Goal: Transaction & Acquisition: Purchase product/service

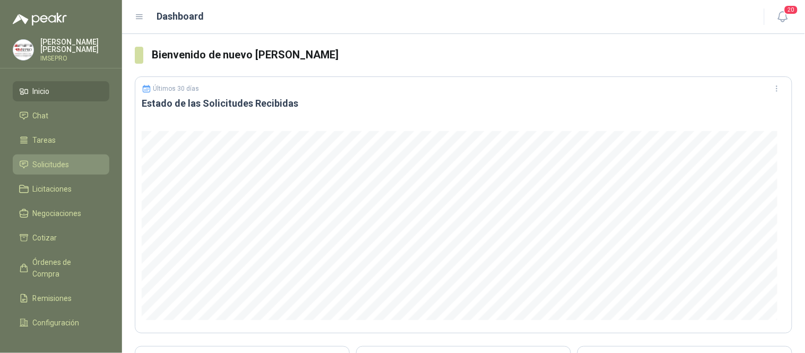
click at [59, 167] on span "Solicitudes" at bounding box center [51, 165] width 37 height 12
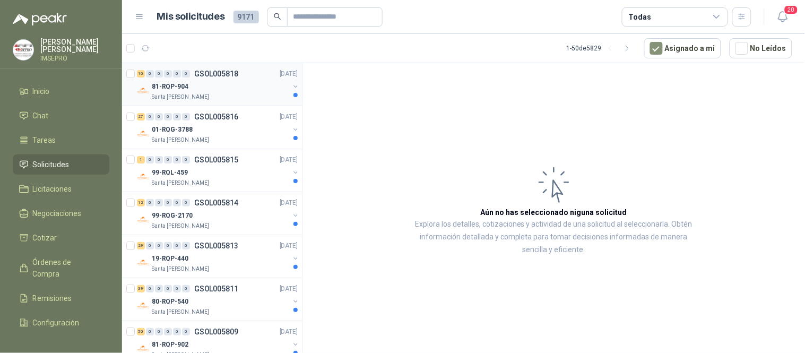
click at [227, 93] on div "Santa [PERSON_NAME]" at bounding box center [220, 97] width 137 height 8
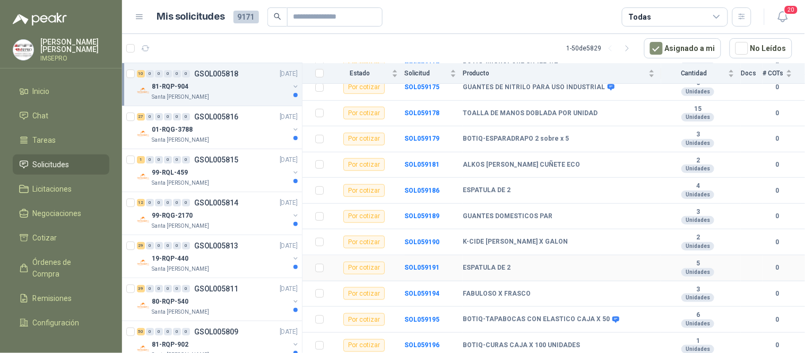
scroll to position [134, 0]
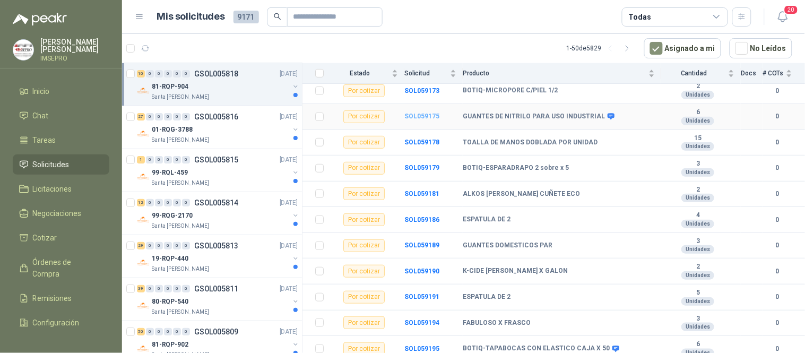
click at [423, 116] on b "SOL059175" at bounding box center [421, 115] width 35 height 7
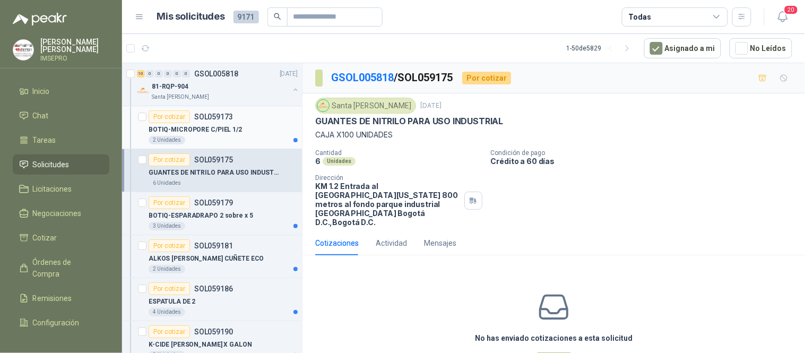
click at [239, 137] on div "2 Unidades" at bounding box center [223, 140] width 149 height 8
click at [239, 214] on p "BOTIQ-ESPARADRAPO 2 sobre x 5" at bounding box center [201, 216] width 105 height 10
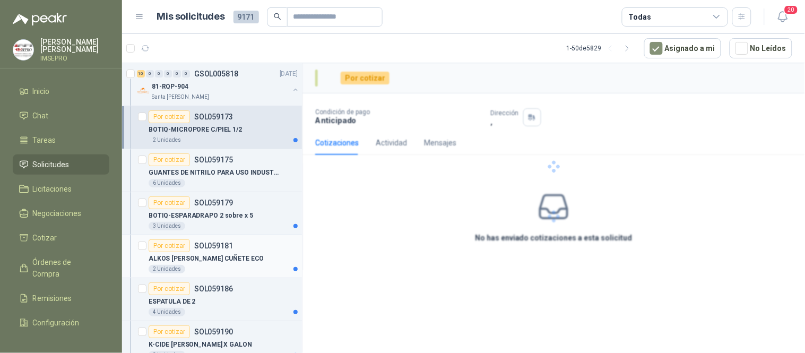
click at [233, 253] on div "ALKOS [PERSON_NAME] CUÑETE ECO" at bounding box center [223, 258] width 149 height 13
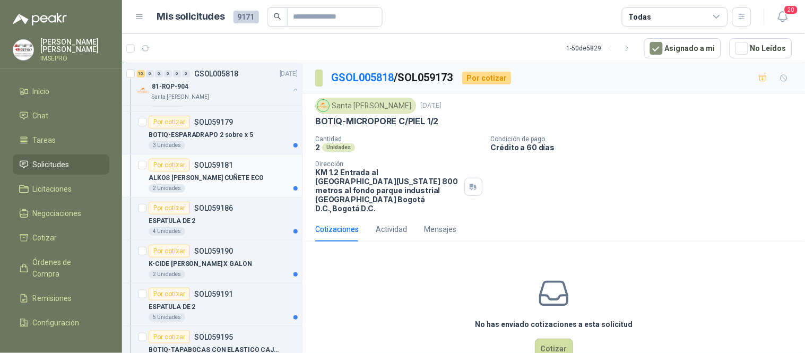
scroll to position [177, 0]
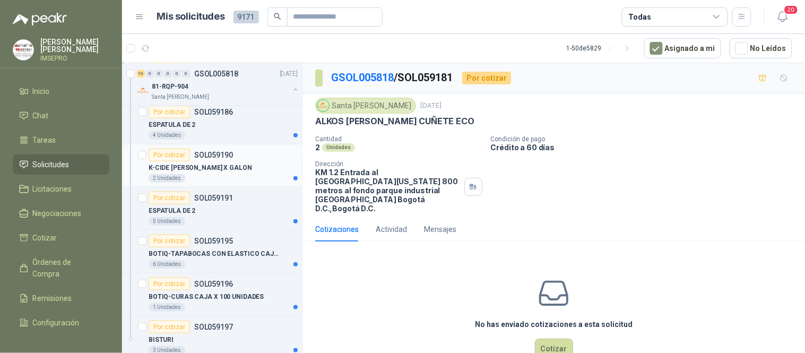
drag, startPoint x: 257, startPoint y: 138, endPoint x: 256, endPoint y: 149, distance: 11.2
click at [257, 138] on div "4 Unidades" at bounding box center [223, 135] width 149 height 8
click at [242, 171] on div "K-CIDE [PERSON_NAME] X GALON" at bounding box center [223, 167] width 149 height 13
click at [240, 203] on div "Por cotizar SOL059191" at bounding box center [223, 198] width 149 height 13
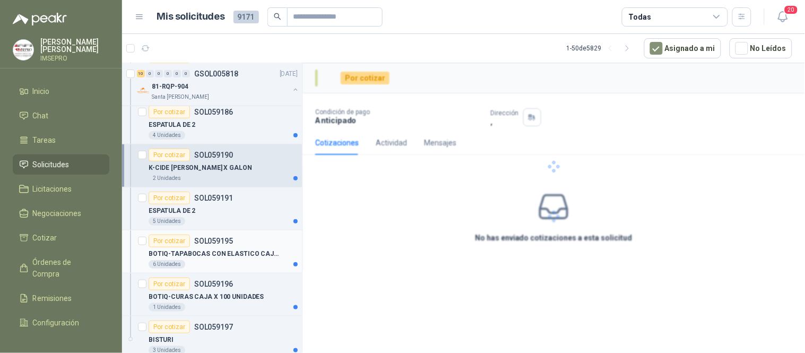
click at [241, 246] on div "Por cotizar SOL059195" at bounding box center [223, 241] width 149 height 13
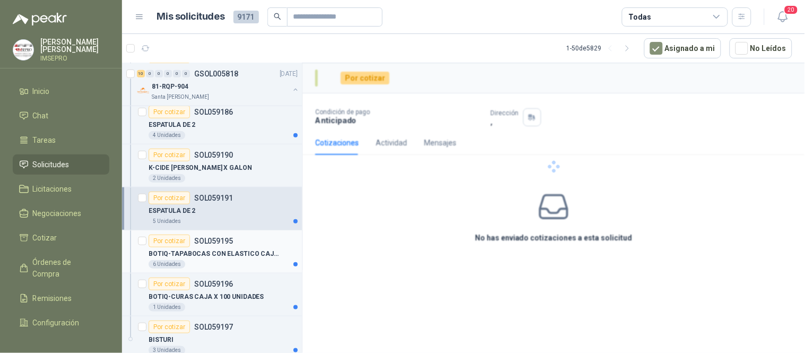
scroll to position [236, 0]
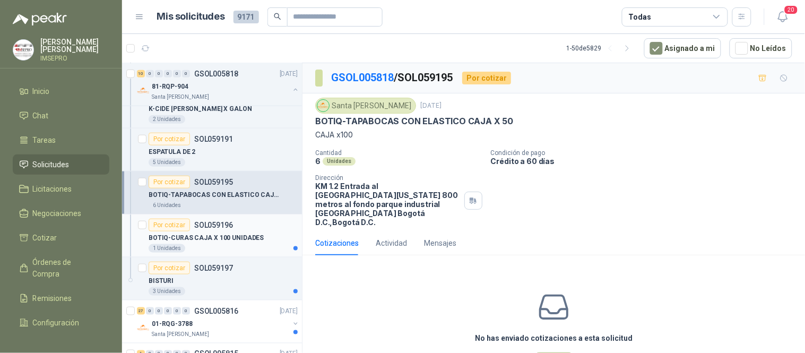
click at [231, 242] on p "BOTIQ-CURAS CAJA X 100 UNIDADES" at bounding box center [206, 238] width 115 height 10
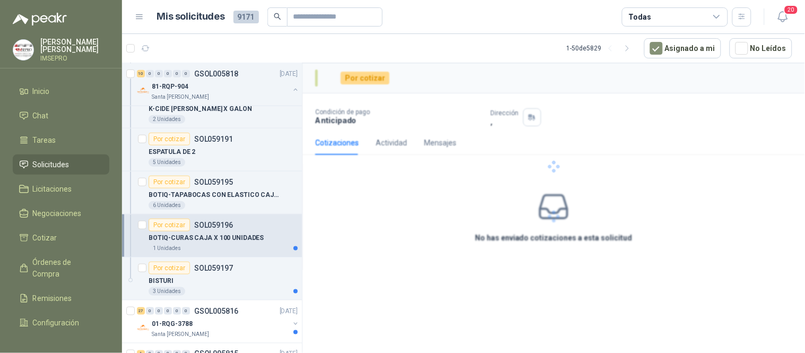
scroll to position [353, 0]
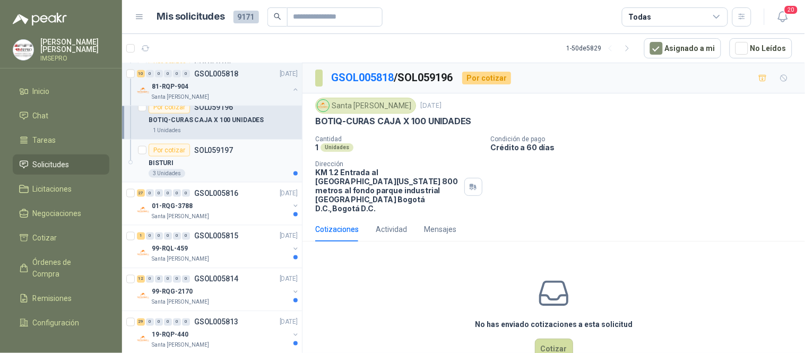
click at [237, 162] on div "BISTURI" at bounding box center [223, 163] width 149 height 13
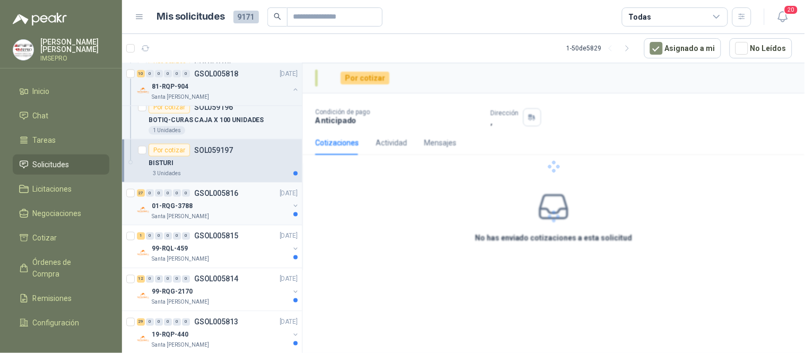
click at [232, 206] on div "01-RQG-3788" at bounding box center [220, 206] width 137 height 13
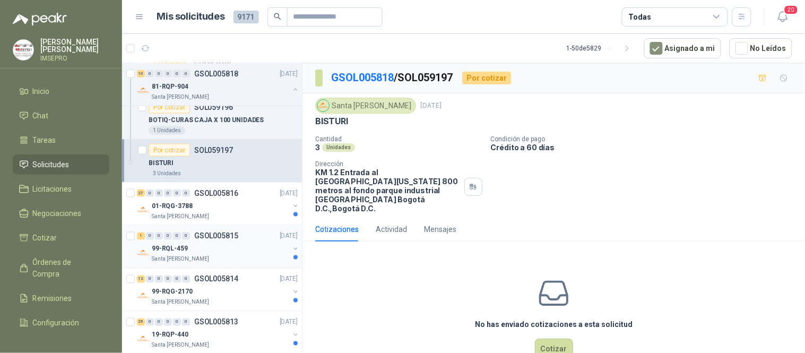
click at [233, 247] on div "99-RQL-459" at bounding box center [220, 248] width 137 height 13
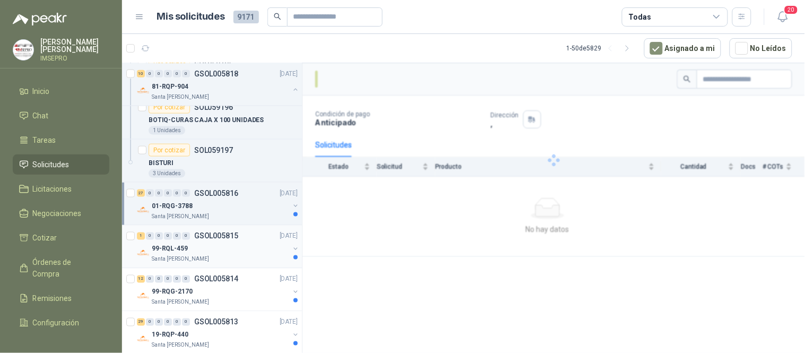
scroll to position [471, 0]
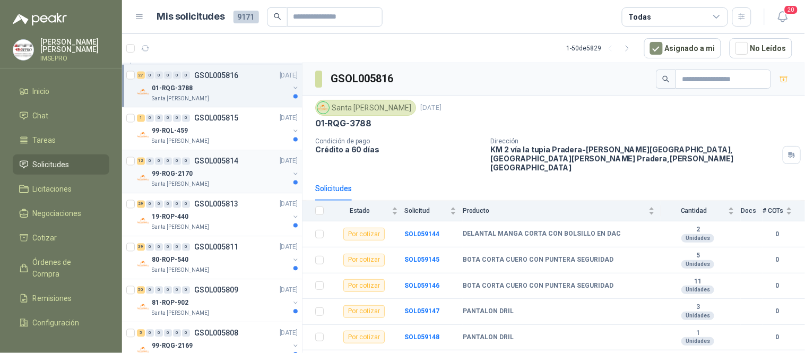
click at [236, 163] on p "GSOL005814" at bounding box center [216, 161] width 44 height 7
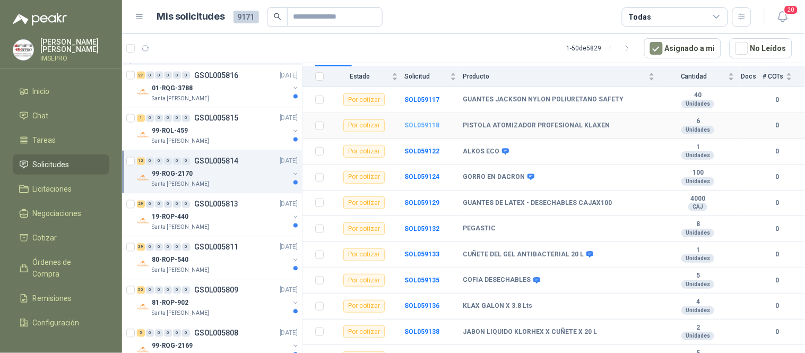
scroll to position [160, 0]
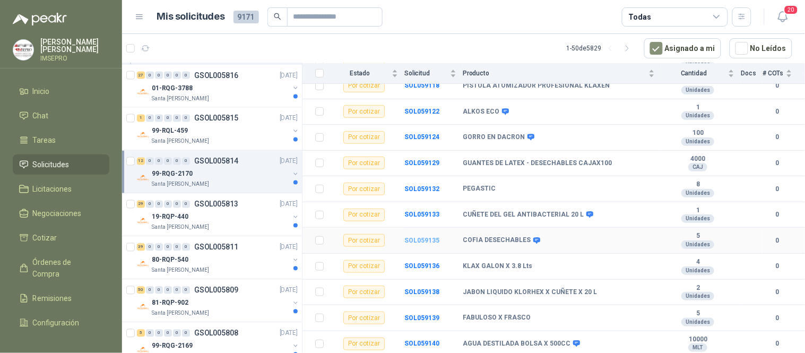
click at [417, 240] on b "SOL059135" at bounding box center [421, 240] width 35 height 7
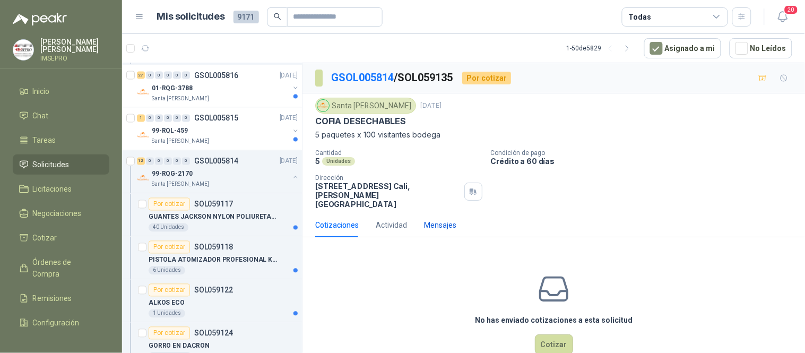
click at [432, 219] on div "Mensajes" at bounding box center [440, 225] width 32 height 12
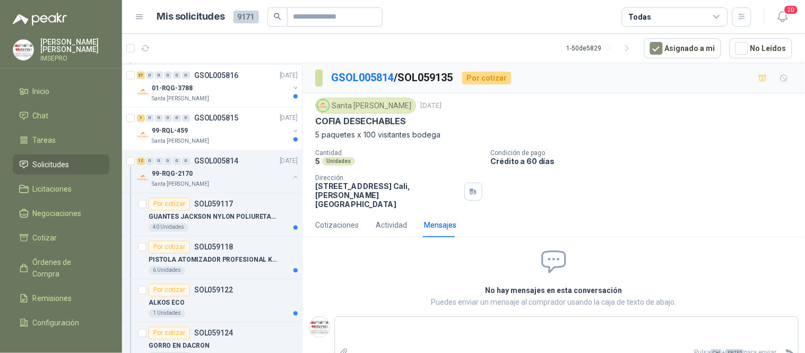
scroll to position [2, 0]
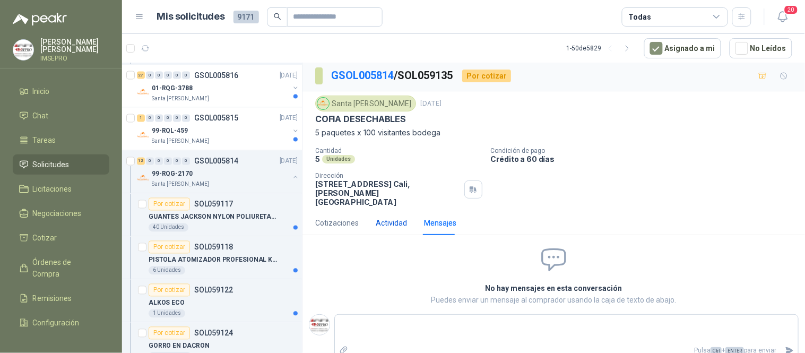
click at [400, 217] on div "Actividad" at bounding box center [391, 223] width 31 height 12
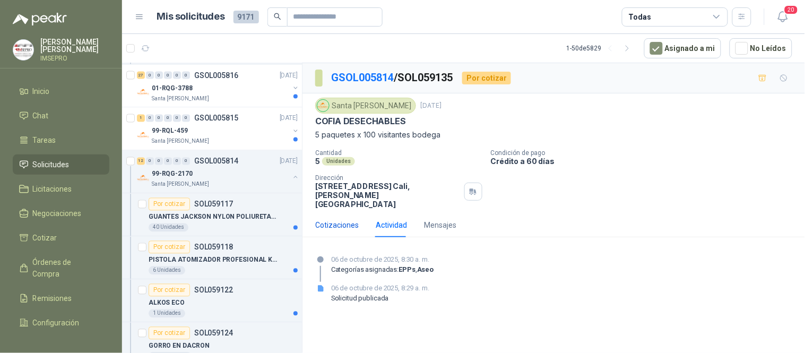
click at [342, 219] on div "Cotizaciones" at bounding box center [337, 225] width 44 height 12
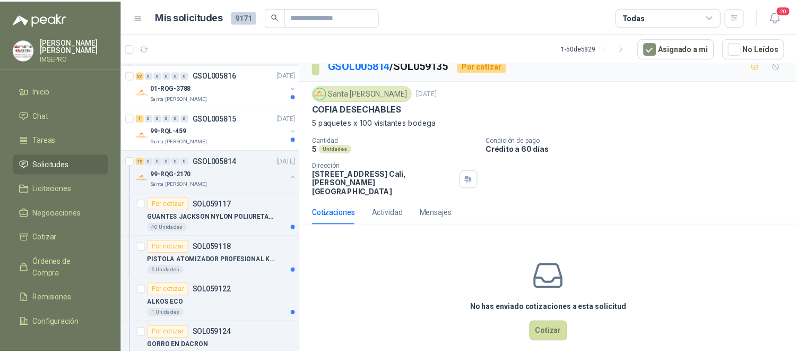
scroll to position [15, 0]
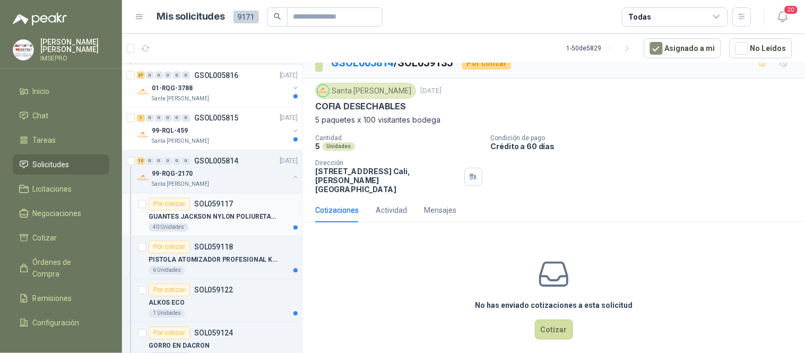
click at [199, 224] on div "40 Unidades" at bounding box center [223, 227] width 149 height 8
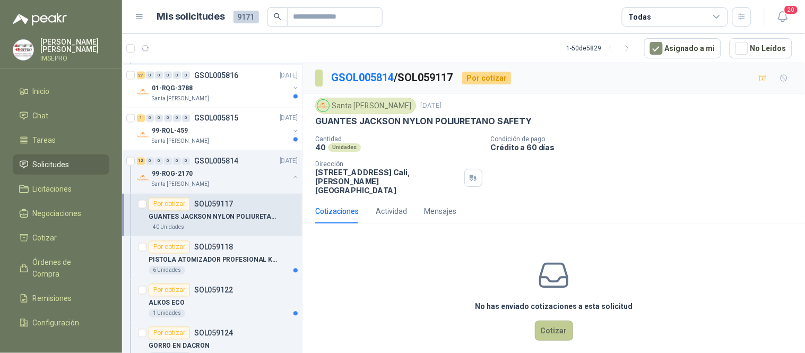
click at [553, 320] on button "Cotizar" at bounding box center [554, 330] width 38 height 20
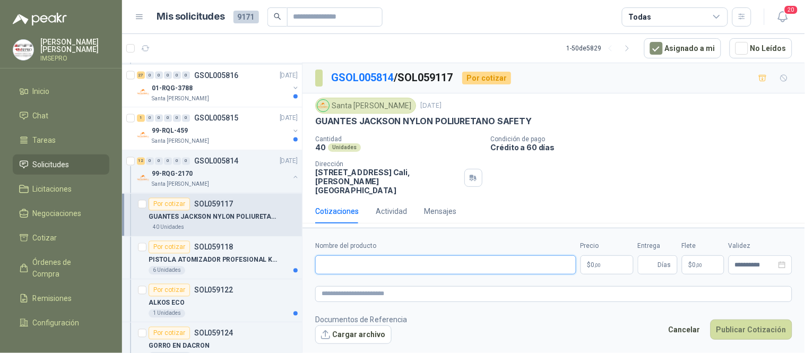
click at [393, 263] on input "Nombre del producto" at bounding box center [445, 264] width 261 height 19
type input "*"
drag, startPoint x: 464, startPoint y: 261, endPoint x: 315, endPoint y: 261, distance: 148.6
click at [315, 261] on input "**********" at bounding box center [445, 264] width 261 height 19
type input "**********"
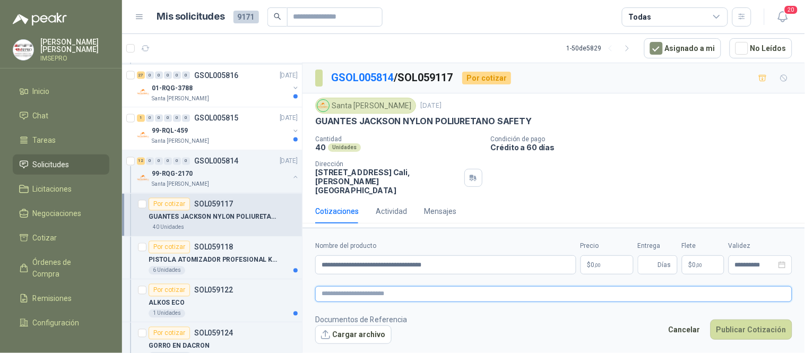
click at [363, 293] on textarea at bounding box center [553, 293] width 477 height 15
paste textarea "**********"
type textarea "**********"
click at [600, 262] on span ",00" at bounding box center [598, 265] width 6 height 6
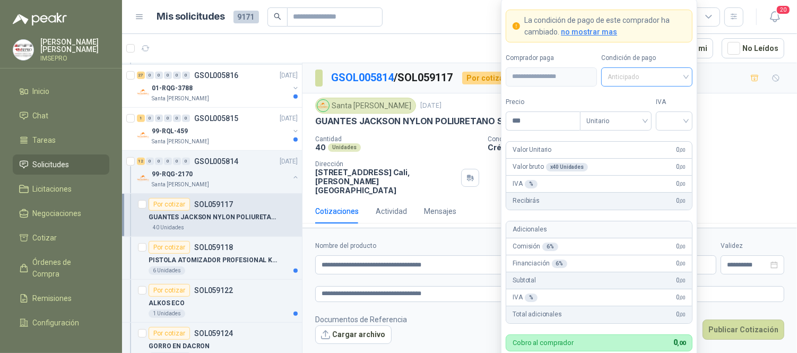
click at [687, 76] on div "Anticipado" at bounding box center [646, 76] width 91 height 19
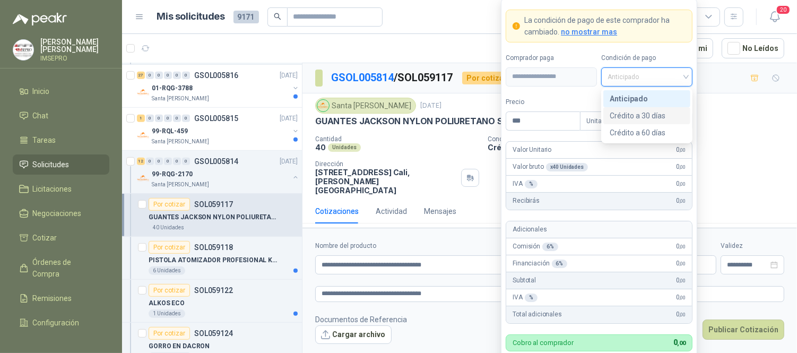
click at [649, 121] on div "Crédito a 30 días" at bounding box center [647, 116] width 74 height 12
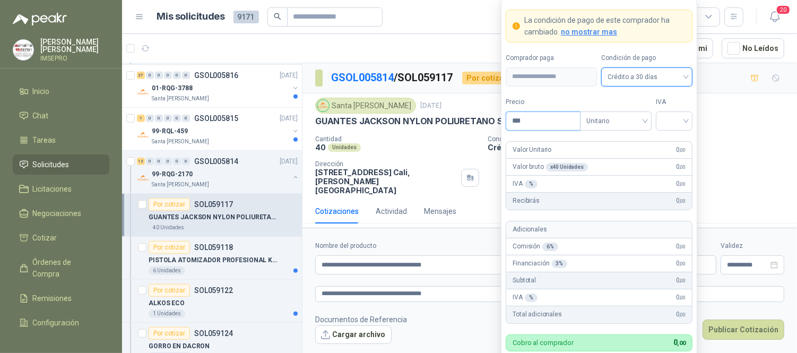
click at [543, 121] on input "***" at bounding box center [543, 121] width 74 height 18
click at [661, 120] on div at bounding box center [674, 120] width 37 height 19
type input "*******"
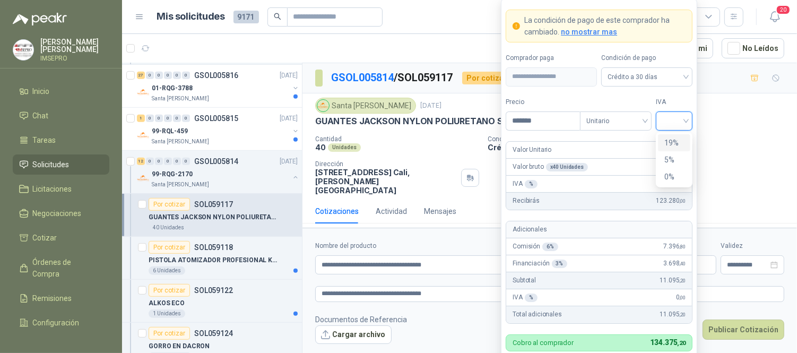
click at [670, 144] on div "19%" at bounding box center [674, 143] width 20 height 12
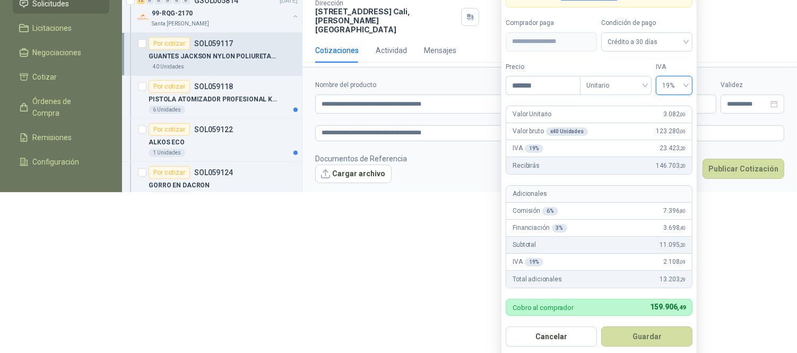
scroll to position [164, 0]
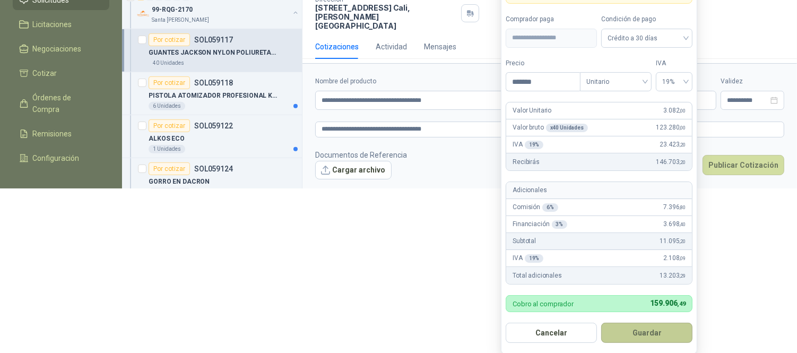
click at [635, 337] on button "Guardar" at bounding box center [646, 333] width 91 height 20
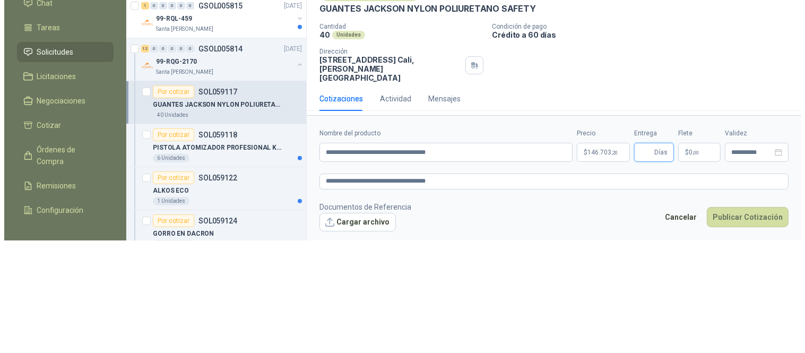
scroll to position [0, 0]
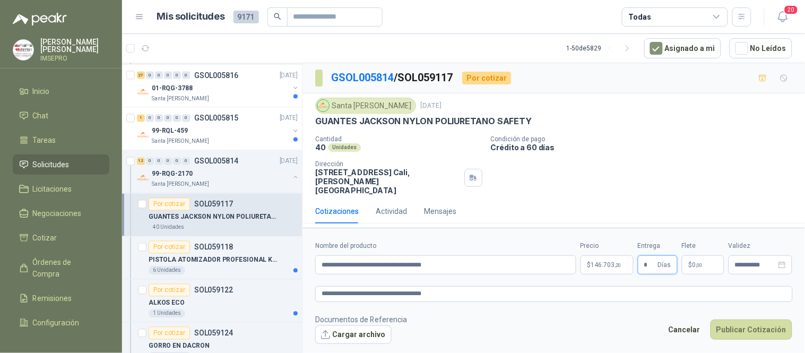
type input "*"
click at [712, 258] on p "$ 0 ,00" at bounding box center [703, 264] width 42 height 19
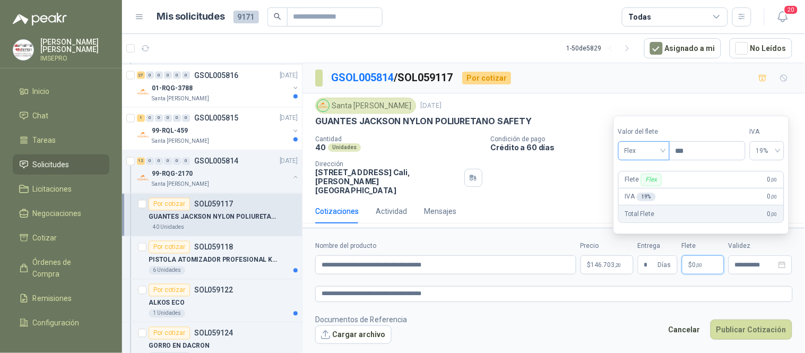
click at [663, 153] on span "Flex" at bounding box center [644, 151] width 39 height 16
click at [638, 194] on div "Incluido" at bounding box center [645, 191] width 37 height 12
click at [361, 334] on button "Cargar archivo" at bounding box center [353, 334] width 76 height 19
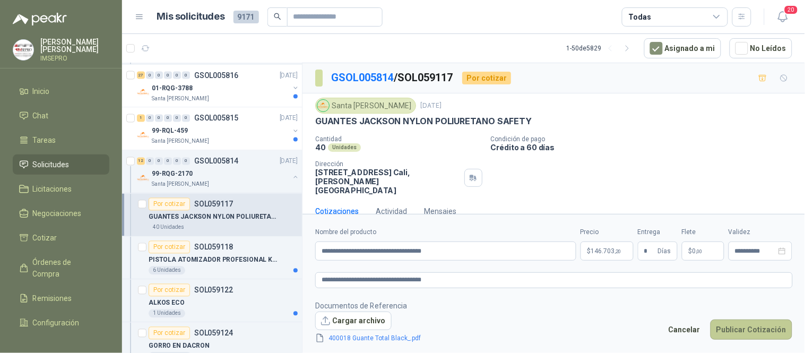
click at [760, 332] on button "Publicar Cotización" at bounding box center [751, 329] width 82 height 20
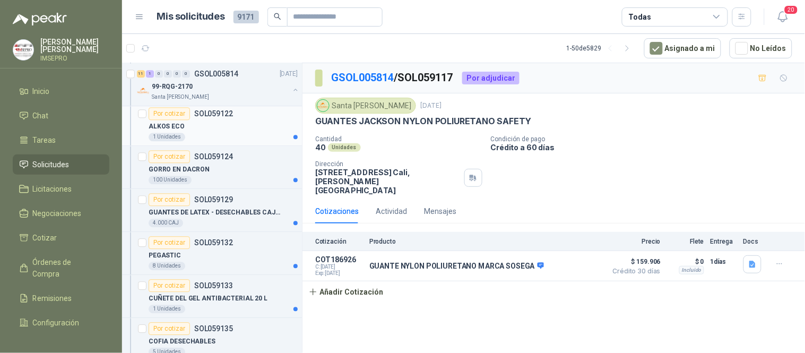
scroll to position [648, 0]
click at [236, 220] on div "4.000 CAJ" at bounding box center [223, 222] width 149 height 8
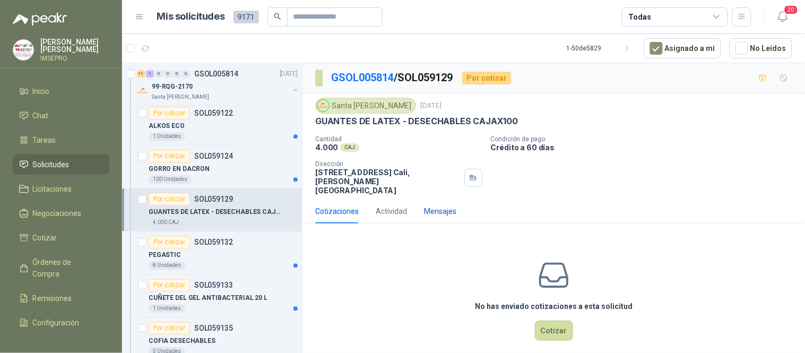
click at [438, 205] on div "Mensajes" at bounding box center [440, 211] width 32 height 12
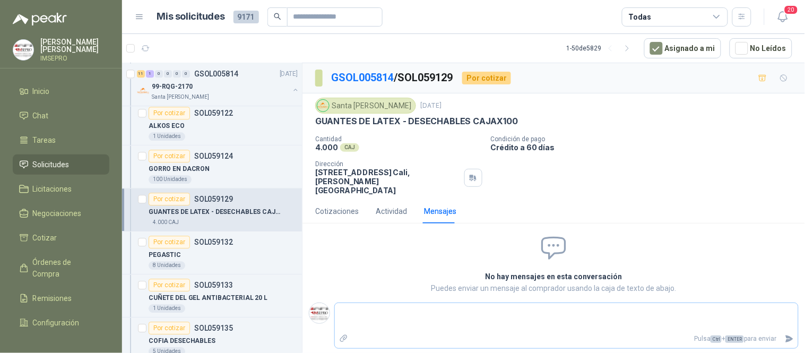
type textarea "*"
type textarea "**"
type textarea "***"
type textarea "****"
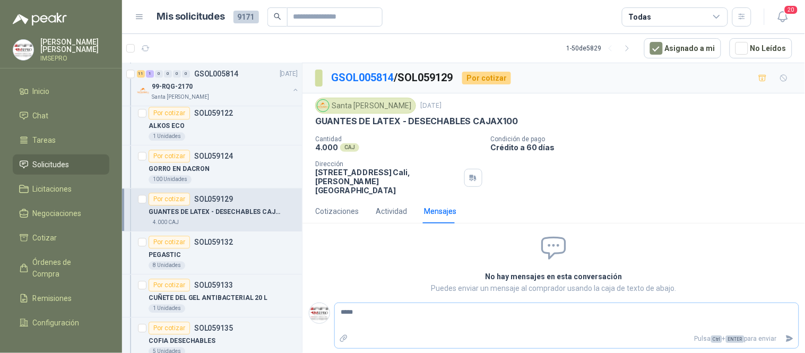
type textarea "******"
type textarea "*******"
type textarea "********"
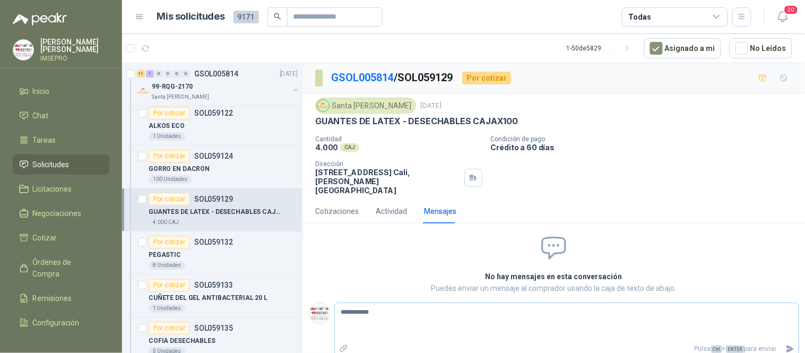
type textarea "********* *"
type textarea "********* **"
type textarea "********* ***"
type textarea "********* *****"
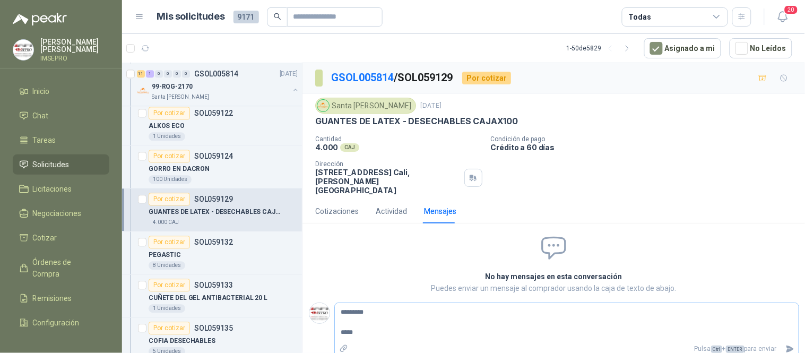
type textarea "********* ***"
type textarea "********* *****"
type textarea "********* ******"
type textarea "********* *******"
type textarea "********* ********"
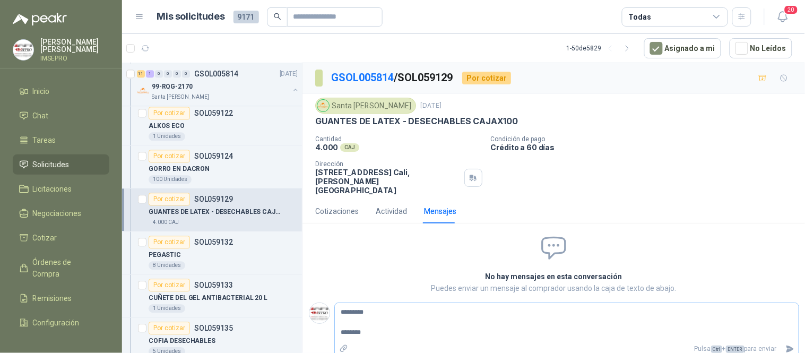
type textarea "********* *********"
type textarea "**********"
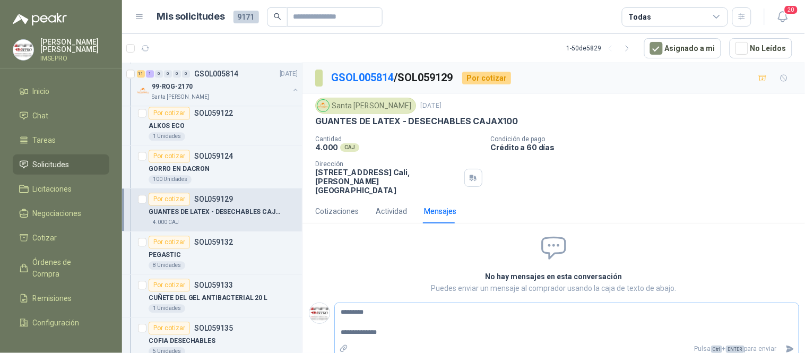
type textarea "**********"
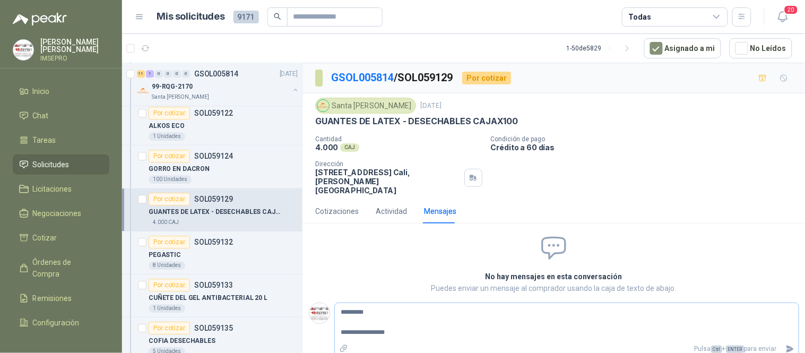
type textarea "**********"
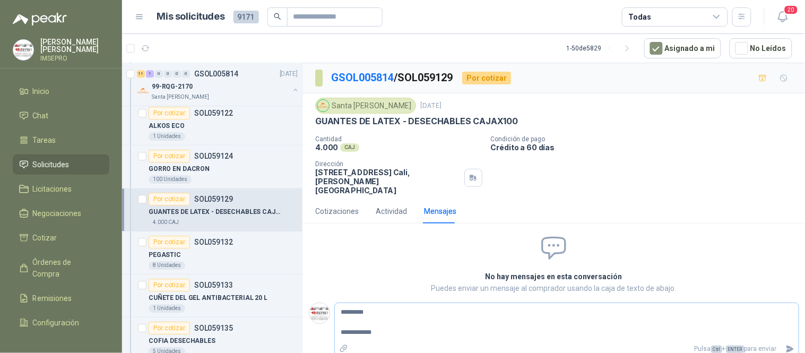
type textarea "**********"
type textarea "********* *********"
type textarea "********* ********"
type textarea "********* *******"
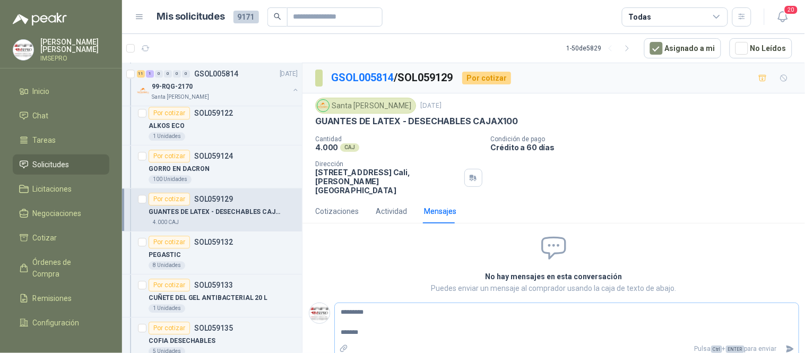
type textarea "********* ******"
type textarea "********* *****"
type textarea "********* ***"
type textarea "********* **"
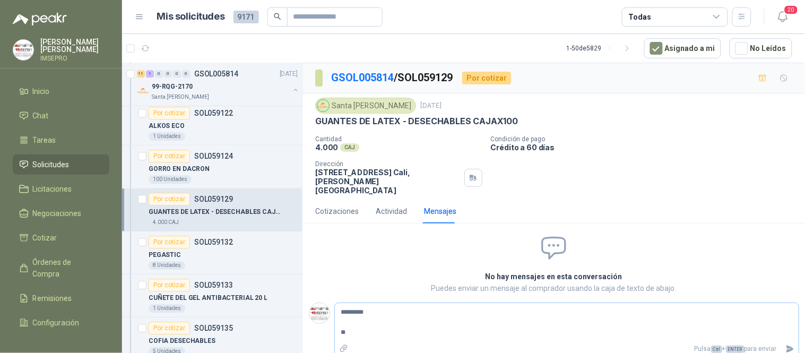
type textarea "********* *"
type textarea "********"
type textarea "********* *"
type textarea "********* **"
type textarea "********* ****"
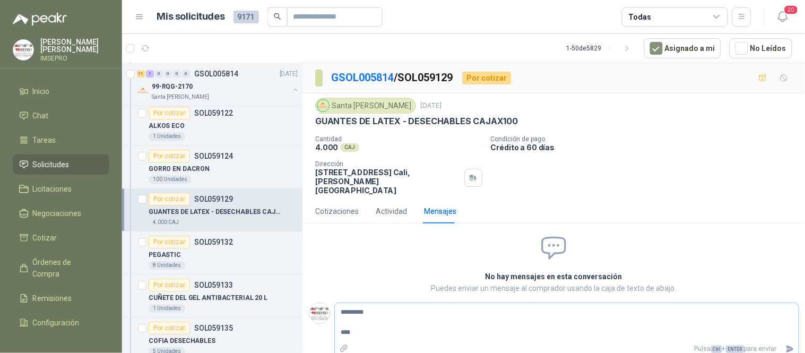
type textarea "********* *****"
type textarea "********* ******"
type textarea "********* ********"
type textarea "********* *********"
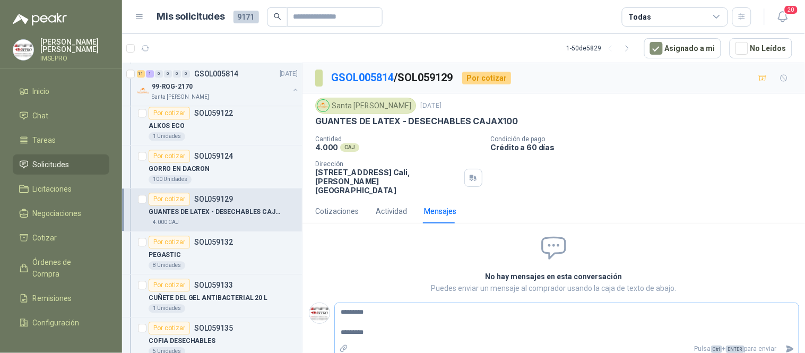
type textarea "********* *********"
type textarea "**********"
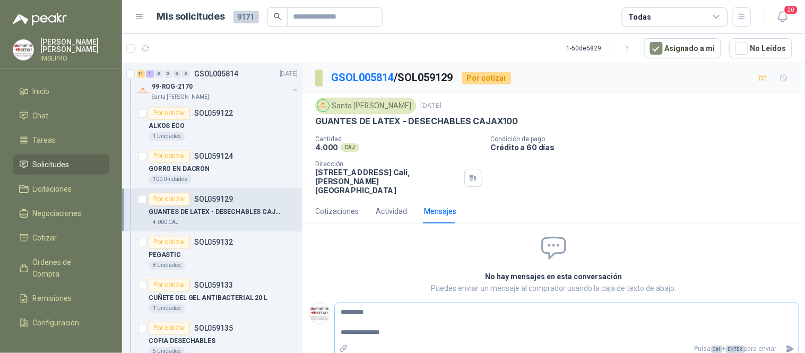
type textarea "**********"
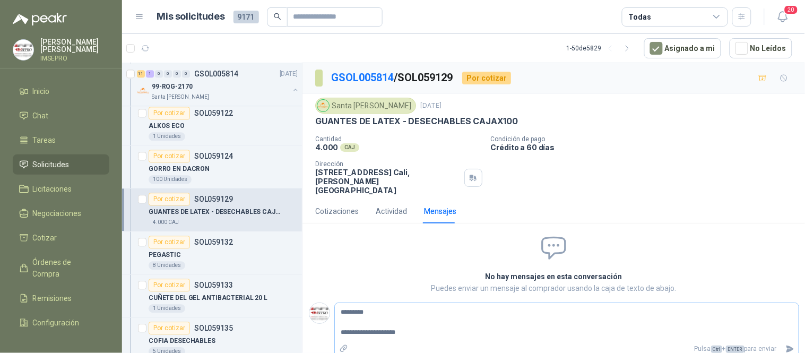
type textarea "**********"
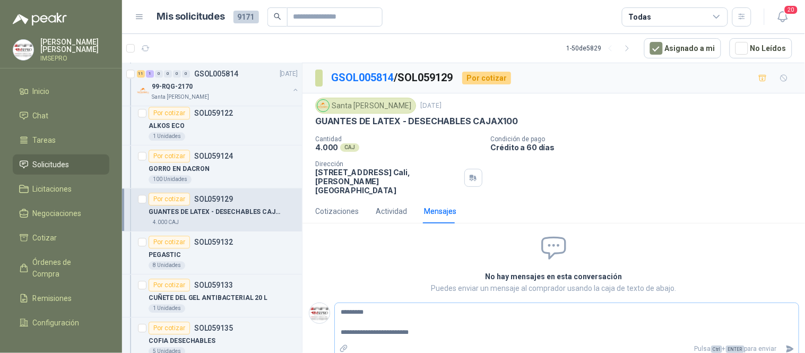
type textarea "**********"
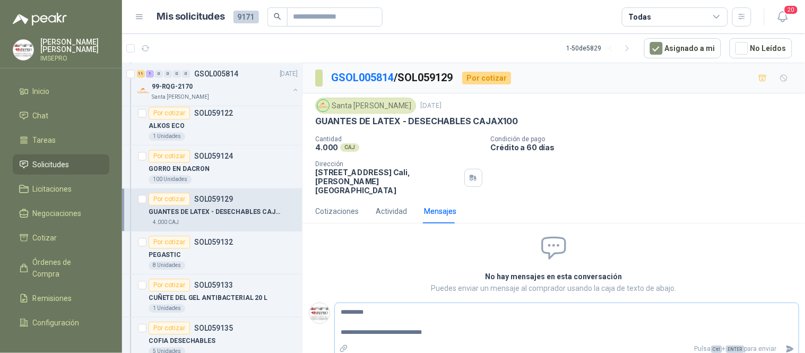
type textarea "**********"
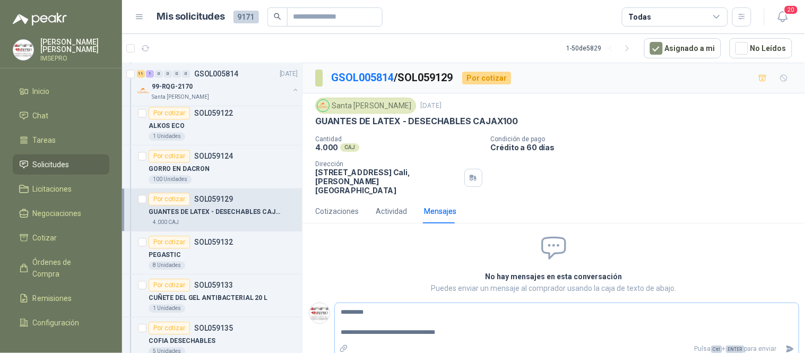
type textarea "**********"
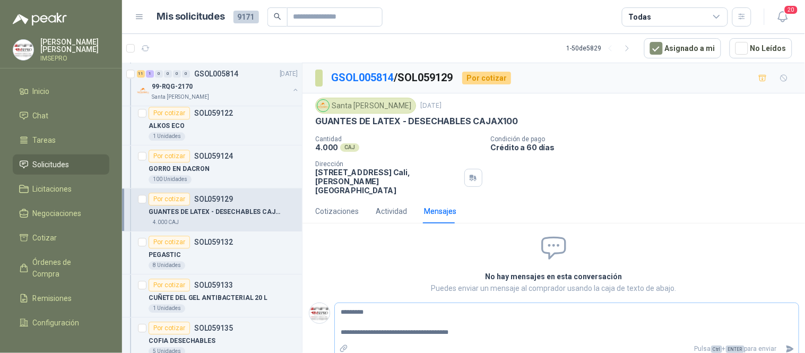
type textarea "**********"
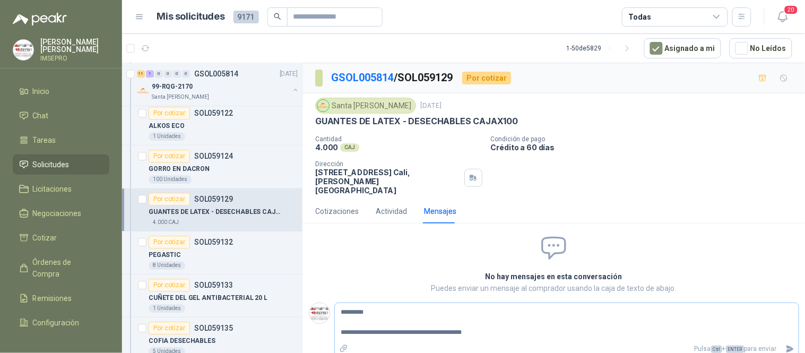
type textarea "**********"
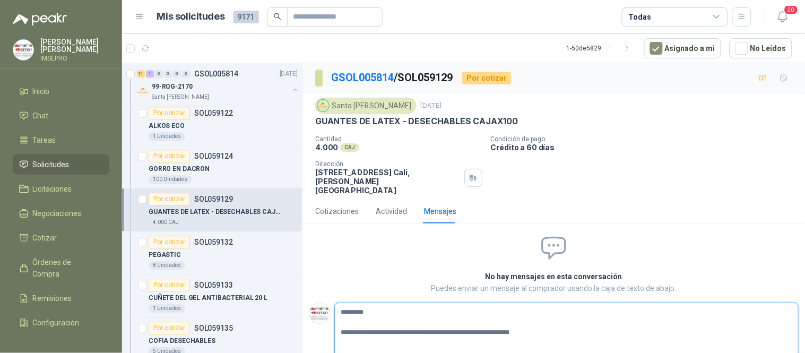
click at [786, 352] on icon "Enviar" at bounding box center [789, 358] width 7 height 7
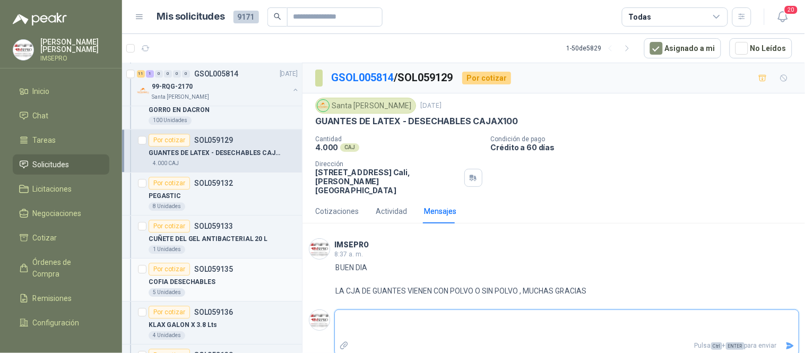
scroll to position [766, 0]
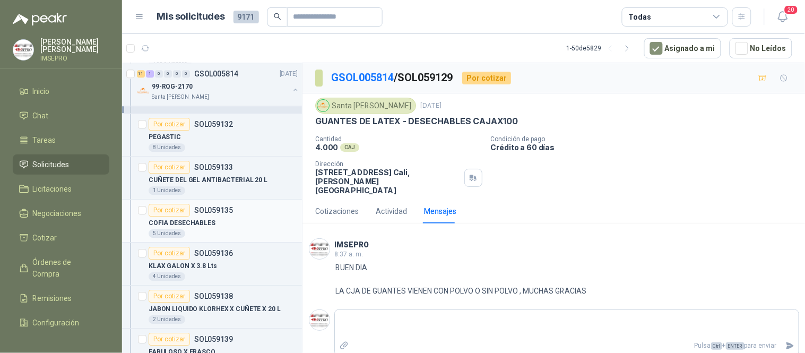
click at [197, 220] on p "COFIA DESECHABLES" at bounding box center [182, 223] width 67 height 10
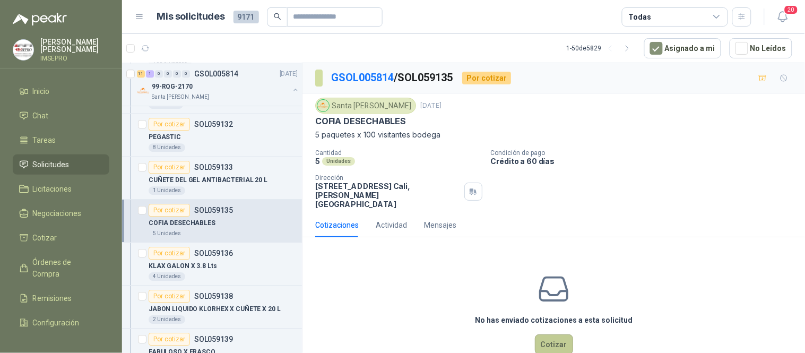
click at [548, 340] on button "Cotizar" at bounding box center [554, 344] width 38 height 20
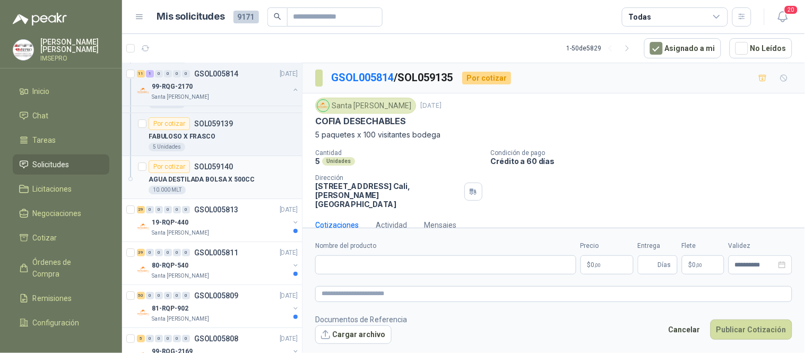
scroll to position [1002, 0]
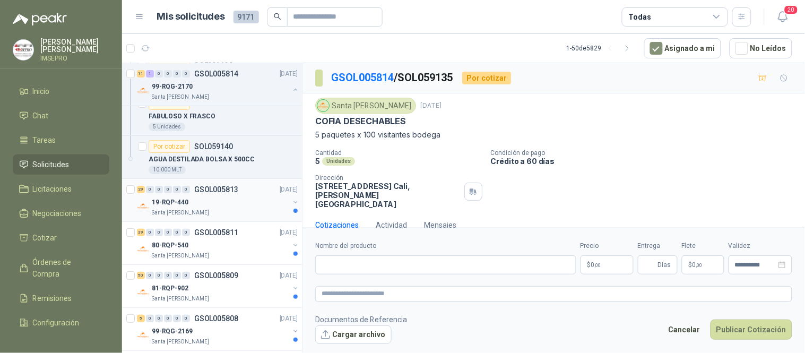
click at [214, 215] on div "Santa [PERSON_NAME]" at bounding box center [220, 213] width 137 height 8
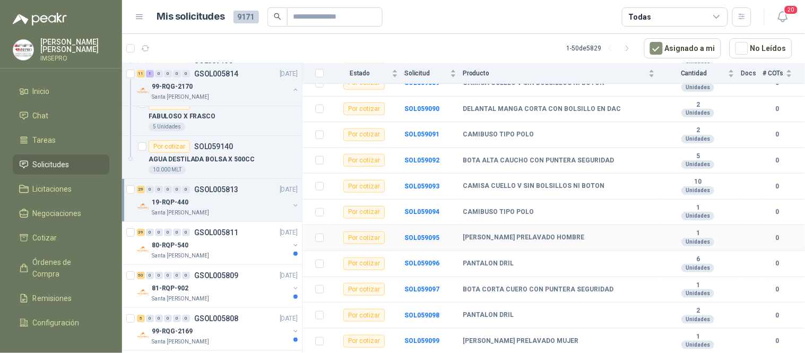
scroll to position [197, 0]
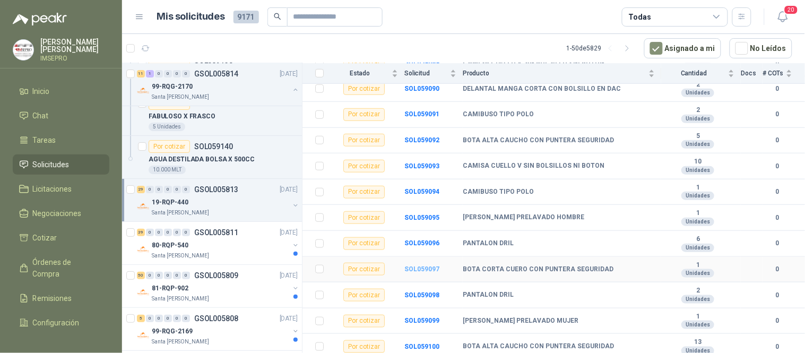
click at [430, 265] on b "SOL059097" at bounding box center [421, 268] width 35 height 7
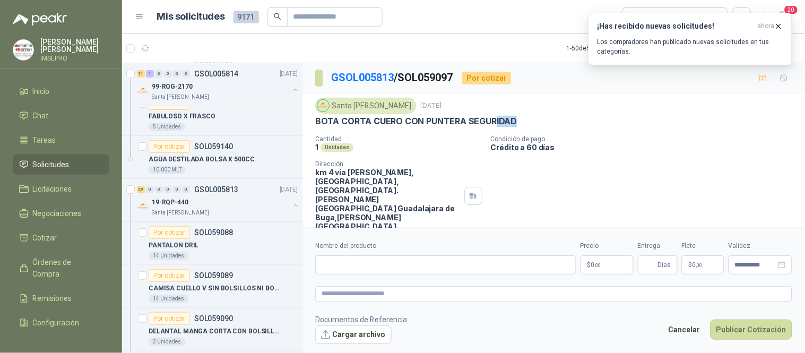
drag, startPoint x: 513, startPoint y: 120, endPoint x: 491, endPoint y: 123, distance: 22.0
click at [491, 123] on p "BOTA CORTA CUERO CON PUNTERA SEGURIDAD" at bounding box center [416, 121] width 202 height 11
click at [368, 132] on div "Santa [PERSON_NAME] [DATE] BOTA CORTA CUERO CON PUNTERA SEGURIDAD Cantidad 1 Un…" at bounding box center [553, 164] width 477 height 133
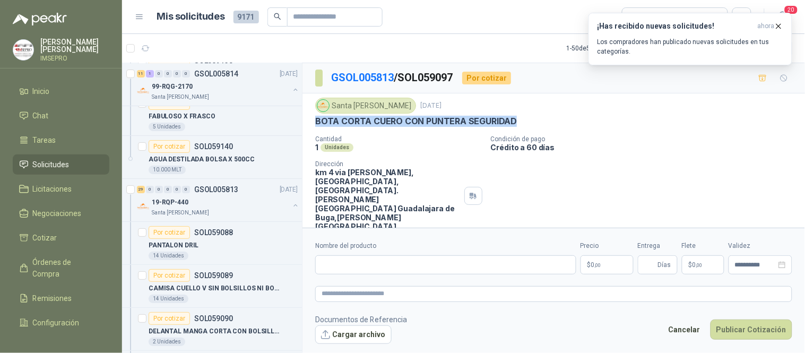
drag, startPoint x: 315, startPoint y: 123, endPoint x: 522, endPoint y: 124, distance: 206.9
click at [522, 123] on div "BOTA CORTA CUERO CON PUNTERA SEGURIDAD" at bounding box center [553, 121] width 477 height 11
copy p "BOTA CORTA CUERO CON PUNTERA SEGURIDAD"
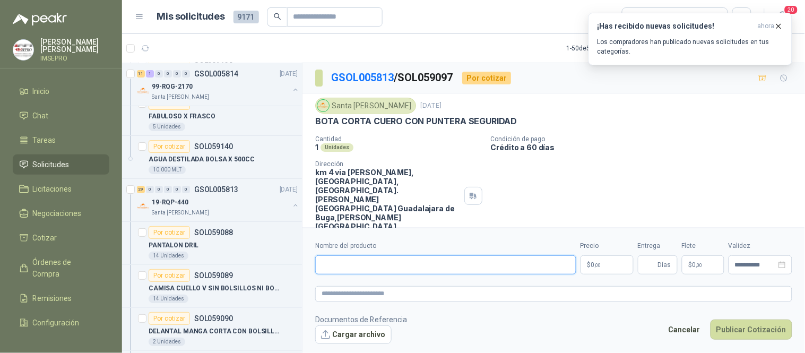
click at [385, 266] on input "Nombre del producto" at bounding box center [445, 264] width 261 height 19
paste input "**********"
drag, startPoint x: 380, startPoint y: 263, endPoint x: 338, endPoint y: 264, distance: 42.5
click at [338, 264] on input "**********" at bounding box center [445, 264] width 261 height 19
click at [353, 266] on input "**********" at bounding box center [445, 264] width 261 height 19
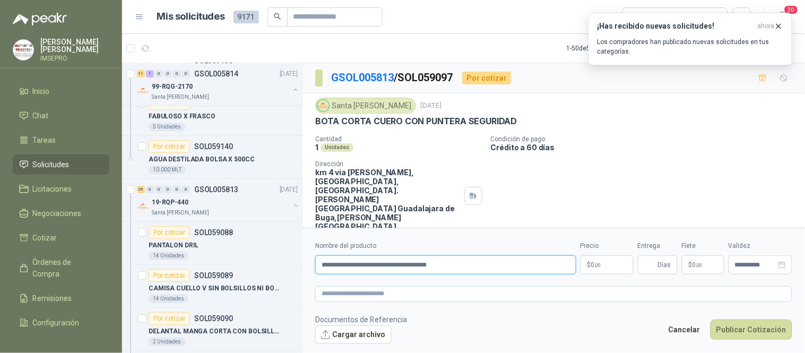
click at [479, 265] on input "**********" at bounding box center [445, 264] width 261 height 19
drag, startPoint x: 463, startPoint y: 267, endPoint x: 309, endPoint y: 257, distance: 154.2
click at [309, 257] on form "**********" at bounding box center [553, 292] width 502 height 129
click at [337, 290] on textarea at bounding box center [553, 293] width 477 height 15
paste textarea "**********"
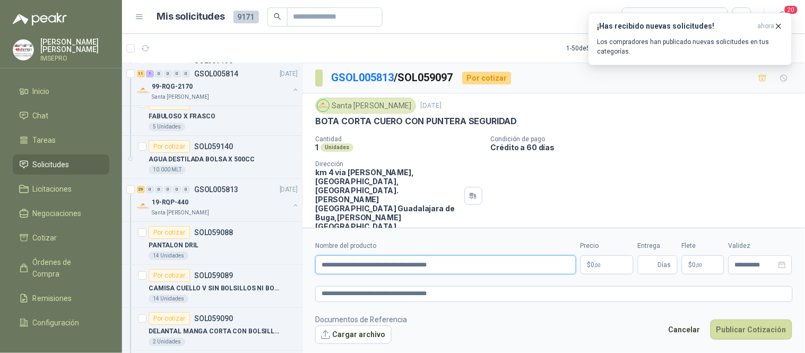
click at [469, 264] on input "**********" at bounding box center [445, 264] width 261 height 19
drag, startPoint x: 523, startPoint y: 262, endPoint x: 460, endPoint y: 262, distance: 63.1
click at [460, 262] on input "**********" at bounding box center [445, 264] width 261 height 19
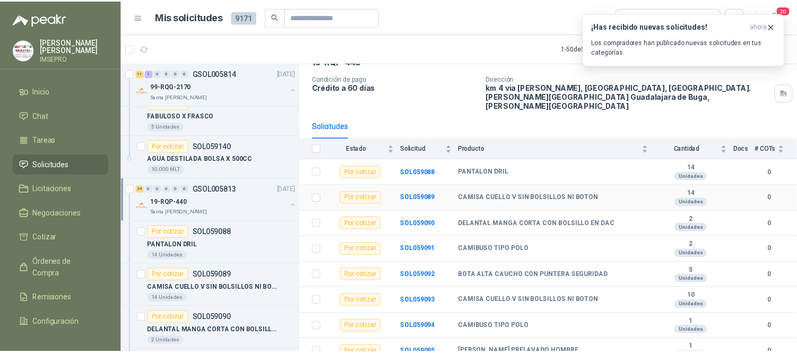
scroll to position [177, 0]
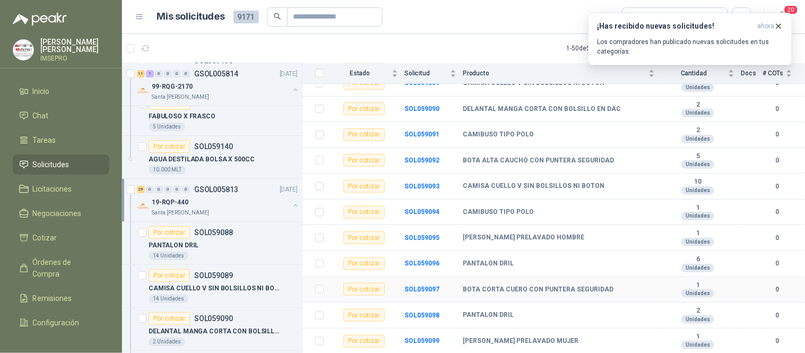
click at [510, 285] on b "BOTA CORTA CUERO CON PUNTERA SEGURIDAD" at bounding box center [538, 289] width 151 height 8
click at [413, 285] on b "SOL059097" at bounding box center [421, 288] width 35 height 7
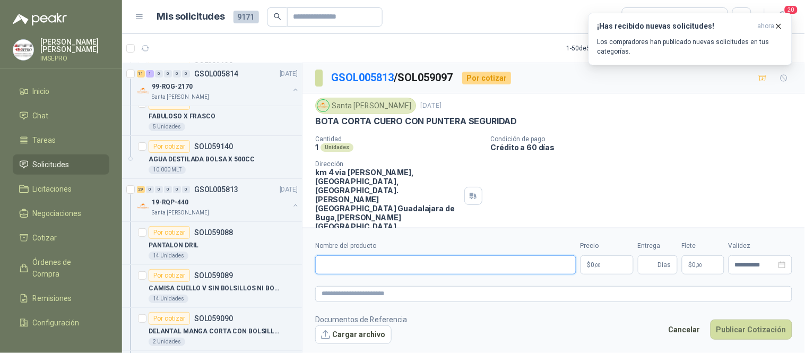
click at [403, 262] on input "Nombre del producto" at bounding box center [445, 264] width 261 height 19
paste input "**********"
drag, startPoint x: 532, startPoint y: 263, endPoint x: 299, endPoint y: 256, distance: 232.5
click at [299, 256] on div "10 0 0 0 0 0 GSOL005818 [DATE] 81-RQP-904 Santa [PERSON_NAME] Por cotizar SOL05…" at bounding box center [463, 210] width 683 height 294
click at [326, 291] on textarea at bounding box center [553, 293] width 477 height 15
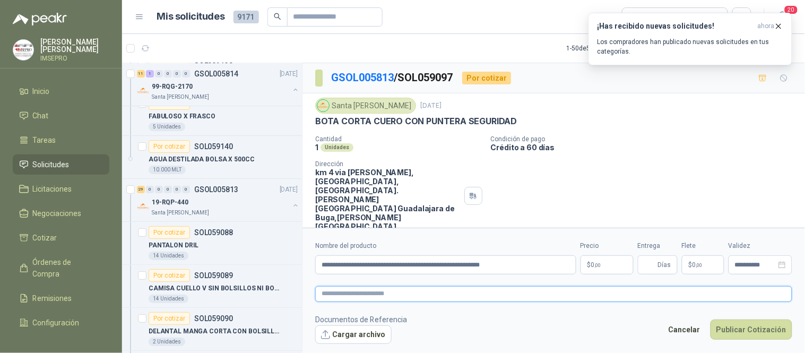
paste textarea "**********"
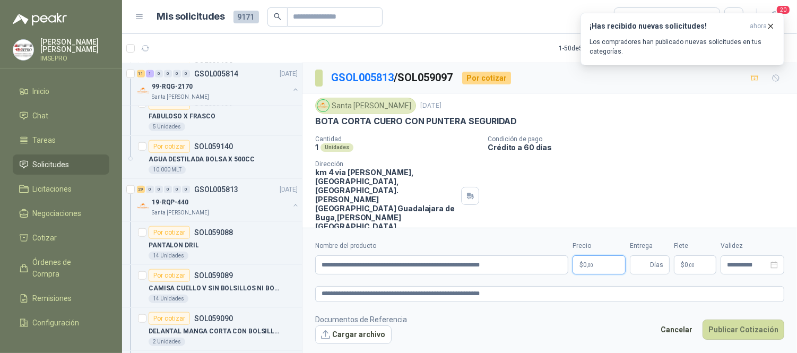
click at [606, 263] on body "[PERSON_NAME] IMSEPRO Inicio Chat Tareas Solicitudes Licitaciones Negociaciones…" at bounding box center [398, 176] width 797 height 353
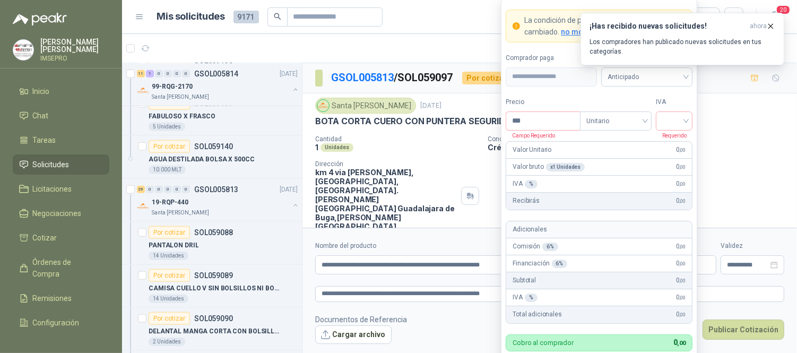
click at [686, 65] on div "¡Has recibido nuevas solicitudes! ahora Los compradores han publicado nuevas so…" at bounding box center [682, 39] width 204 height 53
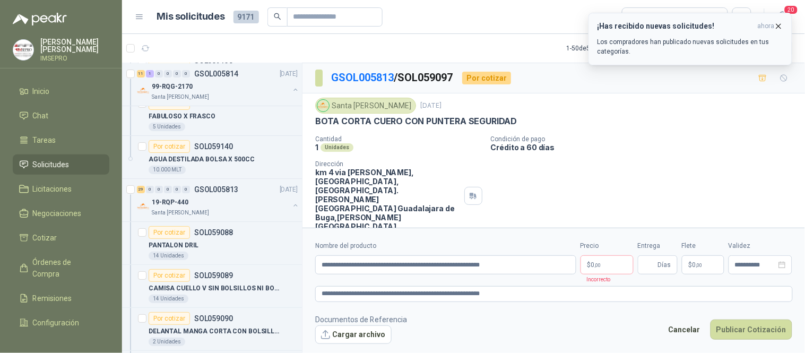
click at [781, 25] on icon "button" at bounding box center [778, 26] width 9 height 9
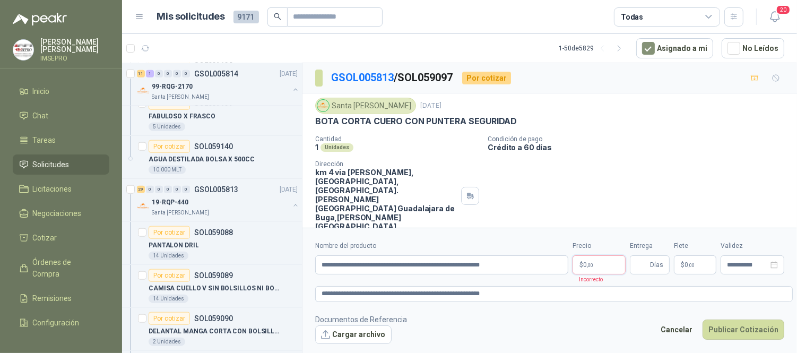
click at [603, 268] on body "[PERSON_NAME] IMSEPRO Inicio Chat Tareas Solicitudes Licitaciones Negociaciones…" at bounding box center [398, 176] width 797 height 353
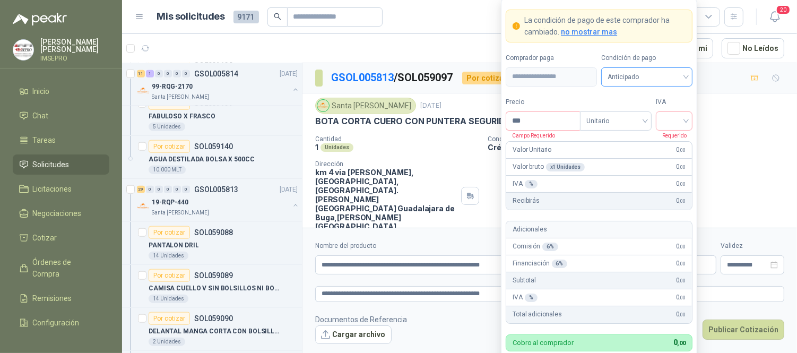
click at [686, 79] on div "Anticipado" at bounding box center [646, 76] width 91 height 19
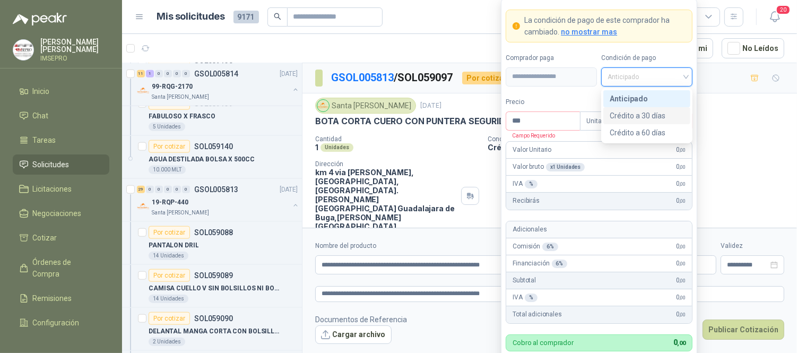
click at [639, 112] on div "Crédito a 30 días" at bounding box center [647, 116] width 74 height 12
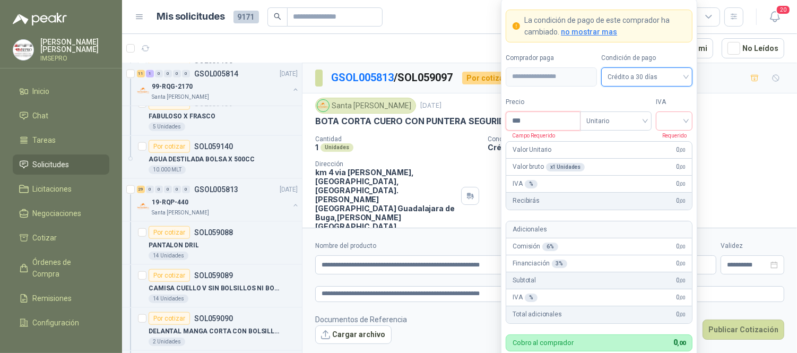
click at [551, 117] on input "***" at bounding box center [543, 121] width 74 height 18
click at [662, 120] on input "search" at bounding box center [674, 120] width 24 height 16
click at [671, 144] on div "19%" at bounding box center [674, 143] width 20 height 12
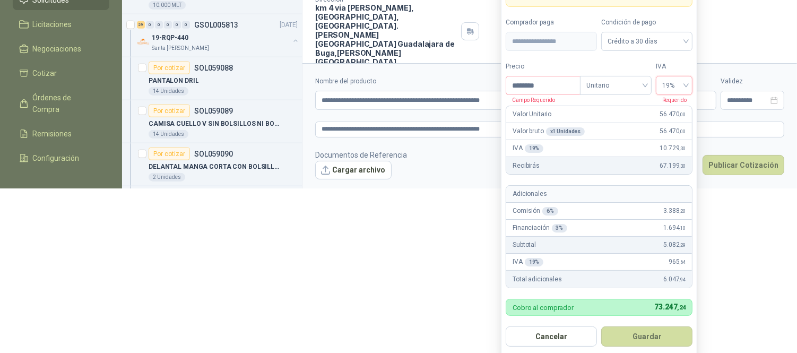
scroll to position [171, 0]
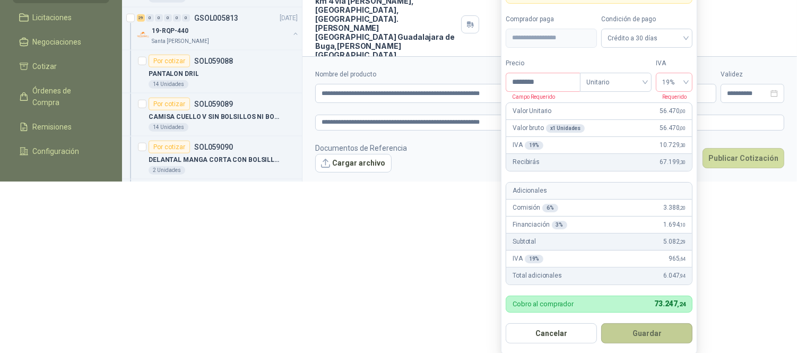
click at [651, 331] on button "Guardar" at bounding box center [646, 333] width 91 height 20
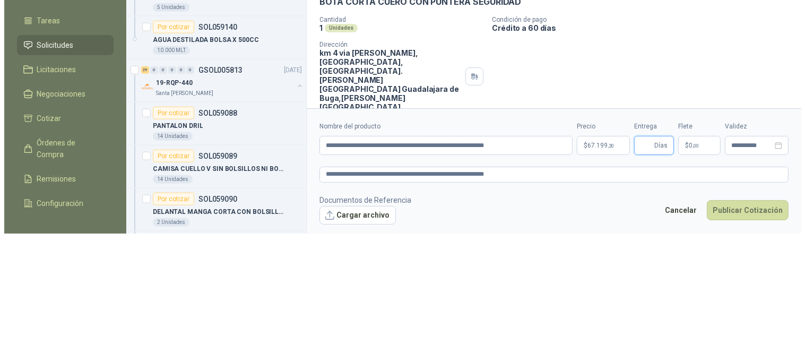
scroll to position [0, 0]
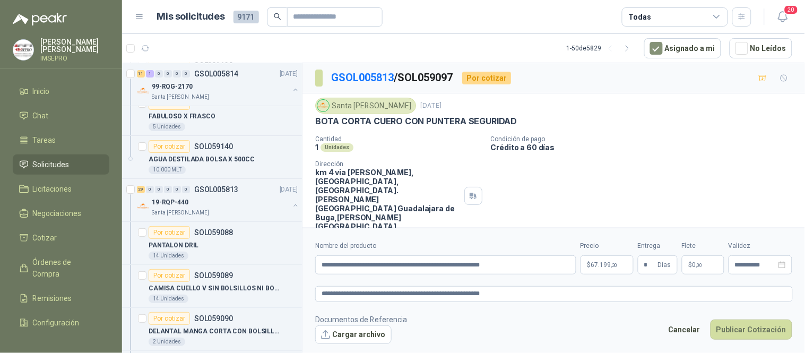
click at [695, 262] on span "0 ,00" at bounding box center [697, 265] width 10 height 6
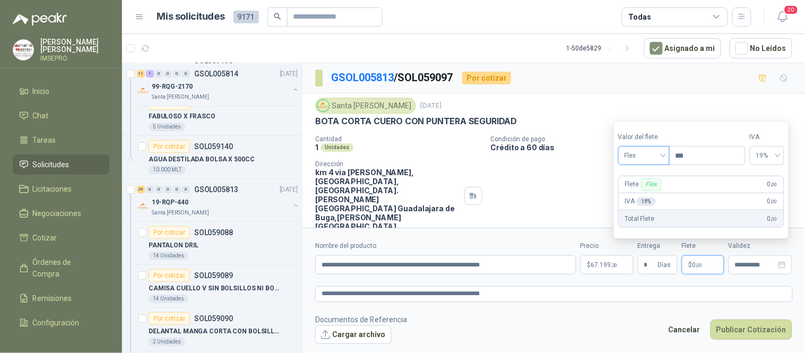
click at [669, 154] on div "Flex" at bounding box center [643, 155] width 51 height 19
click at [638, 193] on div "Incluido" at bounding box center [645, 195] width 37 height 12
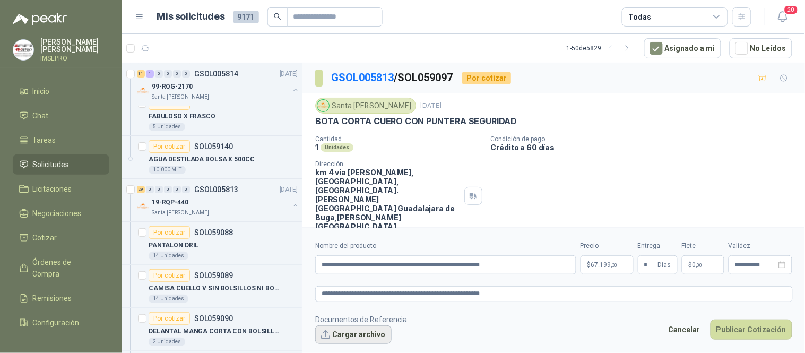
click at [367, 337] on button "Cargar archivo" at bounding box center [353, 334] width 76 height 19
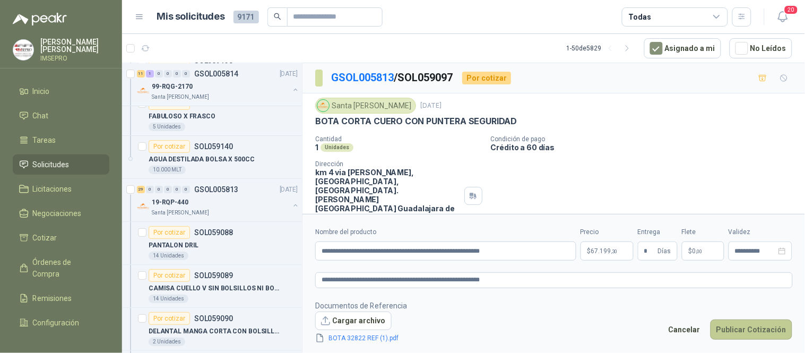
click at [743, 329] on button "Publicar Cotización" at bounding box center [751, 329] width 82 height 20
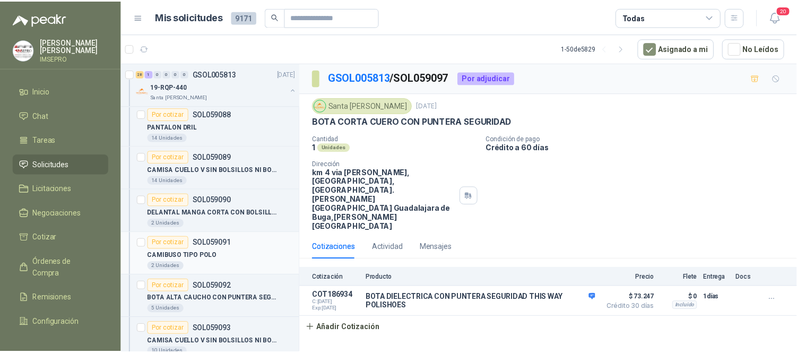
scroll to position [1179, 0]
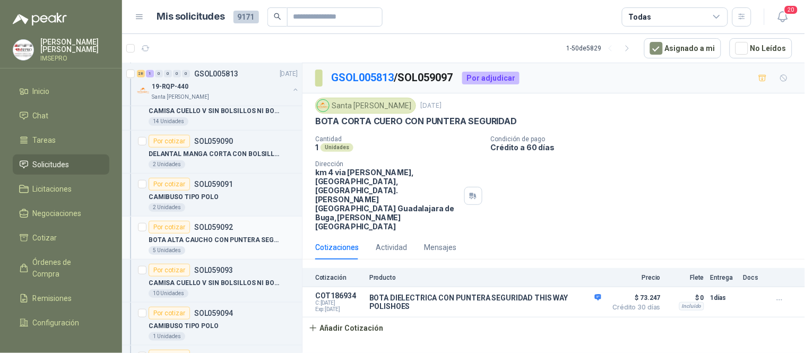
click at [235, 241] on p "BOTA ALTA CAUCHO CON PUNTERA SEGURIDAD" at bounding box center [215, 240] width 132 height 10
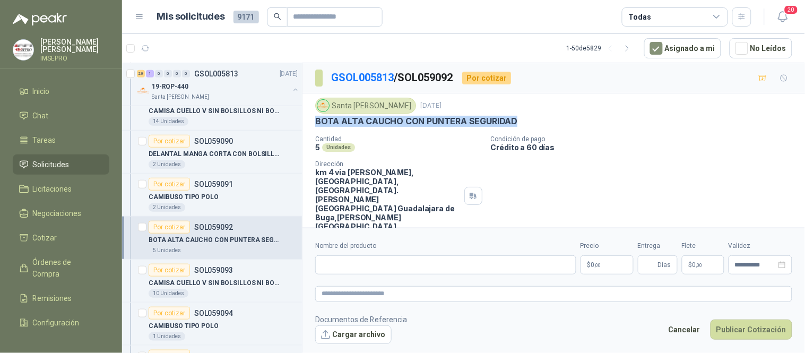
drag, startPoint x: 513, startPoint y: 118, endPoint x: 315, endPoint y: 124, distance: 197.5
click at [315, 124] on p "BOTA ALTA CAUCHO CON PUNTERA SEGURIDAD" at bounding box center [416, 121] width 202 height 11
copy p "BOTA ALTA CAUCHO CON PUNTERA SEGURIDAD"
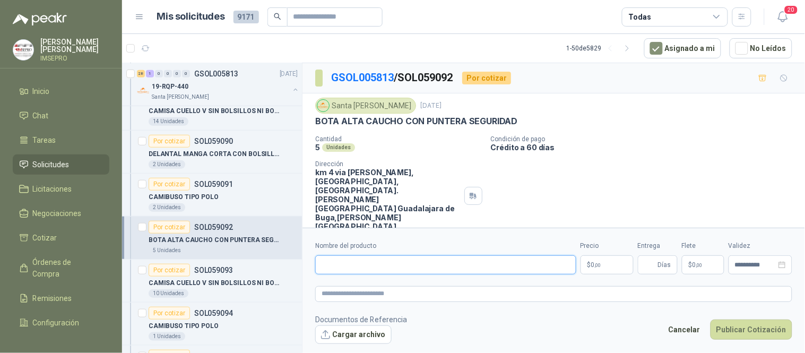
click at [345, 260] on input "Nombre del producto" at bounding box center [445, 264] width 261 height 19
paste input "**********"
click at [471, 267] on input "**********" at bounding box center [445, 264] width 261 height 19
drag, startPoint x: 560, startPoint y: 263, endPoint x: 310, endPoint y: 246, distance: 250.5
click at [310, 246] on form "**********" at bounding box center [553, 292] width 502 height 129
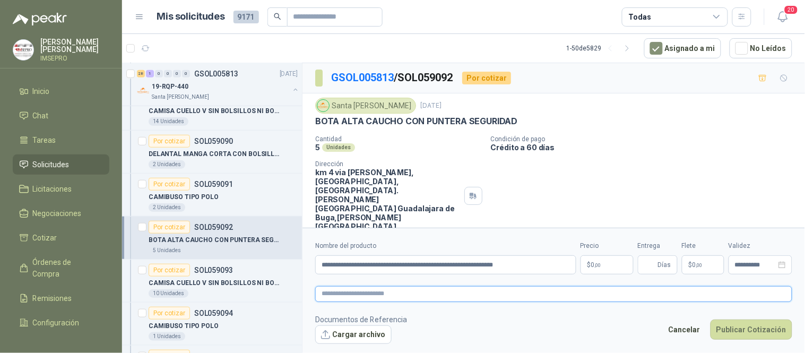
click at [326, 293] on textarea at bounding box center [553, 293] width 477 height 15
paste textarea "**********"
drag, startPoint x: 617, startPoint y: 293, endPoint x: 316, endPoint y: 298, distance: 300.3
click at [316, 298] on textarea "**********" at bounding box center [554, 293] width 478 height 15
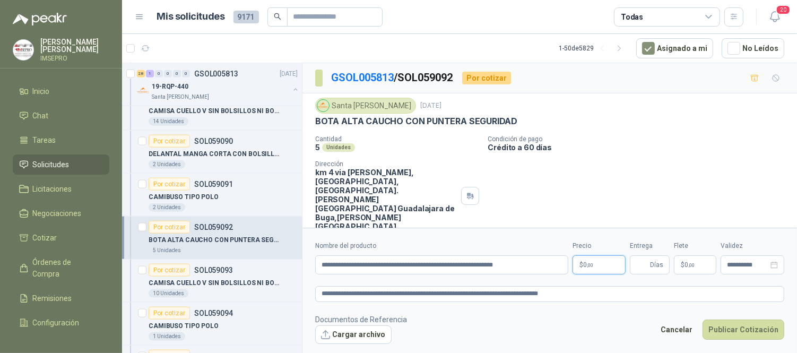
click at [604, 266] on body "[PERSON_NAME] IMSEPRO Inicio Chat Tareas Solicitudes Licitaciones Negociaciones…" at bounding box center [398, 176] width 797 height 353
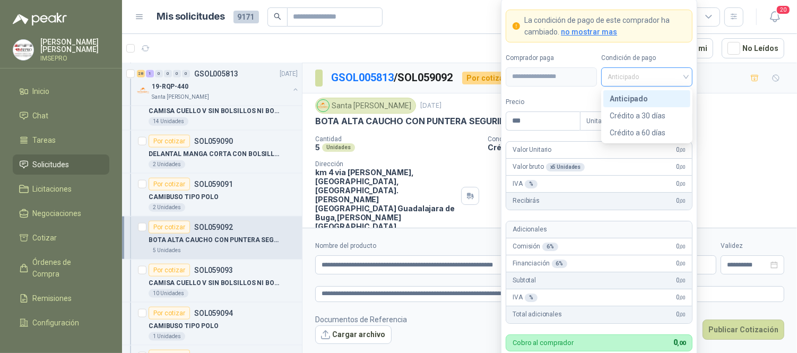
click at [688, 75] on div "Anticipado" at bounding box center [646, 76] width 91 height 19
click at [651, 112] on div "Crédito a 30 días" at bounding box center [647, 116] width 74 height 12
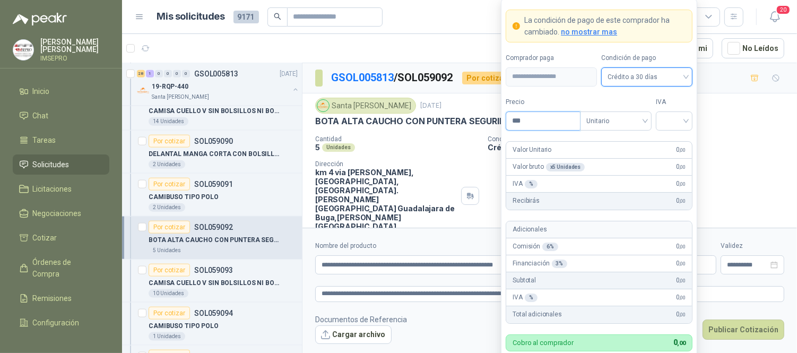
click at [552, 123] on input "***" at bounding box center [543, 121] width 74 height 18
click at [676, 114] on input "search" at bounding box center [674, 120] width 24 height 16
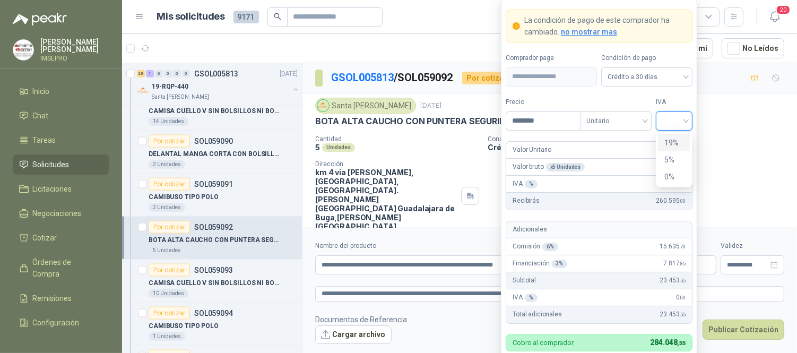
click at [667, 139] on div "19%" at bounding box center [674, 143] width 20 height 12
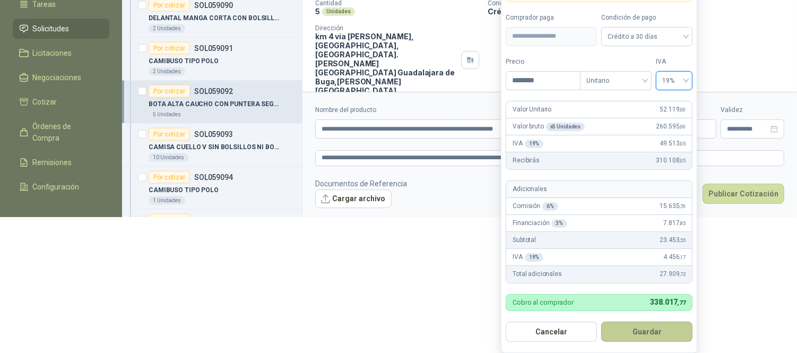
scroll to position [149, 0]
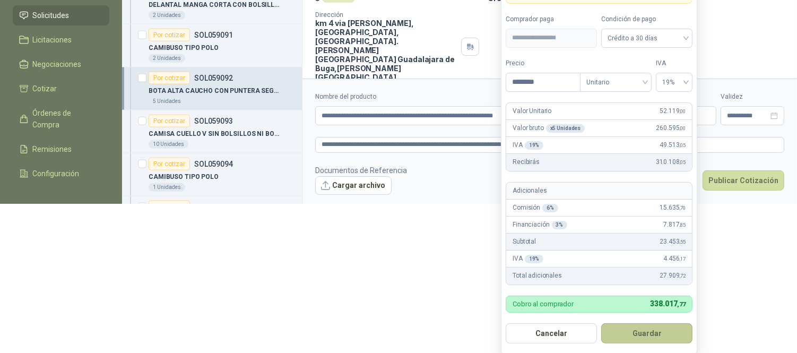
click at [642, 332] on button "Guardar" at bounding box center [646, 333] width 91 height 20
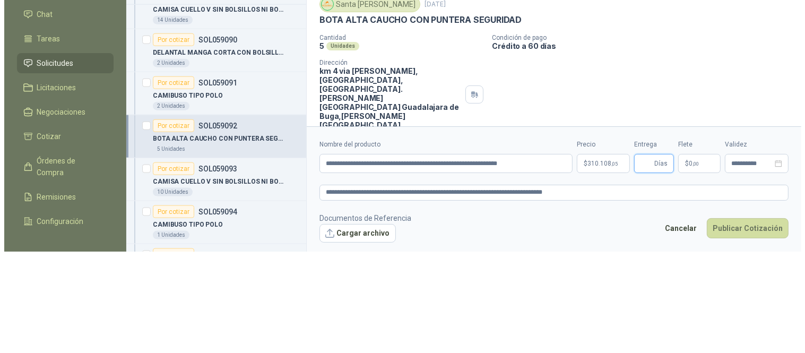
scroll to position [0, 0]
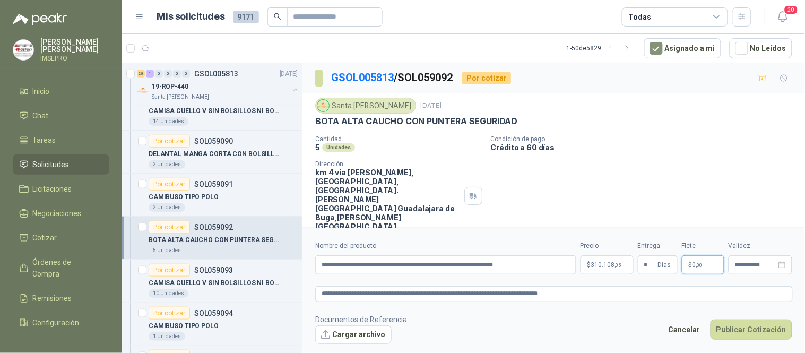
click at [691, 267] on span "$" at bounding box center [691, 265] width 4 height 6
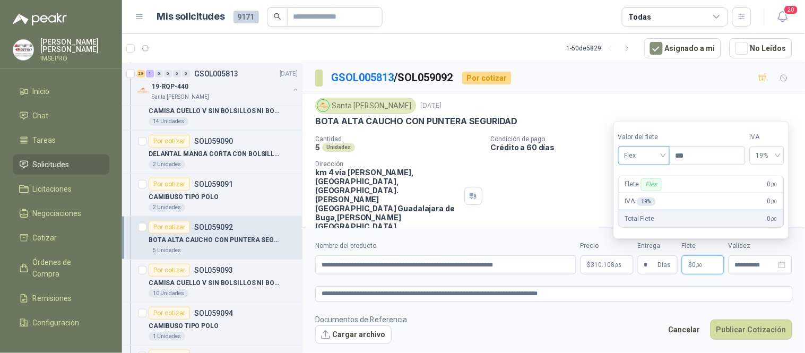
click at [663, 152] on span "Flex" at bounding box center [644, 156] width 39 height 16
click at [634, 196] on div "Incluido" at bounding box center [645, 195] width 37 height 12
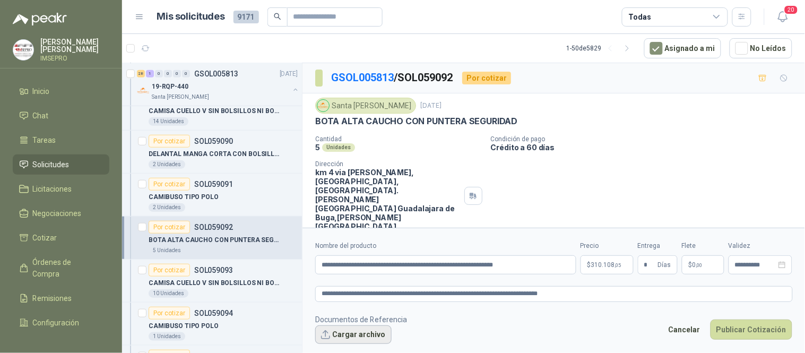
click at [354, 336] on button "Cargar archivo" at bounding box center [353, 334] width 76 height 19
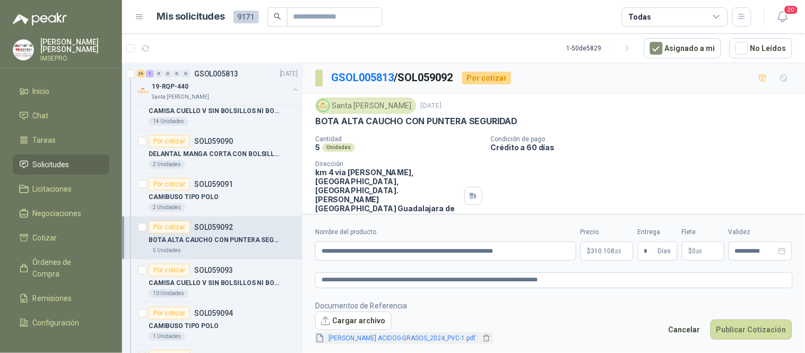
click at [378, 336] on link "[PERSON_NAME] ACIDOS-GRASOS_2024_PVC-1.pdf" at bounding box center [402, 338] width 155 height 10
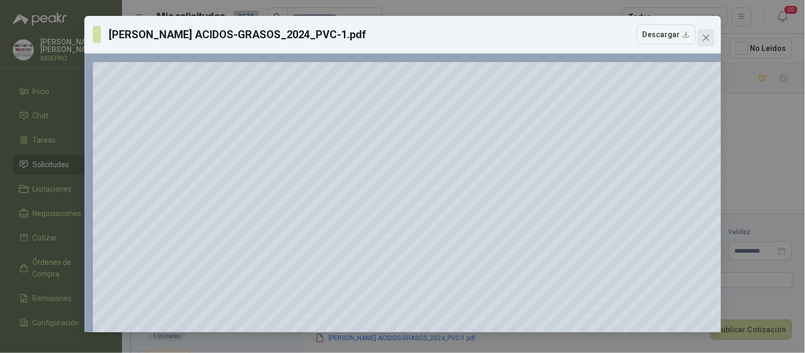
click at [703, 36] on icon "close" at bounding box center [706, 37] width 8 height 8
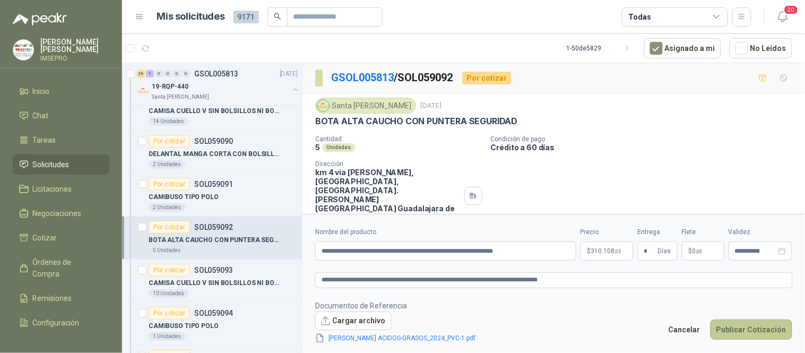
click at [736, 329] on button "Publicar Cotización" at bounding box center [751, 329] width 82 height 20
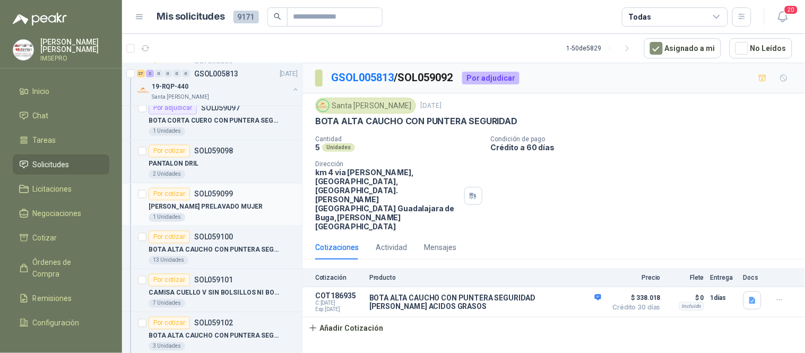
scroll to position [1532, 0]
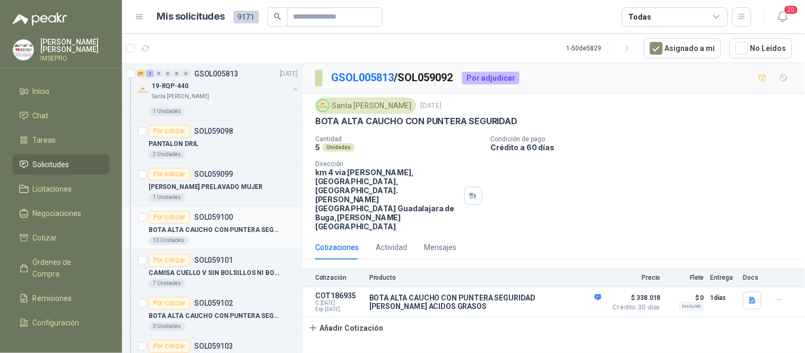
click at [227, 240] on div "13 Unidades" at bounding box center [223, 241] width 149 height 8
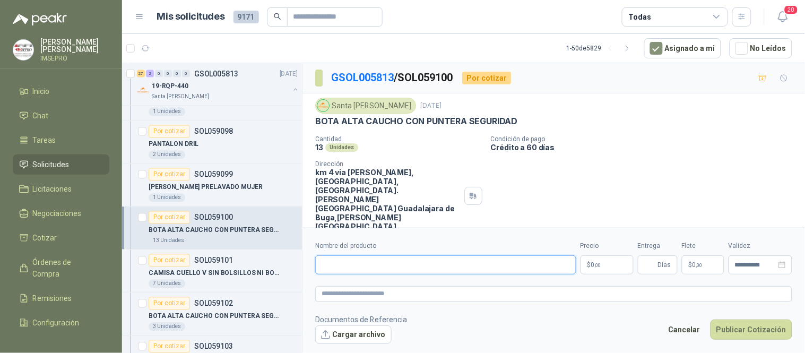
click at [451, 264] on input "Nombre del producto" at bounding box center [445, 264] width 261 height 19
paste input "**********"
click at [397, 296] on textarea at bounding box center [553, 293] width 477 height 15
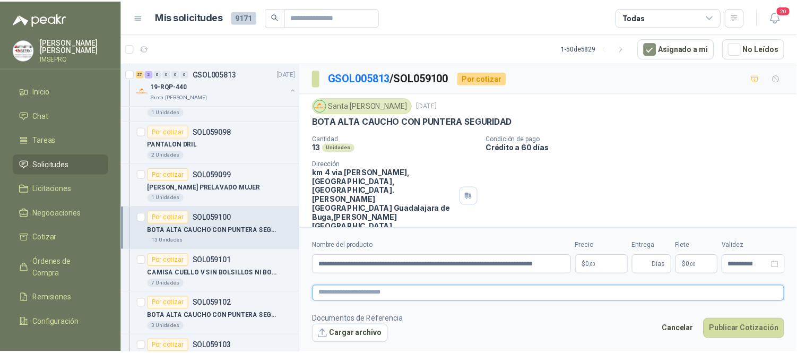
scroll to position [0, 0]
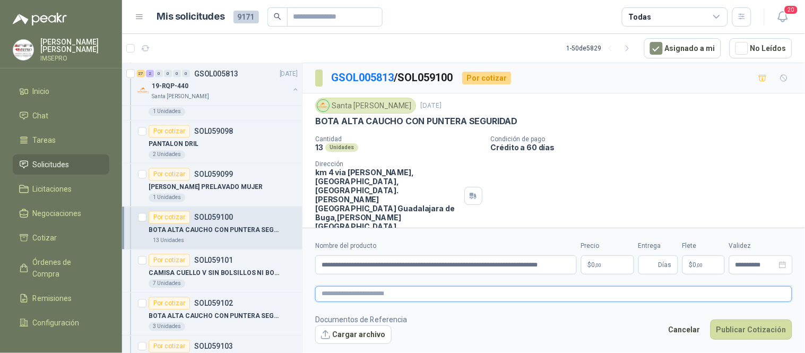
paste textarea "**********"
click at [604, 259] on body "[PERSON_NAME] IMSEPRO Inicio Chat Tareas Solicitudes Licitaciones Negociaciones…" at bounding box center [402, 176] width 805 height 353
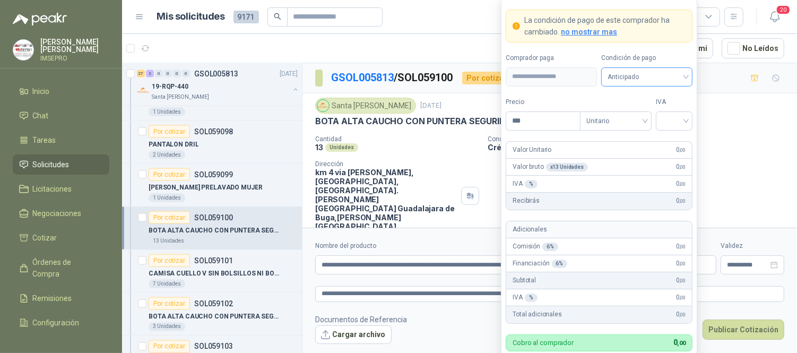
click at [685, 77] on span "Anticipado" at bounding box center [647, 77] width 79 height 16
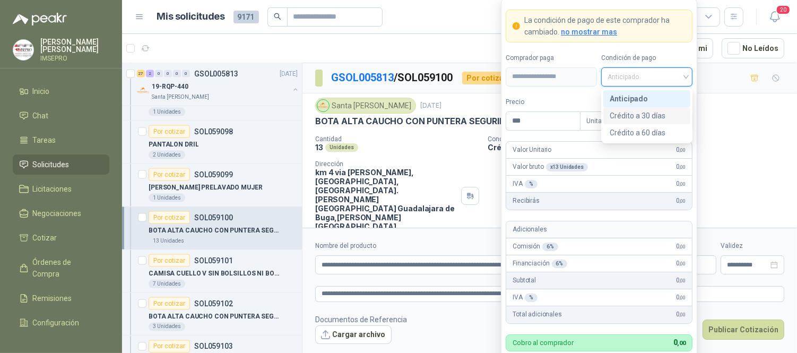
click at [655, 114] on div "Crédito a 30 días" at bounding box center [647, 116] width 74 height 12
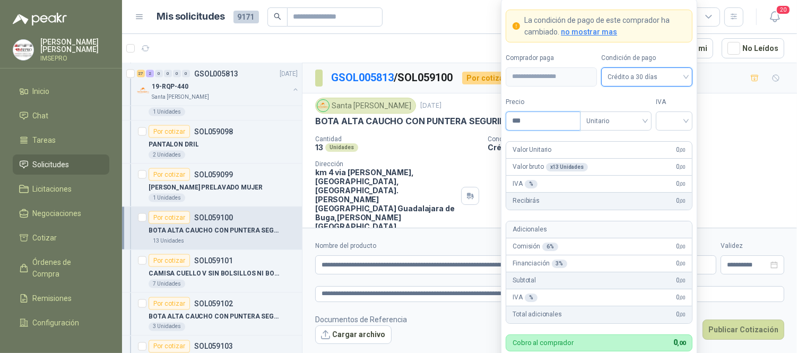
click at [564, 120] on input "***" at bounding box center [543, 121] width 74 height 18
click at [667, 122] on input "search" at bounding box center [674, 120] width 24 height 16
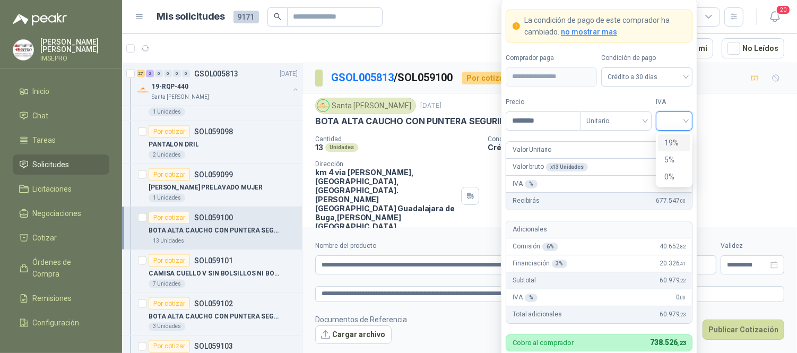
click at [666, 138] on div "19%" at bounding box center [674, 143] width 20 height 12
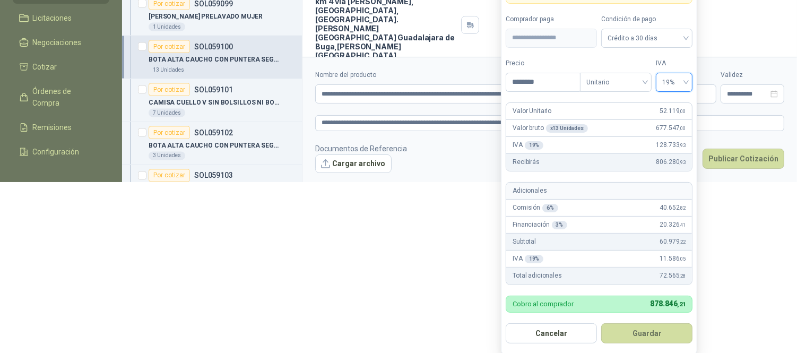
click at [644, 336] on button "Guardar" at bounding box center [646, 333] width 91 height 20
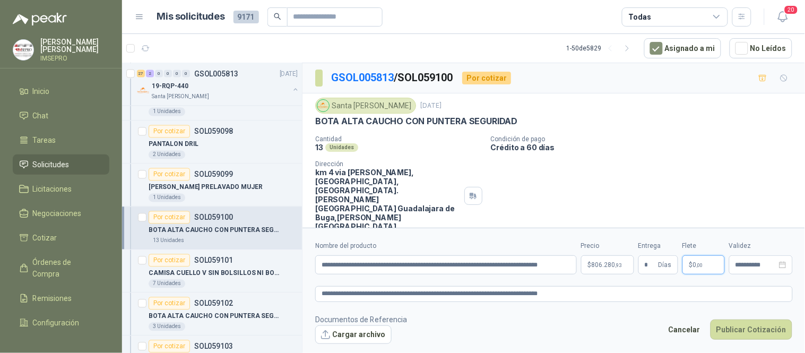
click at [692, 263] on span "$" at bounding box center [691, 265] width 4 height 6
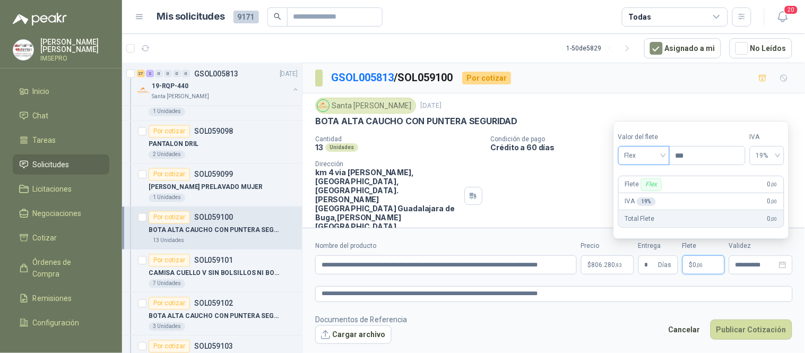
click at [665, 154] on div "Flex" at bounding box center [643, 155] width 51 height 19
click at [643, 194] on div "Incluido" at bounding box center [645, 195] width 37 height 12
click at [367, 333] on button "Cargar archivo" at bounding box center [353, 334] width 76 height 19
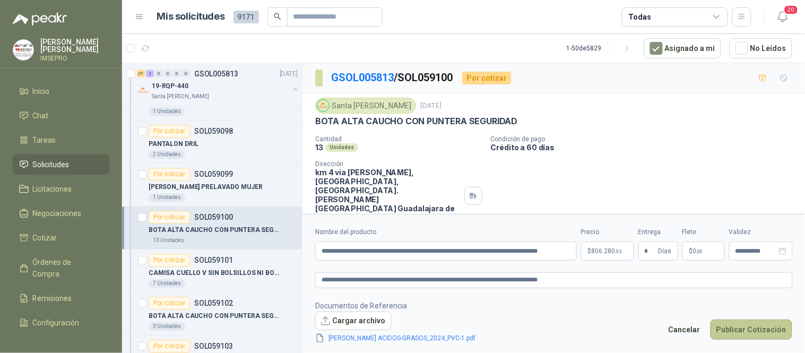
click at [741, 335] on button "Publicar Cotización" at bounding box center [751, 329] width 82 height 20
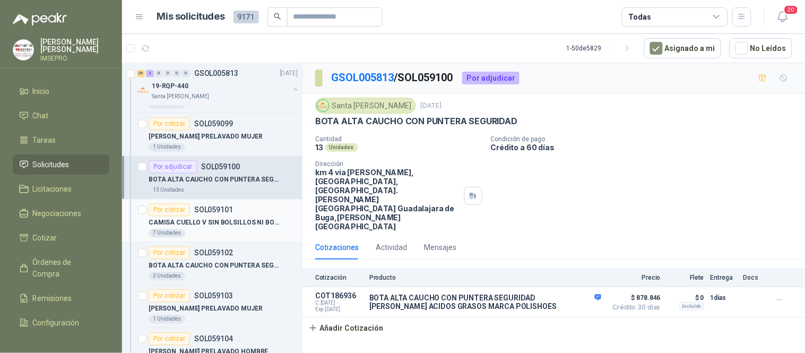
scroll to position [1651, 0]
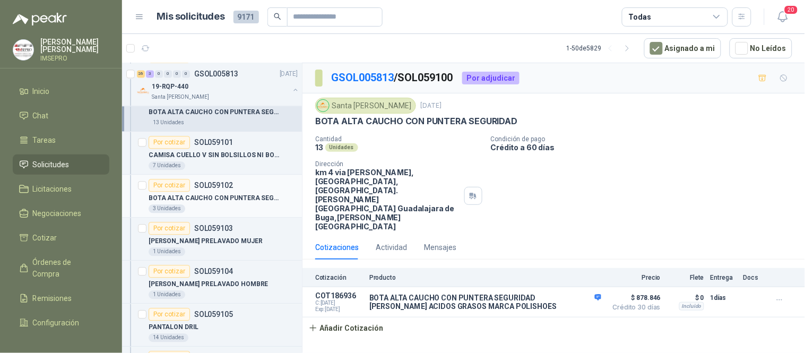
click at [245, 196] on p "BOTA ALTA CAUCHO CON PUNTERA SEGURIDAD" at bounding box center [215, 198] width 132 height 10
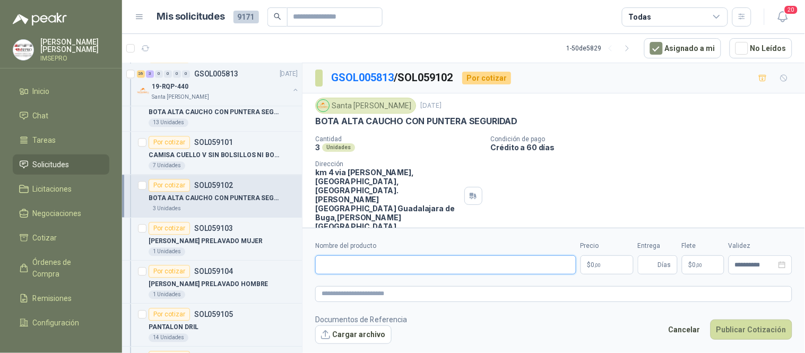
click at [456, 263] on input "Nombre del producto" at bounding box center [445, 264] width 261 height 19
paste input "**********"
click at [390, 291] on textarea at bounding box center [553, 293] width 477 height 15
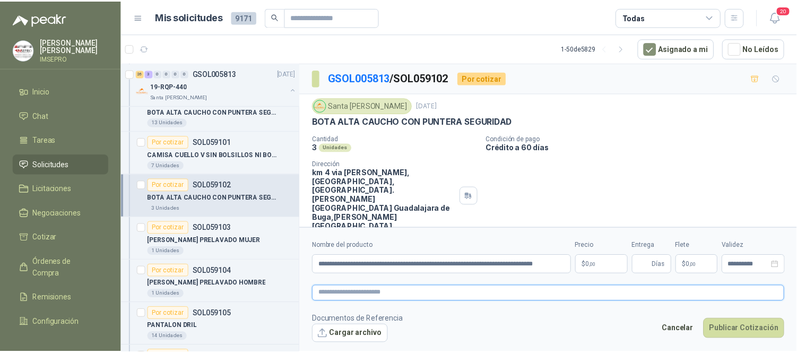
scroll to position [0, 0]
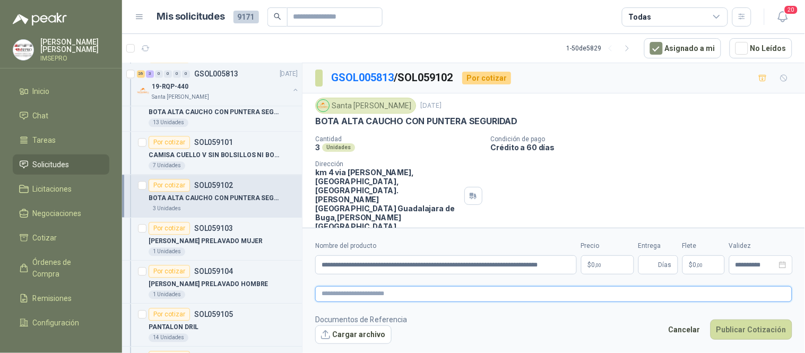
paste textarea "**********"
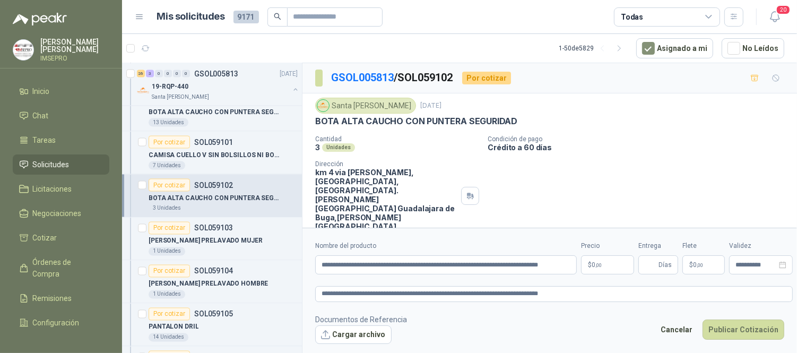
click at [601, 265] on body "[PERSON_NAME] IMSEPRO Inicio Chat Tareas Solicitudes Licitaciones Negociaciones…" at bounding box center [398, 176] width 797 height 353
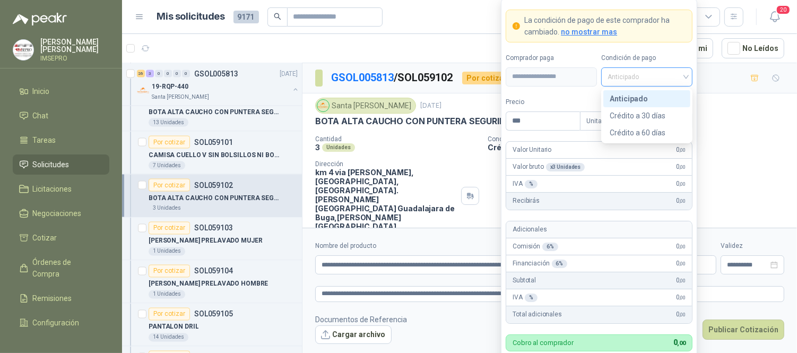
click at [686, 75] on span "Anticipado" at bounding box center [647, 77] width 79 height 16
click at [640, 114] on div "Crédito a 30 días" at bounding box center [647, 116] width 74 height 12
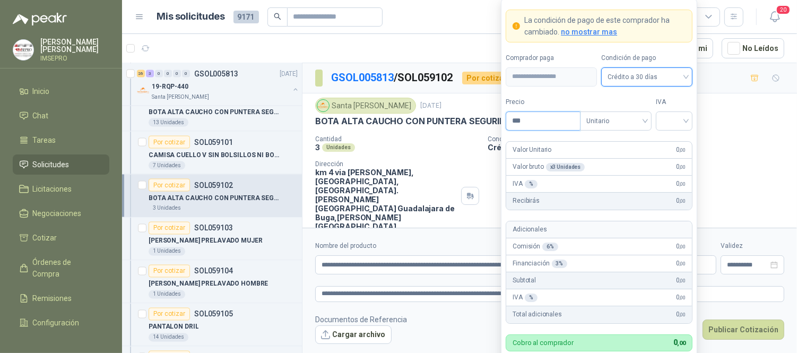
click at [542, 120] on input "***" at bounding box center [543, 121] width 74 height 18
click at [669, 119] on input "search" at bounding box center [674, 120] width 24 height 16
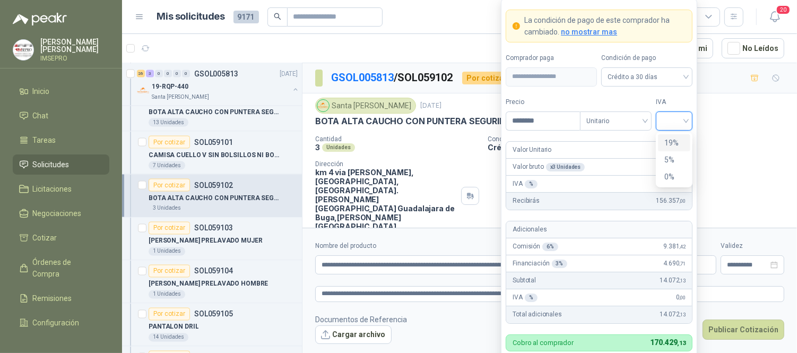
click at [665, 138] on div "19%" at bounding box center [674, 143] width 20 height 12
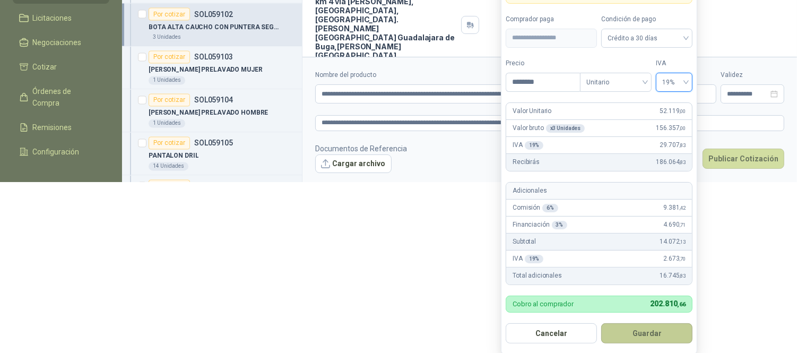
click at [659, 332] on button "Guardar" at bounding box center [646, 333] width 91 height 20
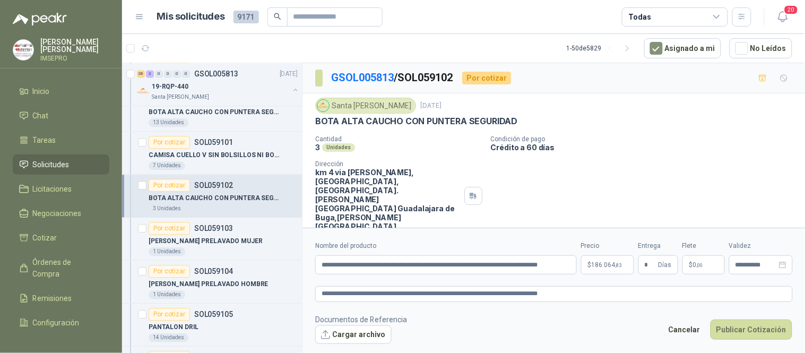
click at [698, 263] on span ",00" at bounding box center [700, 265] width 6 height 6
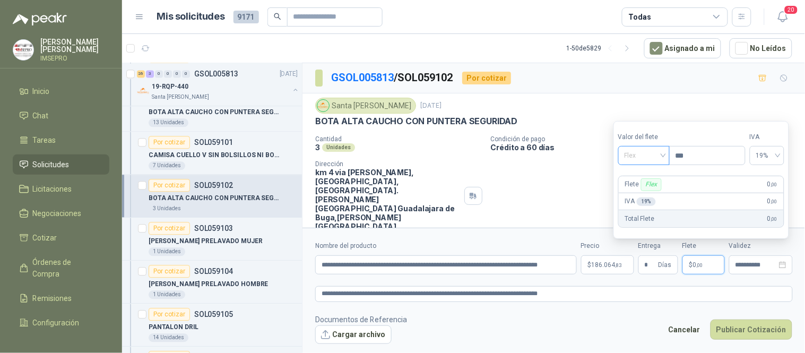
click at [663, 152] on span "Flex" at bounding box center [644, 156] width 39 height 16
click at [635, 193] on div "Incluido" at bounding box center [645, 195] width 37 height 12
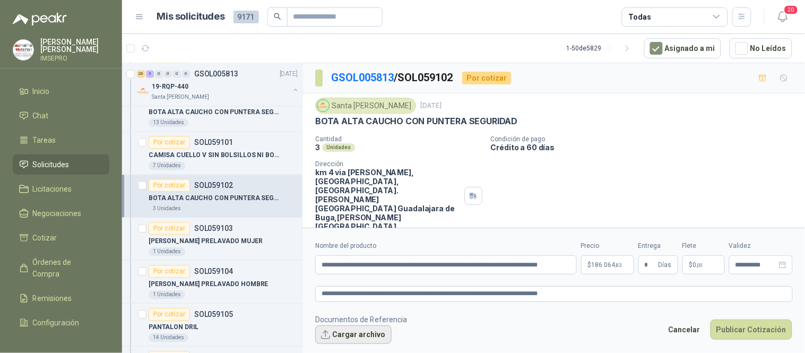
click at [356, 336] on button "Cargar archivo" at bounding box center [353, 334] width 76 height 19
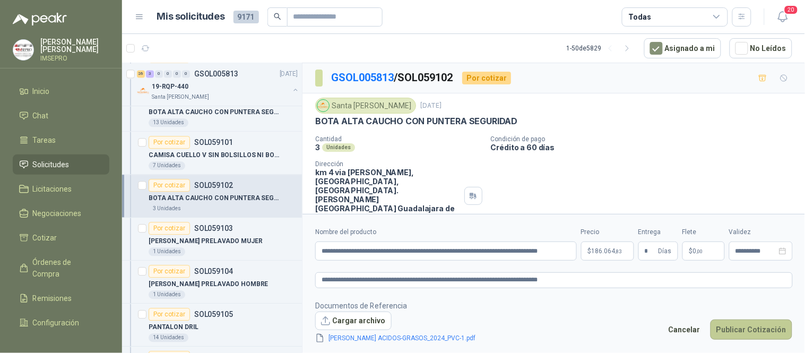
click at [733, 329] on button "Publicar Cotización" at bounding box center [751, 329] width 82 height 20
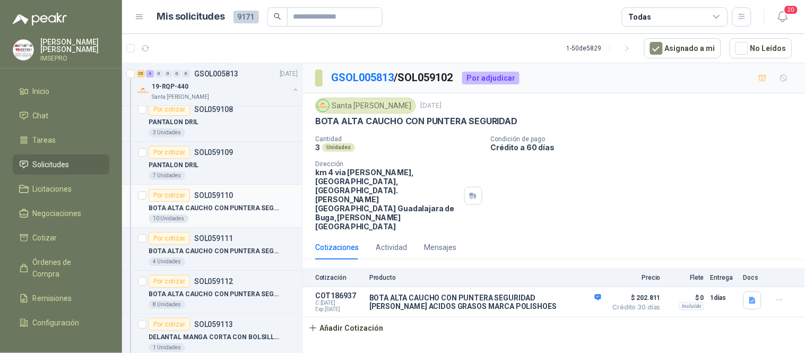
scroll to position [2004, 0]
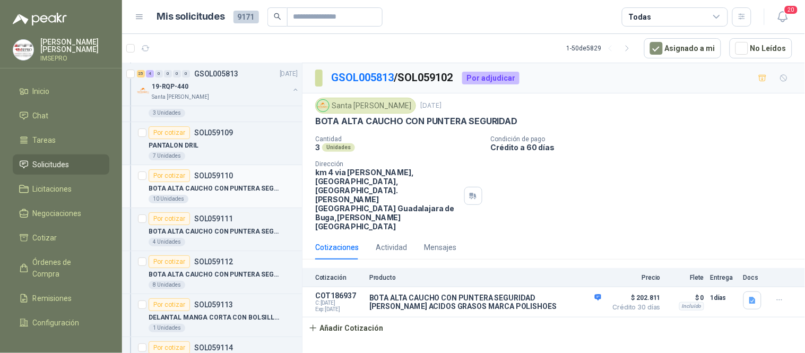
click at [197, 185] on p "BOTA ALTA CAUCHO CON PUNTERA SEGURIDAD" at bounding box center [215, 189] width 132 height 10
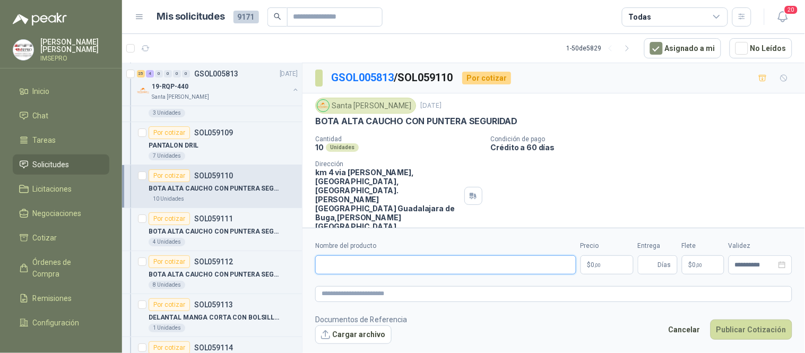
click at [400, 267] on input "Nombre del producto" at bounding box center [445, 264] width 261 height 19
paste input "**********"
click at [364, 293] on textarea at bounding box center [553, 293] width 477 height 15
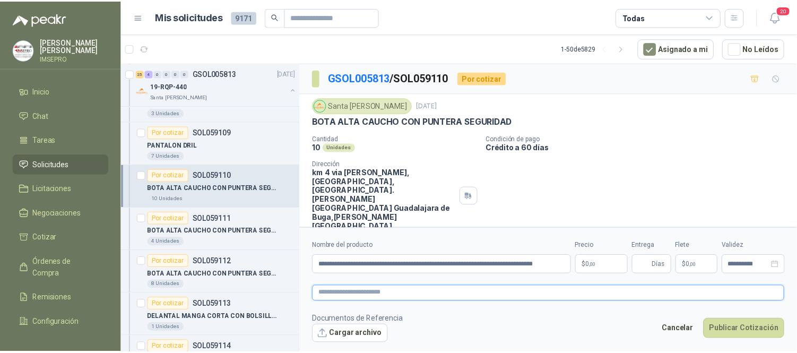
scroll to position [0, 0]
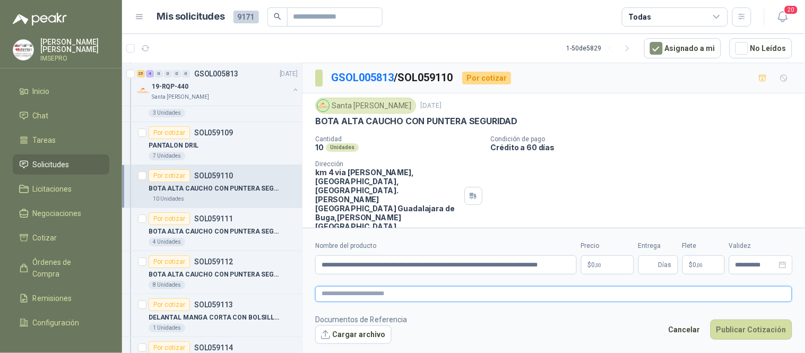
paste textarea "**********"
click at [619, 263] on p "$ 0 ,00" at bounding box center [607, 264] width 53 height 19
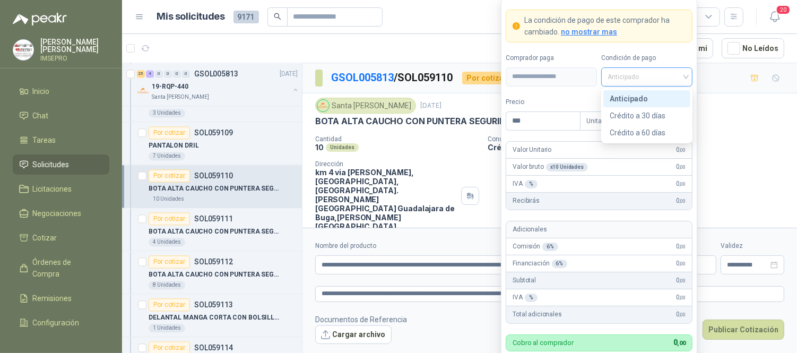
click at [688, 75] on div "Anticipado" at bounding box center [646, 76] width 91 height 19
click at [642, 115] on div "Crédito a 30 días" at bounding box center [647, 116] width 74 height 12
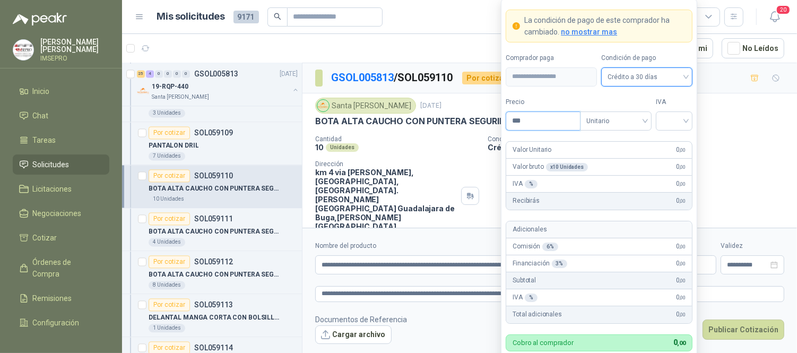
click at [540, 123] on input "***" at bounding box center [543, 121] width 74 height 18
click at [669, 124] on input "search" at bounding box center [674, 120] width 24 height 16
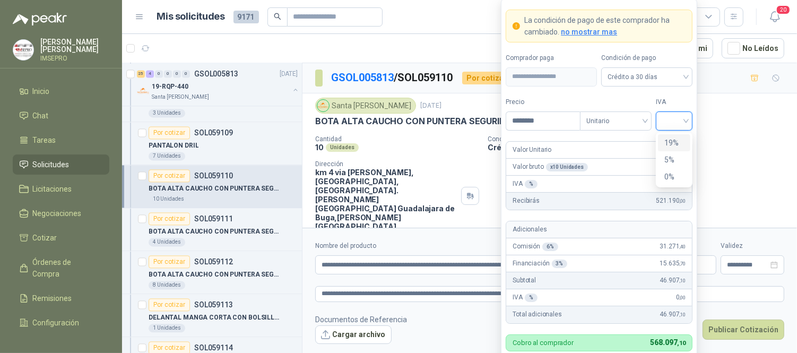
click at [670, 149] on div "19%" at bounding box center [674, 142] width 32 height 17
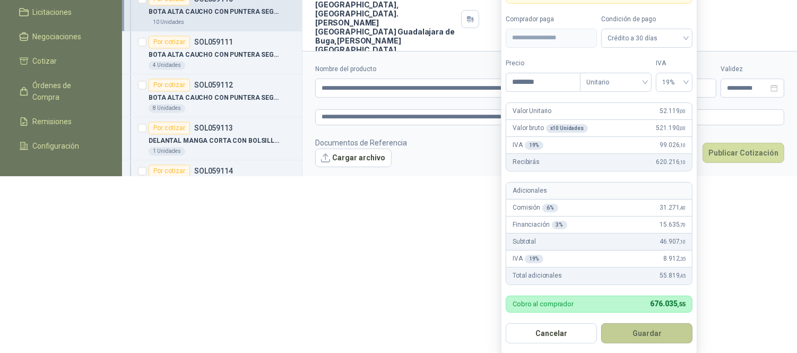
click at [662, 334] on button "Guardar" at bounding box center [646, 333] width 91 height 20
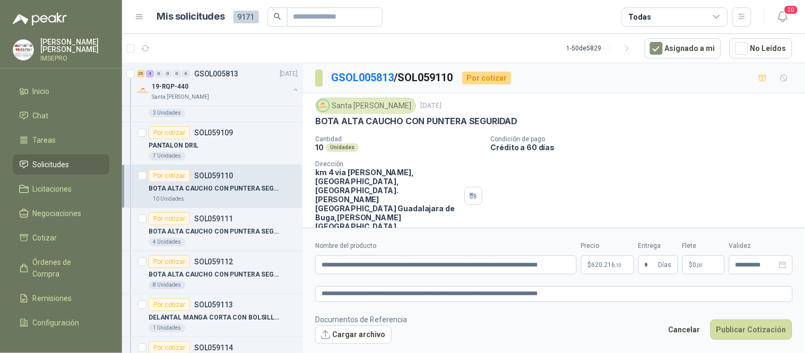
click at [697, 267] on span ",00" at bounding box center [700, 265] width 6 height 6
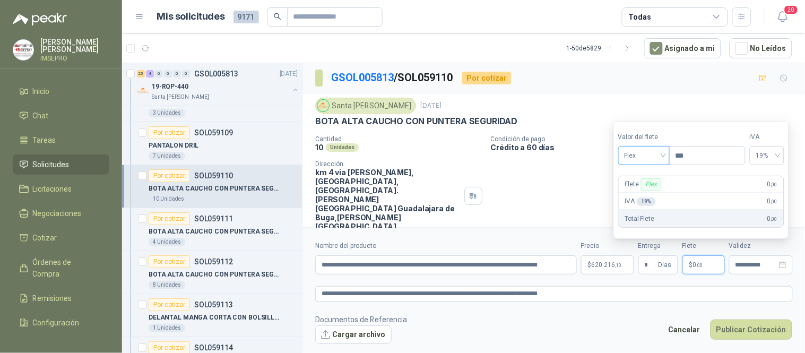
click at [665, 152] on div "Flex" at bounding box center [643, 155] width 51 height 19
click at [640, 193] on div "Incluido" at bounding box center [645, 195] width 37 height 12
click at [372, 337] on button "Cargar archivo" at bounding box center [353, 334] width 76 height 19
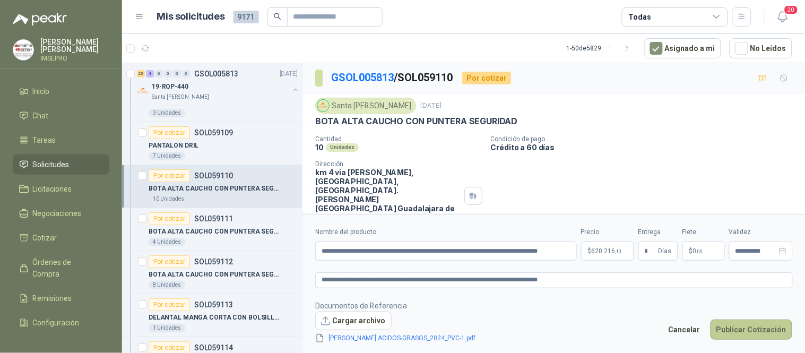
click at [738, 329] on button "Publicar Cotización" at bounding box center [751, 329] width 82 height 20
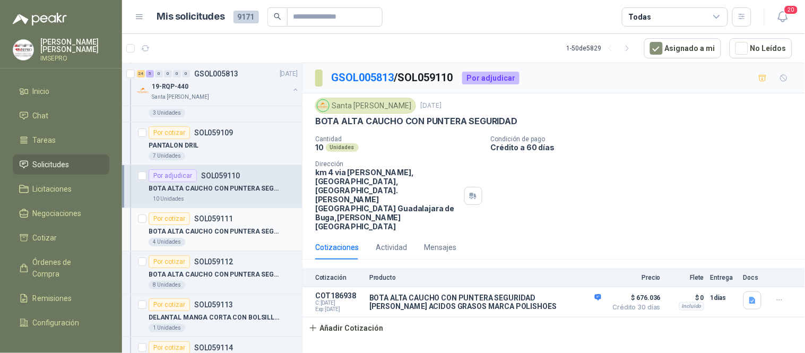
click at [241, 231] on p "BOTA ALTA CAUCHO CON PUNTERA SEGURIDAD" at bounding box center [215, 232] width 132 height 10
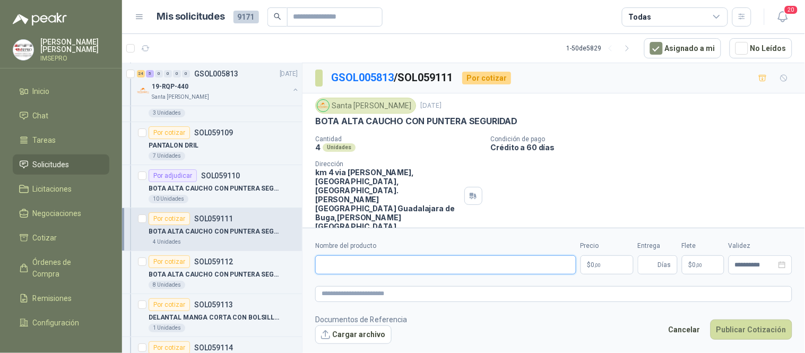
click at [411, 263] on input "Nombre del producto" at bounding box center [445, 264] width 261 height 19
paste input "**********"
click at [367, 290] on textarea at bounding box center [553, 293] width 477 height 15
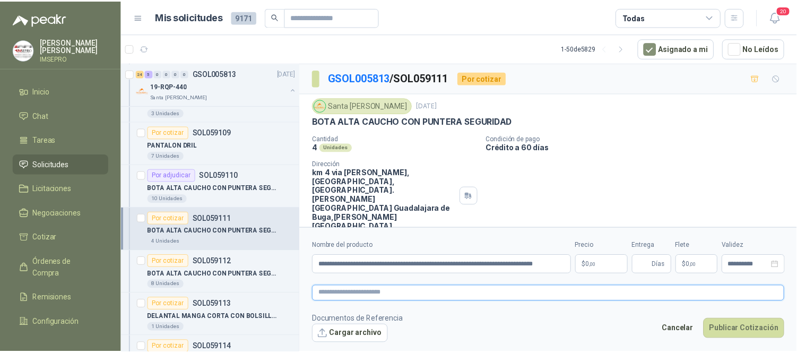
scroll to position [0, 0]
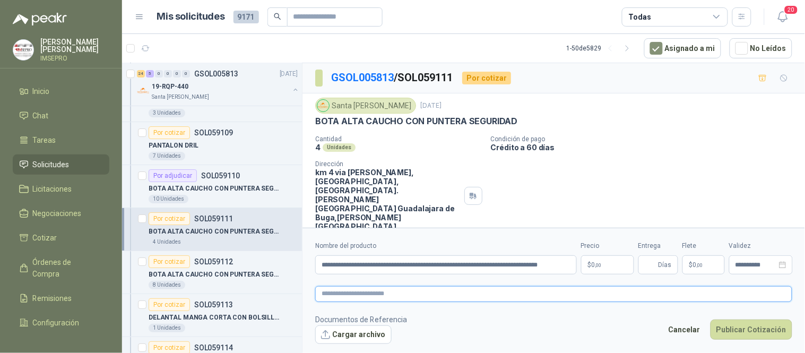
paste textarea "**********"
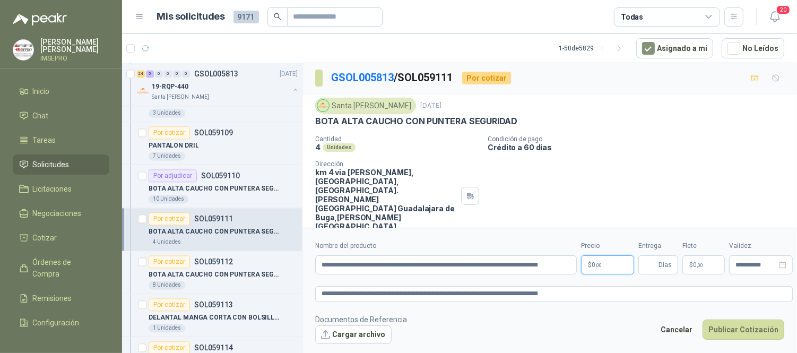
click at [612, 258] on body "[PERSON_NAME] IMSEPRO Inicio Chat Tareas Solicitudes Licitaciones Negociaciones…" at bounding box center [398, 176] width 797 height 353
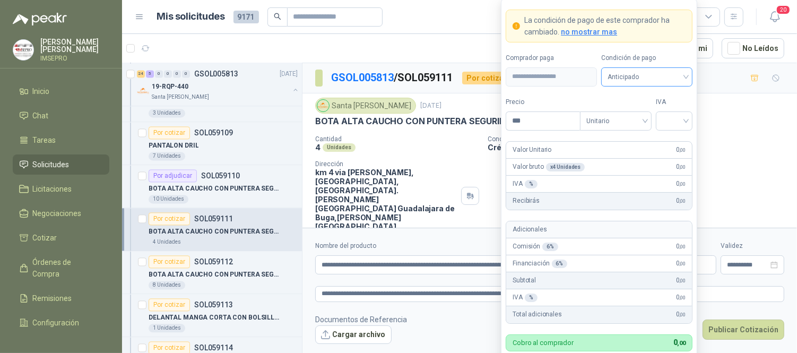
click at [687, 79] on div "Anticipado" at bounding box center [646, 76] width 91 height 19
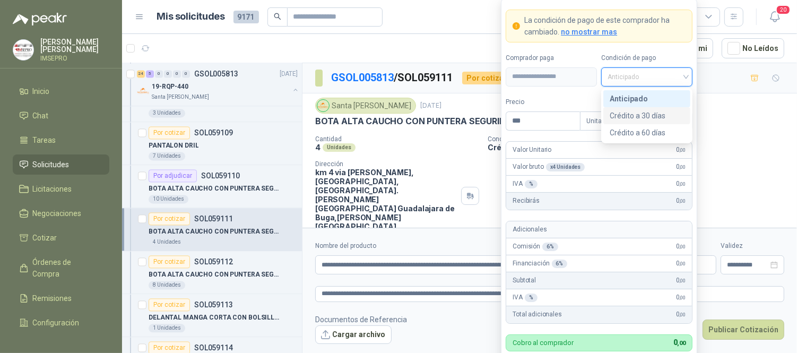
click at [634, 119] on div "Crédito a 30 días" at bounding box center [647, 116] width 74 height 12
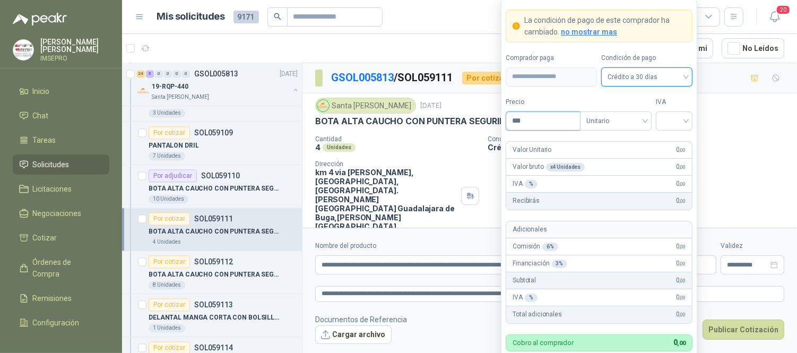
click at [540, 122] on input "***" at bounding box center [543, 121] width 74 height 18
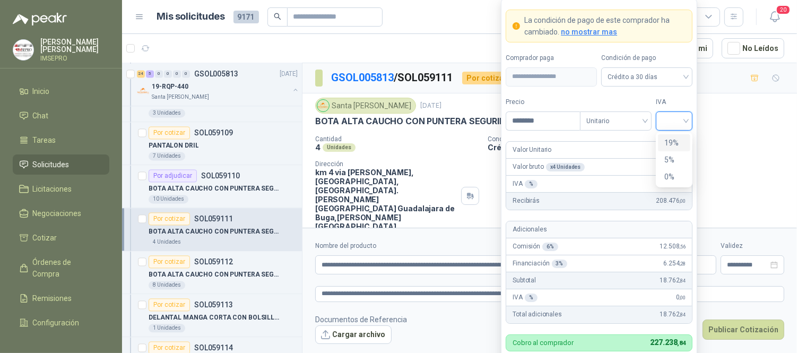
click at [666, 124] on input "search" at bounding box center [674, 120] width 24 height 16
click at [669, 142] on div "19%" at bounding box center [674, 143] width 20 height 12
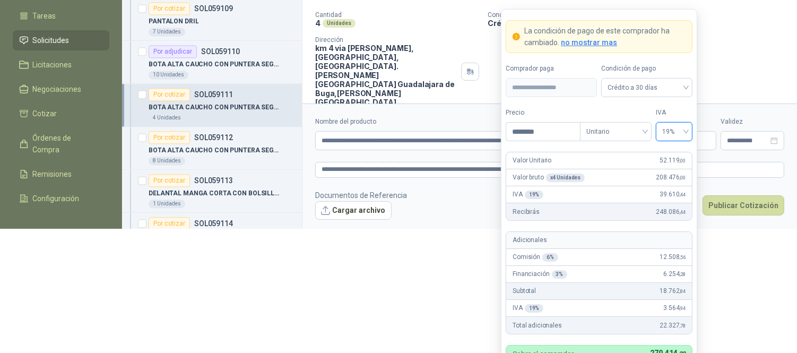
scroll to position [141, 0]
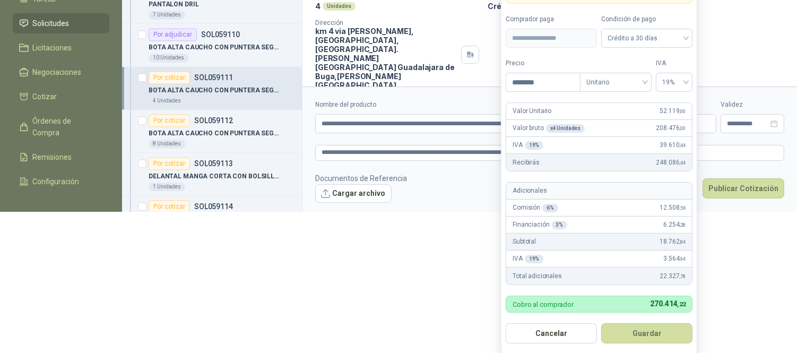
click at [659, 329] on button "Guardar" at bounding box center [646, 333] width 91 height 20
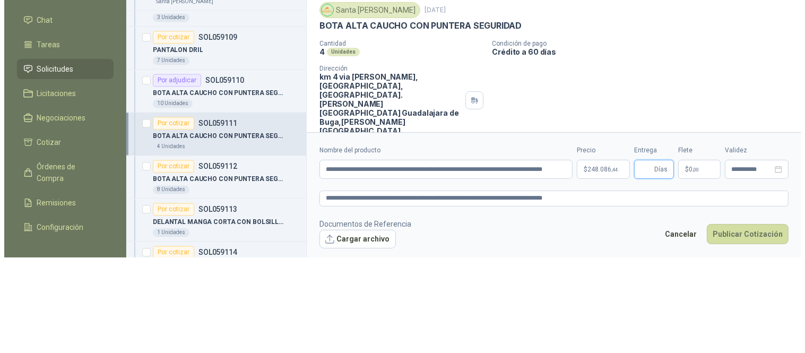
scroll to position [0, 0]
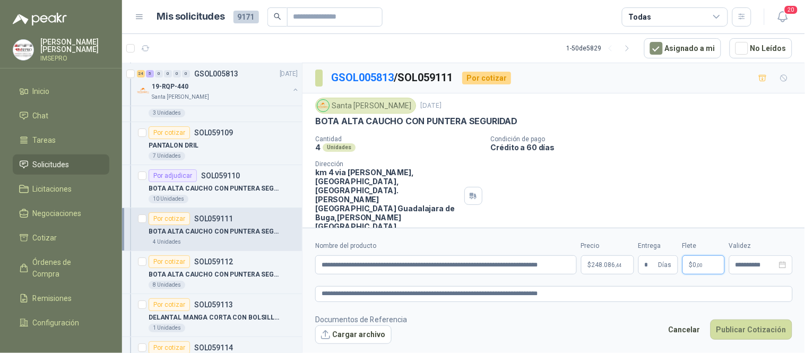
click at [699, 264] on span ",00" at bounding box center [700, 265] width 6 height 6
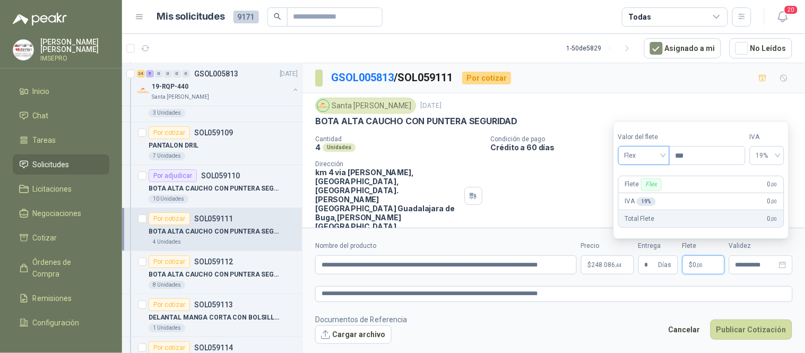
click at [666, 156] on div "Flex" at bounding box center [643, 155] width 51 height 19
click at [637, 197] on div "Incluido" at bounding box center [645, 195] width 37 height 12
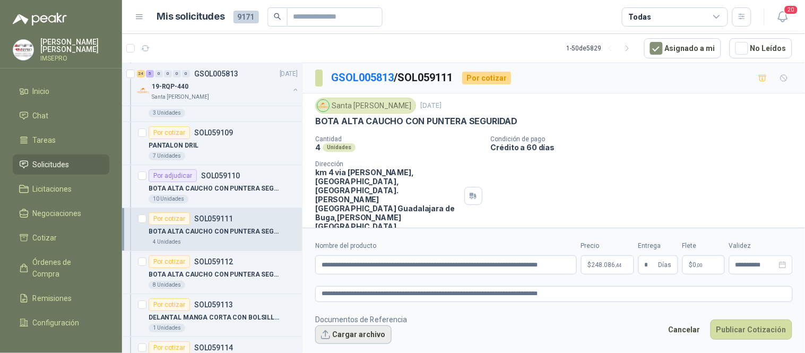
click at [351, 333] on button "Cargar archivo" at bounding box center [353, 334] width 76 height 19
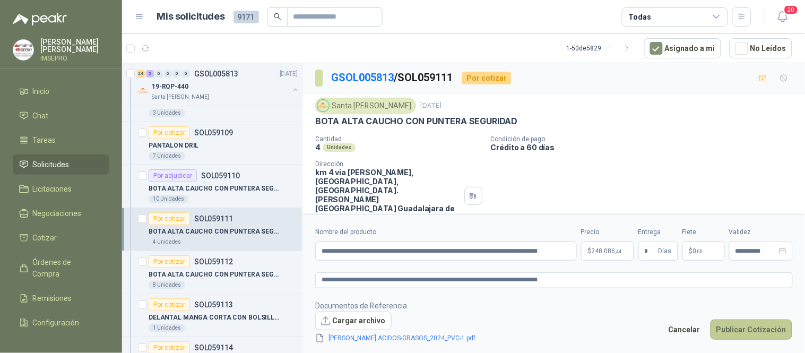
click at [736, 331] on button "Publicar Cotización" at bounding box center [751, 329] width 82 height 20
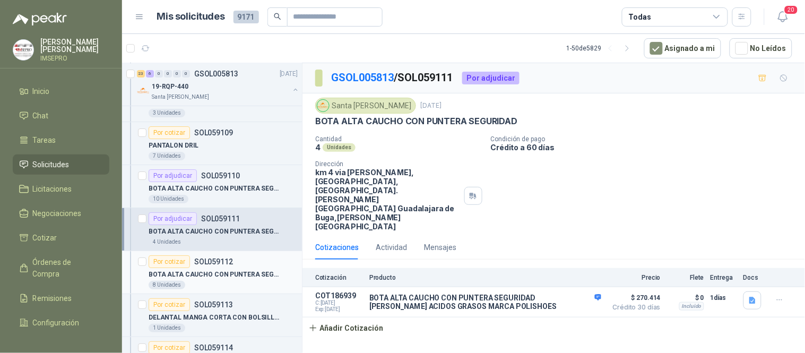
click at [242, 274] on p "BOTA ALTA CAUCHO CON PUNTERA SEGURIDAD" at bounding box center [215, 275] width 132 height 10
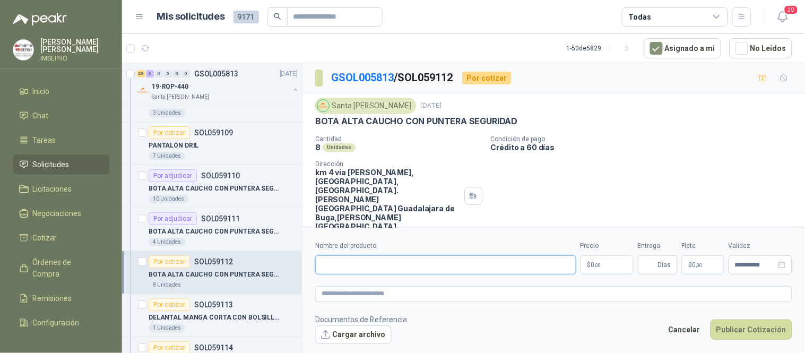
click at [338, 262] on input "Nombre del producto" at bounding box center [445, 264] width 261 height 19
paste input "**********"
click at [343, 296] on textarea at bounding box center [553, 293] width 477 height 15
paste textarea "**********"
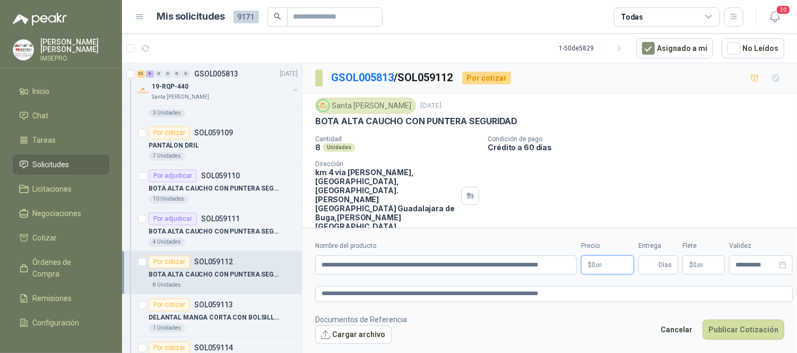
click at [590, 265] on body "[PERSON_NAME] IMSEPRO Inicio Chat Tareas Solicitudes Licitaciones Negociaciones…" at bounding box center [398, 176] width 797 height 353
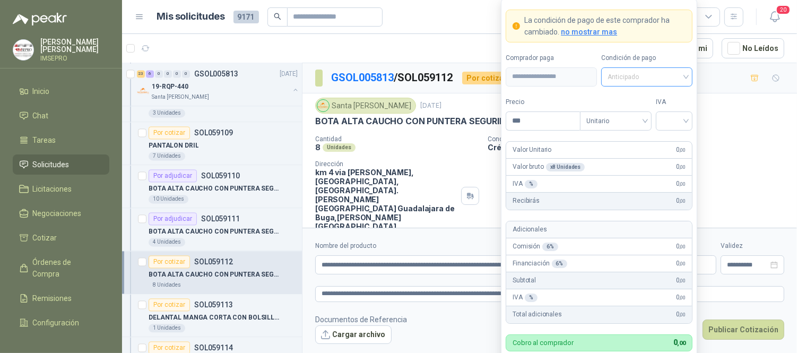
click at [685, 80] on span "Anticipado" at bounding box center [647, 77] width 79 height 16
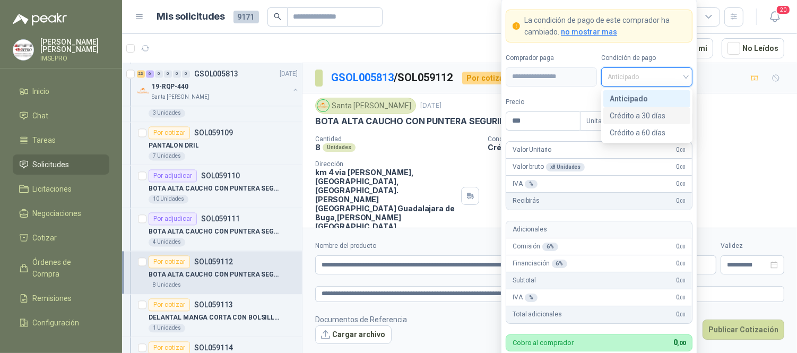
click at [655, 114] on div "Crédito a 30 días" at bounding box center [647, 116] width 74 height 12
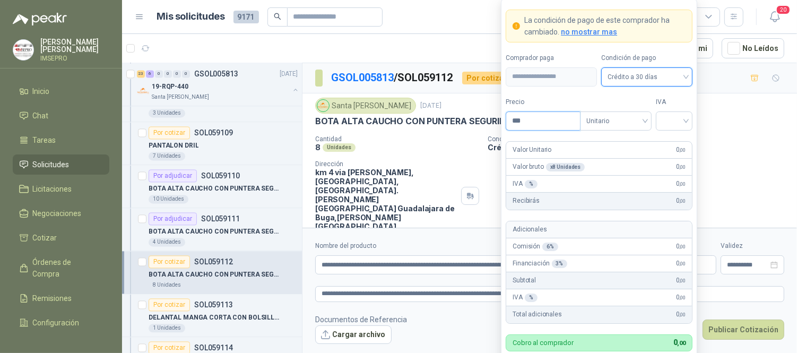
click at [533, 121] on input "***" at bounding box center [543, 121] width 74 height 18
click at [669, 118] on input "search" at bounding box center [674, 120] width 24 height 16
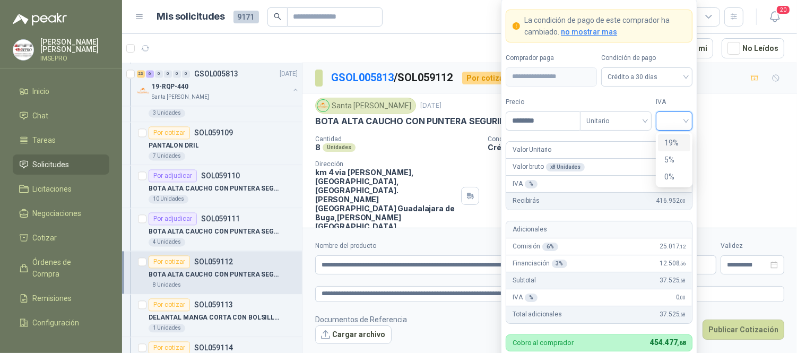
click at [671, 138] on div "19%" at bounding box center [674, 143] width 20 height 12
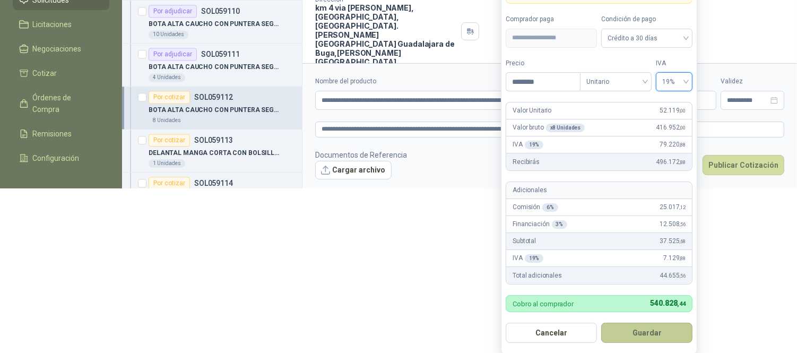
click at [666, 339] on button "Guardar" at bounding box center [646, 333] width 91 height 20
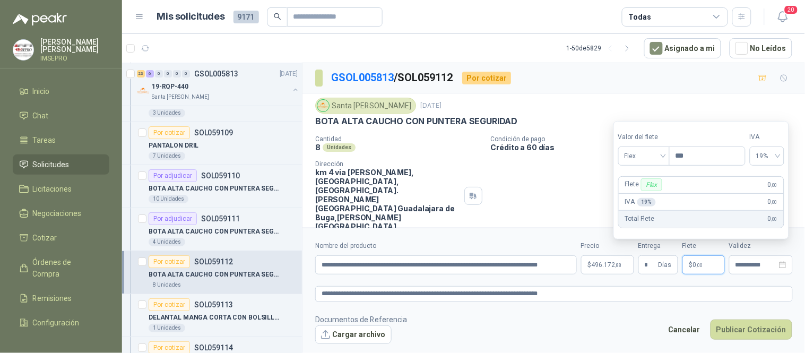
click at [707, 261] on p "$ 0 ,00" at bounding box center [703, 264] width 42 height 19
click at [666, 159] on div "Flex" at bounding box center [643, 155] width 51 height 19
click at [638, 194] on div "Incluido" at bounding box center [645, 195] width 37 height 12
click at [368, 341] on button "Cargar archivo" at bounding box center [353, 334] width 76 height 19
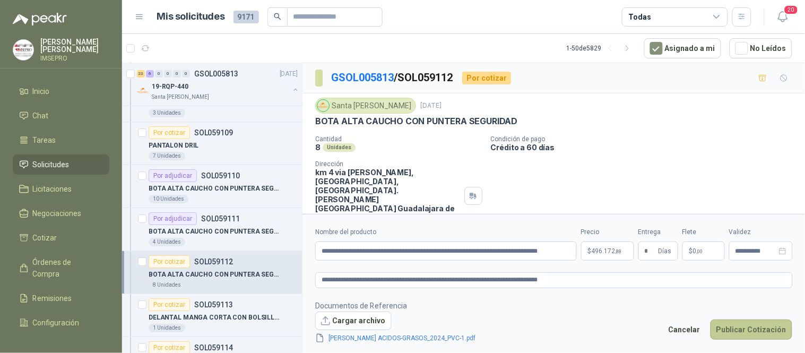
click at [738, 329] on button "Publicar Cotización" at bounding box center [751, 329] width 82 height 20
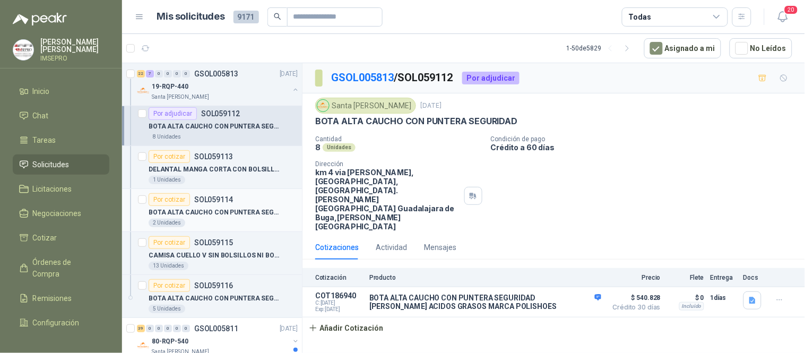
scroll to position [2181, 0]
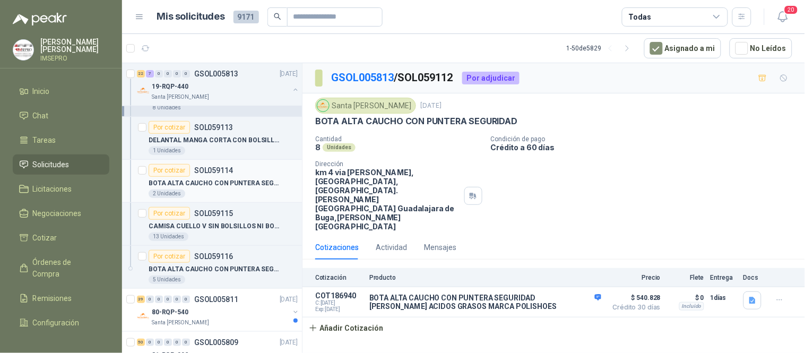
click at [200, 188] on p "BOTA ALTA CAUCHO CON PUNTERA SEGURIDAD" at bounding box center [215, 183] width 132 height 10
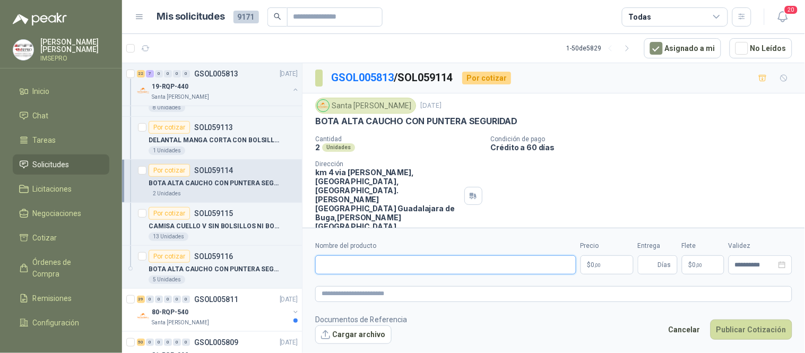
click at [431, 266] on input "Nombre del producto" at bounding box center [445, 264] width 261 height 19
paste input "**********"
click at [411, 293] on textarea at bounding box center [553, 293] width 477 height 15
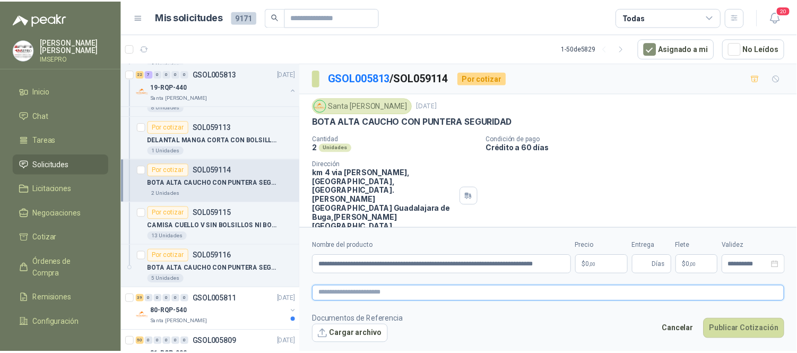
scroll to position [0, 0]
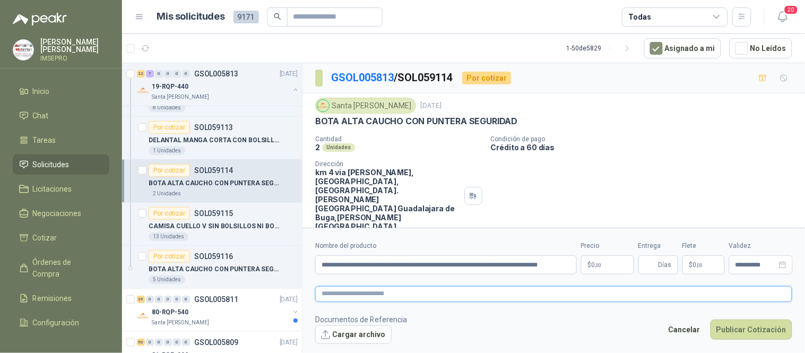
paste textarea "**********"
click at [613, 267] on body "[PERSON_NAME] IMSEPRO Inicio Chat Tareas Solicitudes Licitaciones Negociaciones…" at bounding box center [402, 176] width 805 height 353
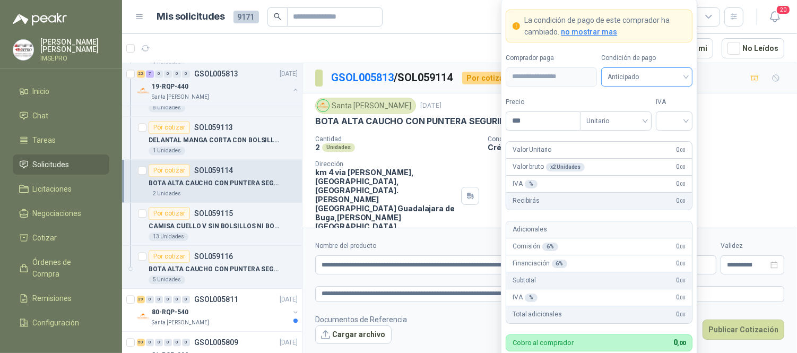
click at [687, 71] on div "Anticipado" at bounding box center [646, 76] width 91 height 19
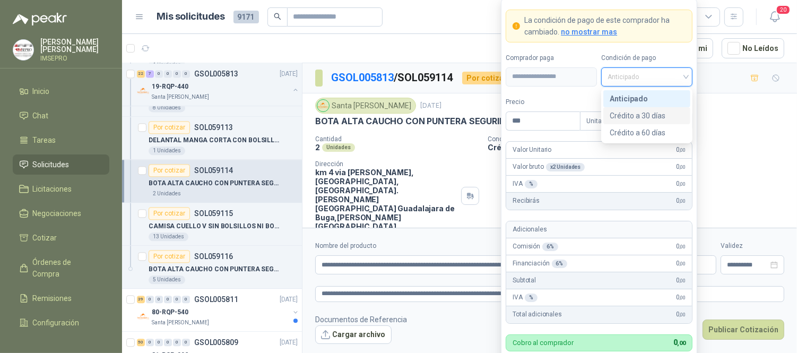
click at [643, 114] on div "Crédito a 30 días" at bounding box center [647, 116] width 74 height 12
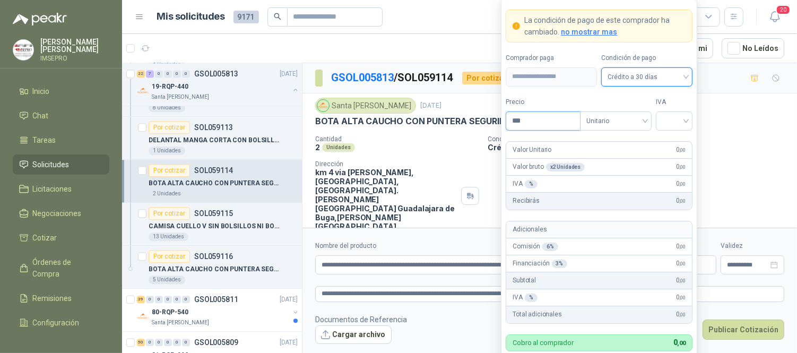
click at [535, 122] on input "***" at bounding box center [543, 121] width 74 height 18
click at [662, 116] on input "search" at bounding box center [674, 120] width 24 height 16
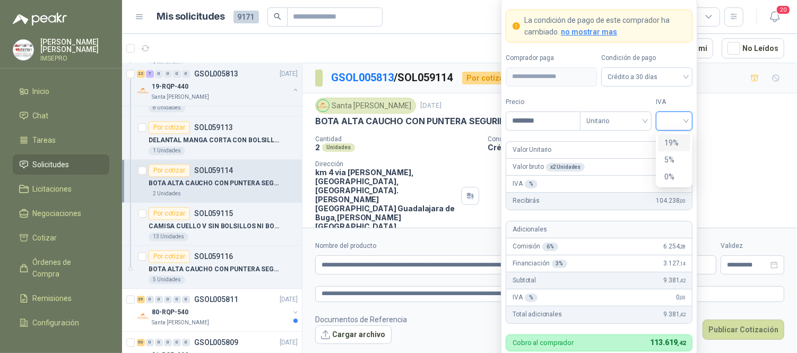
click at [671, 141] on div "19%" at bounding box center [674, 143] width 20 height 12
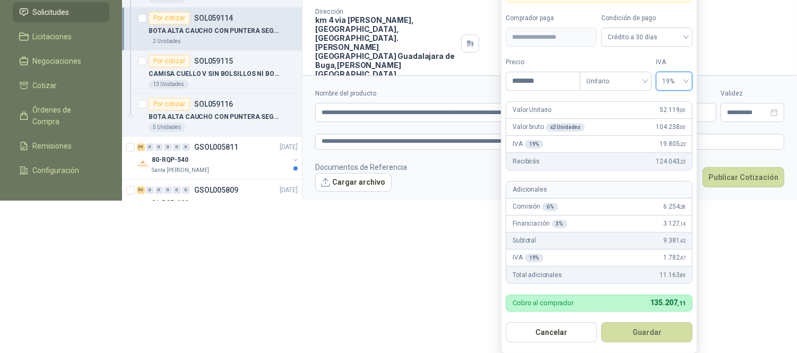
scroll to position [151, 0]
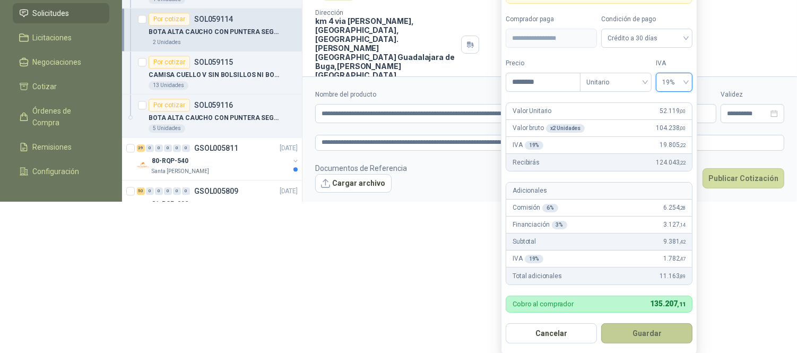
click at [658, 332] on button "Guardar" at bounding box center [646, 333] width 91 height 20
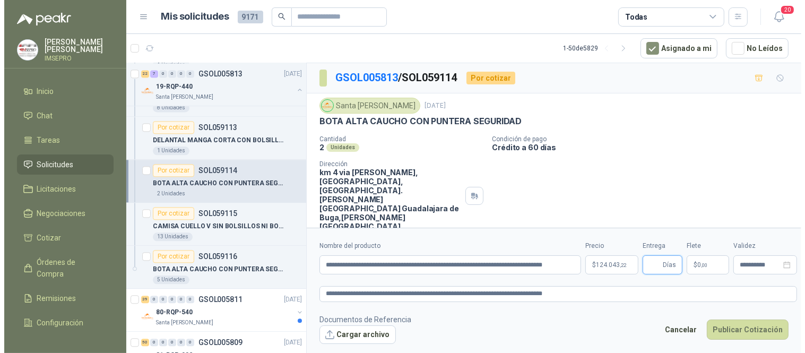
scroll to position [0, 0]
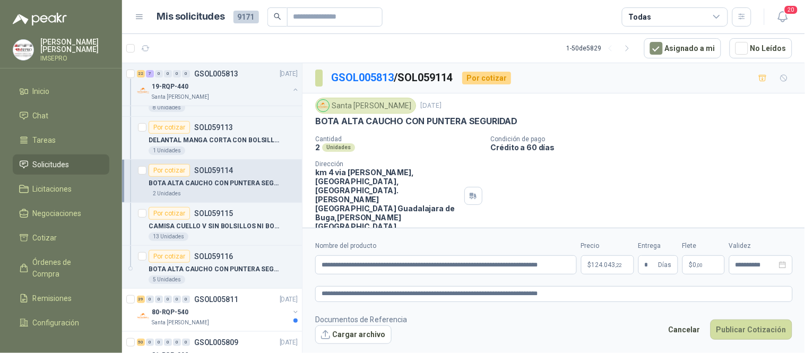
click at [703, 270] on p "$ 0 ,00" at bounding box center [703, 264] width 42 height 19
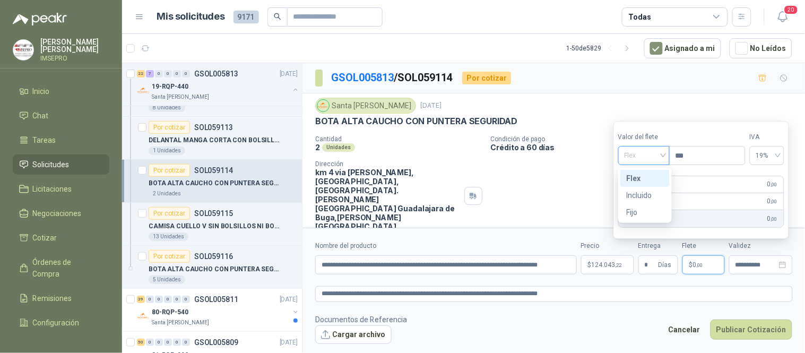
click at [669, 156] on div "Flex" at bounding box center [643, 155] width 51 height 19
click at [644, 193] on div "Incluido" at bounding box center [645, 195] width 37 height 12
click at [371, 335] on button "Cargar archivo" at bounding box center [353, 334] width 76 height 19
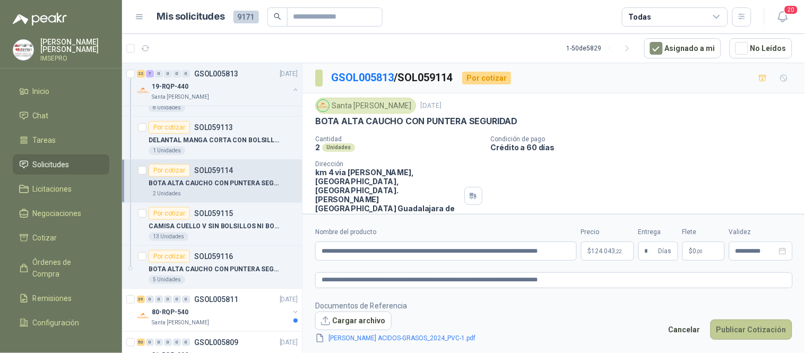
click at [740, 333] on button "Publicar Cotización" at bounding box center [751, 329] width 82 height 20
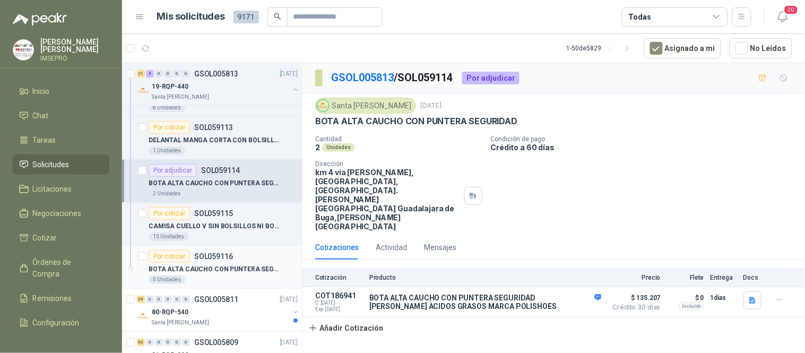
click at [223, 272] on p "BOTA ALTA CAUCHO CON PUNTERA SEGURIDAD" at bounding box center [215, 269] width 132 height 10
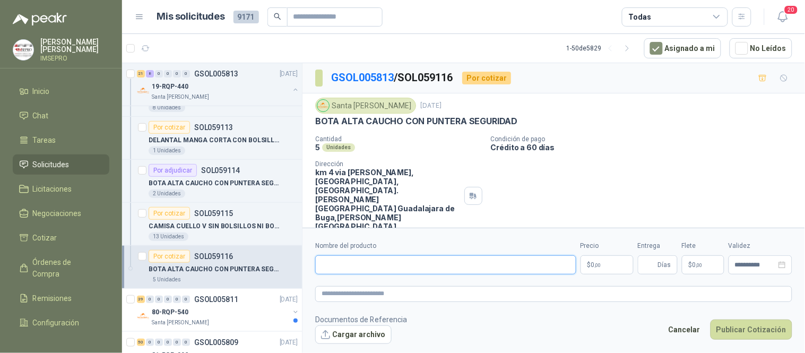
click at [467, 261] on input "Nombre del producto" at bounding box center [445, 264] width 261 height 19
paste input "**********"
click at [393, 296] on textarea at bounding box center [553, 293] width 477 height 15
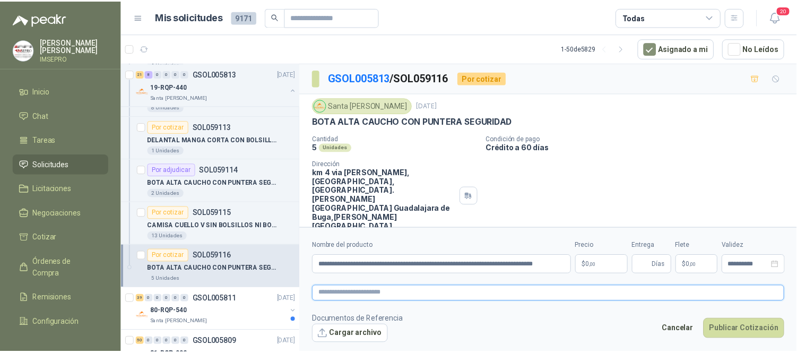
scroll to position [0, 0]
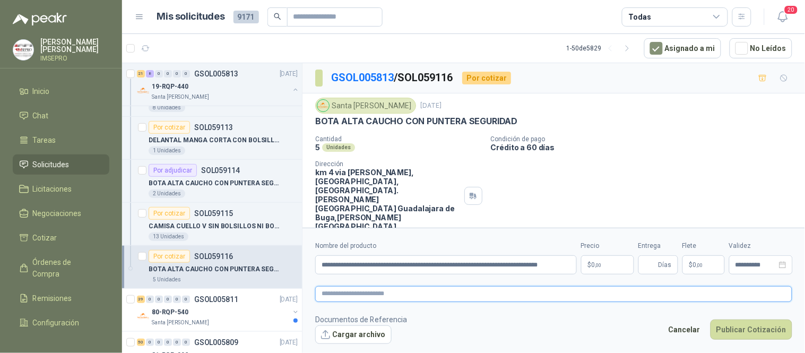
paste textarea "**********"
click at [594, 263] on body "[PERSON_NAME] IMSEPRO Inicio Chat Tareas Solicitudes Licitaciones Negociaciones…" at bounding box center [402, 176] width 805 height 353
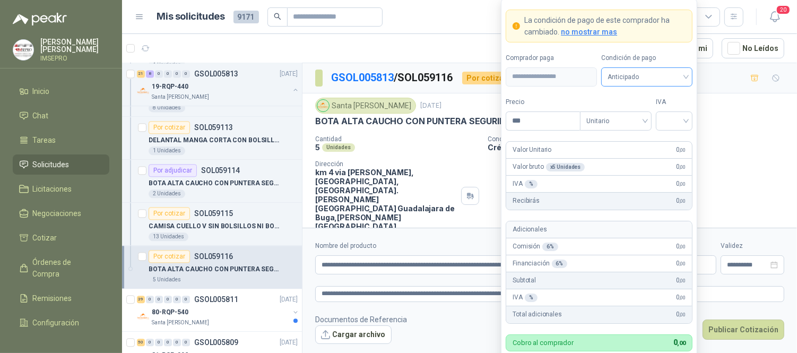
click at [684, 76] on span "Anticipado" at bounding box center [647, 77] width 79 height 16
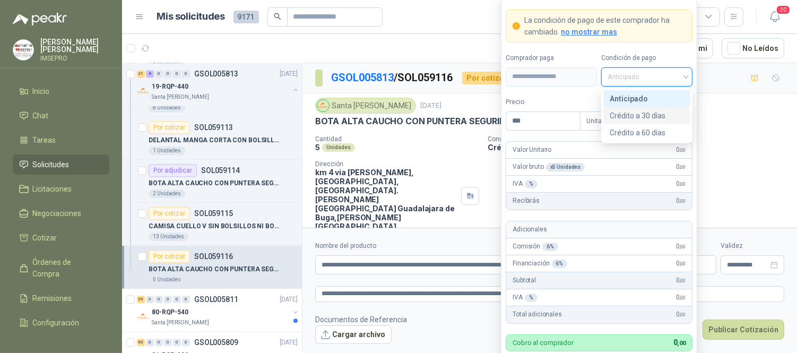
click at [638, 112] on div "Crédito a 30 días" at bounding box center [647, 116] width 74 height 12
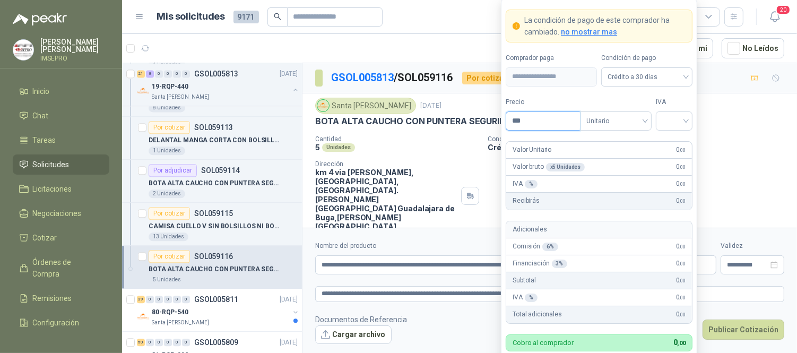
click at [532, 118] on input "***" at bounding box center [543, 121] width 74 height 18
click at [662, 123] on input "search" at bounding box center [674, 120] width 24 height 16
click at [666, 142] on div "19%" at bounding box center [674, 143] width 20 height 12
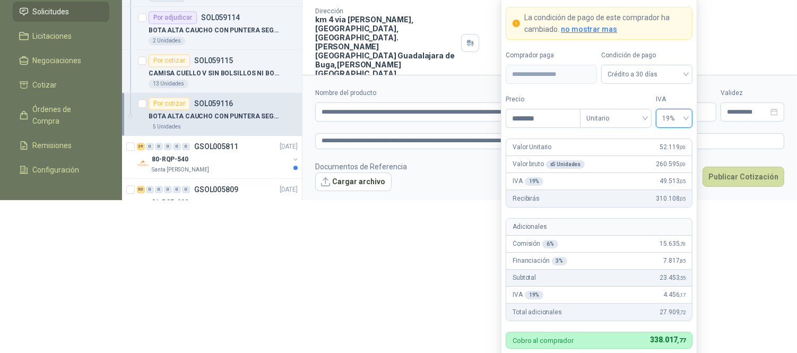
scroll to position [172, 0]
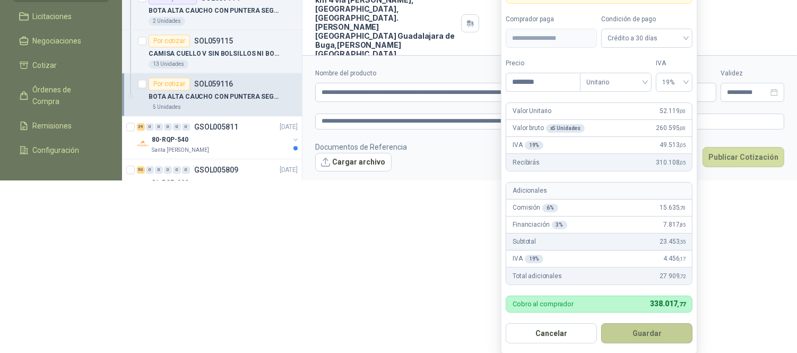
click at [645, 338] on button "Guardar" at bounding box center [646, 333] width 91 height 20
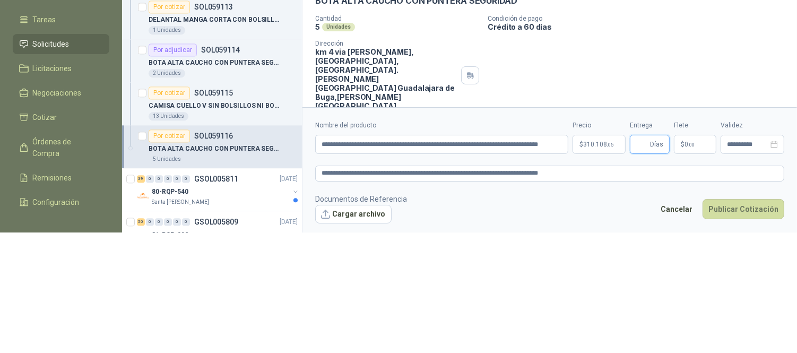
scroll to position [0, 0]
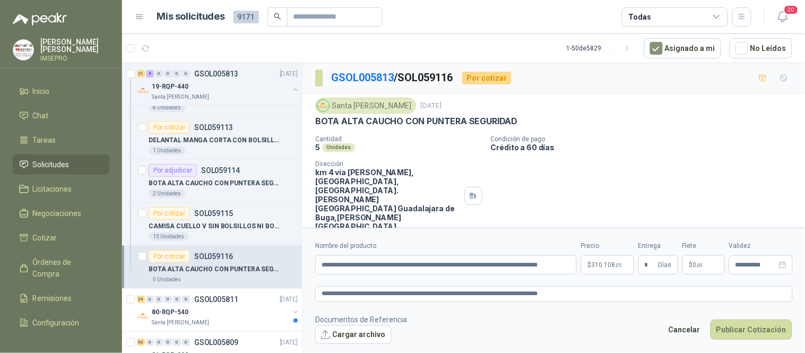
click at [696, 265] on span "0 ,00" at bounding box center [698, 265] width 10 height 6
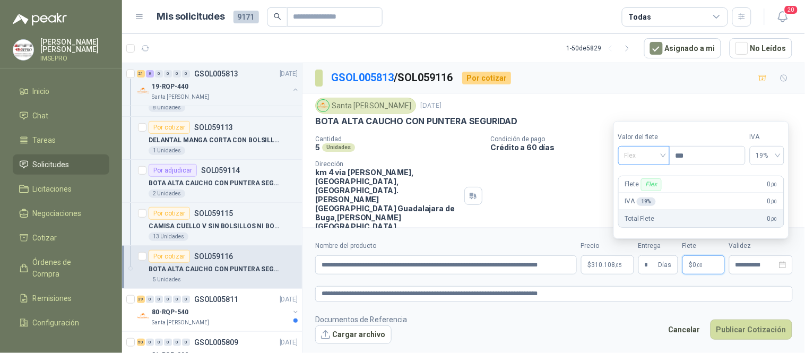
click at [662, 156] on span "Flex" at bounding box center [644, 156] width 39 height 16
click at [646, 193] on div "Incluido" at bounding box center [645, 195] width 37 height 12
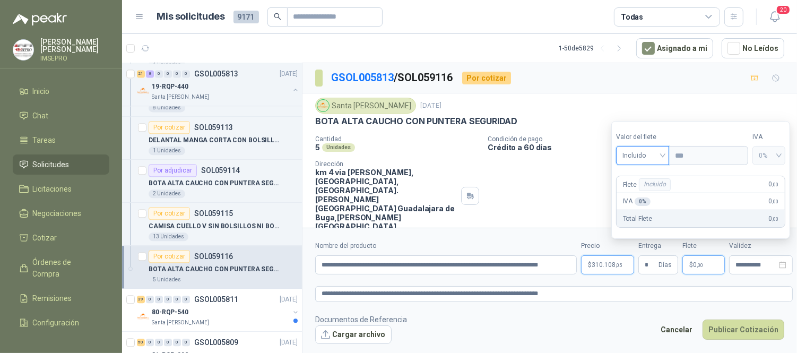
click at [609, 266] on body "[PERSON_NAME] IMSEPRO Inicio Chat Tareas Solicitudes Licitaciones Negociaciones…" at bounding box center [398, 176] width 797 height 353
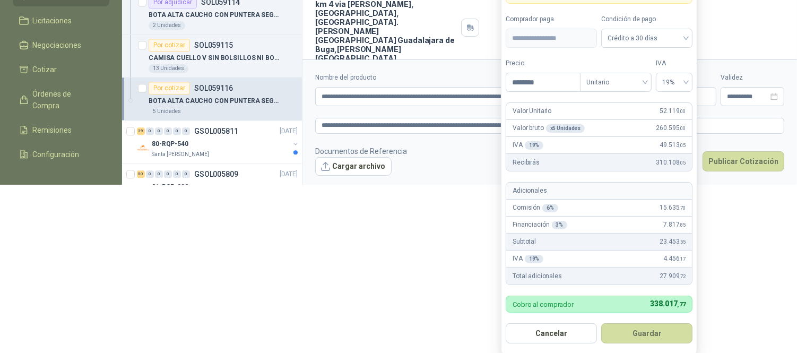
click at [665, 331] on button "Guardar" at bounding box center [646, 333] width 91 height 20
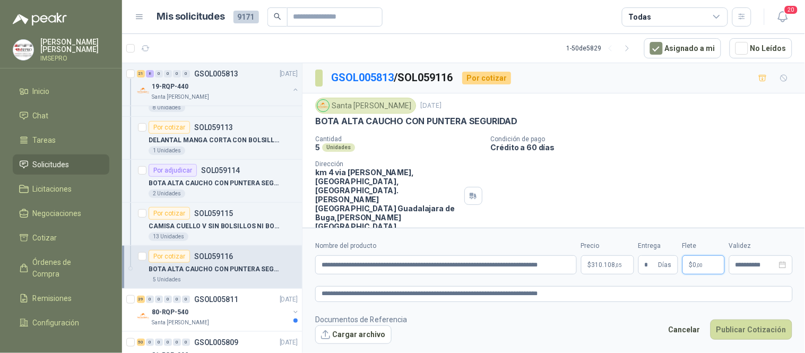
click at [701, 264] on span ",00" at bounding box center [700, 265] width 6 height 6
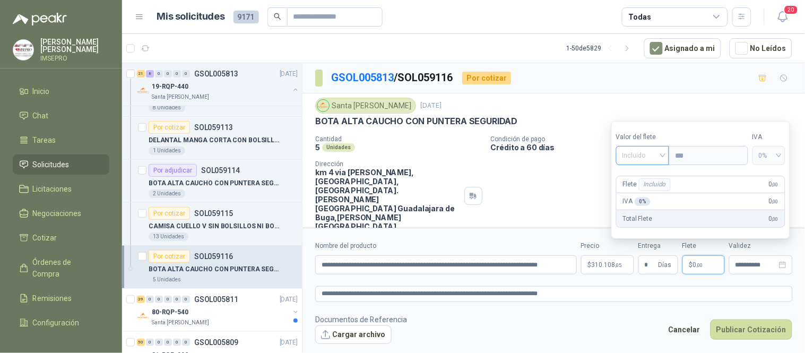
click at [663, 157] on span "Incluido" at bounding box center [642, 156] width 41 height 16
click at [647, 194] on div "Incluido" at bounding box center [644, 195] width 39 height 12
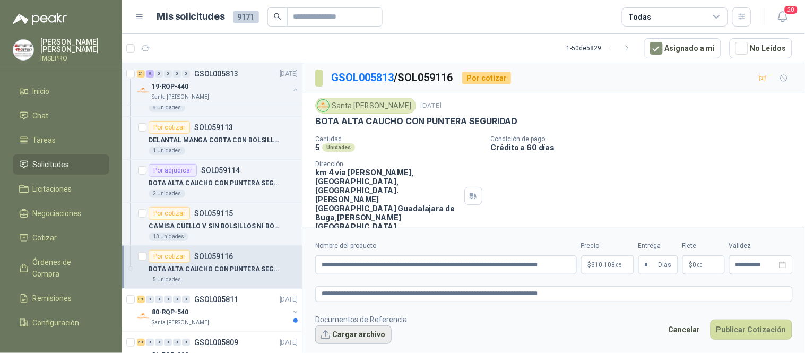
click at [362, 337] on button "Cargar archivo" at bounding box center [353, 334] width 76 height 19
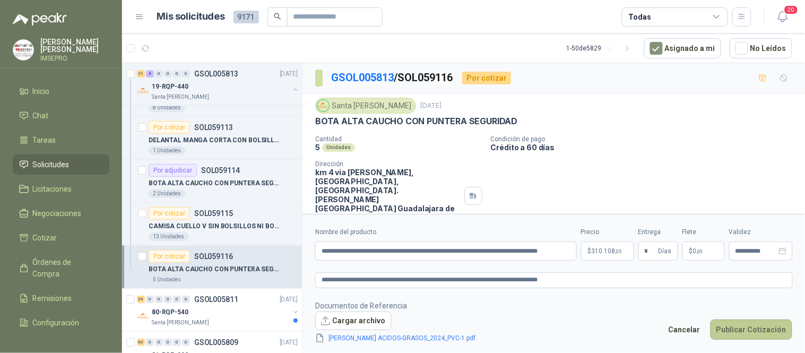
click at [741, 326] on button "Publicar Cotización" at bounding box center [751, 329] width 82 height 20
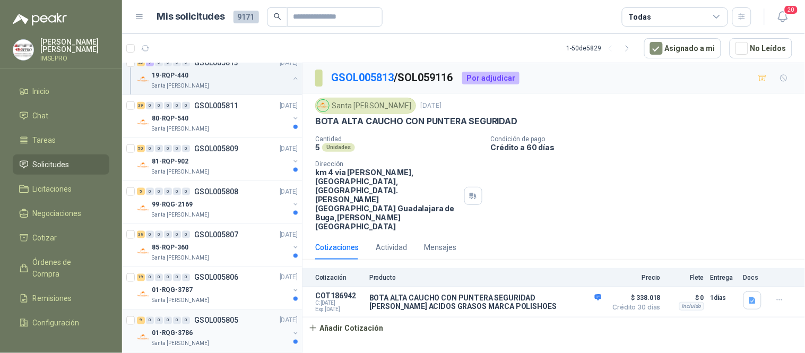
scroll to position [2358, 0]
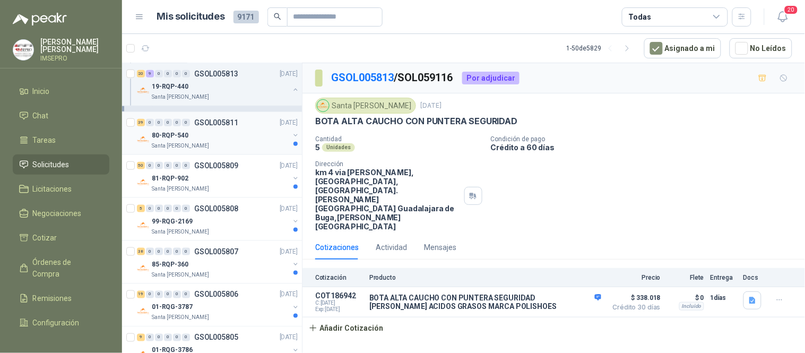
click at [250, 134] on div "80-RQP-540" at bounding box center [220, 135] width 137 height 13
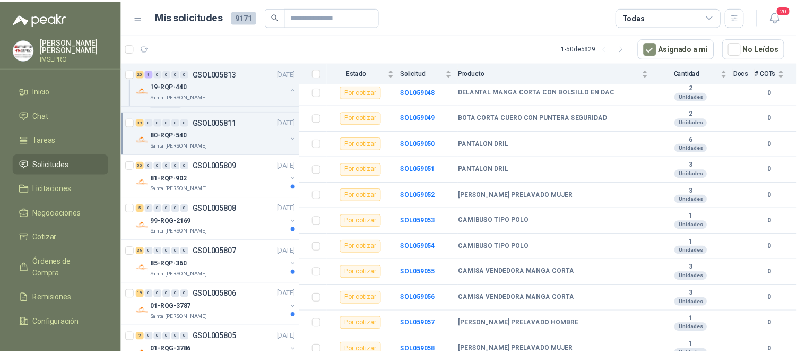
scroll to position [118, 0]
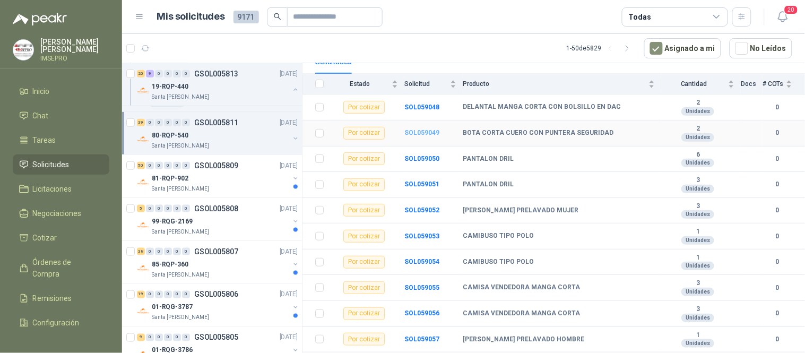
click at [428, 131] on b "SOL059049" at bounding box center [421, 132] width 35 height 7
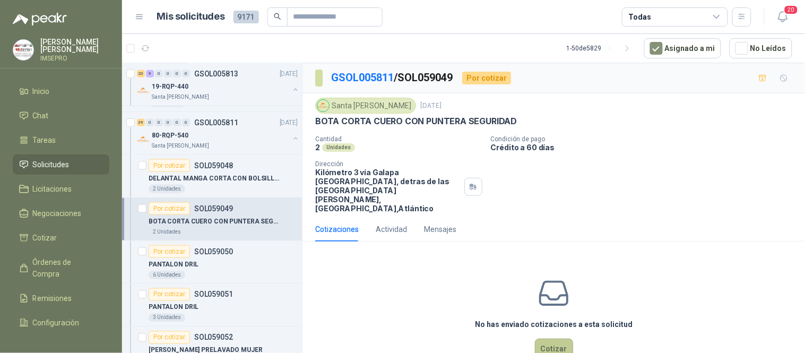
click at [537, 345] on button "Cotizar" at bounding box center [554, 349] width 38 height 20
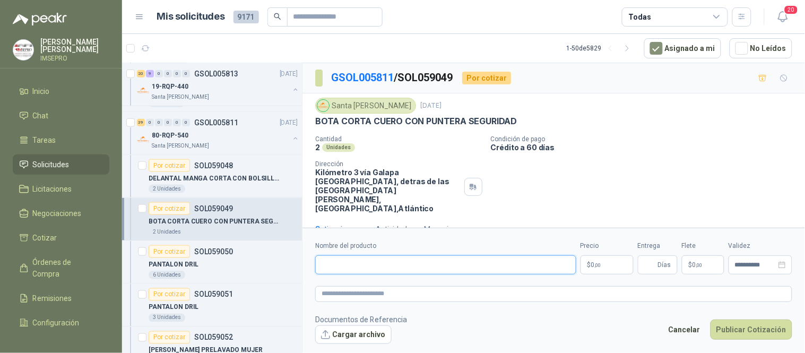
click at [378, 264] on input "Nombre del producto" at bounding box center [445, 264] width 261 height 19
drag, startPoint x: 553, startPoint y: 263, endPoint x: 316, endPoint y: 264, distance: 236.6
click at [316, 264] on input "**********" at bounding box center [445, 264] width 261 height 19
click at [325, 292] on textarea at bounding box center [553, 293] width 477 height 15
paste textarea "**********"
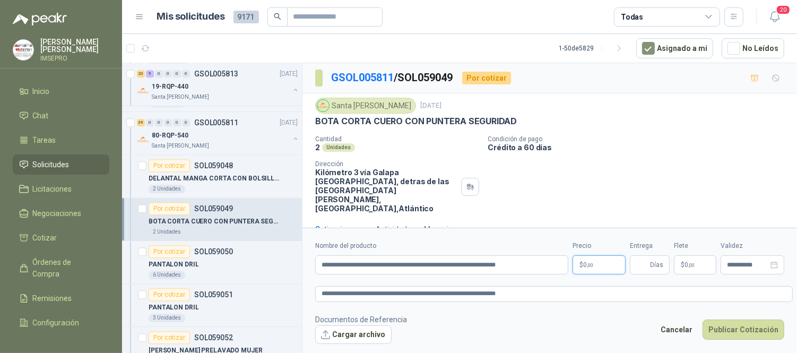
click at [601, 267] on body "[PERSON_NAME] IMSEPRO Inicio Chat Tareas Solicitudes Licitaciones Negociaciones…" at bounding box center [398, 176] width 797 height 353
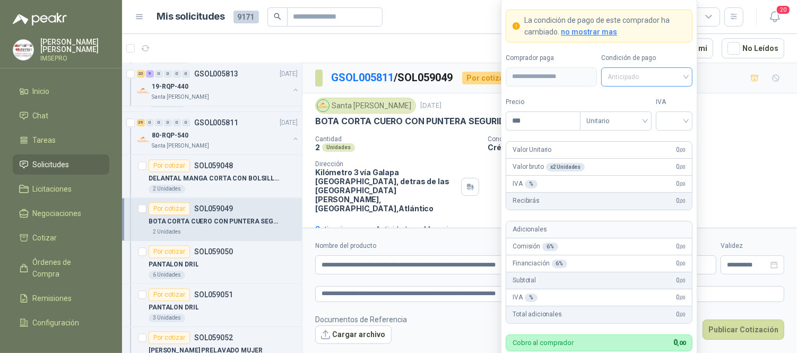
click at [688, 77] on div "Anticipado" at bounding box center [646, 76] width 91 height 19
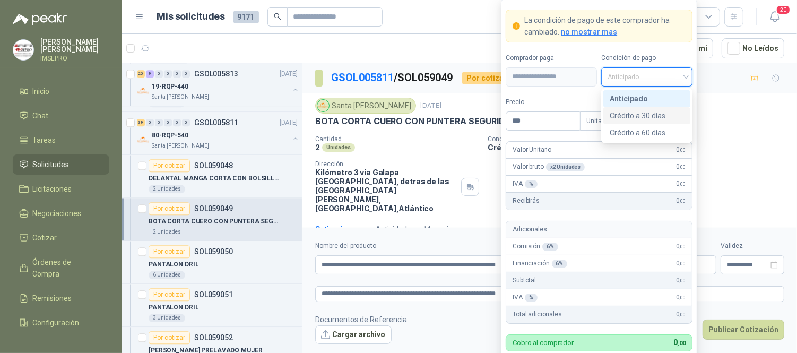
click at [646, 114] on div "Crédito a 30 días" at bounding box center [647, 116] width 74 height 12
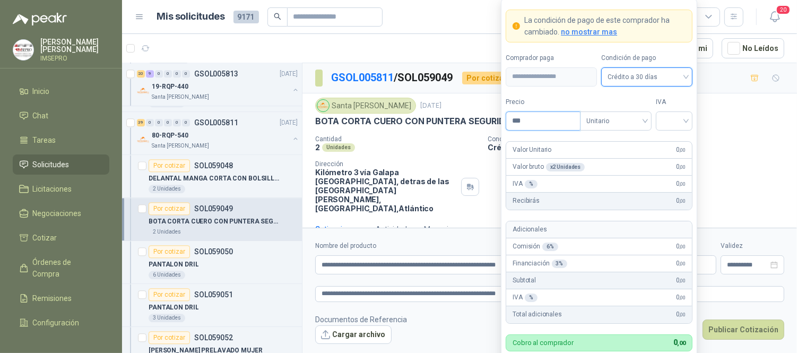
click at [525, 118] on input "***" at bounding box center [543, 121] width 74 height 18
click at [673, 119] on input "search" at bounding box center [674, 120] width 24 height 16
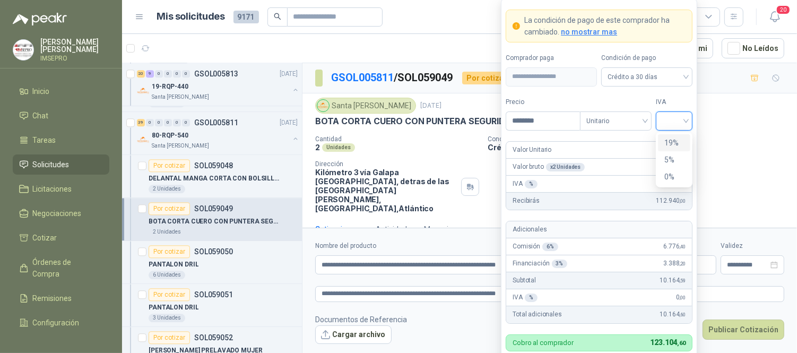
click at [671, 144] on div "19%" at bounding box center [674, 143] width 20 height 12
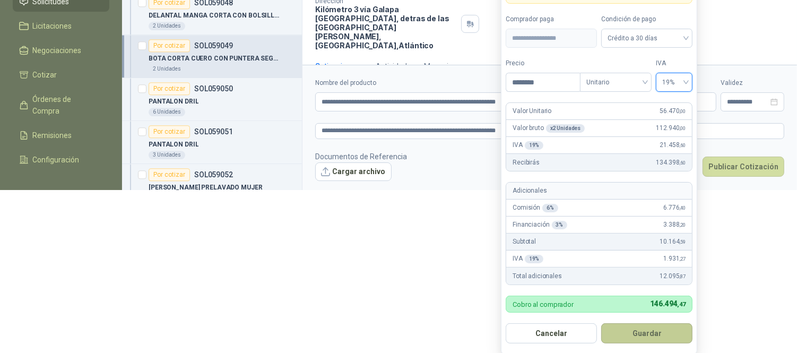
click at [658, 329] on button "Guardar" at bounding box center [646, 333] width 91 height 20
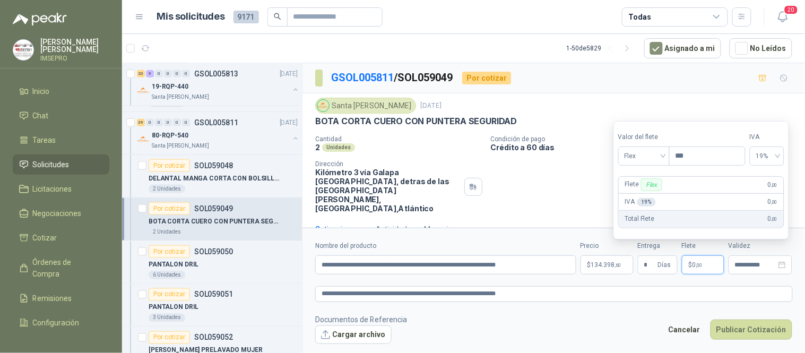
click at [705, 269] on p "$ 0 ,00" at bounding box center [703, 264] width 42 height 19
click at [667, 158] on div "Flex" at bounding box center [643, 155] width 51 height 19
click at [637, 193] on div "Incluido" at bounding box center [645, 195] width 37 height 12
click at [352, 337] on button "Cargar archivo" at bounding box center [353, 334] width 76 height 19
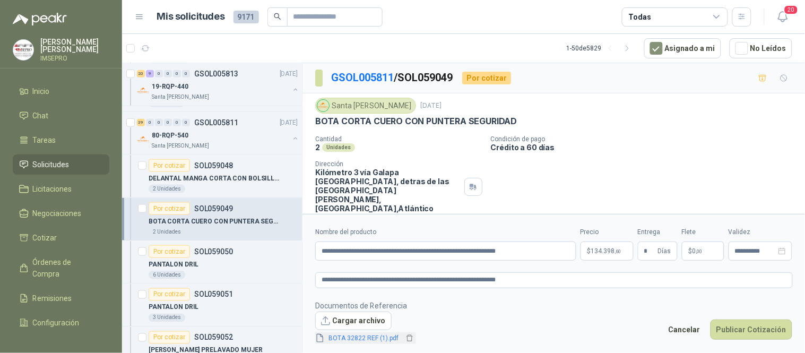
click at [383, 337] on span "BOTA 32822 REF (1).pdf" at bounding box center [364, 338] width 79 height 10
click at [369, 337] on link "BOTA 32822 REF (1).pdf" at bounding box center [364, 338] width 79 height 10
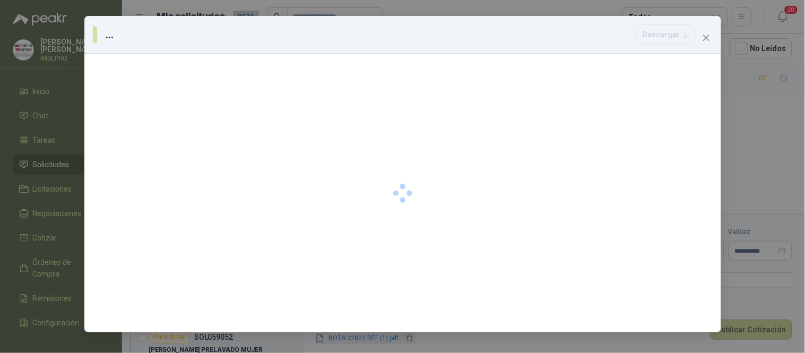
click at [369, 337] on div "... [GEOGRAPHIC_DATA]" at bounding box center [402, 176] width 805 height 353
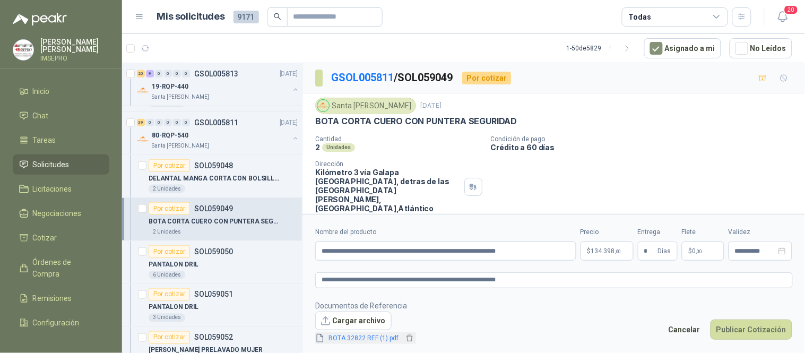
click at [369, 337] on link "BOTA 32822 REF (1).pdf" at bounding box center [364, 338] width 79 height 10
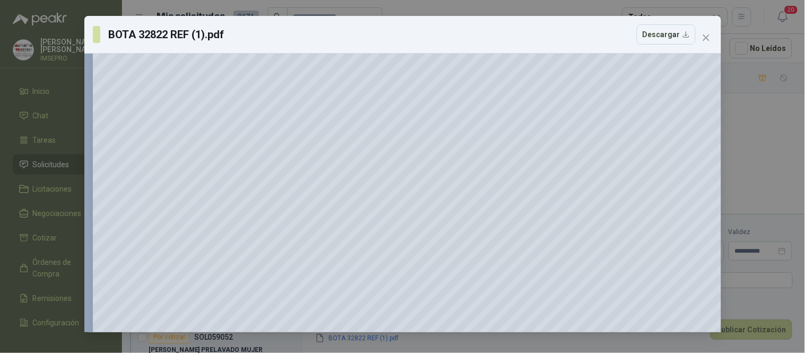
scroll to position [412, 0]
click at [705, 36] on icon "close" at bounding box center [706, 37] width 6 height 6
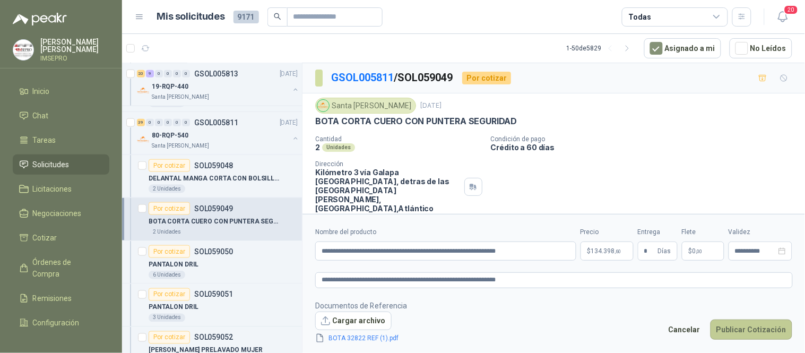
click at [755, 331] on button "Publicar Cotización" at bounding box center [751, 329] width 82 height 20
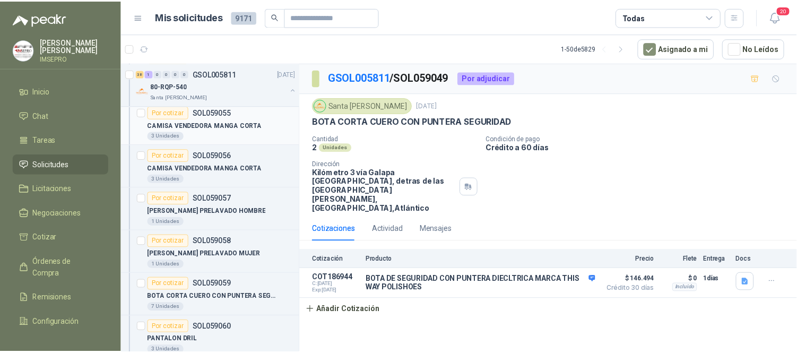
scroll to position [2771, 0]
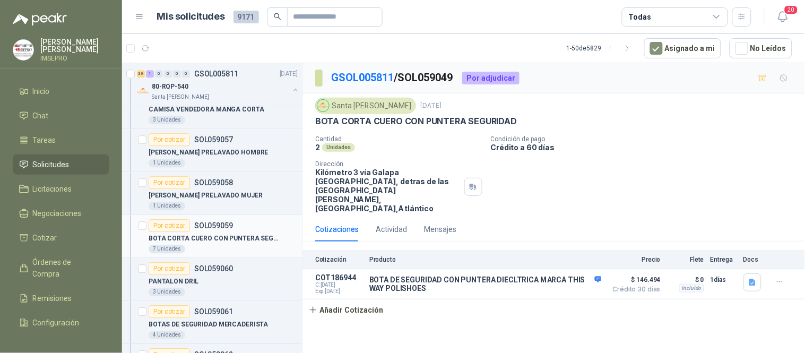
click at [213, 234] on div "BOTA CORTA CUERO CON PUNTERA SEGURIDAD" at bounding box center [223, 238] width 149 height 13
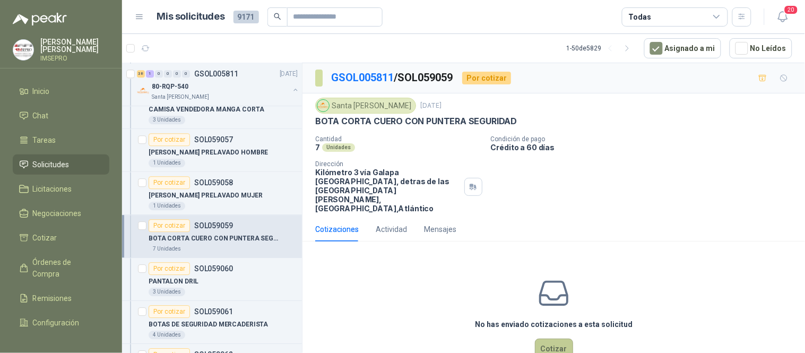
click at [543, 339] on button "Cotizar" at bounding box center [554, 349] width 38 height 20
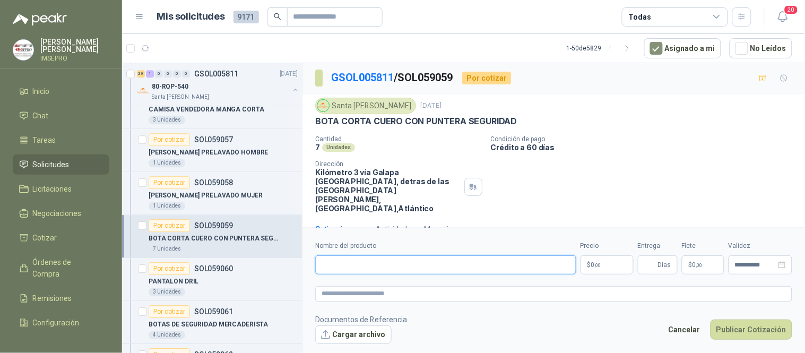
click at [398, 261] on input "Nombre del producto" at bounding box center [445, 264] width 261 height 19
paste input "**********"
click at [370, 293] on textarea at bounding box center [553, 293] width 477 height 15
paste textarea "**********"
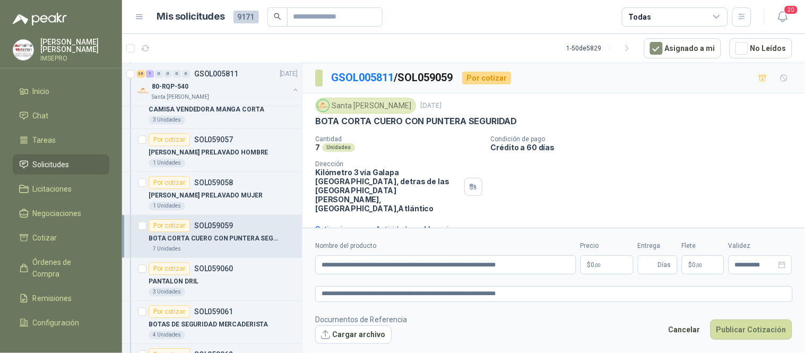
click at [610, 266] on body "[PERSON_NAME] IMSEPRO Inicio Chat Tareas Solicitudes Licitaciones Negociaciones…" at bounding box center [402, 176] width 805 height 353
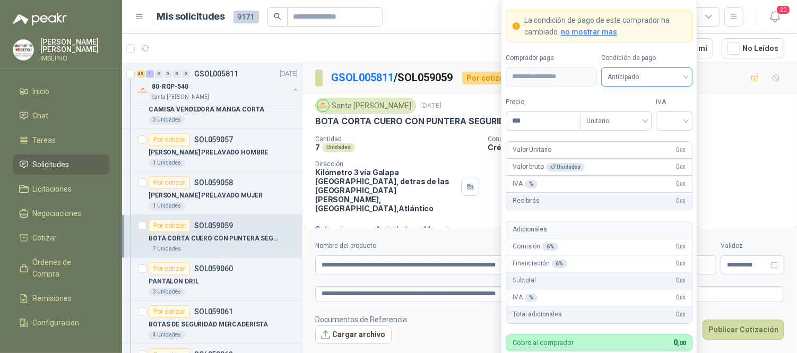
click at [686, 73] on span "Anticipado" at bounding box center [647, 77] width 79 height 16
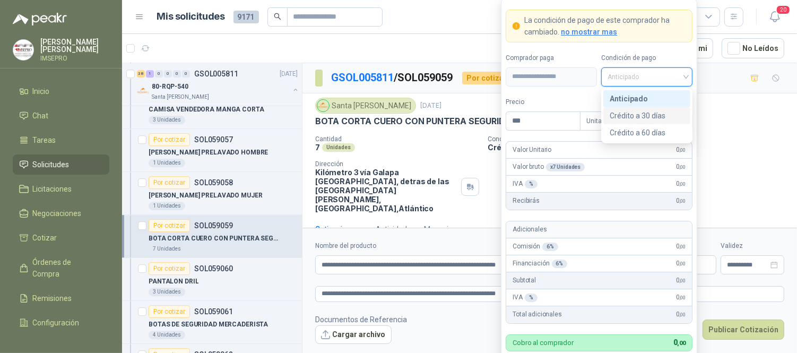
click at [639, 116] on div "Crédito a 30 días" at bounding box center [647, 116] width 74 height 12
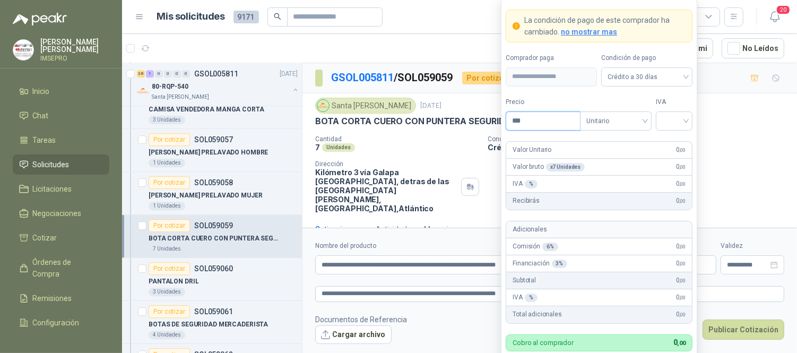
click at [539, 113] on input "***" at bounding box center [543, 121] width 74 height 18
drag, startPoint x: 664, startPoint y: 115, endPoint x: 671, endPoint y: 124, distance: 11.4
click at [665, 117] on input "search" at bounding box center [674, 120] width 24 height 16
click at [672, 139] on div "19%" at bounding box center [674, 143] width 20 height 12
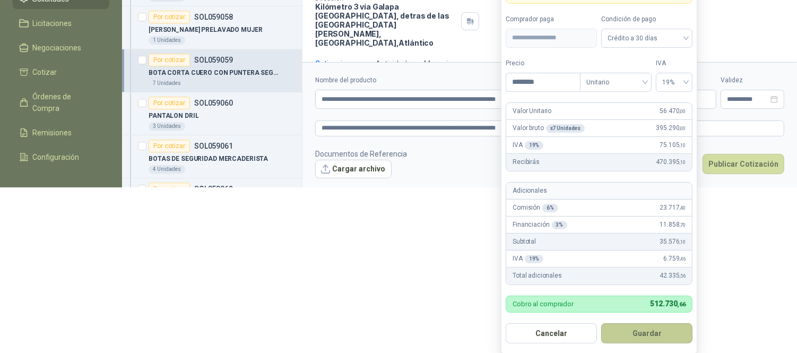
click at [657, 333] on button "Guardar" at bounding box center [646, 333] width 91 height 20
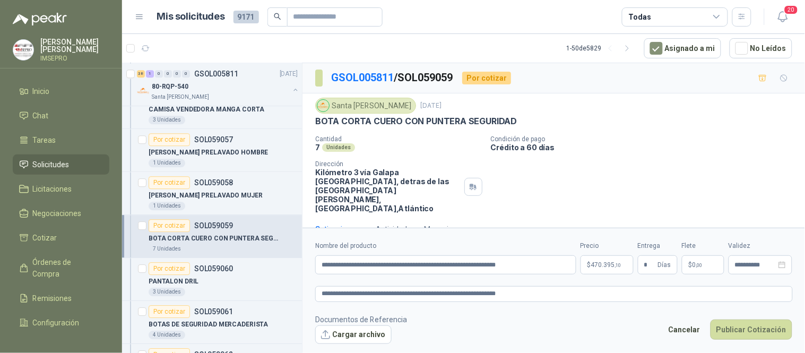
click at [691, 266] on span "$" at bounding box center [691, 265] width 4 height 6
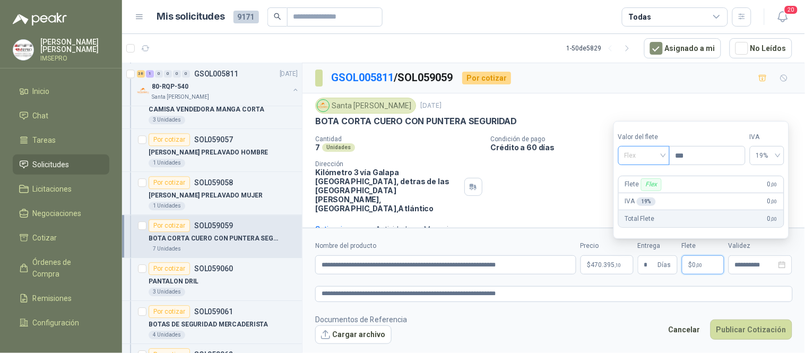
click at [665, 158] on div "Flex" at bounding box center [643, 155] width 51 height 19
click at [640, 193] on div "Incluido" at bounding box center [645, 195] width 37 height 12
click at [356, 337] on button "Cargar archivo" at bounding box center [353, 334] width 76 height 19
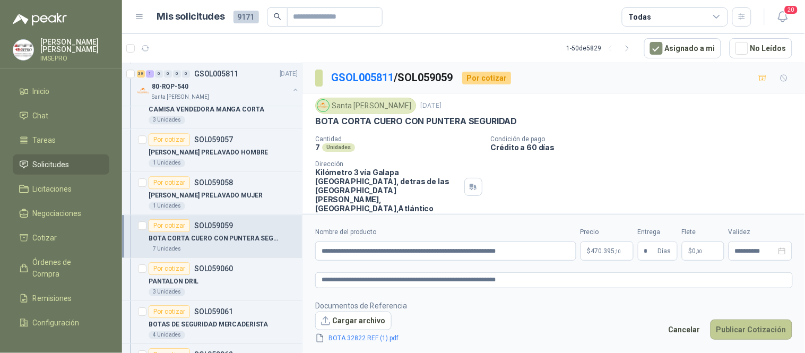
click at [734, 332] on button "Publicar Cotización" at bounding box center [751, 329] width 82 height 20
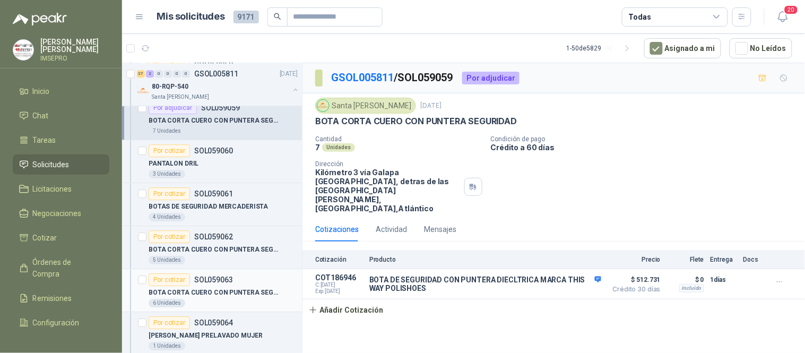
scroll to position [2947, 0]
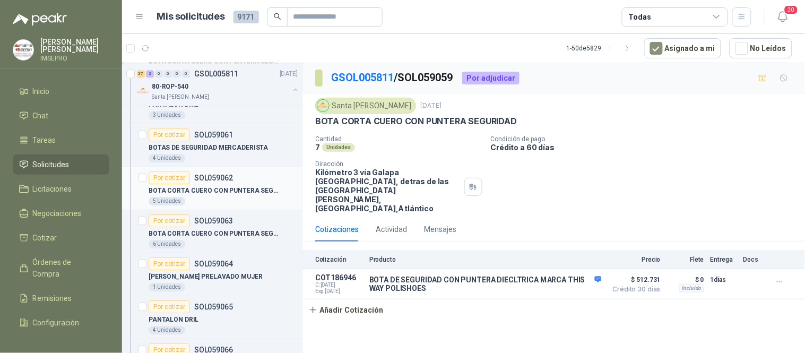
click at [218, 190] on p "BOTA CORTA CUERO CON PUNTERA SEGURIDAD" at bounding box center [215, 191] width 132 height 10
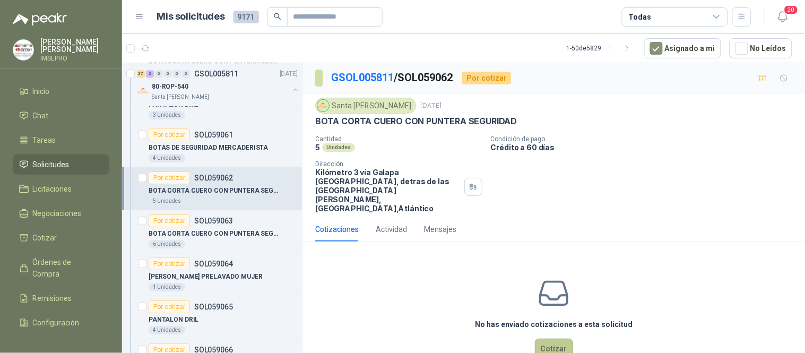
click at [554, 340] on button "Cotizar" at bounding box center [554, 349] width 38 height 20
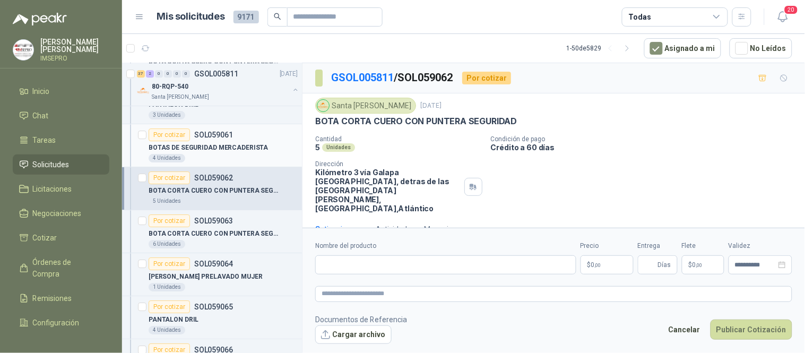
click at [194, 144] on div "BOTAS DE SEGURIDAD MERCADERISTA" at bounding box center [223, 147] width 149 height 13
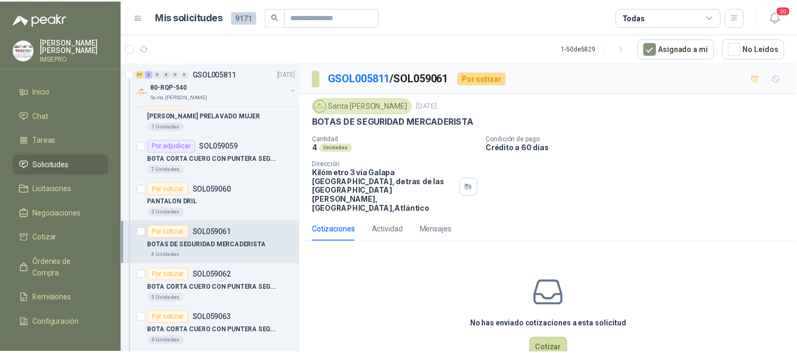
scroll to position [2830, 0]
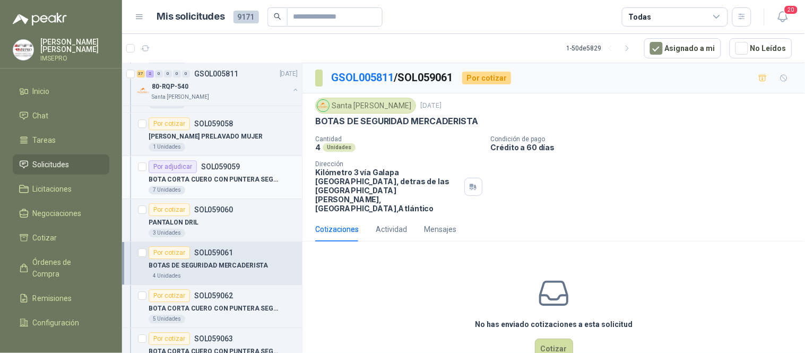
click at [245, 181] on p "BOTA CORTA CUERO CON PUNTERA SEGURIDAD" at bounding box center [215, 180] width 132 height 10
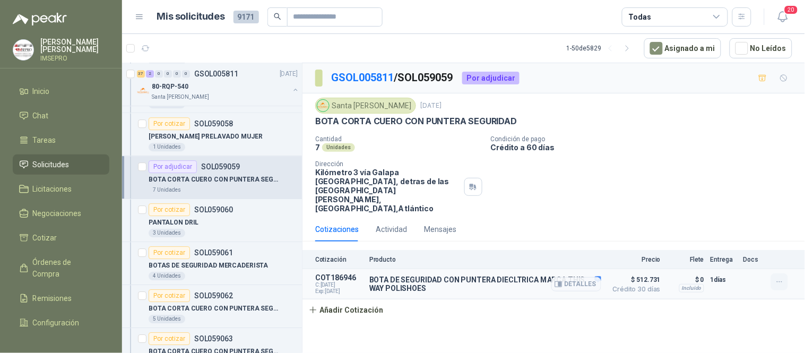
click at [775, 278] on icon "button" at bounding box center [779, 282] width 9 height 9
click at [793, 250] on icon "button" at bounding box center [792, 249] width 8 height 8
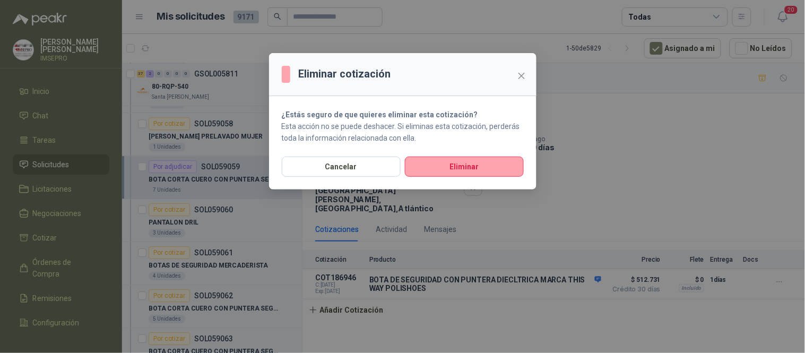
click at [728, 227] on div "Eliminar cotización ¿Estás seguro de que quieres eliminar esta cotización? Esta…" at bounding box center [402, 176] width 805 height 353
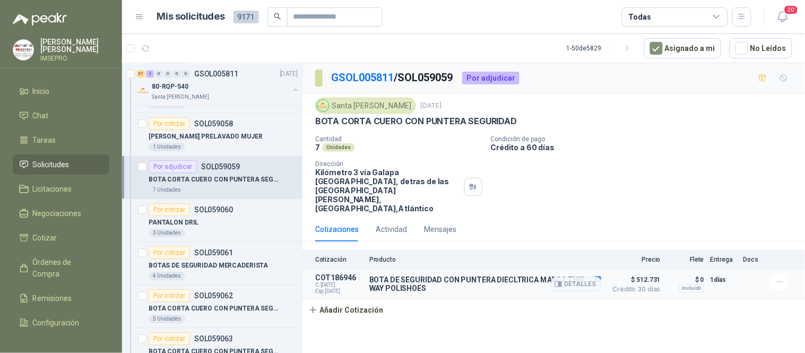
click at [636, 273] on span "$ 512.731" at bounding box center [634, 279] width 53 height 13
click at [775, 278] on icon "button" at bounding box center [779, 282] width 9 height 9
click at [727, 230] on button "Editar" at bounding box center [758, 229] width 85 height 17
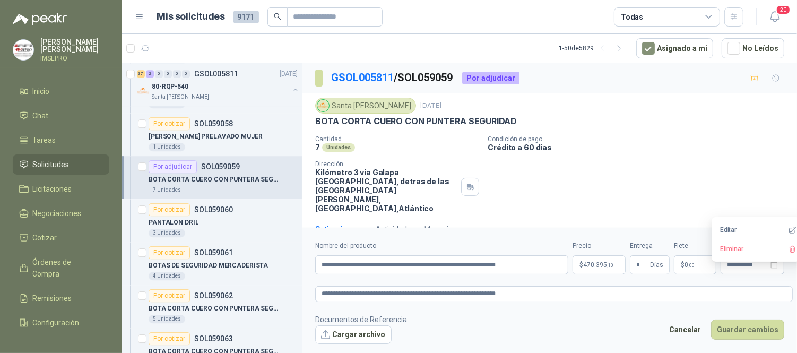
click at [612, 264] on body "[PERSON_NAME] IMSEPRO Inicio Chat Tareas Solicitudes Licitaciones Negociaciones…" at bounding box center [398, 176] width 797 height 353
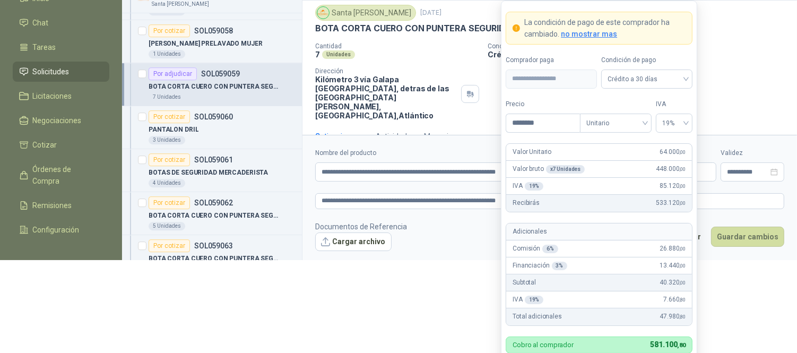
scroll to position [94, 0]
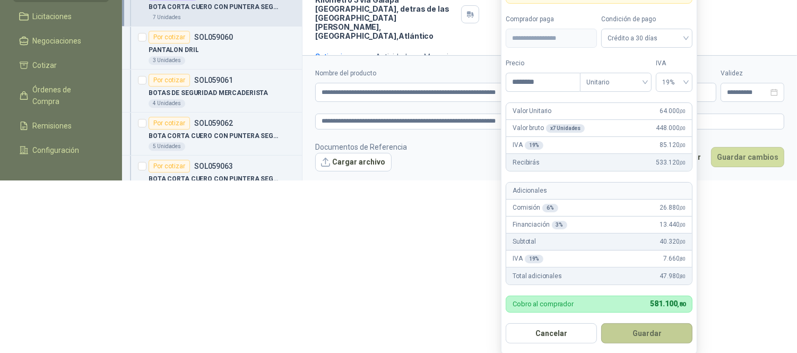
click at [646, 339] on button "Guardar" at bounding box center [646, 333] width 91 height 20
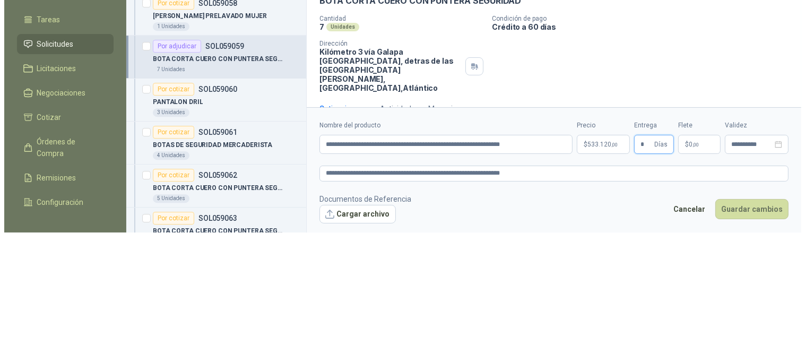
scroll to position [0, 0]
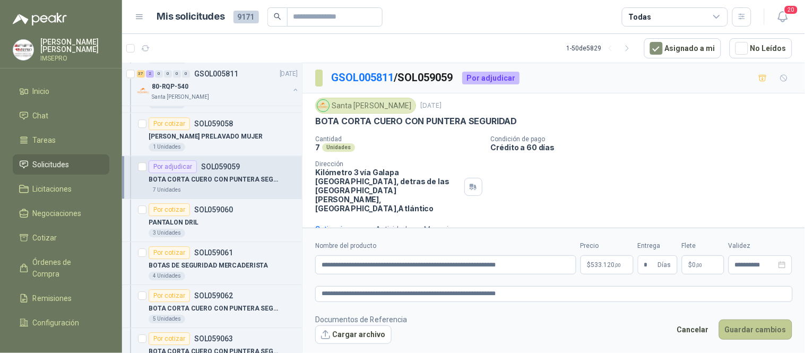
click at [744, 333] on button "Guardar cambios" at bounding box center [755, 329] width 73 height 20
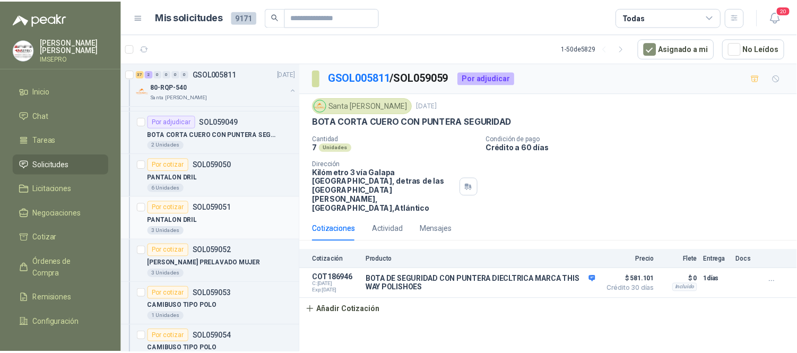
scroll to position [2417, 0]
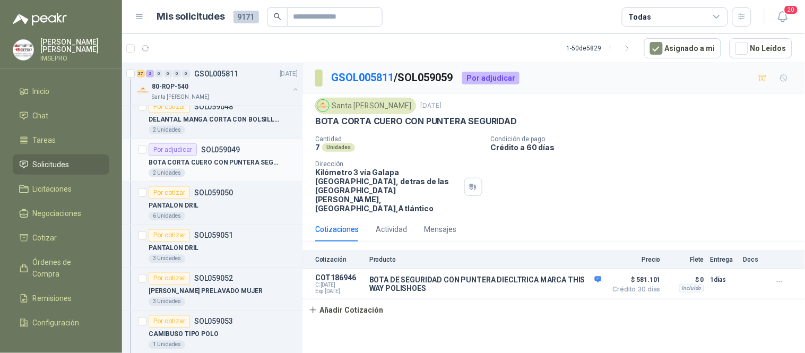
click at [202, 167] on p "BOTA CORTA CUERO CON PUNTERA SEGURIDAD" at bounding box center [215, 163] width 132 height 10
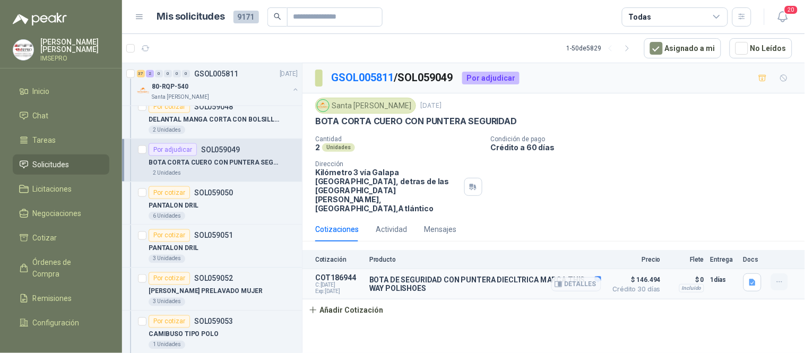
click at [777, 282] on icon "button" at bounding box center [779, 282] width 5 height 1
click at [727, 227] on button "Editar" at bounding box center [758, 229] width 85 height 17
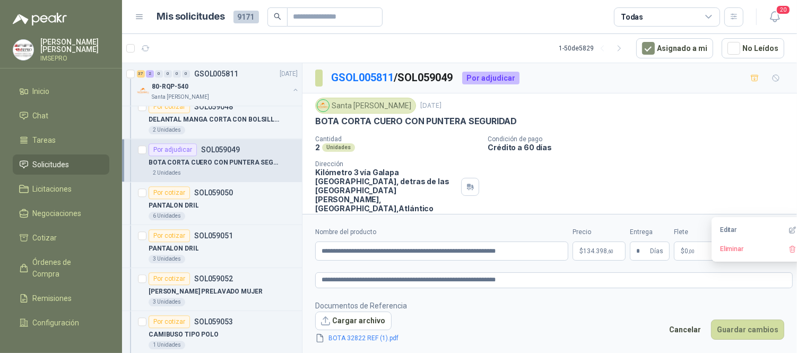
click at [602, 252] on body "[PERSON_NAME] IMSEPRO Inicio Chat Tareas Solicitudes Licitaciones Negociaciones…" at bounding box center [398, 176] width 797 height 353
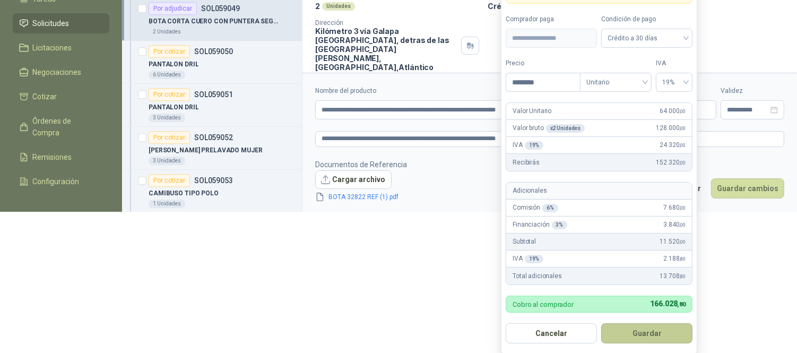
click at [631, 335] on button "Guardar" at bounding box center [646, 333] width 91 height 20
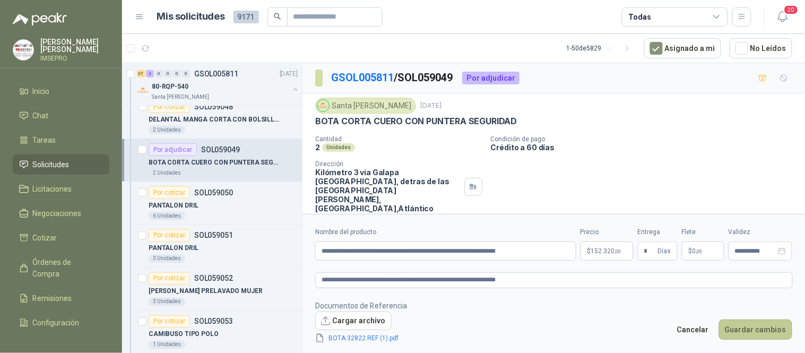
click at [750, 332] on button "Guardar cambios" at bounding box center [755, 329] width 73 height 20
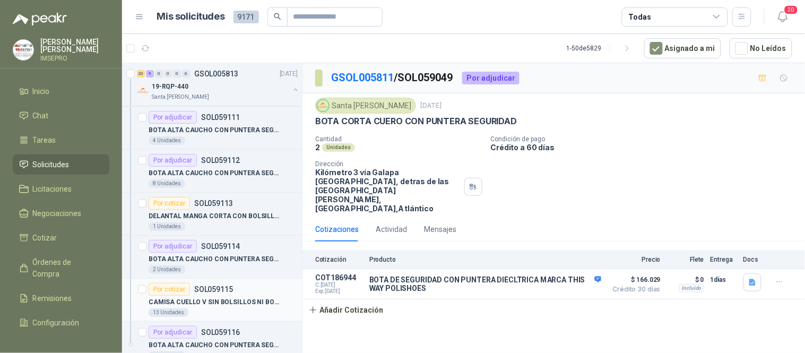
scroll to position [2063, 0]
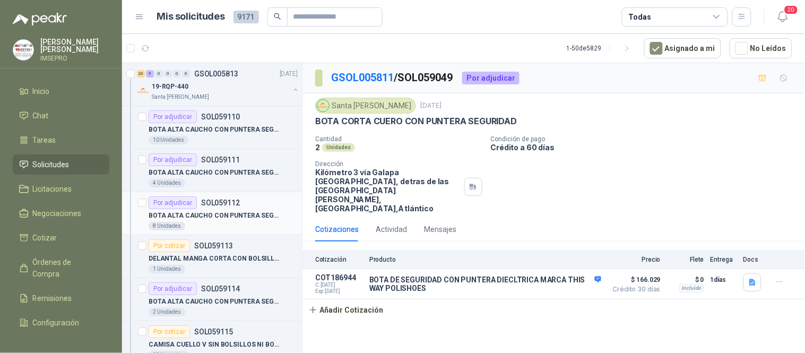
click at [230, 219] on p "BOTA ALTA CAUCHO CON PUNTERA SEGURIDAD" at bounding box center [215, 216] width 132 height 10
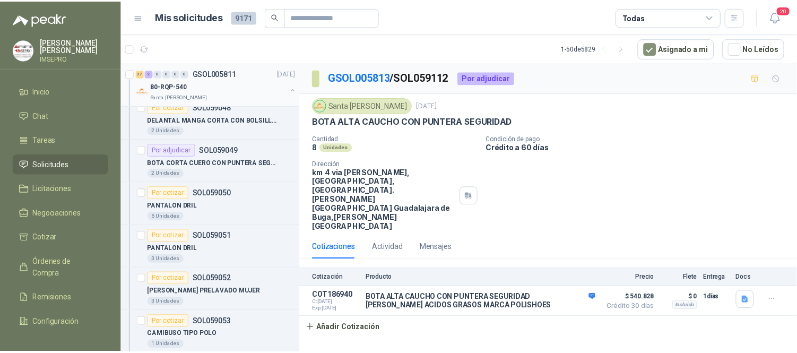
scroll to position [2417, 0]
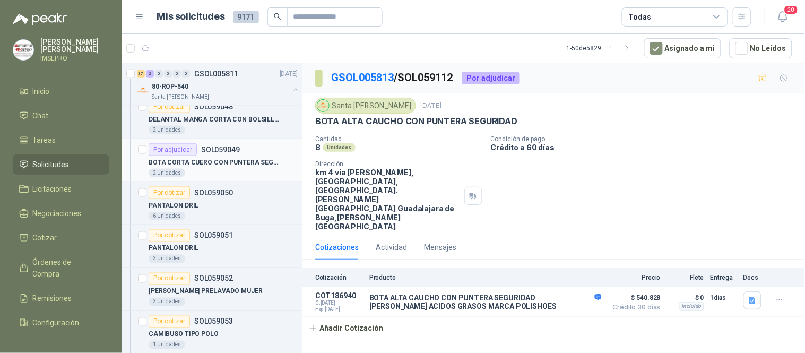
click at [221, 164] on p "BOTA CORTA CUERO CON PUNTERA SEGURIDAD" at bounding box center [215, 163] width 132 height 10
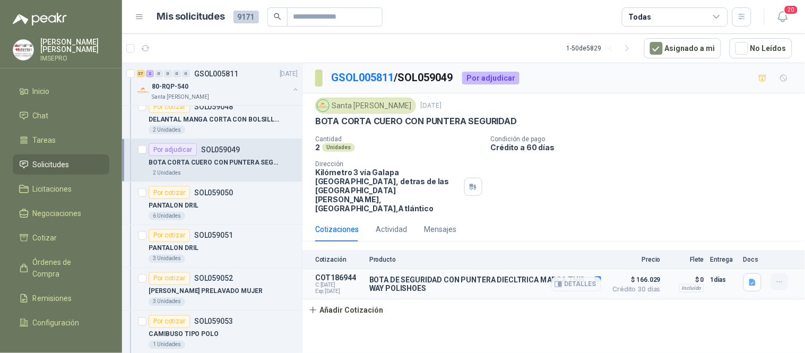
click at [775, 278] on icon "button" at bounding box center [779, 282] width 9 height 9
click at [719, 232] on button "Editar" at bounding box center [758, 229] width 85 height 17
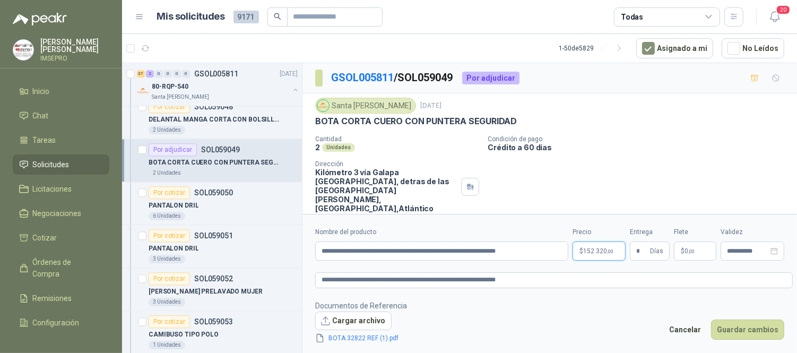
click at [614, 247] on body "[PERSON_NAME] IMSEPRO Inicio Chat Tareas Solicitudes Licitaciones Negociaciones…" at bounding box center [398, 176] width 797 height 353
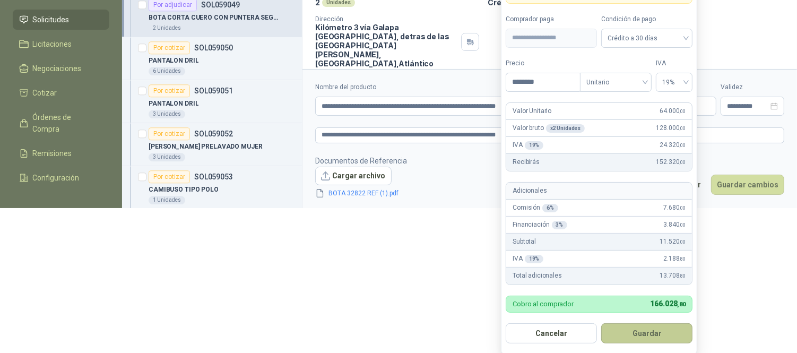
click at [655, 327] on button "Guardar" at bounding box center [646, 333] width 91 height 20
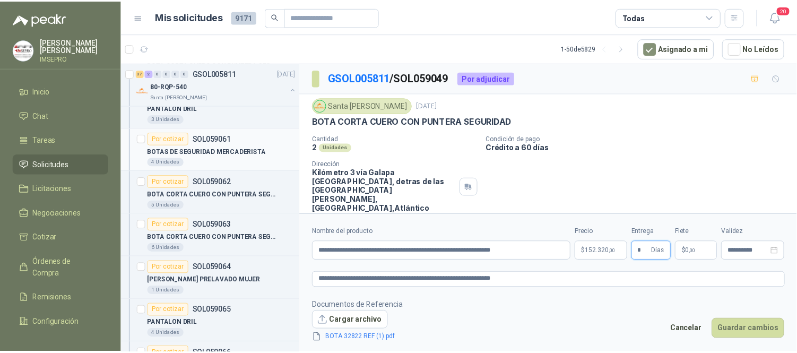
scroll to position [2947, 0]
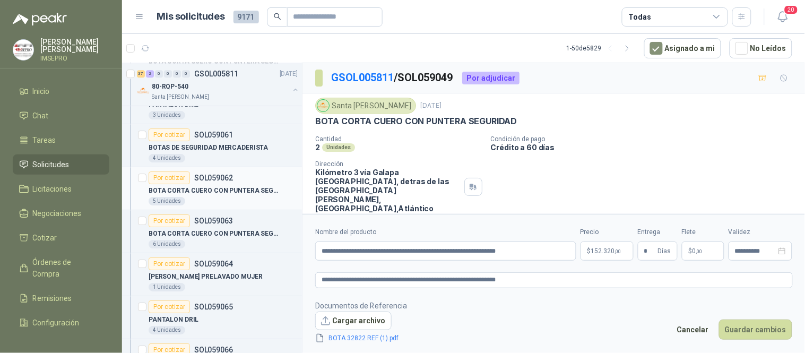
click at [177, 189] on p "BOTA CORTA CUERO CON PUNTERA SEGURIDAD" at bounding box center [215, 191] width 132 height 10
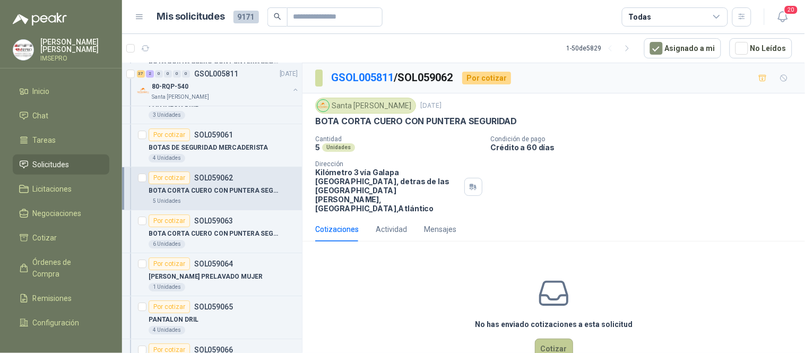
click at [544, 341] on button "Cotizar" at bounding box center [554, 349] width 38 height 20
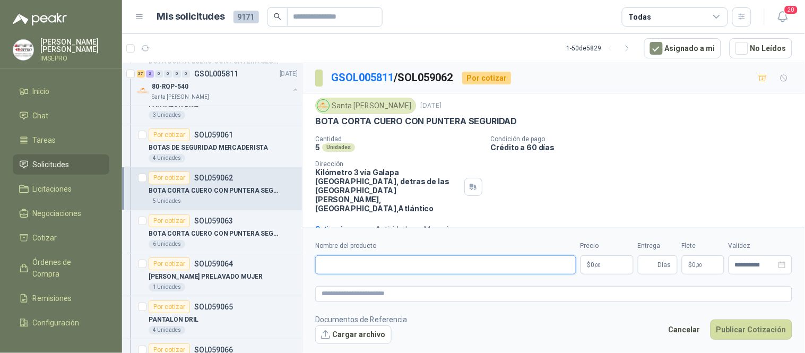
click at [412, 266] on input "Nombre del producto" at bounding box center [445, 264] width 261 height 19
paste input "**********"
click at [386, 290] on textarea at bounding box center [553, 293] width 477 height 15
paste textarea "**********"
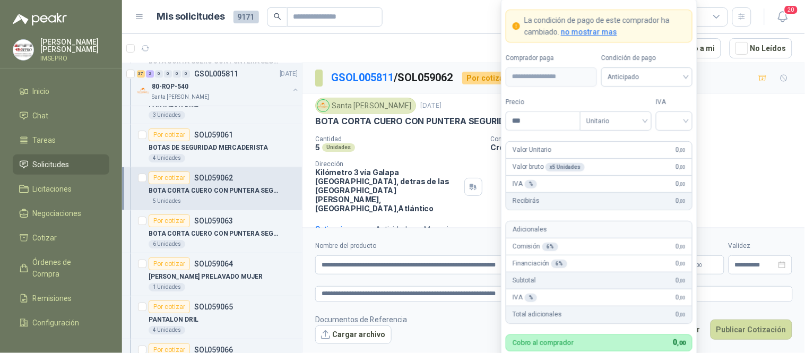
click at [602, 266] on body "[PERSON_NAME] IMSEPRO Inicio Chat Tareas Solicitudes Licitaciones Negociaciones…" at bounding box center [402, 176] width 805 height 353
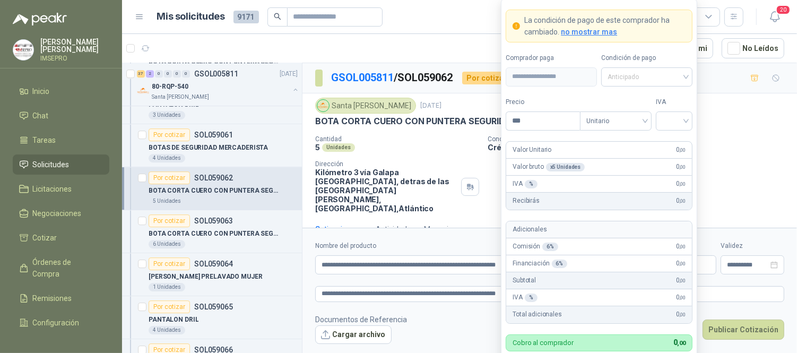
drag, startPoint x: 682, startPoint y: 77, endPoint x: 681, endPoint y: 90, distance: 12.8
click at [683, 77] on span "Anticipado" at bounding box center [647, 77] width 79 height 16
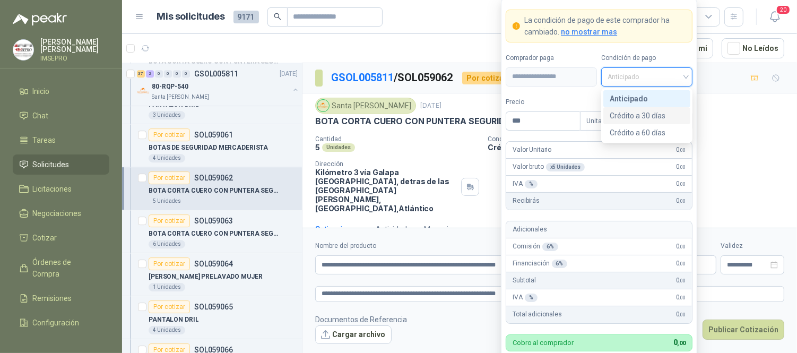
click at [645, 117] on div "Crédito a 30 días" at bounding box center [647, 116] width 74 height 12
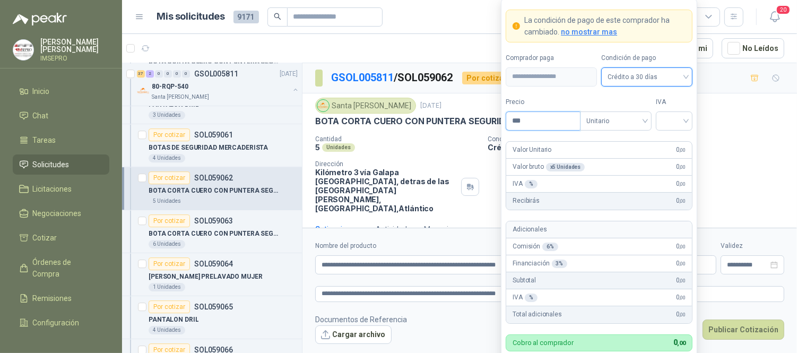
click at [548, 121] on input "***" at bounding box center [543, 121] width 74 height 18
click at [670, 118] on input "search" at bounding box center [674, 120] width 24 height 16
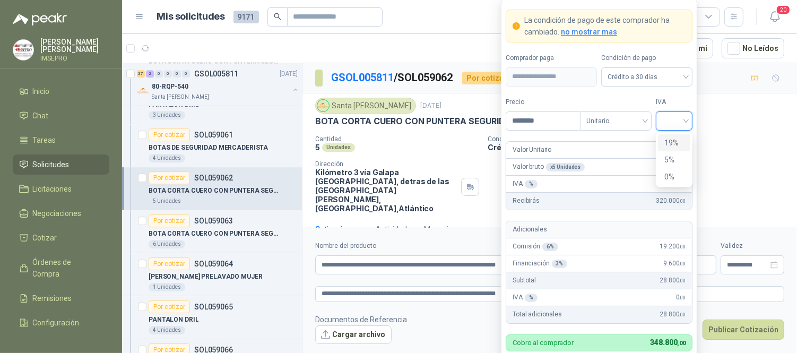
click at [667, 145] on div "19%" at bounding box center [674, 143] width 20 height 12
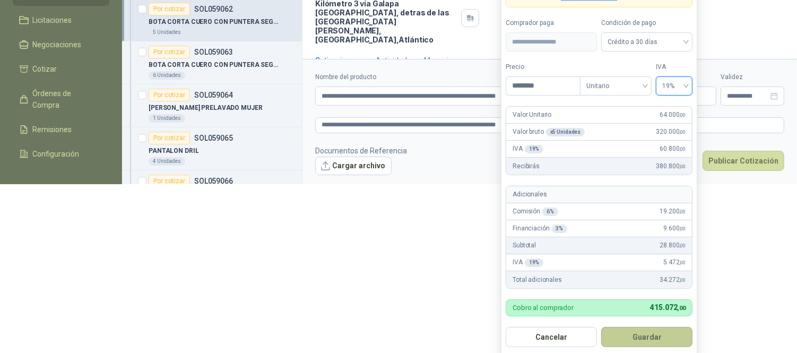
scroll to position [172, 0]
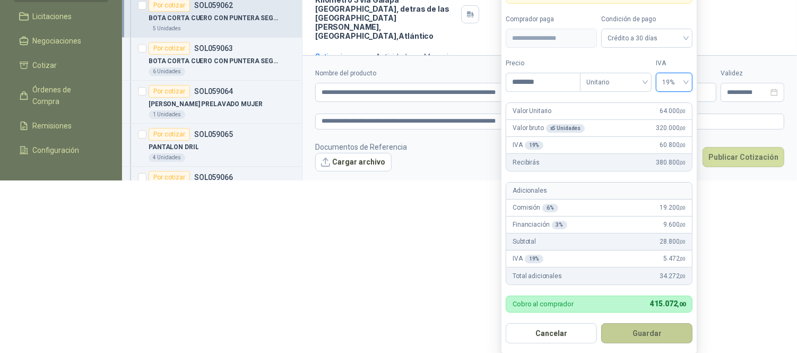
click at [634, 336] on button "Guardar" at bounding box center [646, 333] width 91 height 20
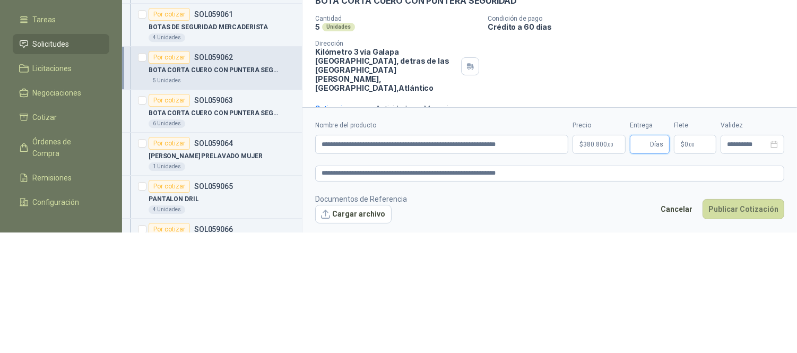
scroll to position [0, 0]
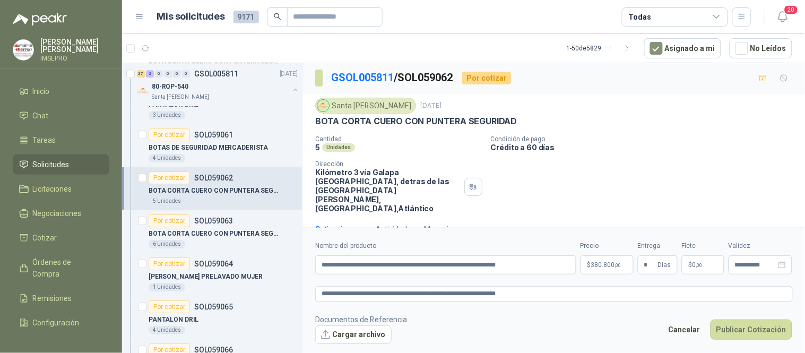
click at [701, 264] on span ",00" at bounding box center [699, 265] width 6 height 6
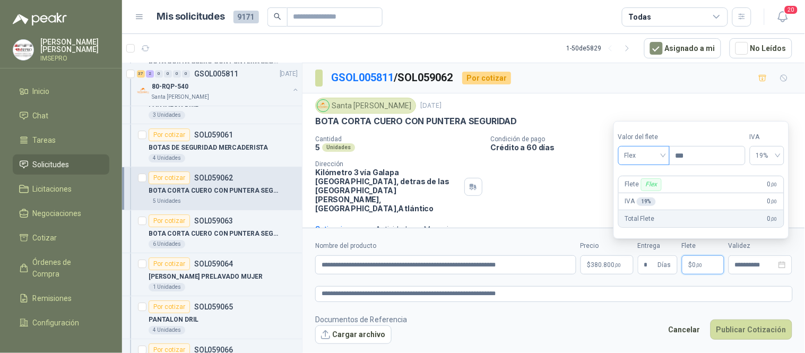
click at [663, 152] on span "Flex" at bounding box center [644, 156] width 39 height 16
click at [643, 198] on div "Incluido" at bounding box center [645, 195] width 37 height 12
click at [359, 332] on button "Cargar archivo" at bounding box center [353, 334] width 76 height 19
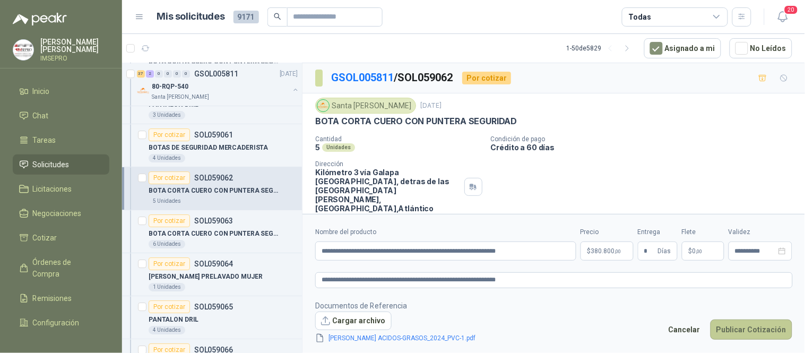
click at [730, 326] on button "Publicar Cotización" at bounding box center [751, 329] width 82 height 20
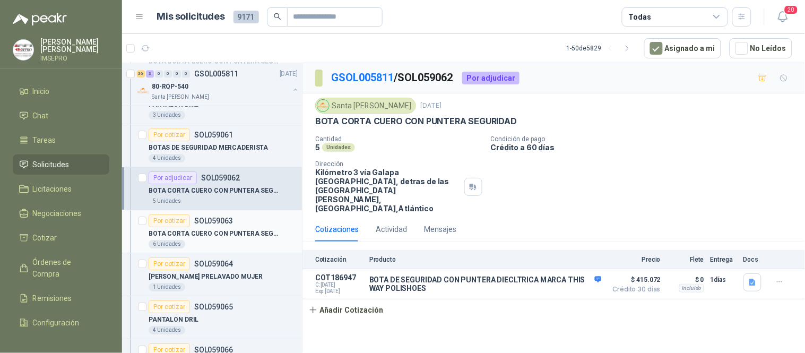
click at [192, 240] on div "BOTA CORTA CUERO CON PUNTERA SEGURIDAD" at bounding box center [223, 233] width 149 height 13
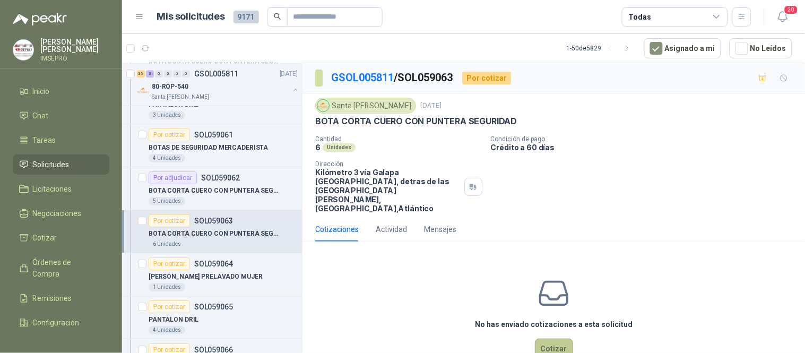
click at [552, 340] on button "Cotizar" at bounding box center [554, 349] width 38 height 20
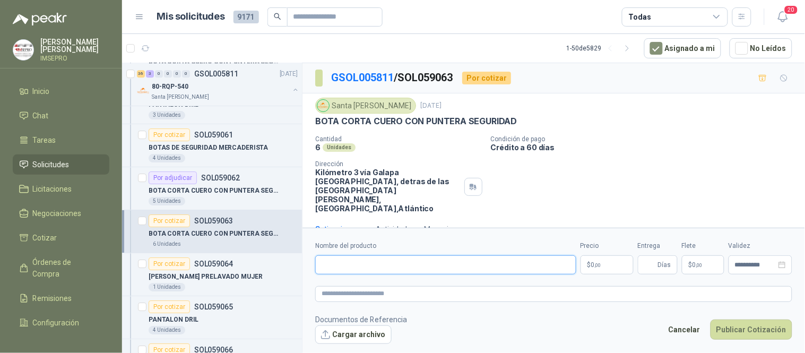
click at [409, 264] on input "Nombre del producto" at bounding box center [445, 264] width 261 height 19
paste input "**********"
click at [410, 291] on textarea at bounding box center [553, 293] width 477 height 15
paste textarea "**********"
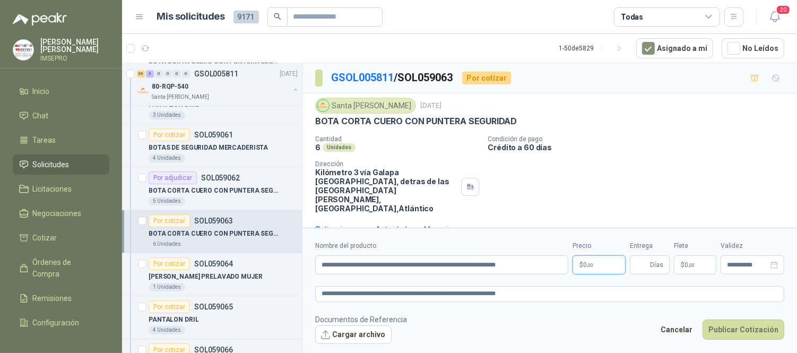
click at [605, 266] on body "[PERSON_NAME] IMSEPRO Inicio Chat Tareas Solicitudes Licitaciones Negociaciones…" at bounding box center [398, 176] width 797 height 353
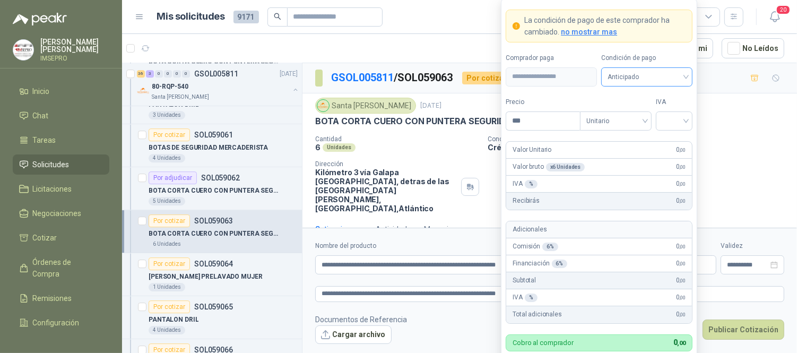
click at [686, 76] on div "Anticipado" at bounding box center [646, 76] width 91 height 19
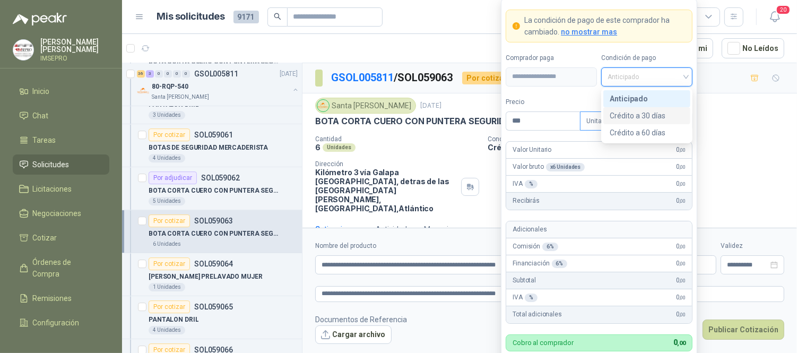
drag, startPoint x: 646, startPoint y: 113, endPoint x: 628, endPoint y: 117, distance: 18.0
click at [645, 114] on div "Crédito a 30 días" at bounding box center [647, 116] width 74 height 12
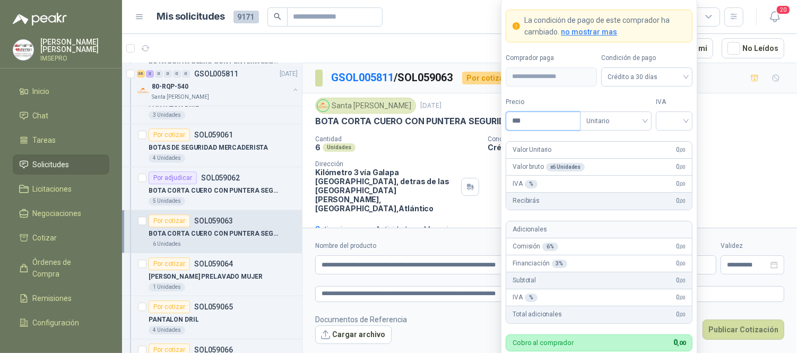
click at [552, 121] on input "***" at bounding box center [543, 121] width 74 height 18
click at [662, 114] on input "search" at bounding box center [674, 120] width 24 height 16
click at [670, 142] on div "19%" at bounding box center [674, 143] width 20 height 12
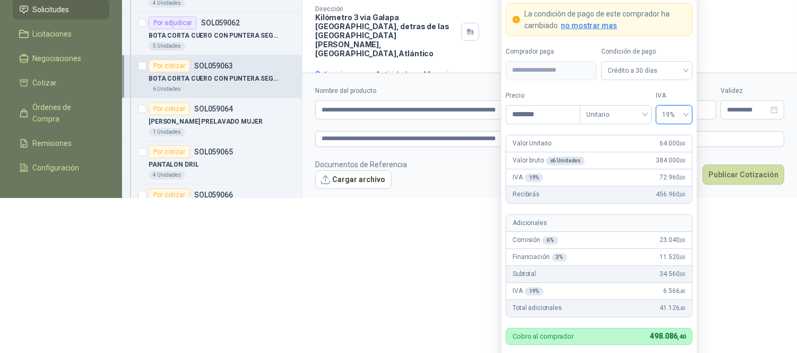
scroll to position [173, 0]
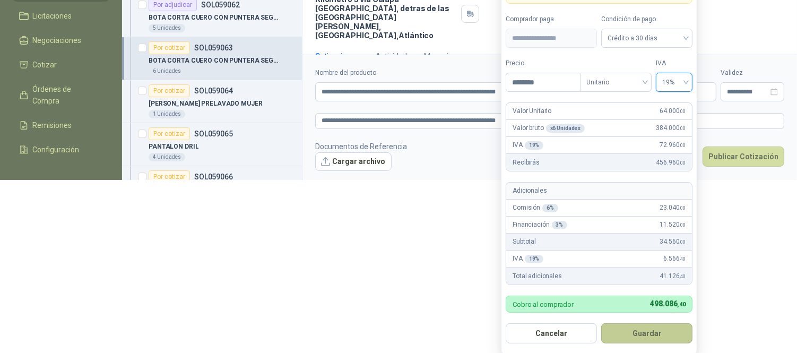
click at [645, 336] on button "Guardar" at bounding box center [646, 333] width 91 height 20
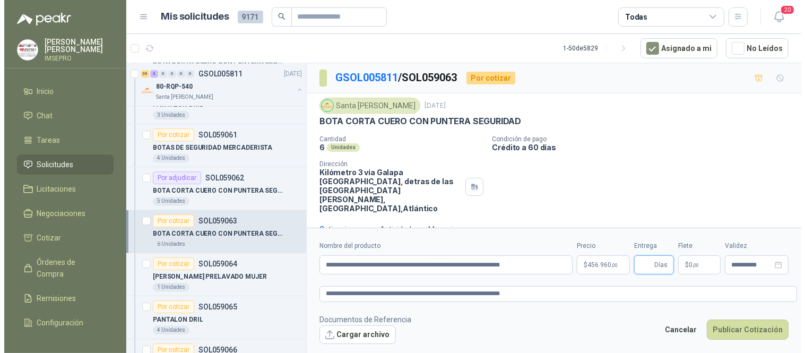
scroll to position [0, 0]
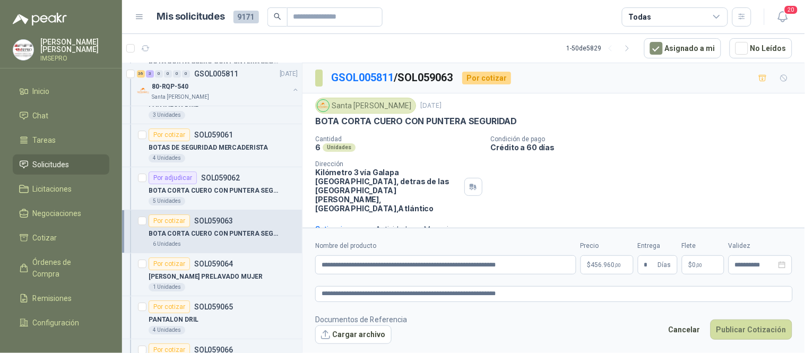
click at [704, 266] on p "$ 0 ,00" at bounding box center [703, 264] width 42 height 19
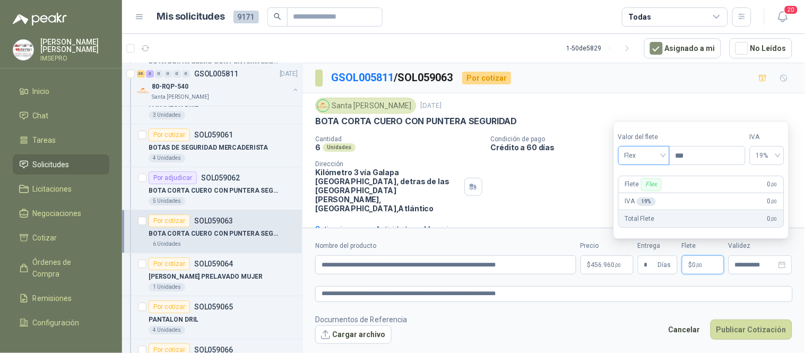
click at [663, 158] on span "Flex" at bounding box center [644, 156] width 39 height 16
click at [636, 194] on div "Incluido" at bounding box center [645, 195] width 37 height 12
click at [370, 332] on button "Cargar archivo" at bounding box center [353, 334] width 76 height 19
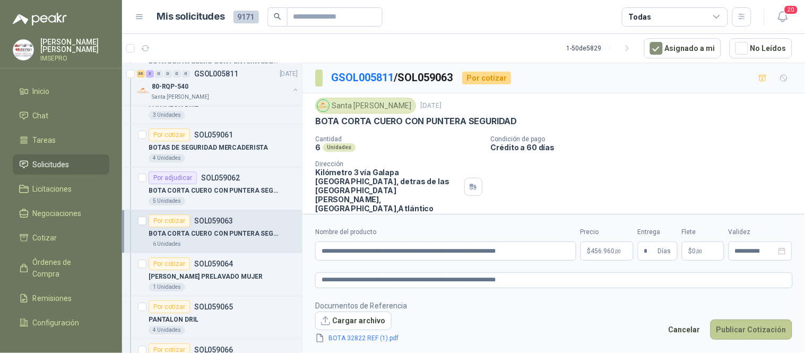
click at [745, 329] on button "Publicar Cotización" at bounding box center [751, 329] width 82 height 20
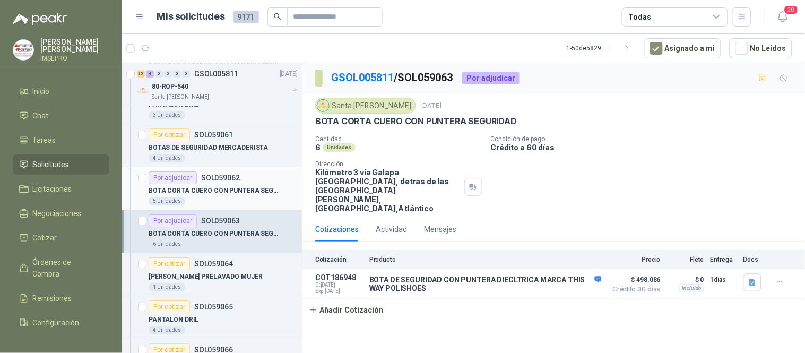
click at [235, 192] on p "BOTA CORTA CUERO CON PUNTERA SEGURIDAD" at bounding box center [215, 191] width 132 height 10
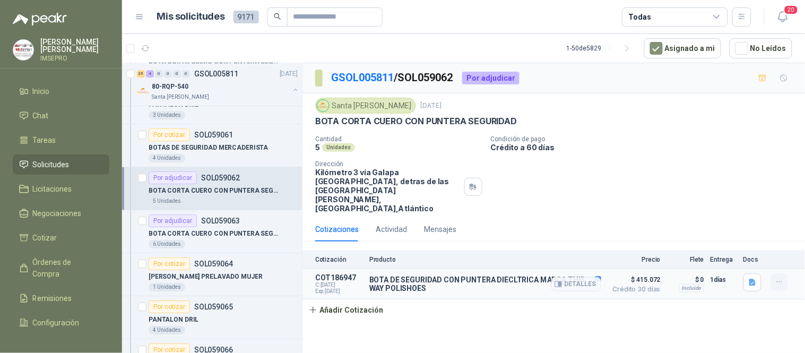
click at [777, 282] on icon "button" at bounding box center [779, 282] width 5 height 1
click at [733, 231] on button "Editar" at bounding box center [758, 229] width 85 height 17
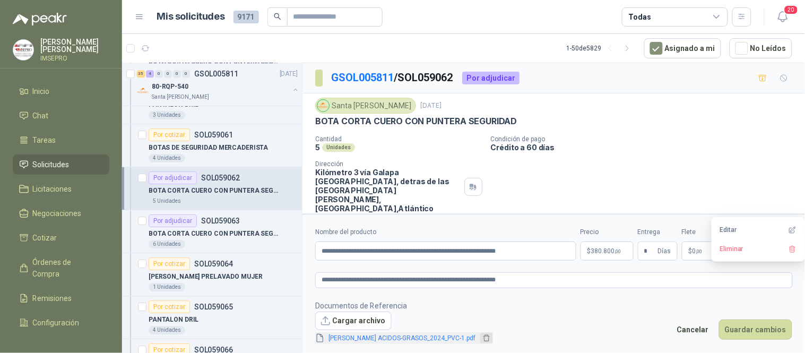
click at [493, 342] on button "button" at bounding box center [486, 338] width 13 height 11
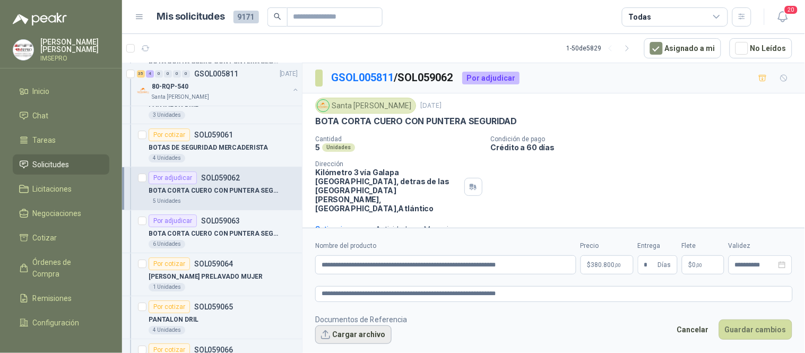
click at [357, 334] on button "Cargar archivo" at bounding box center [353, 334] width 76 height 19
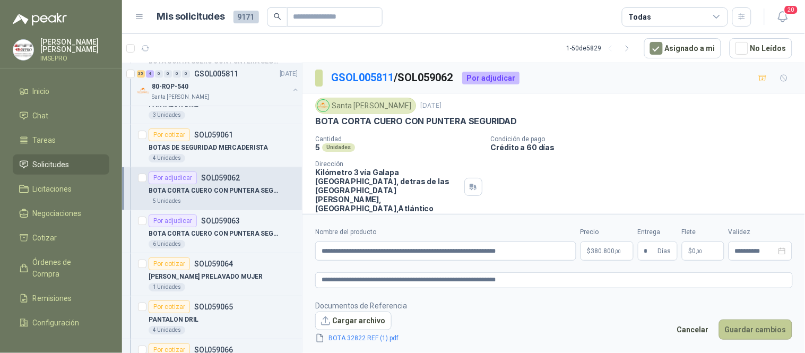
click at [754, 330] on button "Guardar cambios" at bounding box center [755, 329] width 73 height 20
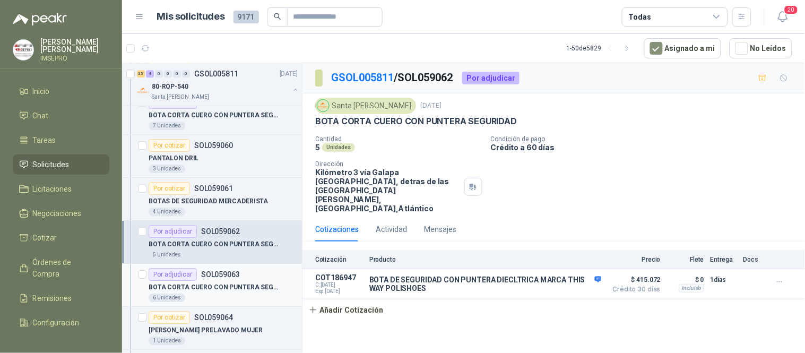
scroll to position [2830, 0]
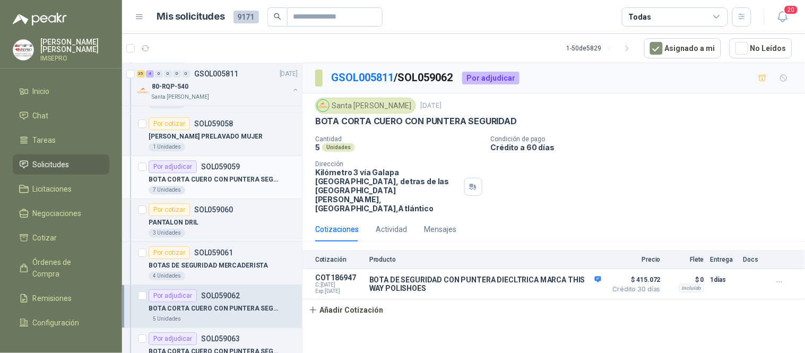
click at [244, 184] on p "BOTA CORTA CUERO CON PUNTERA SEGURIDAD" at bounding box center [215, 180] width 132 height 10
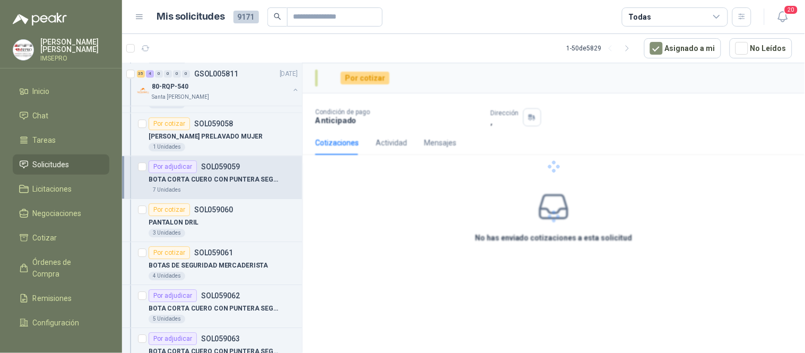
click at [244, 184] on p "BOTA CORTA CUERO CON PUNTERA SEGURIDAD" at bounding box center [215, 180] width 132 height 10
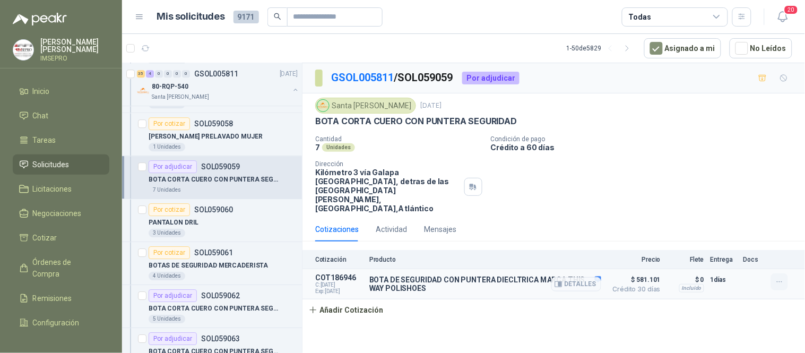
click at [776, 273] on button "button" at bounding box center [779, 281] width 17 height 17
click at [727, 230] on button "Editar" at bounding box center [758, 229] width 85 height 17
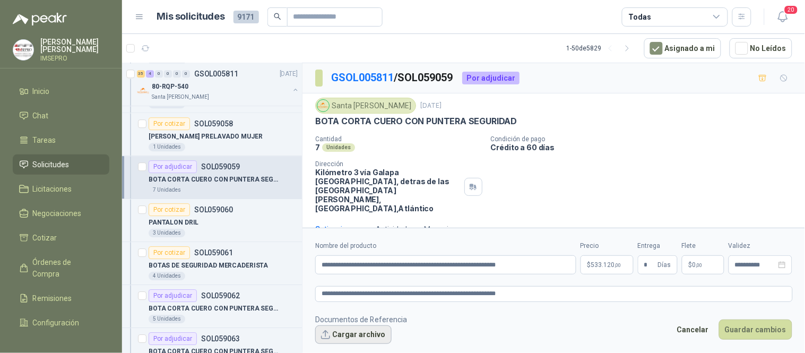
click at [354, 337] on button "Cargar archivo" at bounding box center [353, 334] width 76 height 19
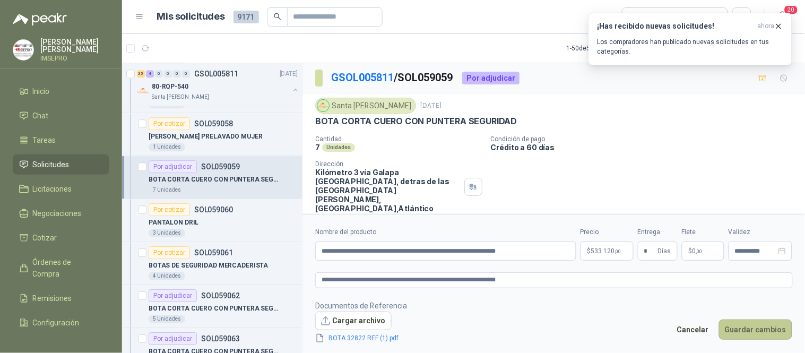
click at [739, 328] on button "Guardar cambios" at bounding box center [755, 329] width 73 height 20
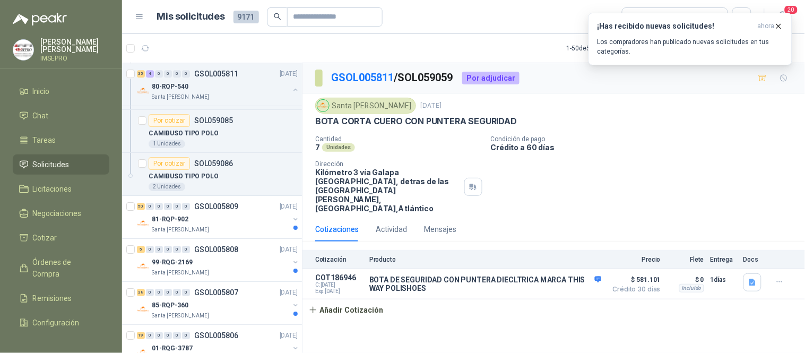
scroll to position [4009, 0]
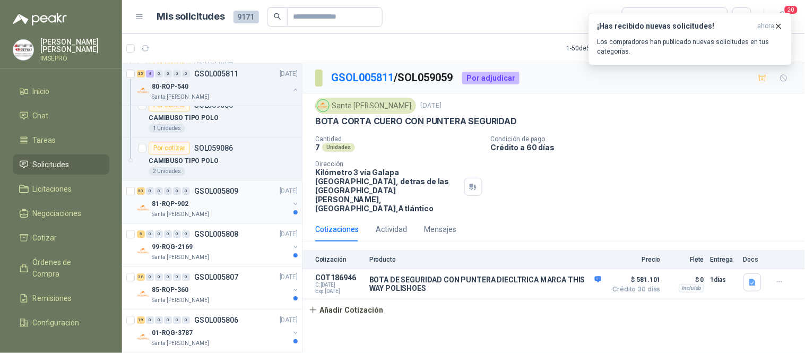
click at [209, 207] on div "81-RQP-902" at bounding box center [220, 203] width 137 height 13
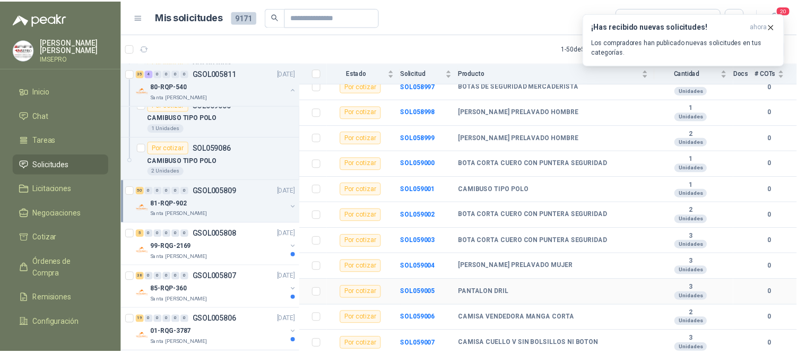
scroll to position [118, 0]
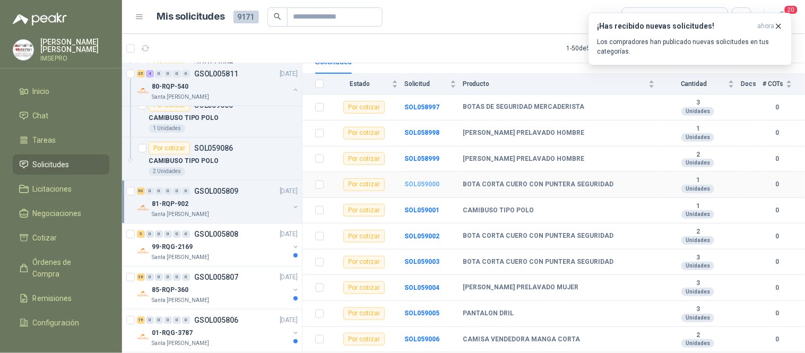
click at [415, 181] on b "SOL059000" at bounding box center [421, 183] width 35 height 7
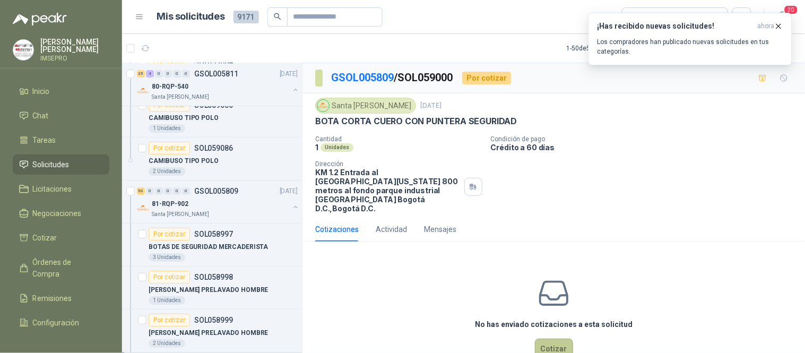
click at [549, 341] on button "Cotizar" at bounding box center [554, 349] width 38 height 20
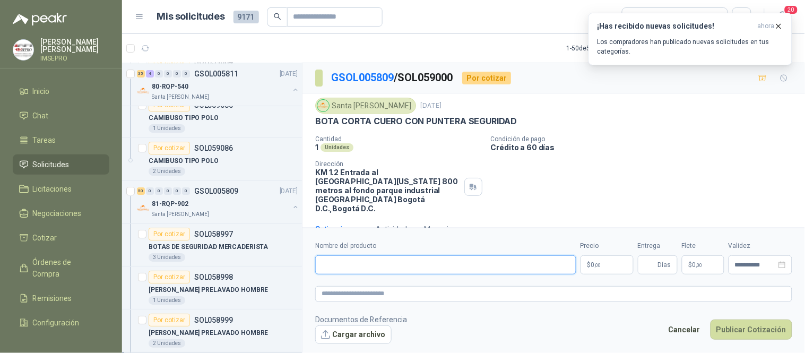
click at [475, 262] on input "Nombre del producto" at bounding box center [445, 264] width 261 height 19
paste input "**********"
click at [406, 296] on textarea at bounding box center [553, 293] width 477 height 15
paste textarea "**********"
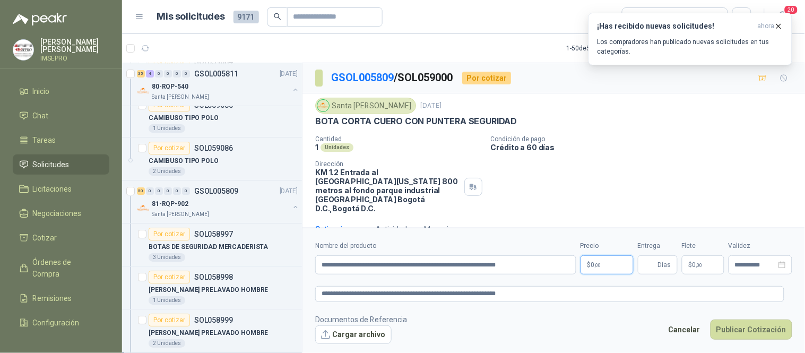
click at [598, 261] on body "[PERSON_NAME] IMSEPRO Inicio Chat Tareas Solicitudes Licitaciones Negociaciones…" at bounding box center [402, 176] width 805 height 353
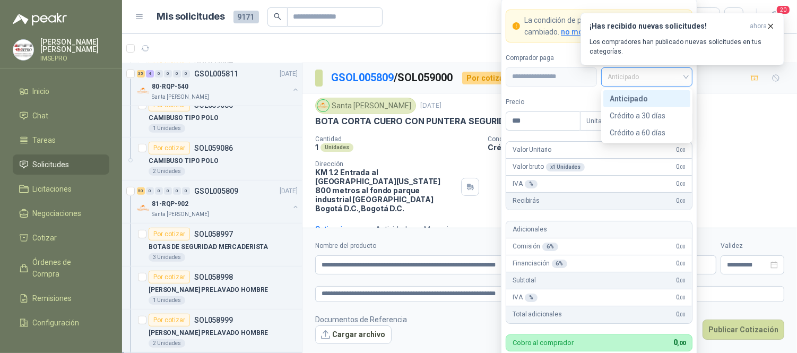
click at [683, 80] on span "Anticipado" at bounding box center [647, 77] width 79 height 16
click at [646, 110] on div "Crédito a 30 días" at bounding box center [647, 116] width 74 height 12
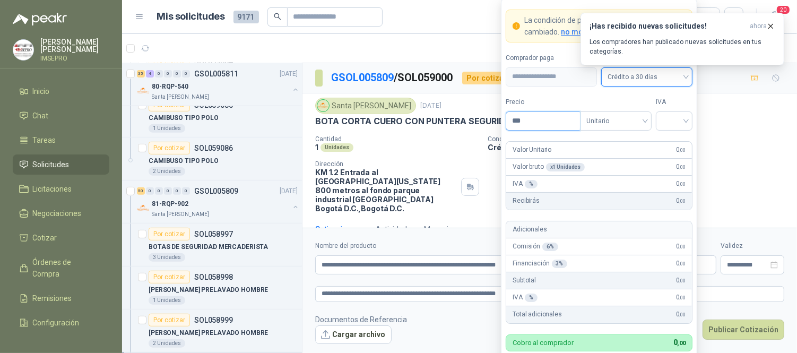
click at [531, 126] on input "***" at bounding box center [543, 121] width 74 height 18
click at [664, 121] on input "search" at bounding box center [674, 120] width 24 height 16
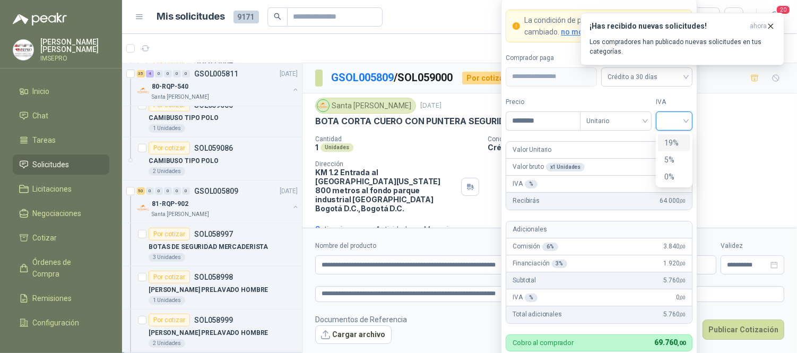
click at [664, 142] on div "19%" at bounding box center [674, 142] width 32 height 17
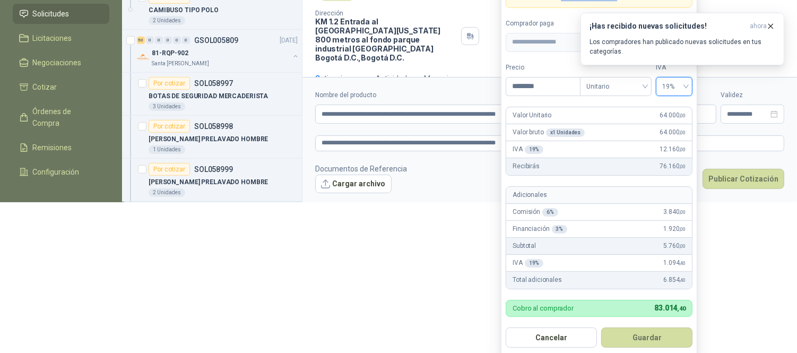
scroll to position [155, 0]
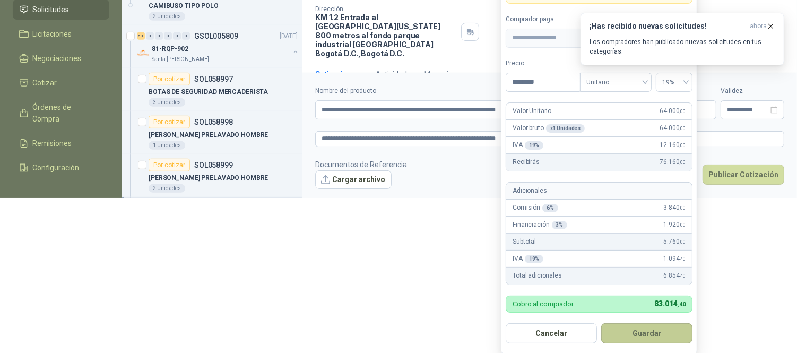
click at [645, 332] on button "Guardar" at bounding box center [646, 333] width 91 height 20
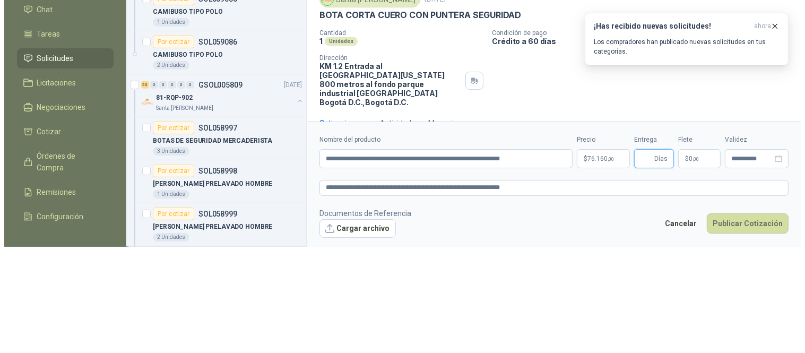
scroll to position [0, 0]
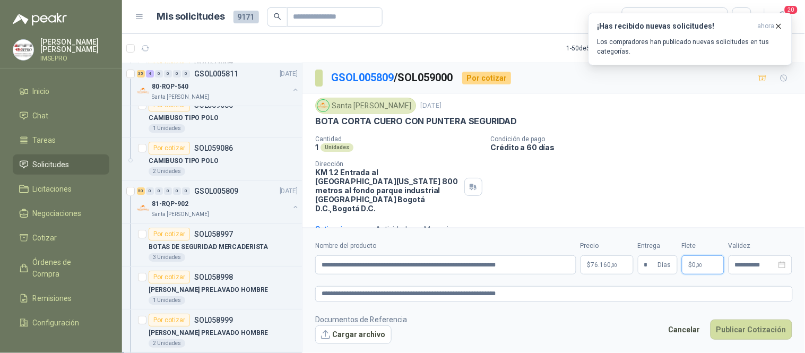
click at [690, 267] on span "$" at bounding box center [691, 265] width 4 height 6
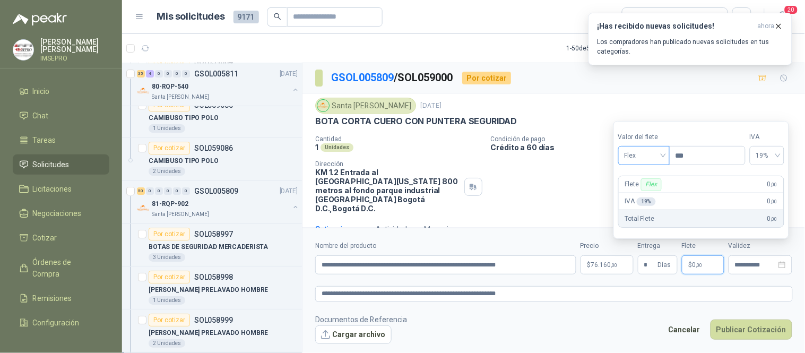
click at [663, 156] on span "Flex" at bounding box center [644, 156] width 39 height 16
click at [643, 195] on div "Incluido" at bounding box center [645, 195] width 37 height 12
click at [362, 339] on button "Cargar archivo" at bounding box center [353, 334] width 76 height 19
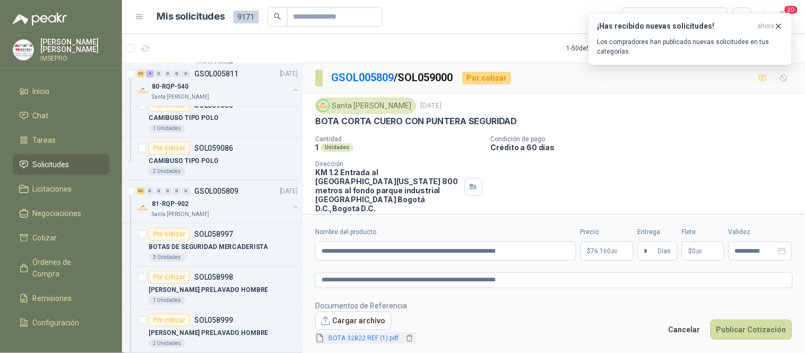
click at [346, 337] on link "BOTA 32822 REF (1).pdf" at bounding box center [364, 338] width 79 height 10
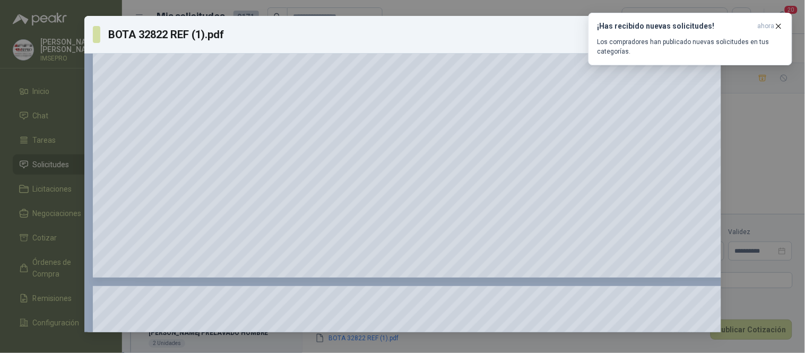
scroll to position [1238, 0]
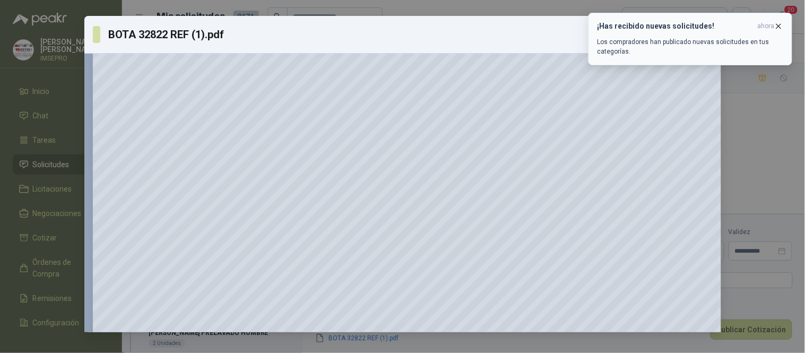
click at [778, 27] on icon "button" at bounding box center [779, 26] width 4 height 4
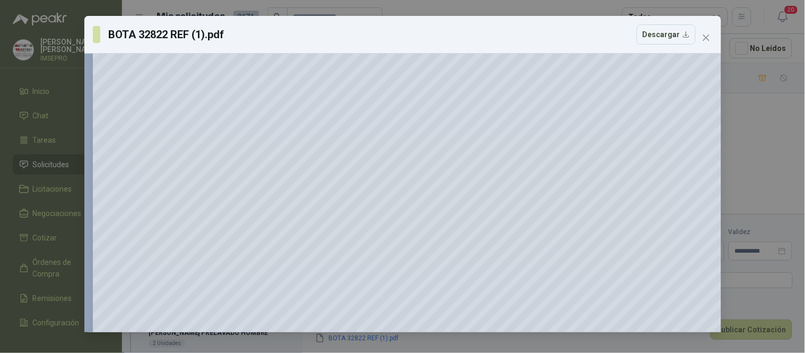
scroll to position [2771, 0]
click at [706, 38] on icon "close" at bounding box center [706, 37] width 6 height 6
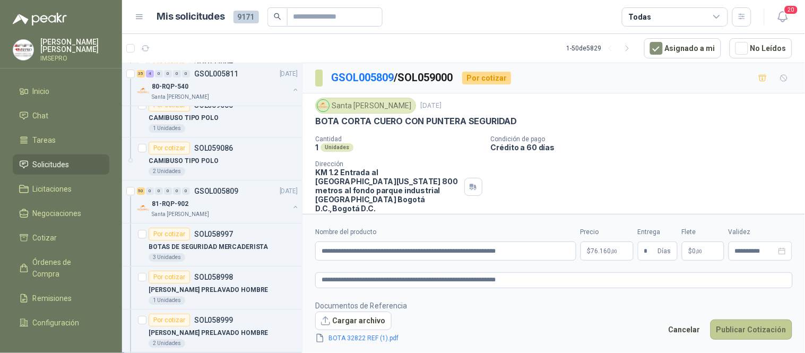
click at [744, 329] on button "Publicar Cotización" at bounding box center [751, 329] width 82 height 20
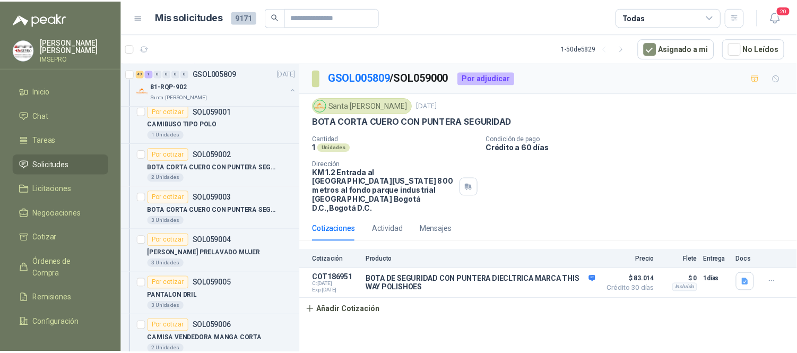
scroll to position [4304, 0]
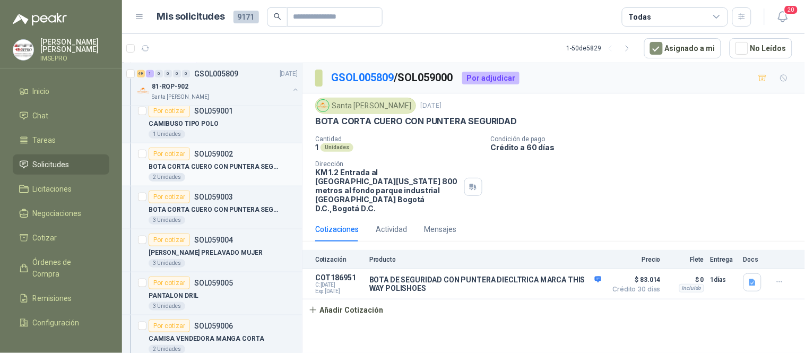
click at [221, 170] on p "BOTA CORTA CUERO CON PUNTERA SEGURIDAD" at bounding box center [215, 167] width 132 height 10
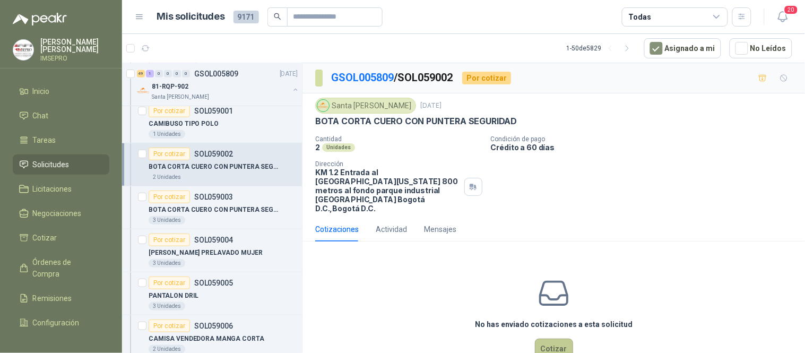
click at [556, 341] on button "Cotizar" at bounding box center [554, 349] width 38 height 20
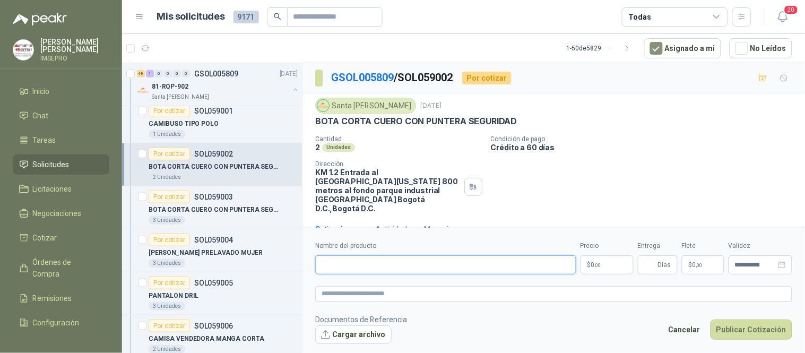
click at [417, 263] on input "Nombre del producto" at bounding box center [445, 264] width 261 height 19
paste input "**********"
click at [362, 293] on textarea at bounding box center [553, 293] width 477 height 15
paste textarea "**********"
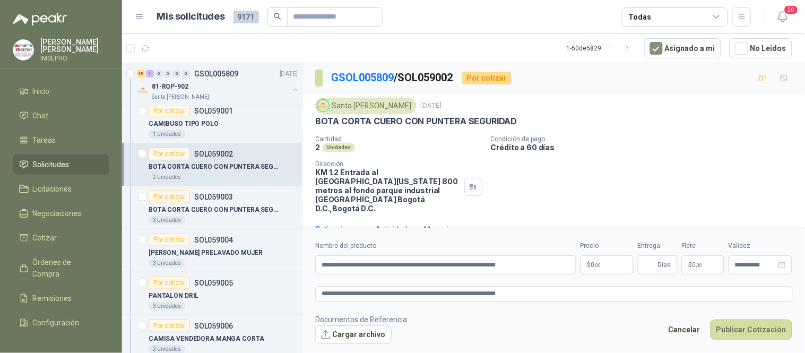
click at [617, 261] on body "[PERSON_NAME] IMSEPRO Inicio Chat Tareas Solicitudes Licitaciones Negociaciones…" at bounding box center [402, 176] width 805 height 353
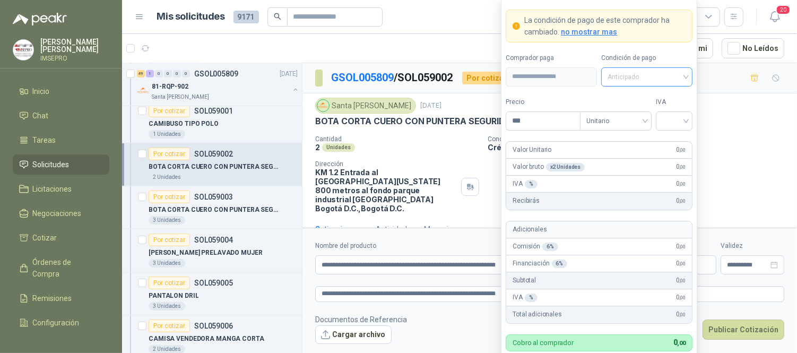
click at [684, 76] on span "Anticipado" at bounding box center [647, 77] width 79 height 16
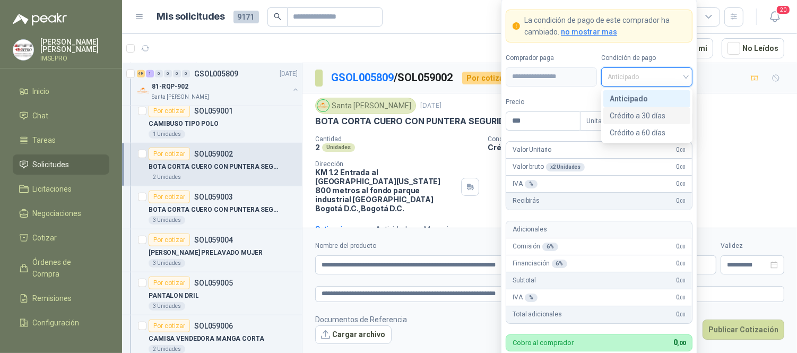
click at [644, 118] on div "Crédito a 30 días" at bounding box center [647, 116] width 74 height 12
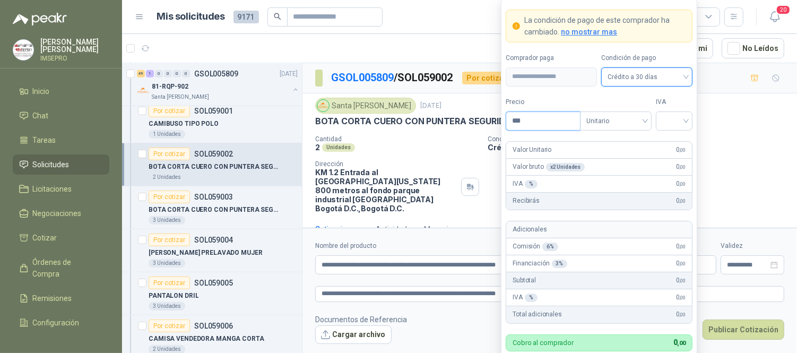
click at [532, 120] on input "***" at bounding box center [543, 121] width 74 height 18
click at [665, 119] on input "search" at bounding box center [674, 120] width 24 height 16
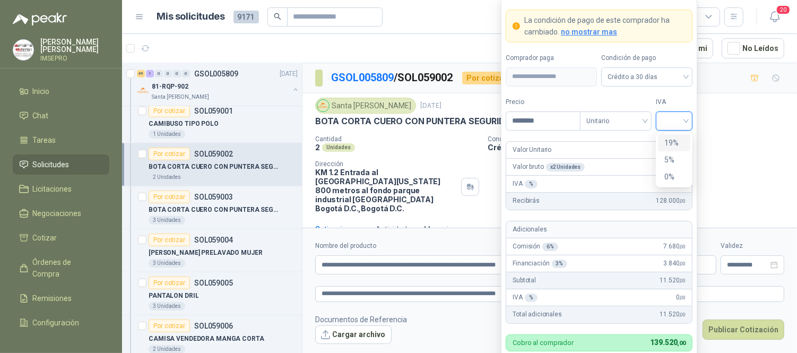
click at [665, 146] on div "19%" at bounding box center [674, 143] width 20 height 12
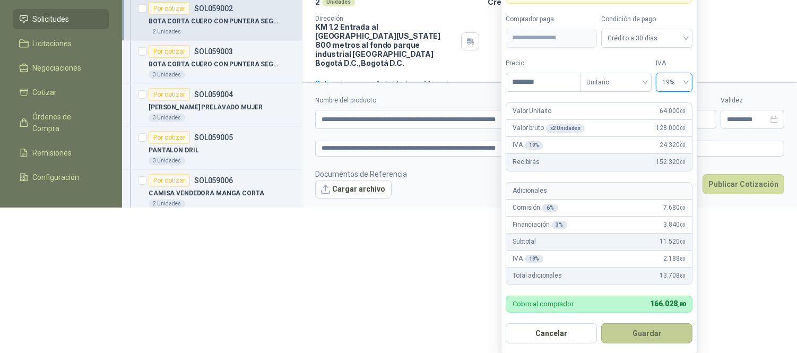
click at [665, 332] on button "Guardar" at bounding box center [646, 333] width 91 height 20
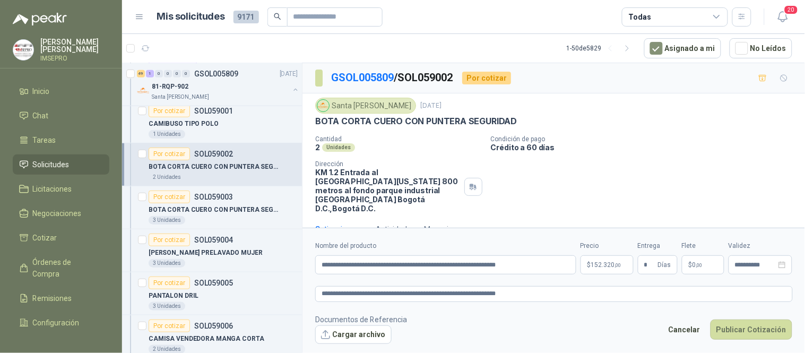
click at [694, 264] on span "0 ,00" at bounding box center [697, 265] width 10 height 6
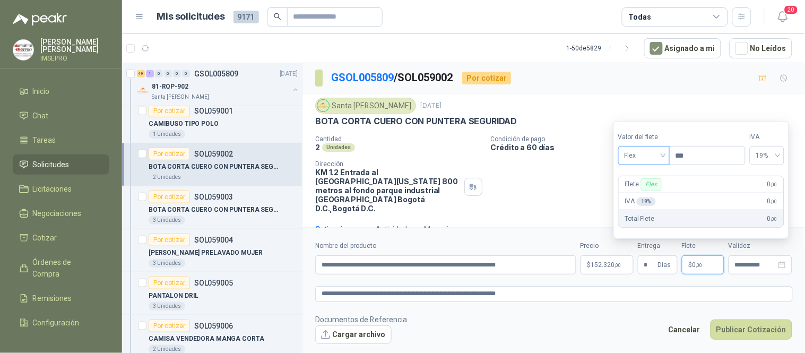
click at [666, 155] on div "Flex" at bounding box center [643, 155] width 51 height 19
click at [646, 194] on div "Incluido" at bounding box center [645, 195] width 37 height 12
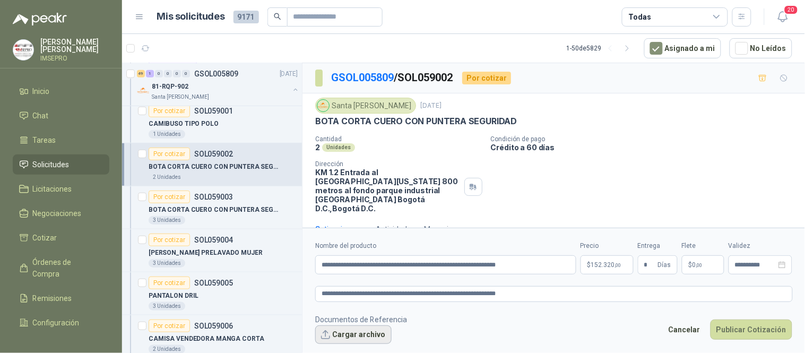
click at [375, 332] on button "Cargar archivo" at bounding box center [353, 334] width 76 height 19
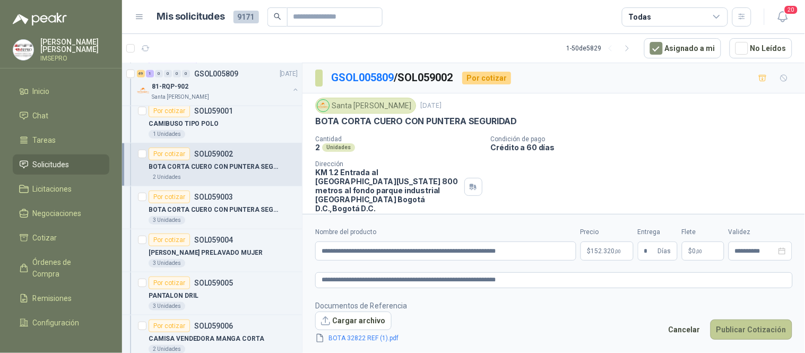
click at [732, 332] on button "Publicar Cotización" at bounding box center [751, 329] width 82 height 20
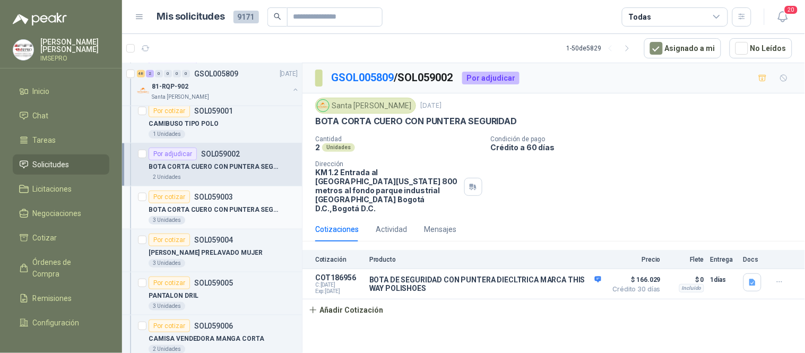
click at [239, 214] on p "BOTA CORTA CUERO CON PUNTERA SEGURIDAD" at bounding box center [215, 210] width 132 height 10
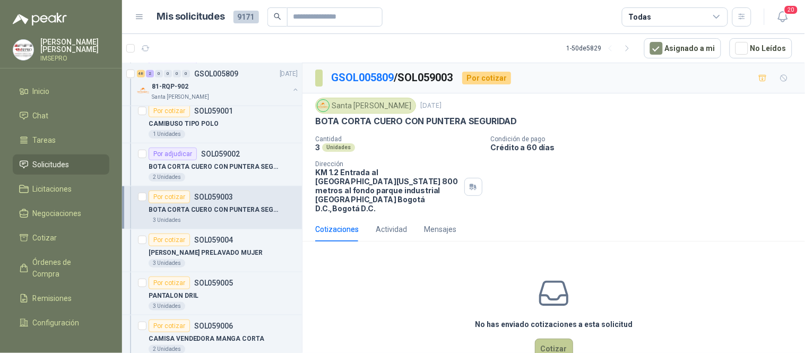
click at [548, 345] on button "Cotizar" at bounding box center [554, 349] width 38 height 20
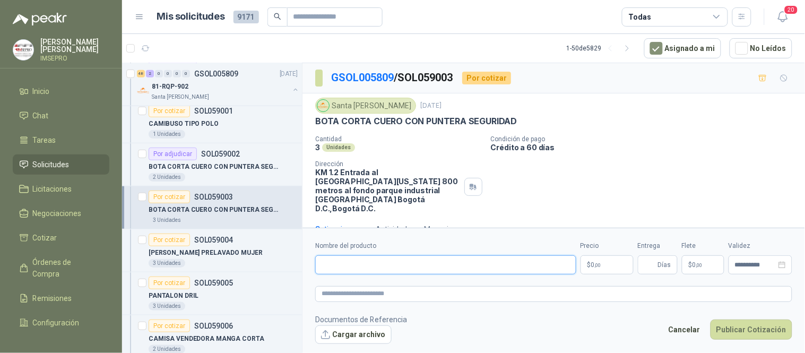
click at [447, 262] on input "Nombre del producto" at bounding box center [445, 264] width 261 height 19
paste input "**********"
click at [335, 295] on textarea at bounding box center [553, 293] width 477 height 15
paste textarea "**********"
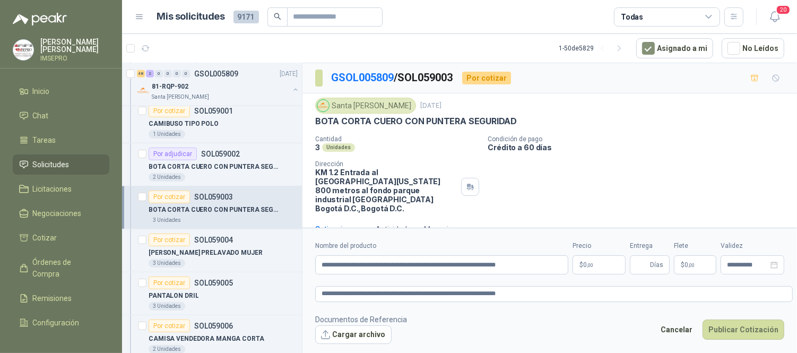
click at [605, 262] on body "[PERSON_NAME] IMSEPRO Inicio Chat Tareas Solicitudes Licitaciones Negociaciones…" at bounding box center [398, 176] width 797 height 353
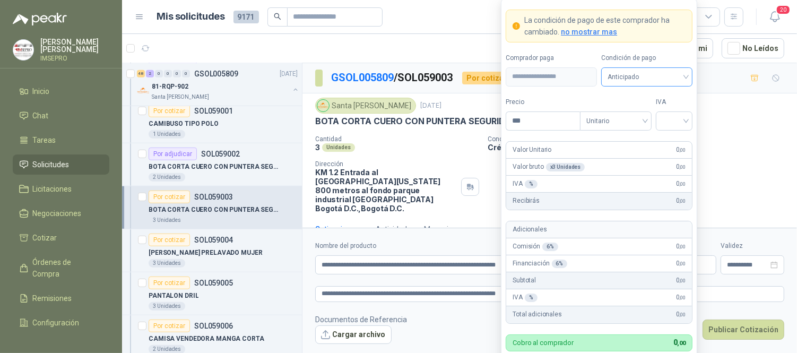
click at [686, 74] on span "Anticipado" at bounding box center [647, 77] width 79 height 16
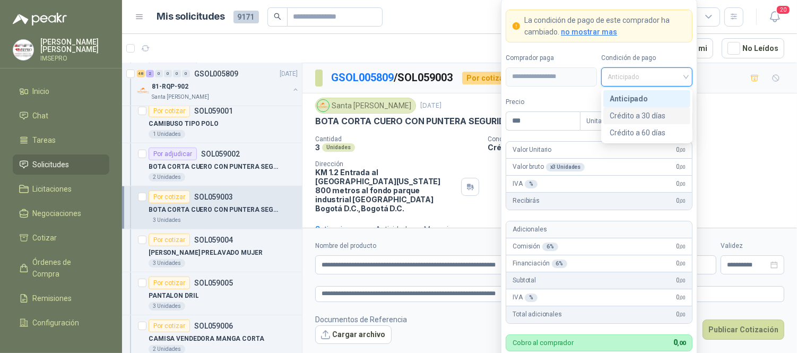
click at [644, 115] on div "Crédito a 30 días" at bounding box center [647, 116] width 74 height 12
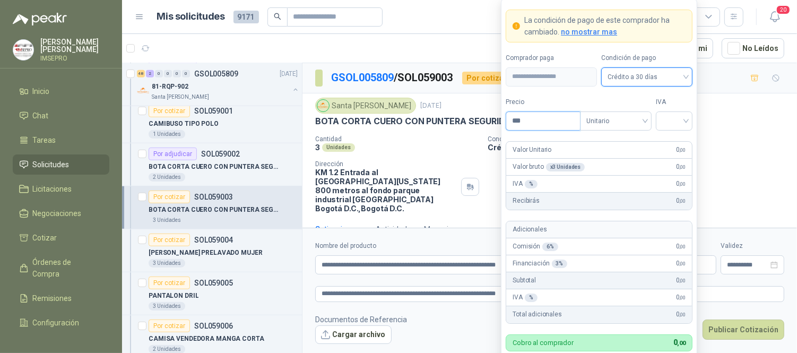
click at [541, 117] on input "***" at bounding box center [543, 121] width 74 height 18
click at [660, 122] on div at bounding box center [674, 120] width 37 height 19
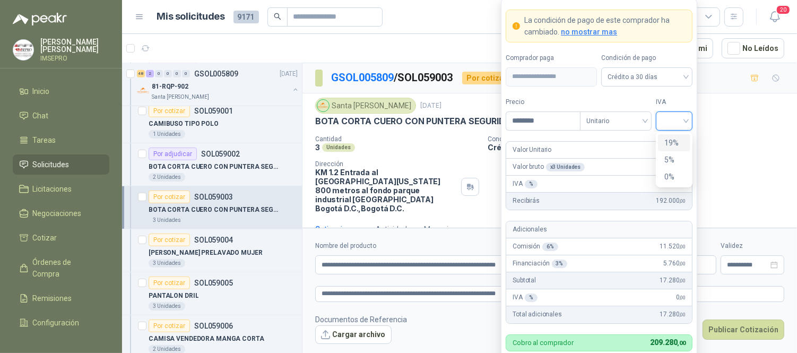
click at [670, 145] on div "19%" at bounding box center [674, 143] width 20 height 12
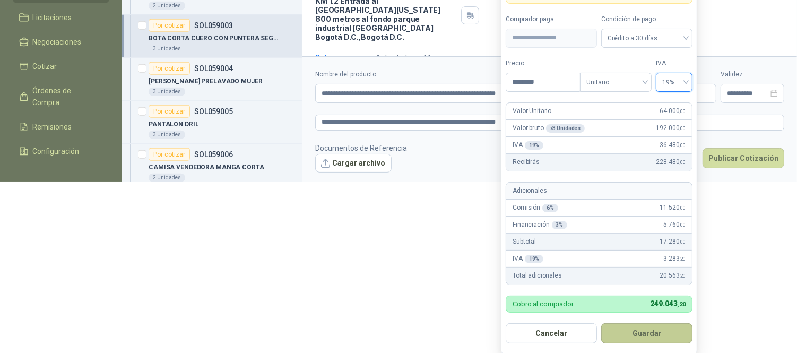
click at [662, 335] on button "Guardar" at bounding box center [646, 333] width 91 height 20
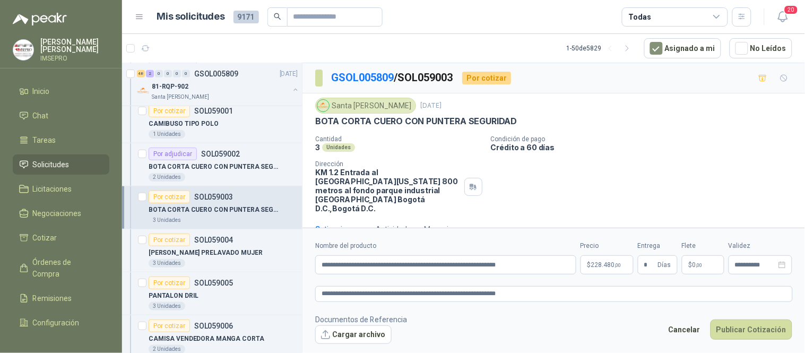
click at [699, 269] on p "$ 0 ,00" at bounding box center [703, 264] width 42 height 19
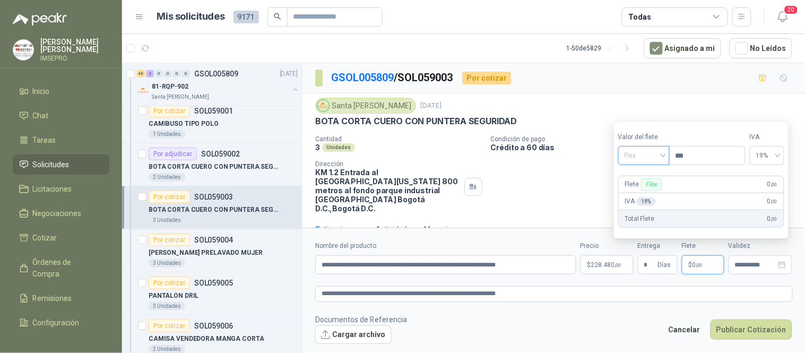
click at [669, 152] on div "Flex" at bounding box center [643, 155] width 51 height 19
click at [645, 197] on div "Incluido" at bounding box center [645, 195] width 37 height 12
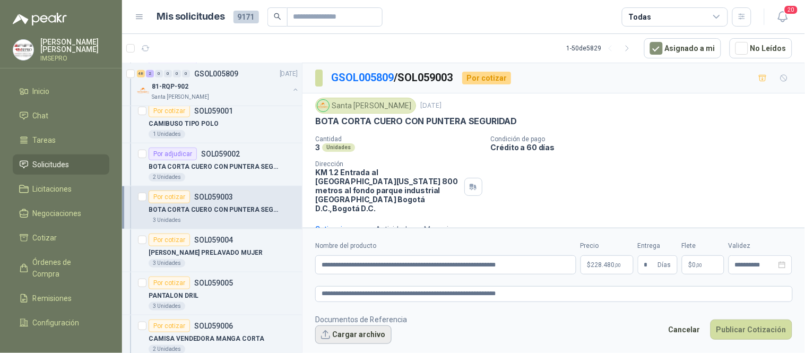
click at [353, 338] on button "Cargar archivo" at bounding box center [353, 334] width 76 height 19
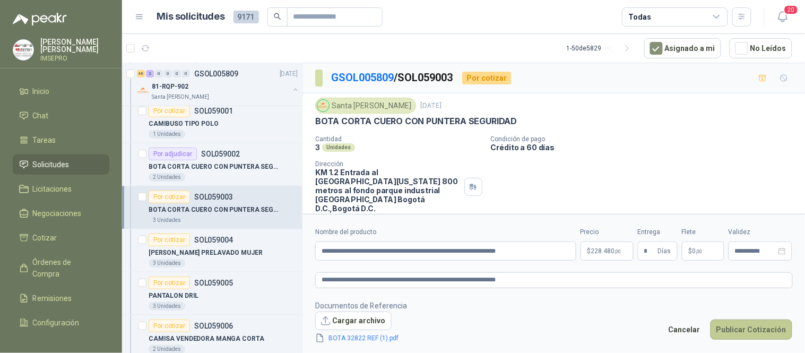
click at [734, 332] on button "Publicar Cotización" at bounding box center [751, 329] width 82 height 20
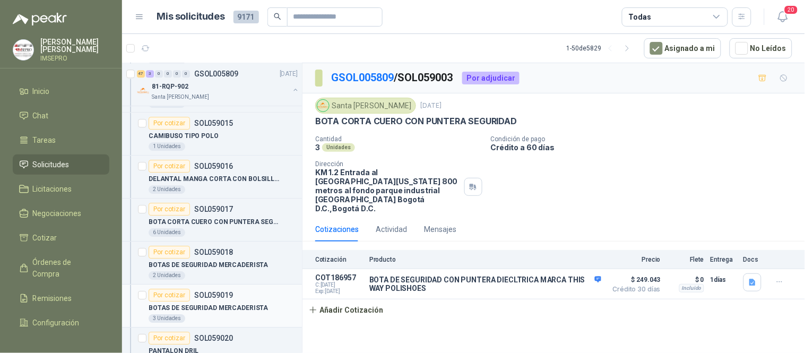
scroll to position [4952, 0]
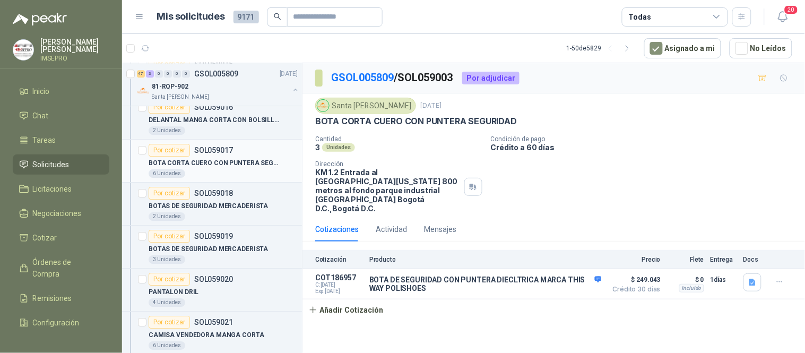
click at [177, 163] on p "BOTA CORTA CUERO CON PUNTERA SEGURIDAD" at bounding box center [215, 163] width 132 height 10
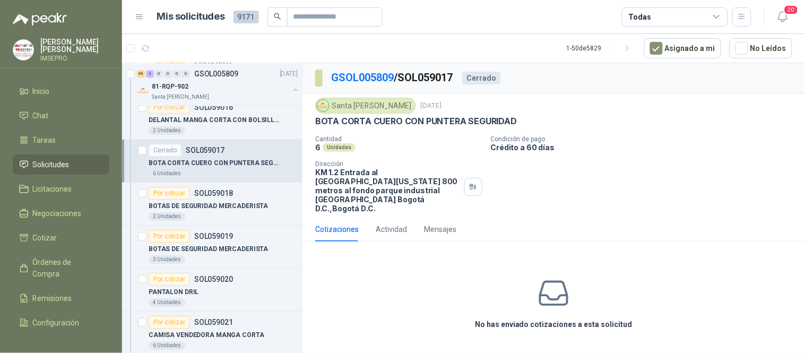
click at [571, 250] on div "No has enviado cotizaciones a esta solicitud" at bounding box center [553, 303] width 502 height 107
drag, startPoint x: 561, startPoint y: 292, endPoint x: 544, endPoint y: 320, distance: 32.8
click at [561, 292] on icon at bounding box center [553, 292] width 33 height 33
click at [544, 320] on h3 "No has enviado cotizaciones a esta solicitud" at bounding box center [554, 324] width 158 height 12
click at [325, 217] on div "Cotizaciones" at bounding box center [337, 229] width 44 height 24
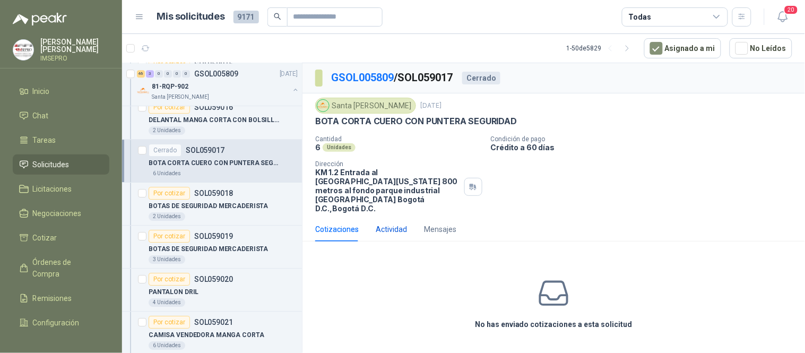
click at [401, 223] on div "Actividad" at bounding box center [391, 229] width 31 height 12
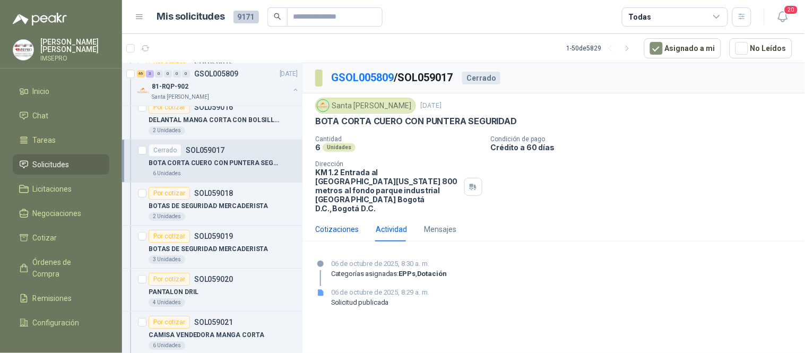
click at [336, 223] on div "Cotizaciones" at bounding box center [337, 229] width 44 height 12
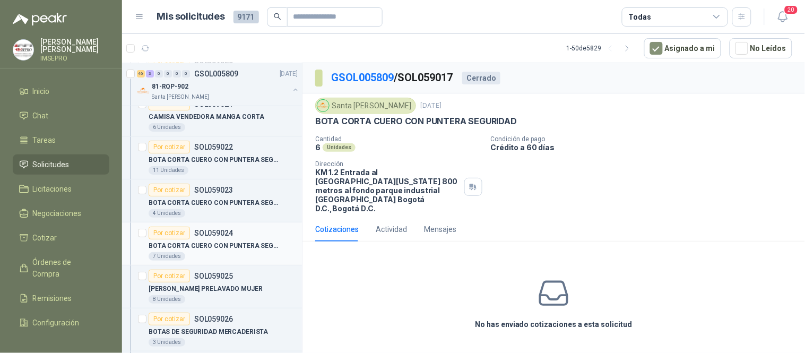
scroll to position [5188, 0]
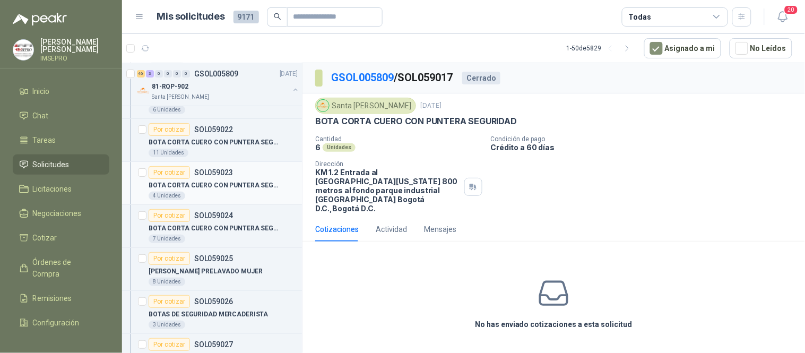
click at [223, 187] on p "BOTA CORTA CUERO CON PUNTERA SEGURIDAD" at bounding box center [215, 185] width 132 height 10
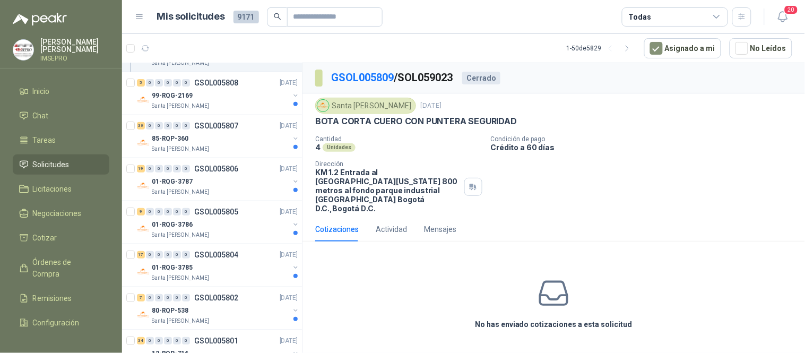
scroll to position [6308, 0]
click at [237, 109] on div "Santa [PERSON_NAME]" at bounding box center [220, 107] width 137 height 8
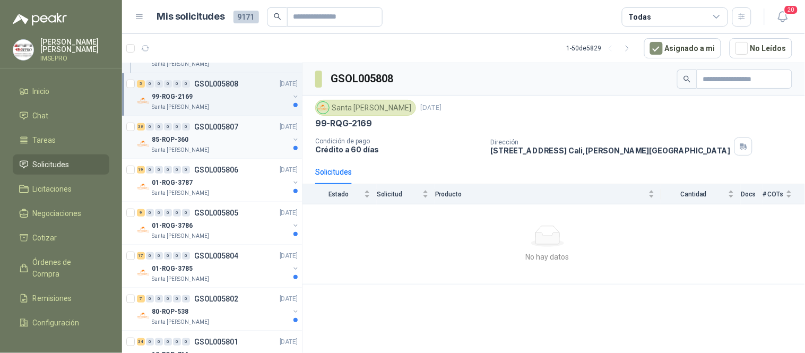
click at [235, 146] on div "85-RQP-360" at bounding box center [220, 139] width 137 height 13
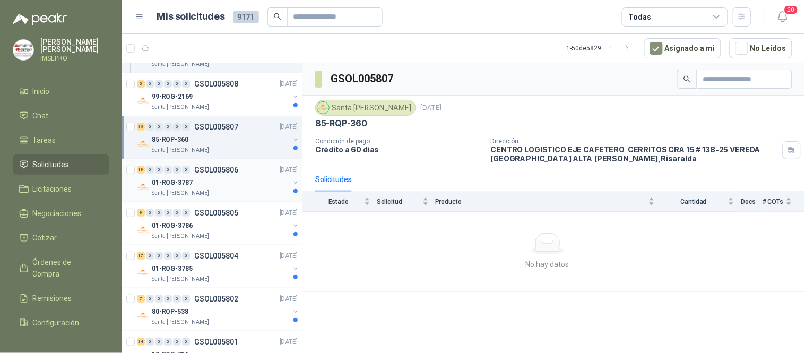
click at [239, 186] on div "01-RQG-3787" at bounding box center [220, 182] width 137 height 13
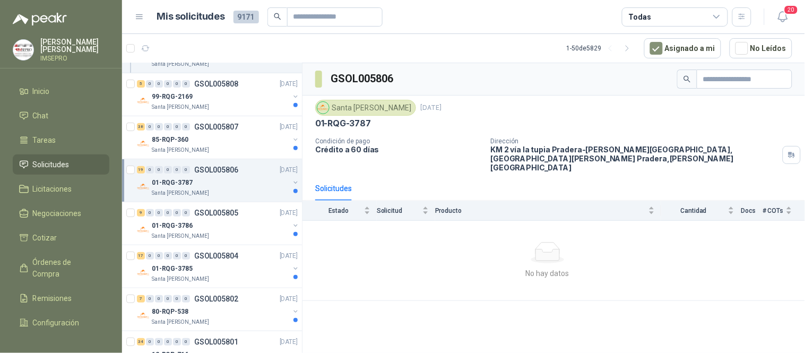
scroll to position [6426, 0]
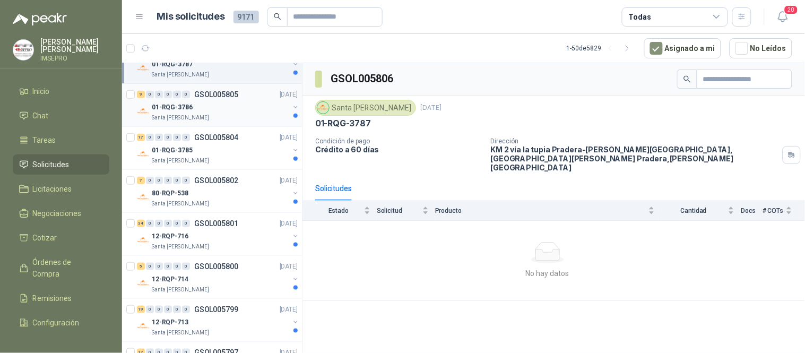
click at [226, 112] on div "01-RQG-3786" at bounding box center [220, 107] width 137 height 13
click at [236, 75] on div "Santa [PERSON_NAME]" at bounding box center [220, 75] width 137 height 8
click at [241, 157] on div "01-RQG-3785" at bounding box center [220, 150] width 137 height 13
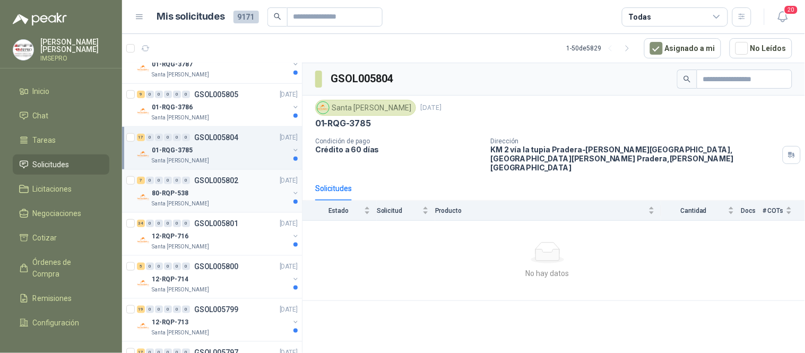
click at [242, 200] on div "80-RQP-538" at bounding box center [220, 193] width 137 height 13
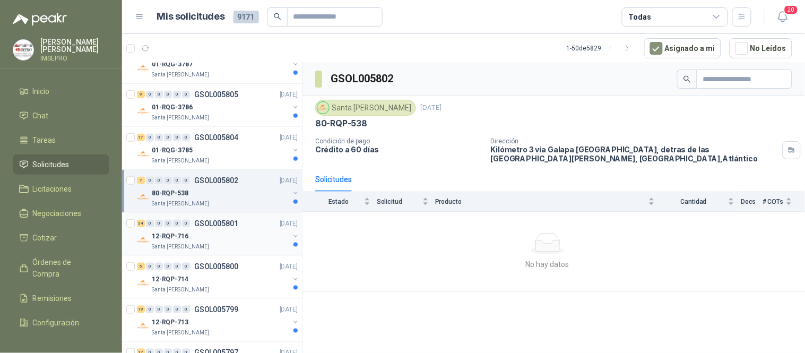
click at [246, 242] on div "12-RQP-716" at bounding box center [220, 236] width 137 height 13
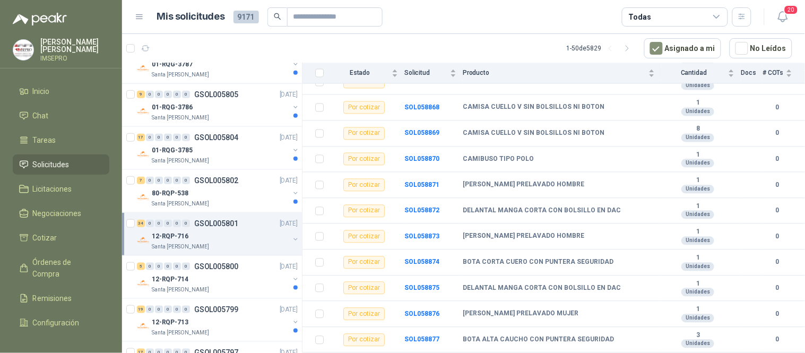
scroll to position [6485, 0]
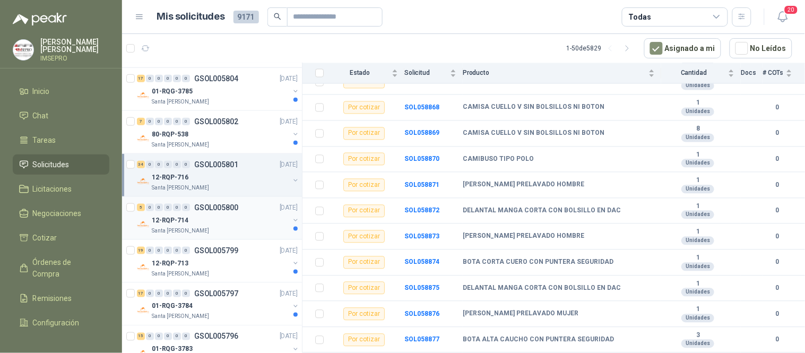
click at [235, 231] on div "Santa [PERSON_NAME]" at bounding box center [220, 231] width 137 height 8
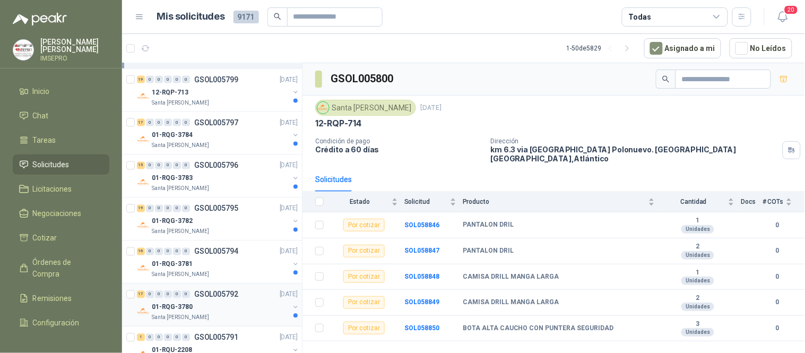
scroll to position [6662, 0]
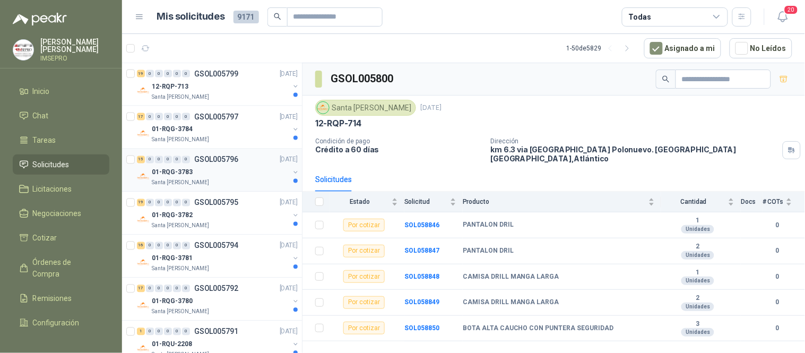
click at [229, 174] on div "01-RQG-3783" at bounding box center [220, 172] width 137 height 13
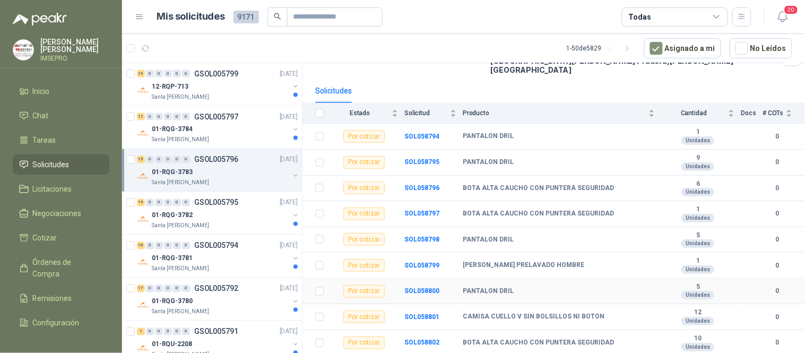
scroll to position [69, 0]
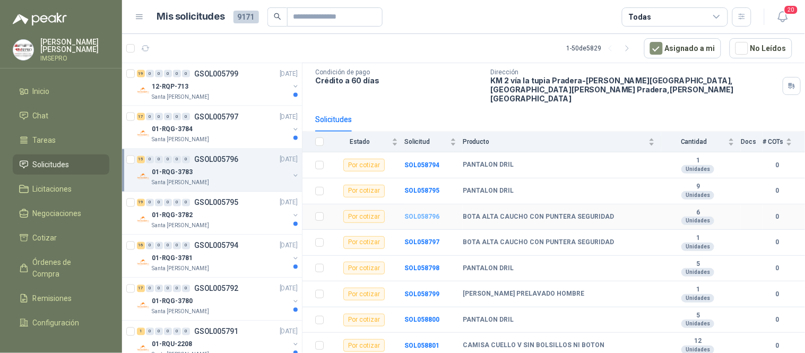
click at [411, 213] on b "SOL058796" at bounding box center [421, 216] width 35 height 7
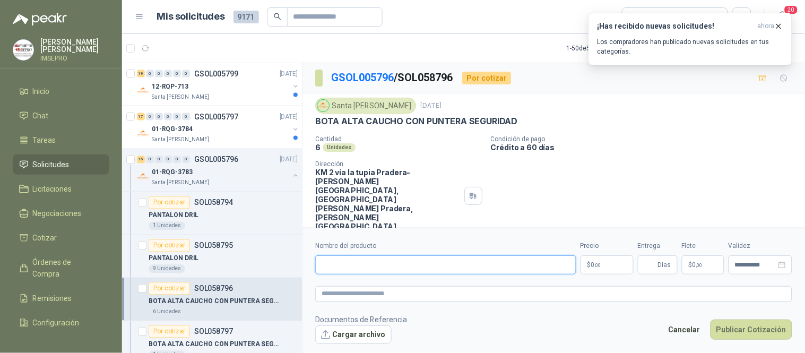
click at [375, 263] on input "Nombre del producto" at bounding box center [445, 264] width 261 height 19
click at [601, 185] on div "Cantidad 6 Unidades Condición de pago Crédito a 60 días Dirección KM 2 vía la t…" at bounding box center [553, 183] width 477 height 96
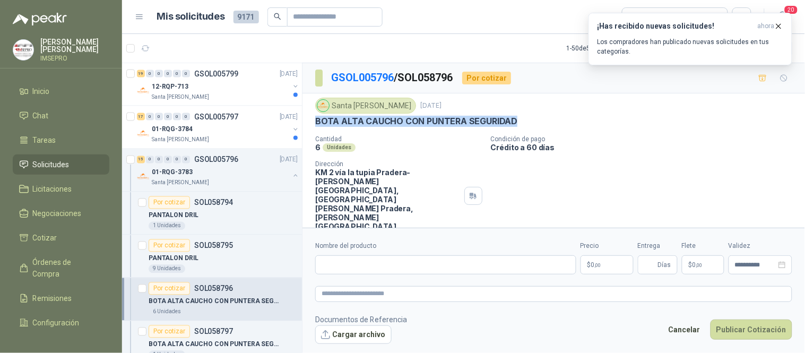
drag, startPoint x: 513, startPoint y: 120, endPoint x: 309, endPoint y: 117, distance: 203.8
click at [309, 117] on div "Santa [PERSON_NAME] [DATE] BOTA ALTA CAUCHO CON PUNTERA SEGURIDAD Cantidad 6 Un…" at bounding box center [553, 164] width 502 height 142
copy p "BOTA ALTA CAUCHO CON PUNTERA SEGURIDAD"
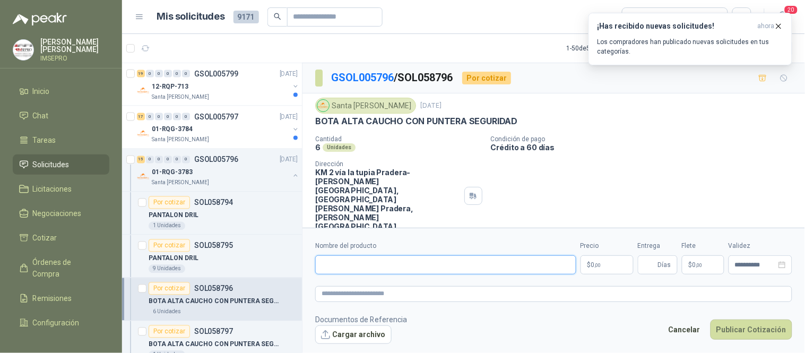
click at [325, 267] on input "Nombre del producto" at bounding box center [445, 264] width 261 height 19
paste input "**********"
click at [439, 263] on input "**********" at bounding box center [446, 264] width 262 height 19
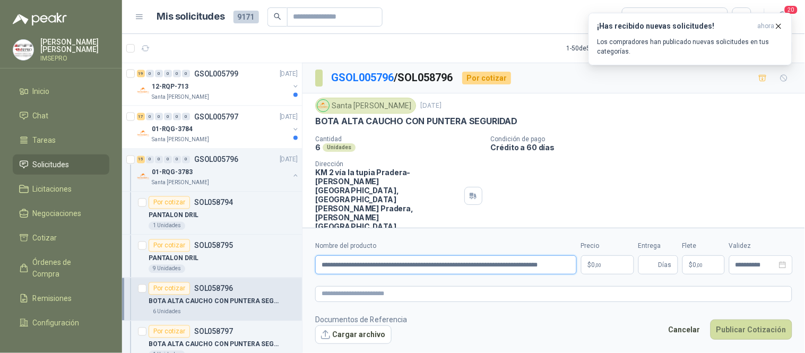
drag, startPoint x: 318, startPoint y: 263, endPoint x: 622, endPoint y: 277, distance: 303.8
click at [622, 277] on form "**********" at bounding box center [553, 292] width 502 height 129
click at [416, 298] on textarea at bounding box center [553, 293] width 477 height 15
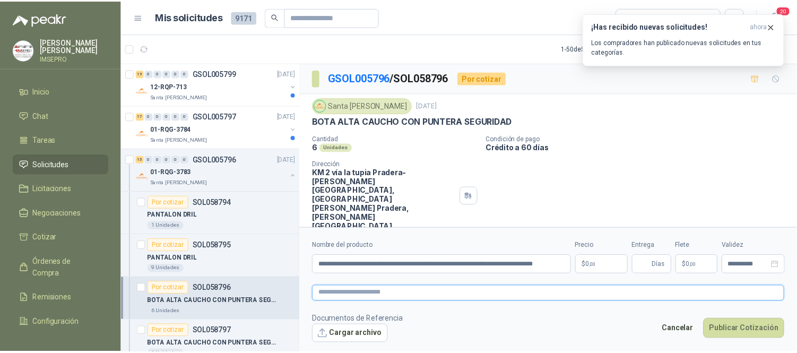
scroll to position [0, 0]
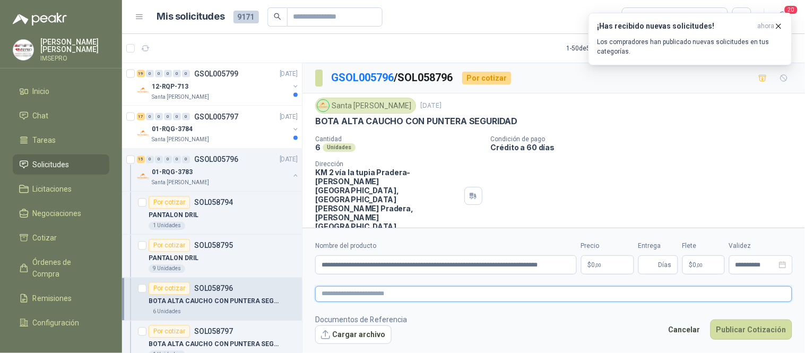
paste textarea "**********"
click at [597, 261] on p "$ 0 ,00" at bounding box center [607, 264] width 53 height 19
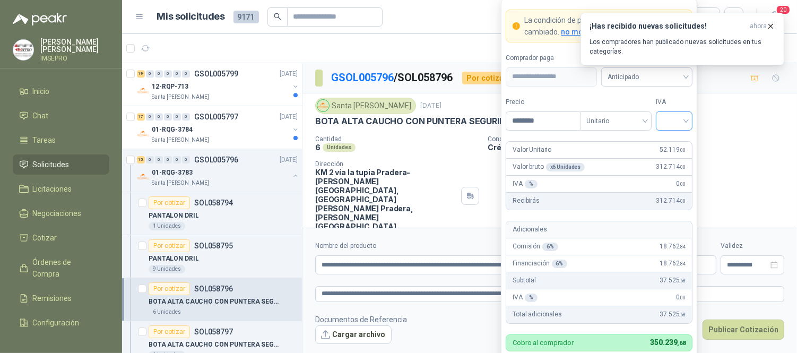
click at [664, 120] on input "search" at bounding box center [674, 120] width 24 height 16
click at [672, 143] on div "19%" at bounding box center [674, 143] width 20 height 12
click at [684, 65] on div "¡Has recibido nuevas solicitudes! ahora Los compradores han publicado nuevas so…" at bounding box center [682, 39] width 204 height 53
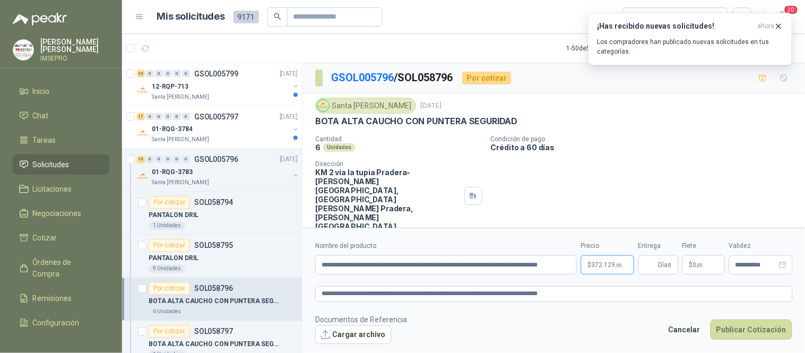
click at [608, 259] on body "[PERSON_NAME] IMSEPRO Inicio Chat Tareas Solicitudes Licitaciones Negociaciones…" at bounding box center [402, 176] width 805 height 353
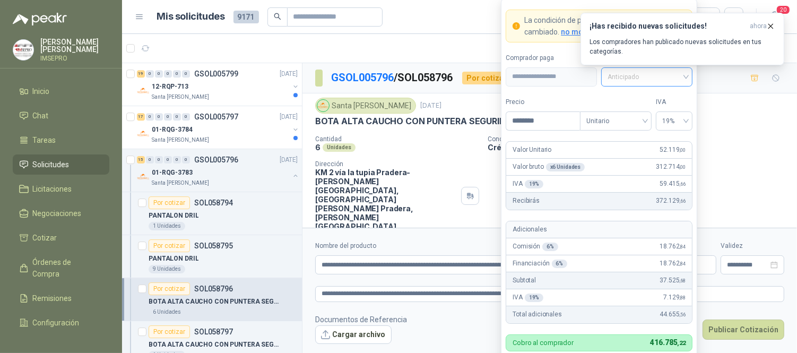
click at [687, 75] on div "Anticipado" at bounding box center [646, 76] width 91 height 19
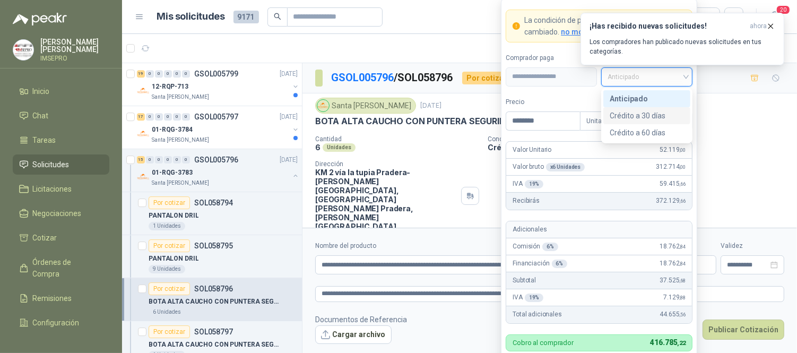
click at [652, 117] on div "Crédito a 30 días" at bounding box center [647, 116] width 74 height 12
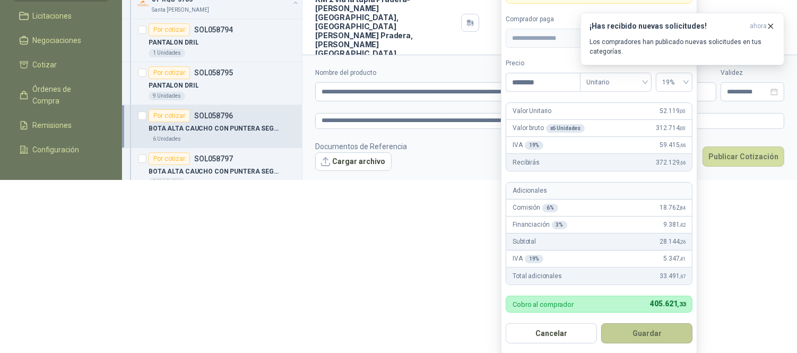
click at [656, 337] on button "Guardar" at bounding box center [646, 333] width 91 height 20
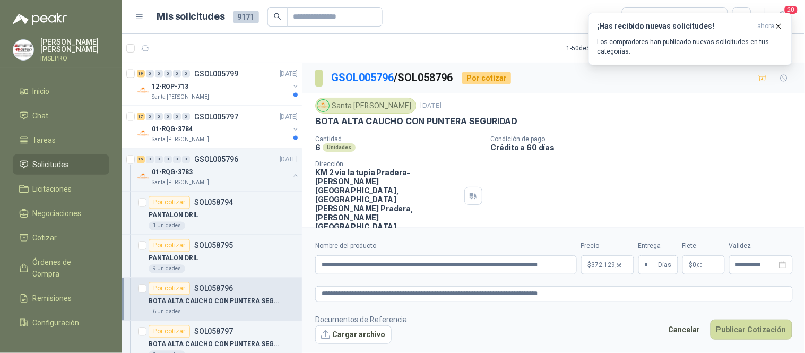
click at [697, 267] on span ",00" at bounding box center [700, 265] width 6 height 6
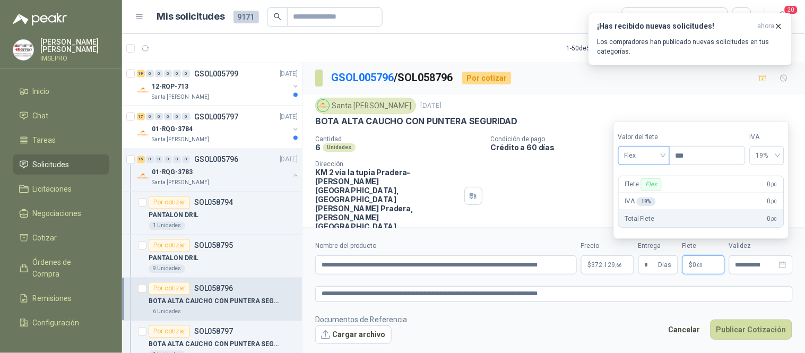
click at [663, 160] on span "Flex" at bounding box center [644, 156] width 39 height 16
click at [637, 194] on div "Incluido" at bounding box center [645, 195] width 37 height 12
click at [375, 340] on button "Cargar archivo" at bounding box center [353, 334] width 76 height 19
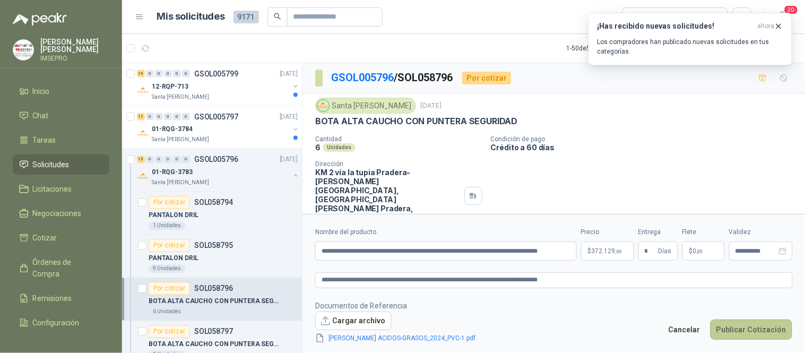
click at [743, 332] on button "Publicar Cotización" at bounding box center [751, 329] width 82 height 20
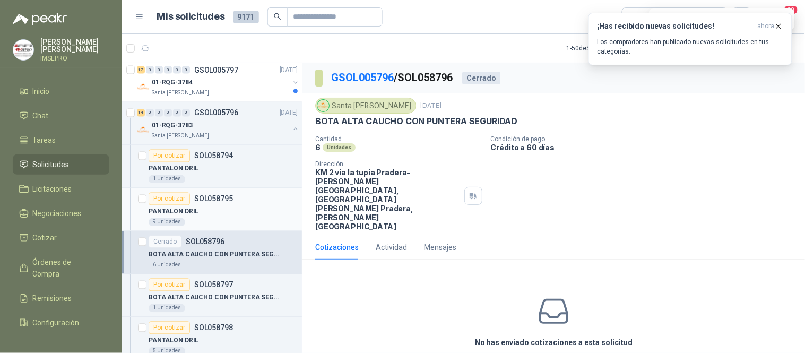
scroll to position [6779, 0]
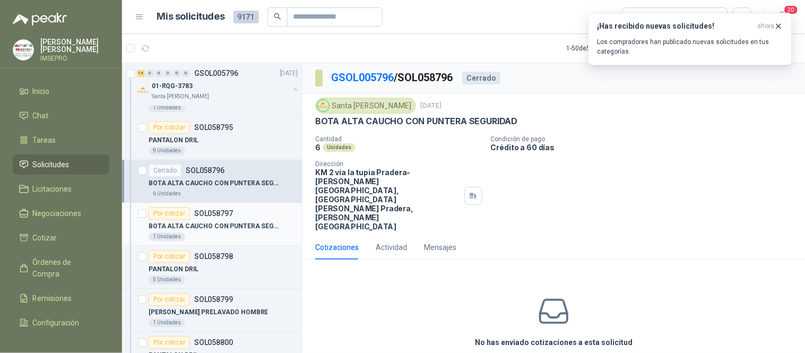
click at [227, 232] on p "BOTA ALTA CAUCHO CON PUNTERA SEGURIDAD" at bounding box center [215, 227] width 132 height 10
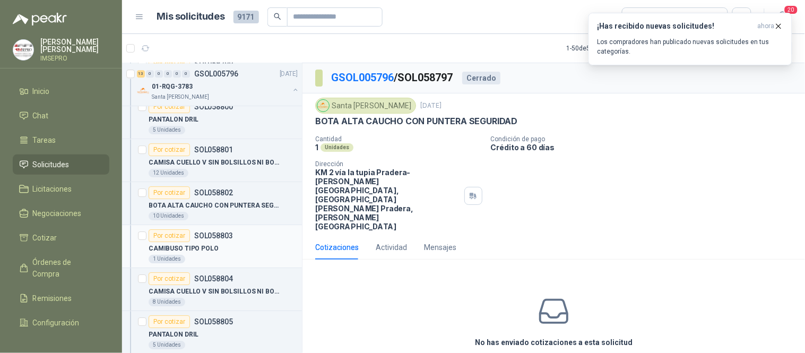
scroll to position [7192, 0]
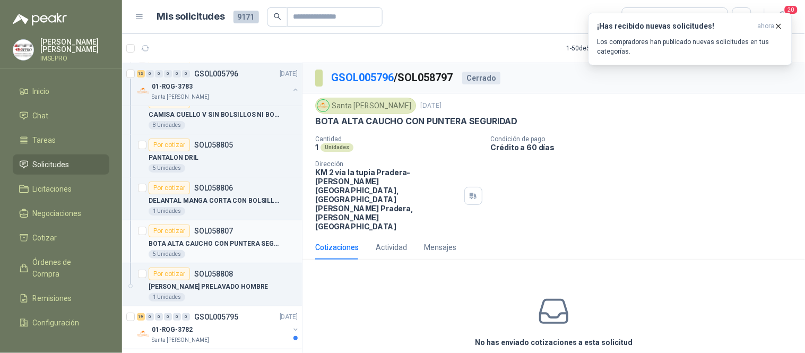
click at [214, 246] on p "BOTA ALTA CAUCHO CON PUNTERA SEGURIDAD" at bounding box center [215, 244] width 132 height 10
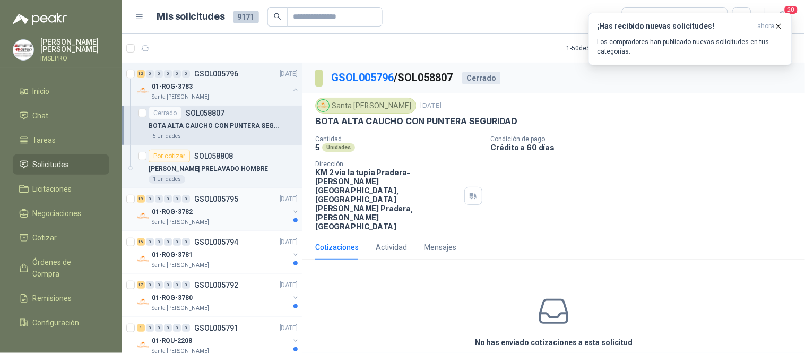
scroll to position [7428, 0]
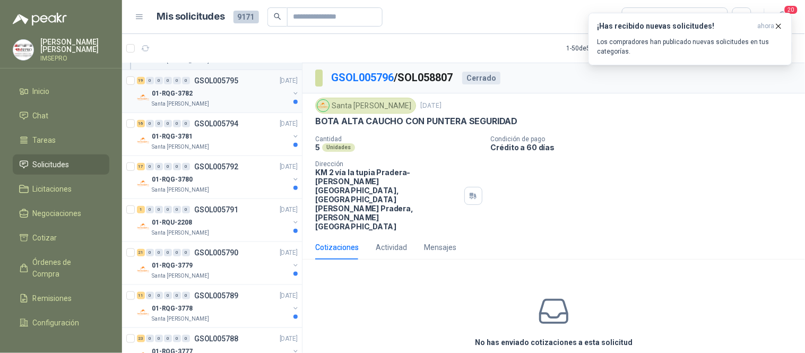
click at [240, 100] on div "01-RQG-3782" at bounding box center [220, 93] width 137 height 13
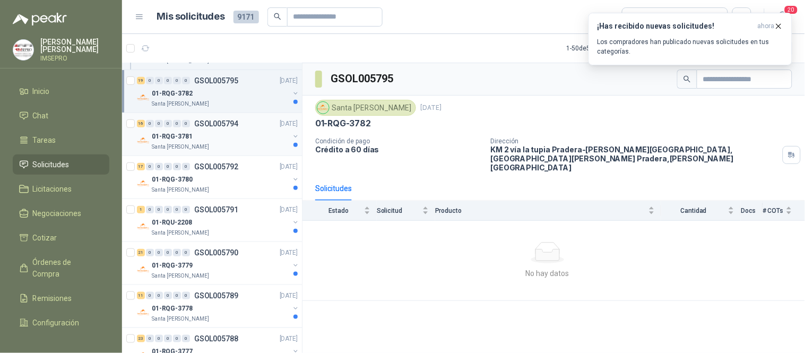
click at [216, 143] on div "01-RQG-3781" at bounding box center [220, 136] width 137 height 13
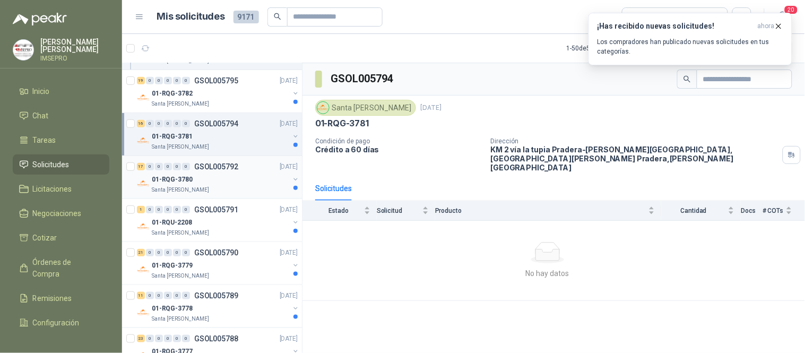
click at [219, 178] on div "01-RQG-3780" at bounding box center [220, 179] width 137 height 13
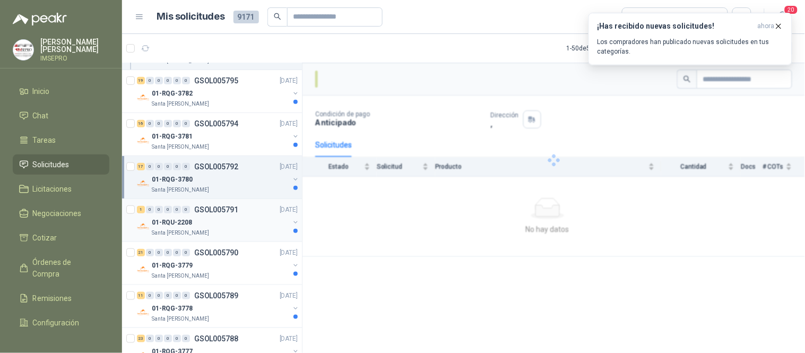
click at [219, 216] on div "1 0 0 0 0 0 GSOL005791 [DATE]" at bounding box center [218, 209] width 163 height 13
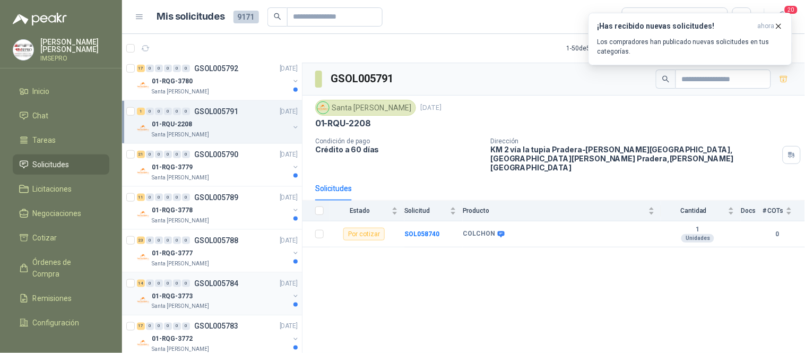
scroll to position [7605, 0]
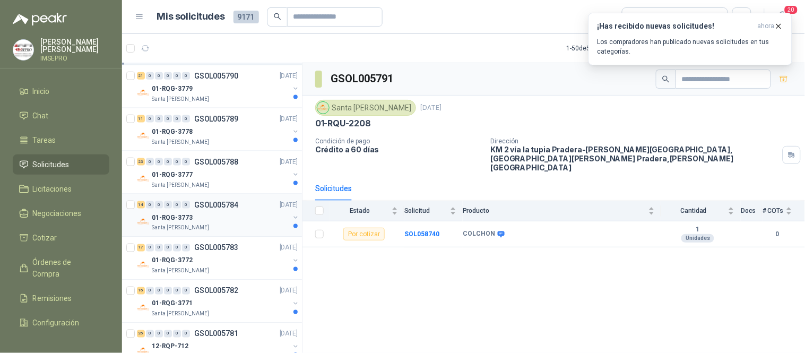
click at [226, 224] on div "01-RQG-3773" at bounding box center [220, 217] width 137 height 13
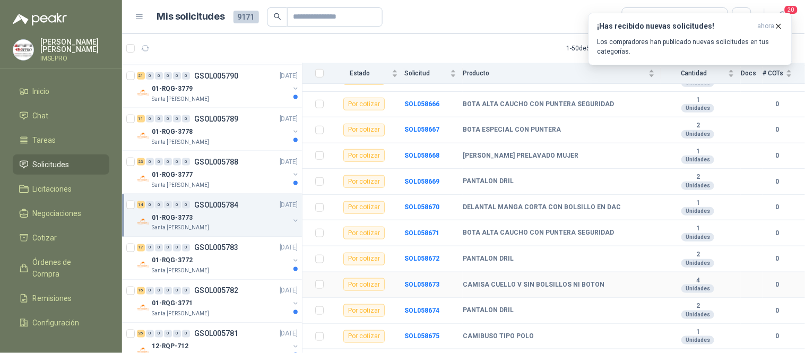
scroll to position [161, 0]
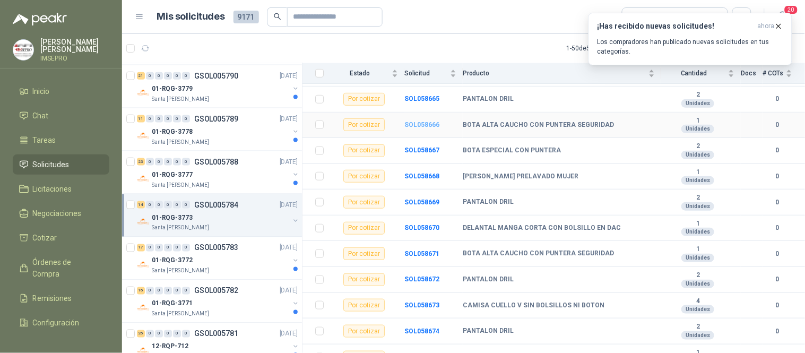
click at [418, 121] on b "SOL058666" at bounding box center [421, 124] width 35 height 7
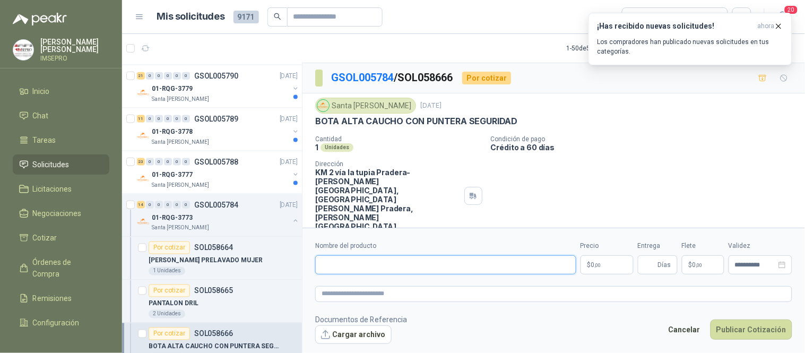
click at [409, 267] on input "Nombre del producto" at bounding box center [445, 264] width 261 height 19
paste input "**********"
click at [367, 290] on textarea at bounding box center [553, 293] width 477 height 15
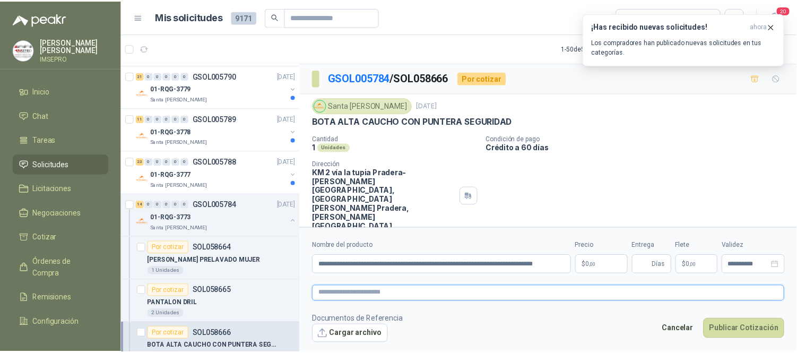
scroll to position [0, 0]
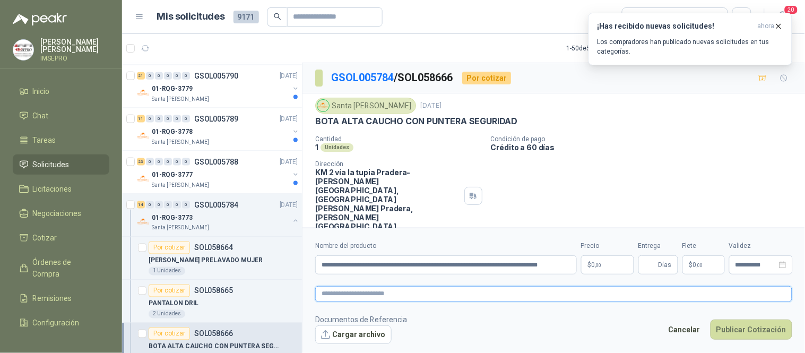
paste textarea "**********"
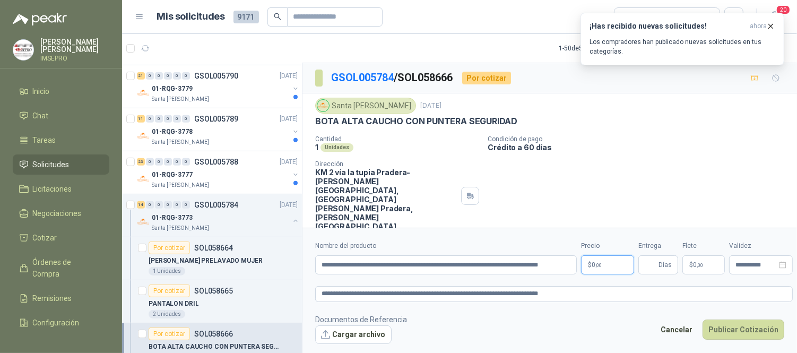
click at [608, 261] on body "[PERSON_NAME] IMSEPRO Inicio Chat Tareas Solicitudes Licitaciones Negociaciones…" at bounding box center [398, 176] width 797 height 353
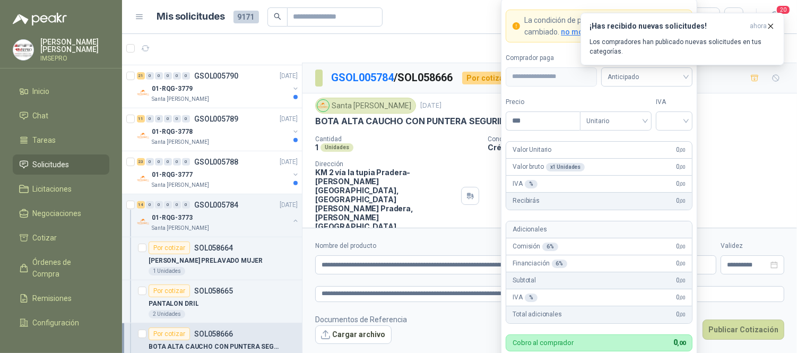
click at [688, 65] on div "¡Has recibido nuevas solicitudes! ahora Los compradores han publicado nuevas so…" at bounding box center [682, 39] width 204 height 53
click at [612, 266] on body "[PERSON_NAME] IMSEPRO Inicio Chat Tareas Solicitudes Licitaciones Negociaciones…" at bounding box center [398, 176] width 797 height 353
click at [684, 77] on span "Anticipado" at bounding box center [647, 77] width 79 height 16
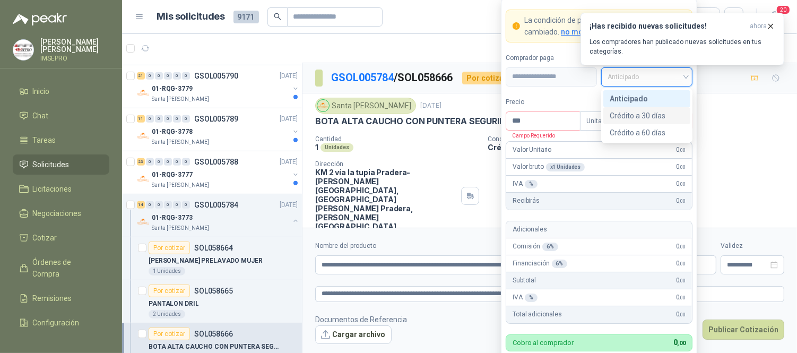
click at [635, 115] on div "Crédito a 30 días" at bounding box center [647, 116] width 74 height 12
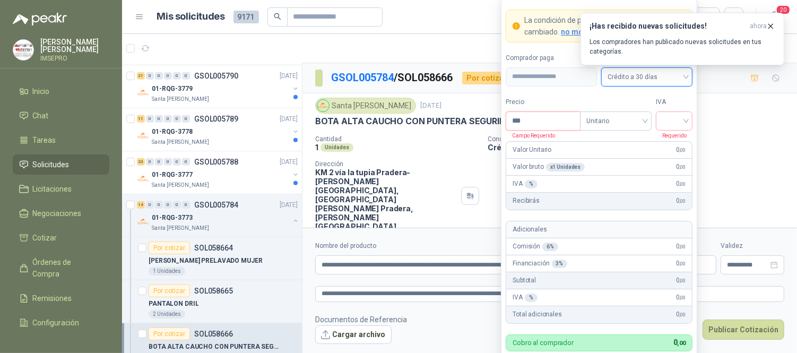
click at [550, 123] on input "***" at bounding box center [543, 121] width 74 height 18
click at [662, 122] on input "search" at bounding box center [674, 120] width 24 height 16
click at [670, 145] on div "19%" at bounding box center [674, 143] width 20 height 12
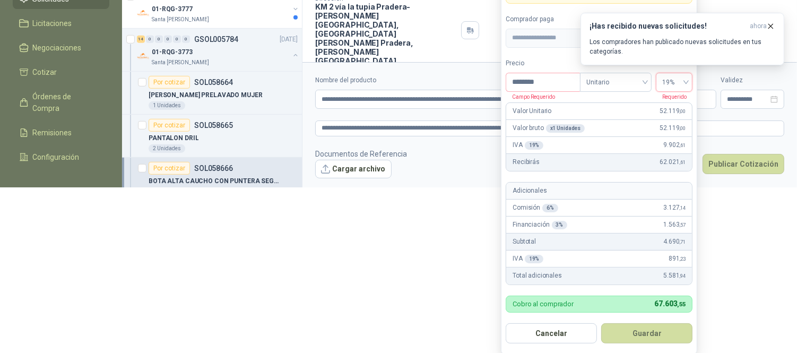
scroll to position [169, 0]
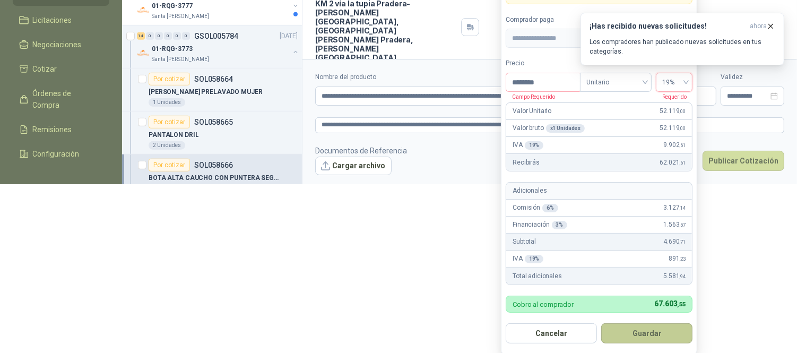
click at [645, 331] on button "Guardar" at bounding box center [646, 333] width 91 height 20
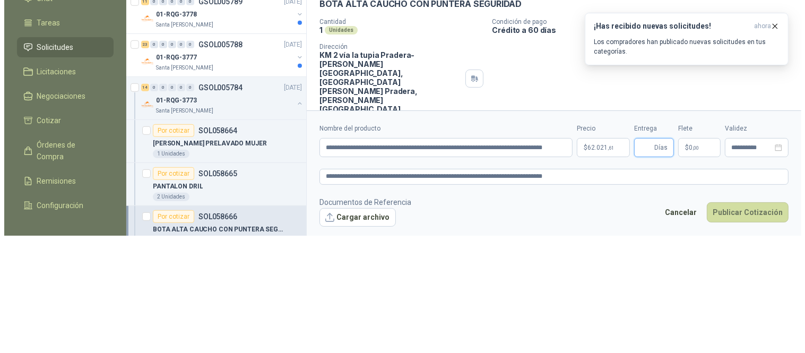
scroll to position [0, 0]
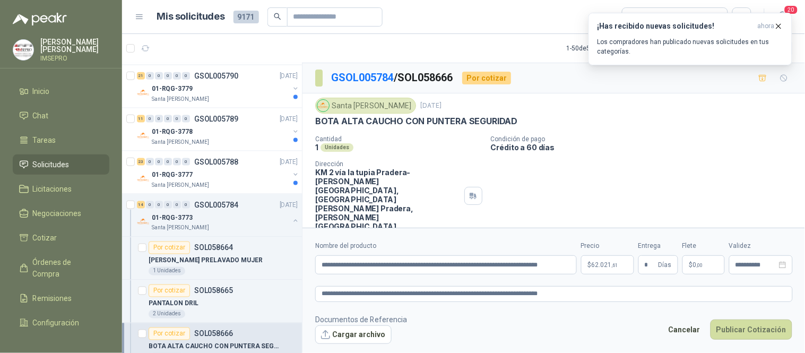
click at [691, 266] on span "$" at bounding box center [691, 265] width 4 height 6
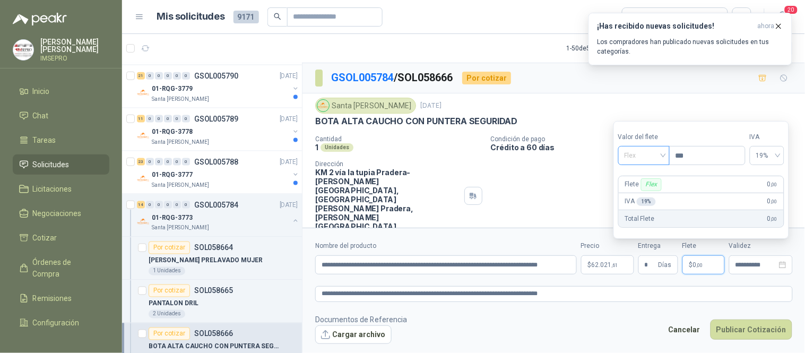
click at [663, 158] on span "Flex" at bounding box center [644, 156] width 39 height 16
click at [647, 197] on div "Incluido" at bounding box center [645, 195] width 37 height 12
click at [363, 333] on button "Cargar archivo" at bounding box center [353, 334] width 76 height 19
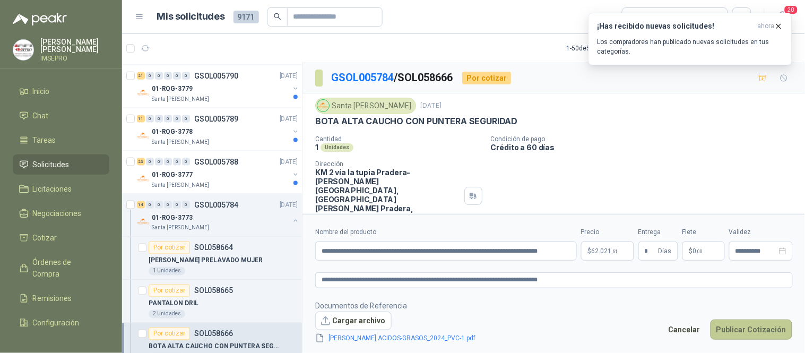
click at [738, 334] on button "Publicar Cotización" at bounding box center [751, 329] width 82 height 20
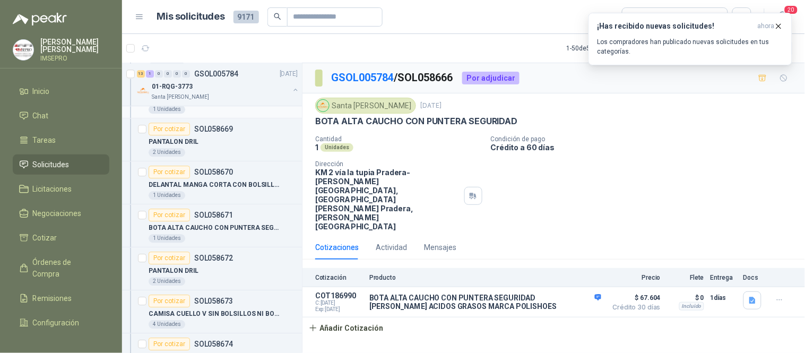
scroll to position [7959, 0]
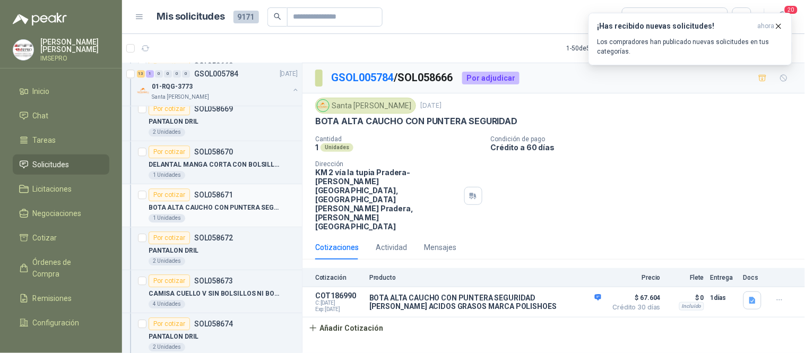
click at [214, 213] on p "BOTA ALTA CAUCHO CON PUNTERA SEGURIDAD" at bounding box center [215, 208] width 132 height 10
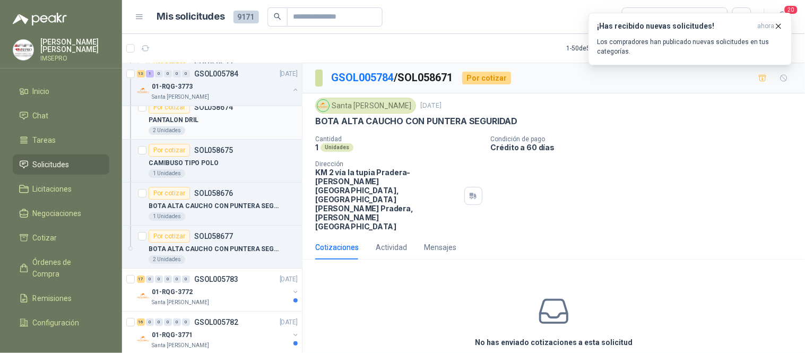
scroll to position [8195, 0]
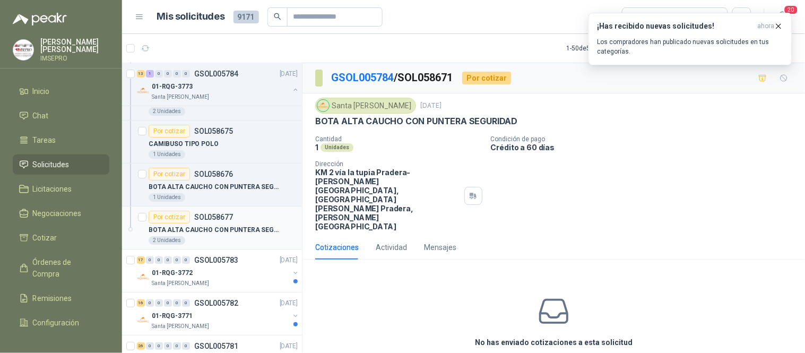
click at [247, 235] on p "BOTA ALTA CAUCHO CON PUNTERA SEGURIDAD" at bounding box center [215, 230] width 132 height 10
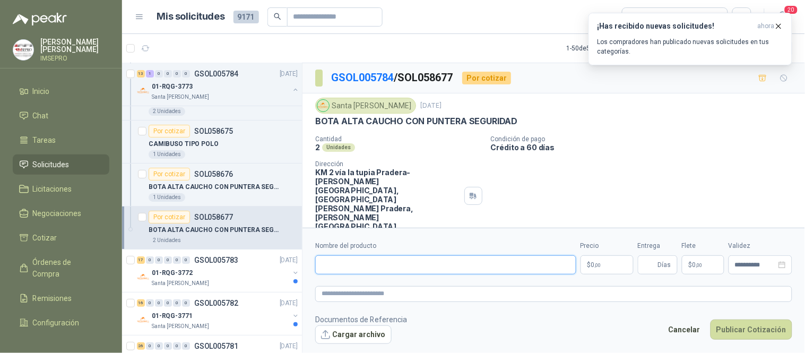
click at [393, 261] on input "Nombre del producto" at bounding box center [445, 264] width 261 height 19
paste input "**********"
click at [386, 296] on textarea at bounding box center [553, 293] width 477 height 15
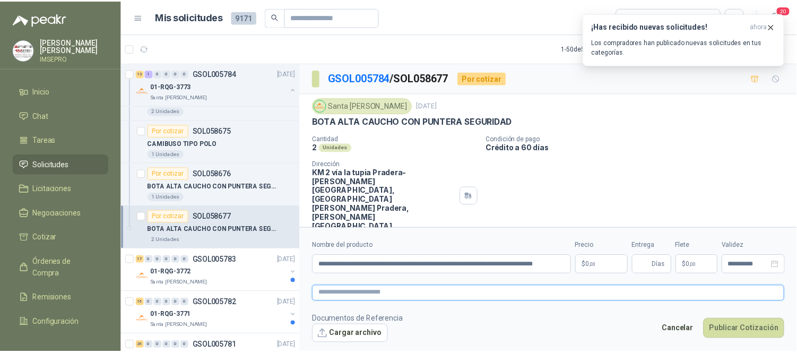
scroll to position [0, 0]
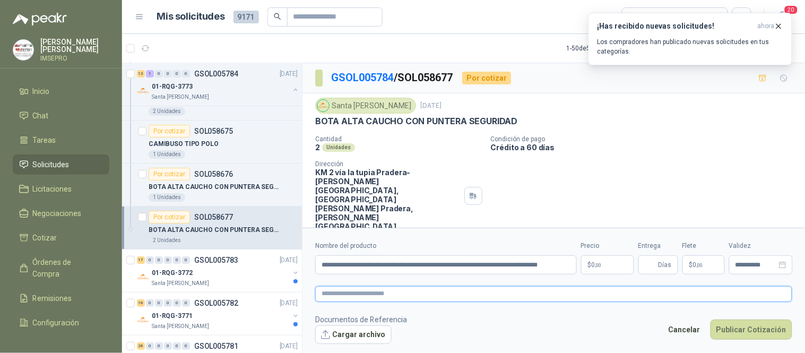
paste textarea "**********"
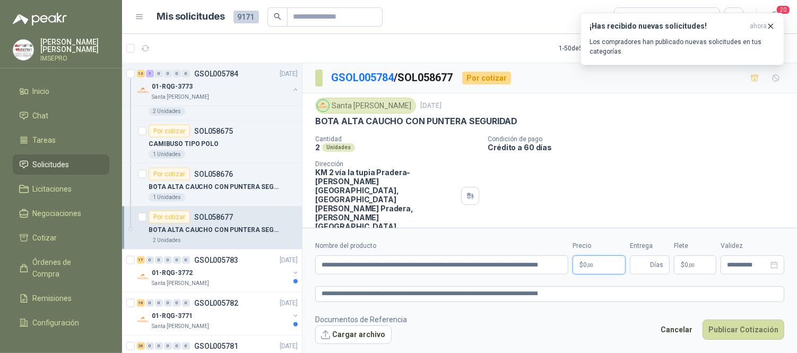
click at [594, 264] on body "[PERSON_NAME] IMSEPRO Inicio Chat Tareas Solicitudes Licitaciones Negociaciones…" at bounding box center [398, 176] width 797 height 353
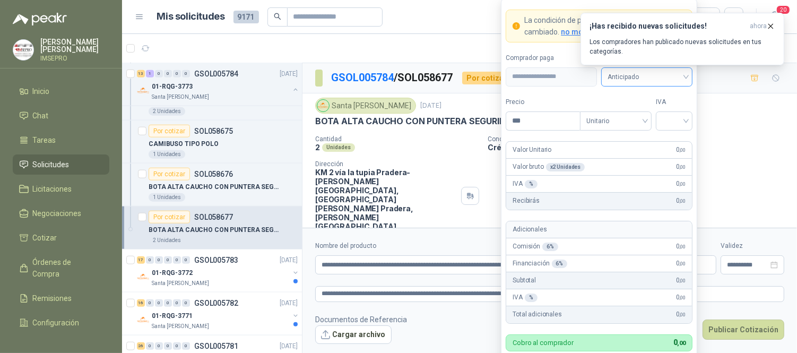
click at [683, 75] on span "Anticipado" at bounding box center [647, 77] width 79 height 16
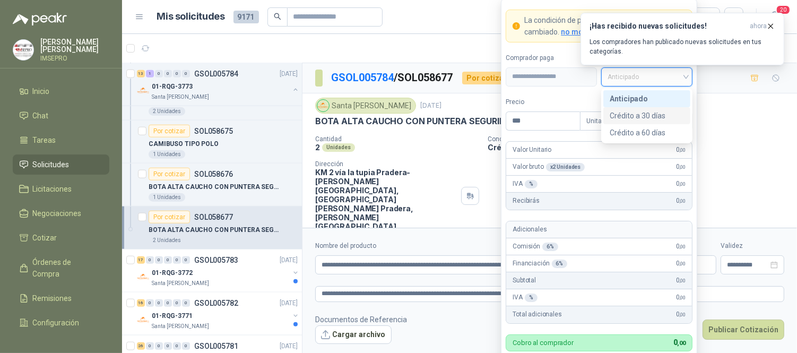
click at [651, 114] on div "Crédito a 30 días" at bounding box center [647, 116] width 74 height 12
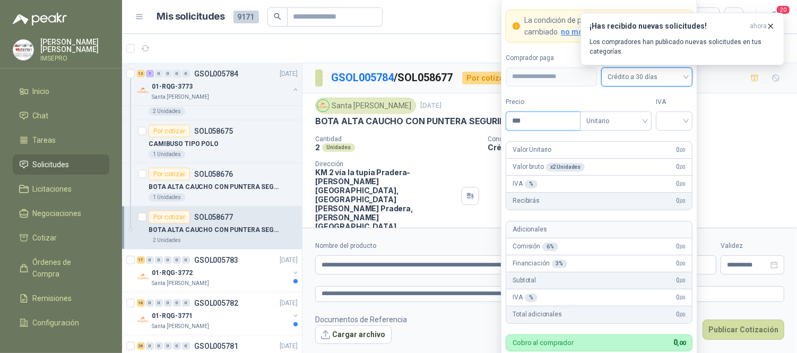
click at [536, 112] on input "***" at bounding box center [543, 121] width 74 height 18
click at [666, 124] on input "search" at bounding box center [674, 120] width 24 height 16
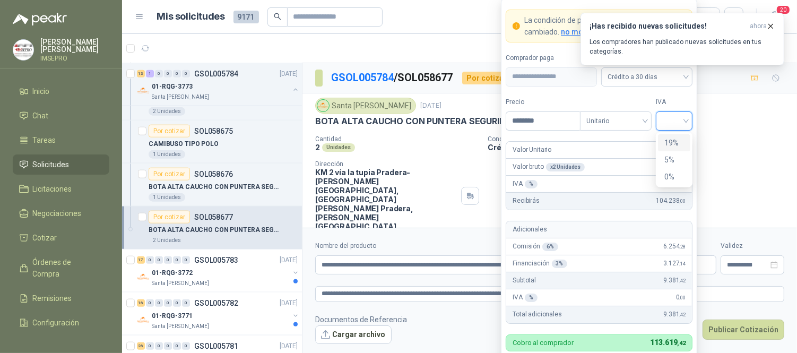
click at [665, 141] on div "19%" at bounding box center [674, 143] width 20 height 12
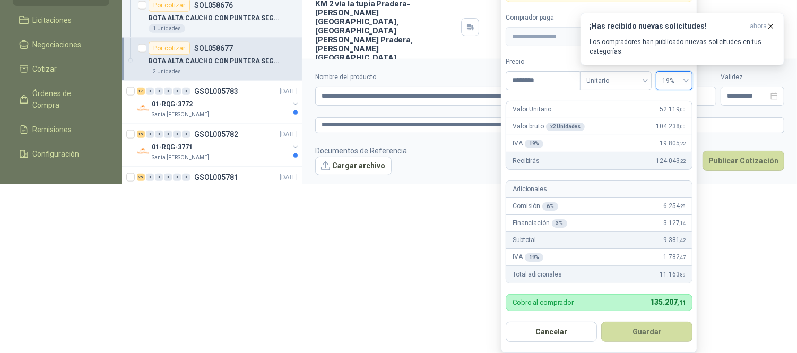
scroll to position [172, 0]
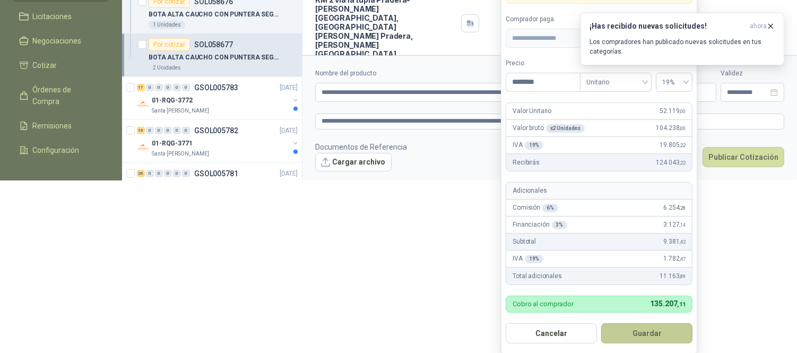
click at [635, 338] on button "Guardar" at bounding box center [646, 333] width 91 height 20
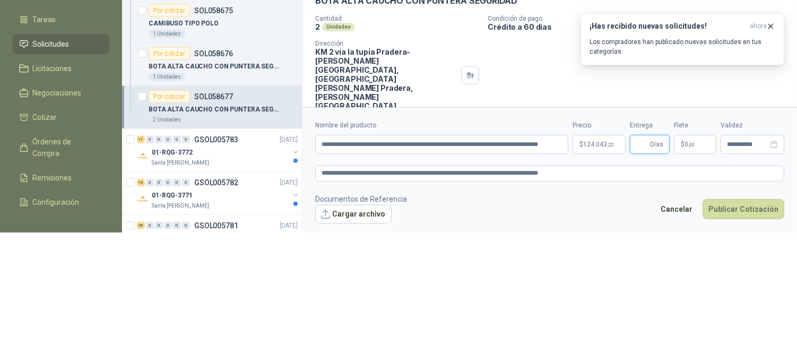
scroll to position [0, 0]
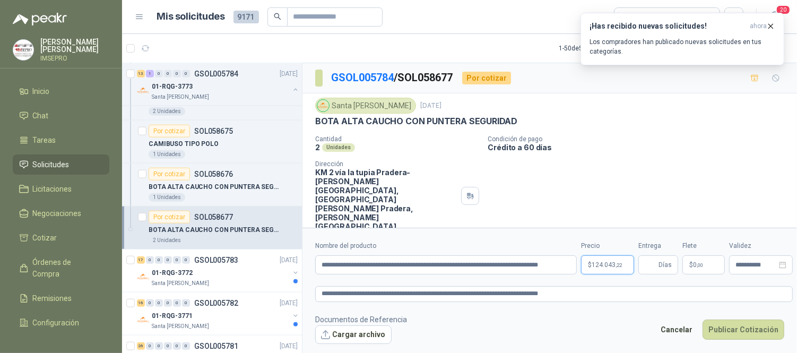
click at [611, 262] on body "[PERSON_NAME] IMSEPRO Inicio Chat Tareas Solicitudes Licitaciones Negociaciones…" at bounding box center [398, 176] width 797 height 353
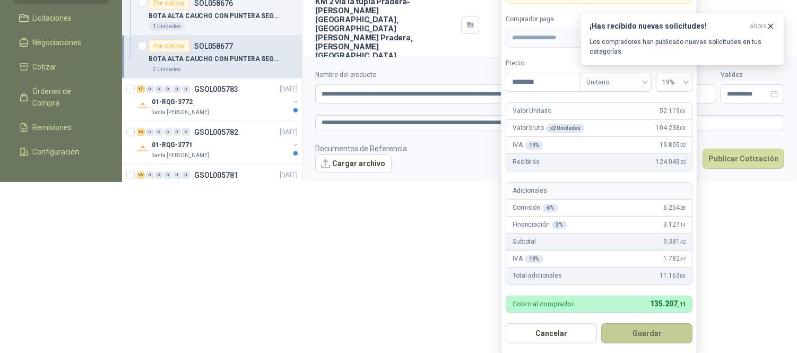
click at [659, 330] on button "Guardar" at bounding box center [646, 333] width 91 height 20
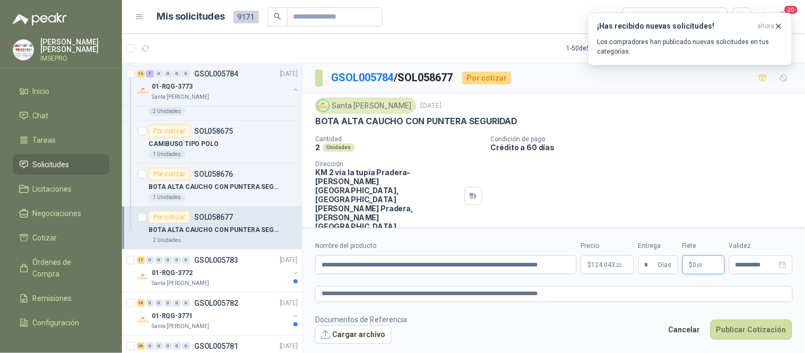
click at [697, 263] on span ",00" at bounding box center [700, 265] width 6 height 6
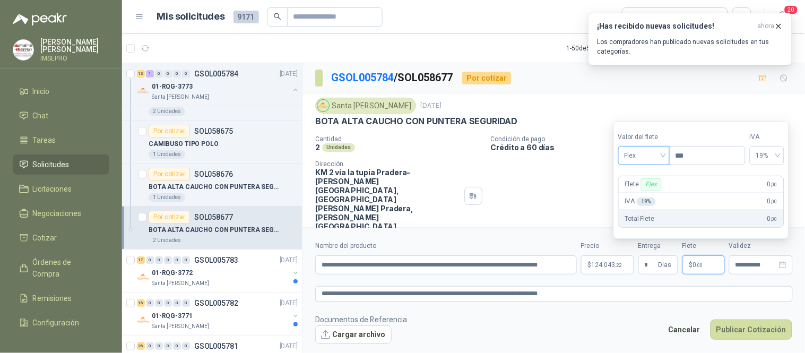
click at [662, 157] on span "Flex" at bounding box center [644, 156] width 39 height 16
click at [645, 194] on div "Incluido" at bounding box center [645, 195] width 37 height 12
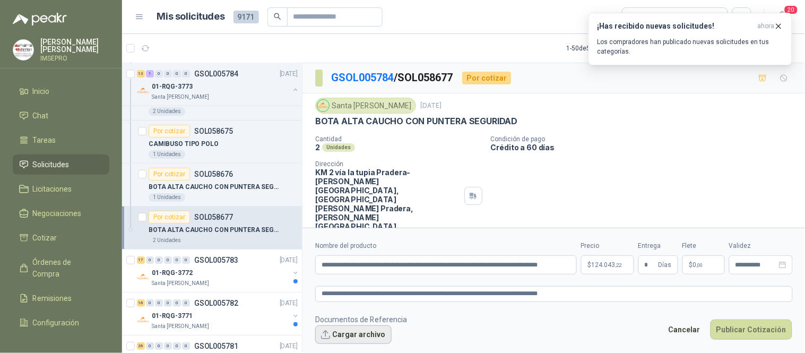
click at [374, 333] on button "Cargar archivo" at bounding box center [353, 334] width 76 height 19
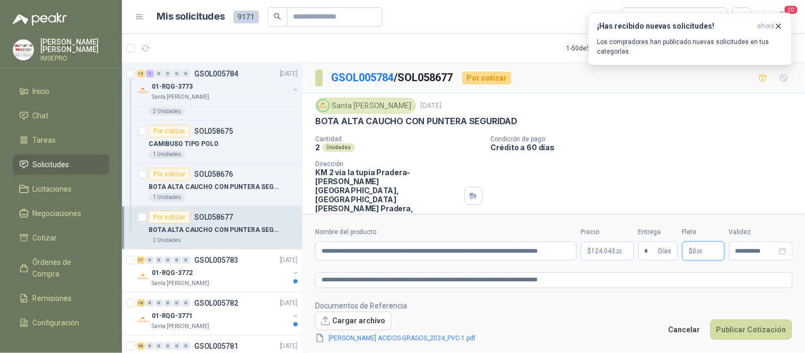
click at [696, 245] on p "$ 0 ,00" at bounding box center [703, 250] width 42 height 19
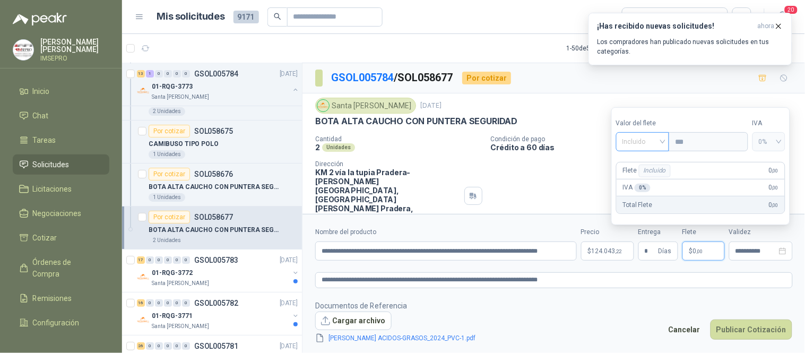
click at [663, 144] on span "Incluido" at bounding box center [642, 142] width 41 height 16
click at [643, 179] on div "Incluido" at bounding box center [644, 182] width 39 height 12
click at [738, 332] on button "Publicar Cotización" at bounding box center [751, 329] width 82 height 20
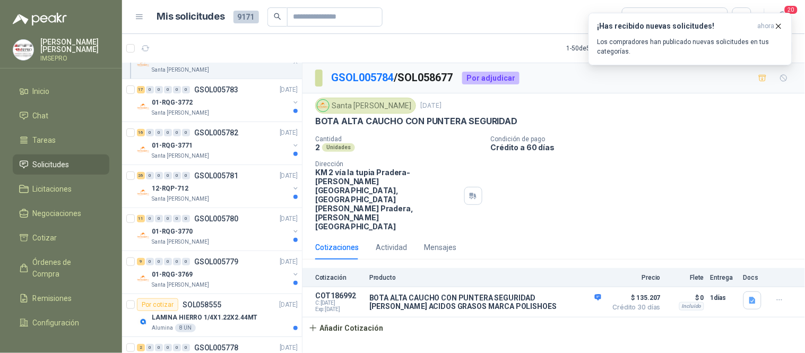
scroll to position [8371, 0]
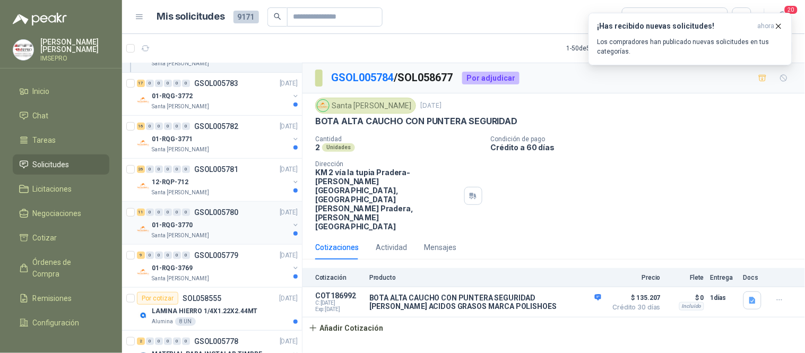
click at [251, 229] on div "01-RQG-3770" at bounding box center [220, 225] width 137 height 13
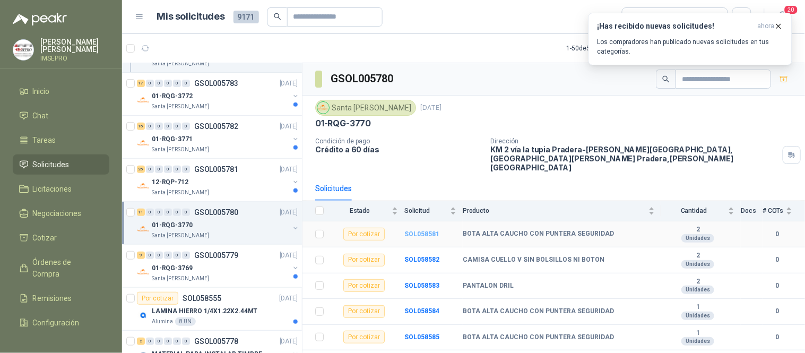
click at [427, 230] on b "SOL058581" at bounding box center [421, 233] width 35 height 7
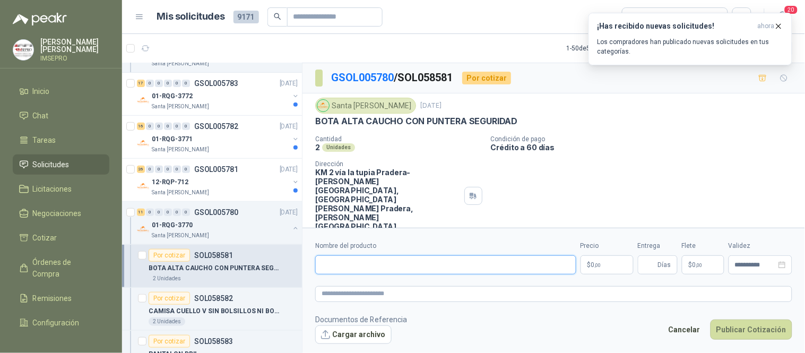
click at [395, 263] on input "Nombre del producto" at bounding box center [445, 264] width 261 height 19
paste input "**********"
click at [349, 292] on textarea at bounding box center [553, 293] width 477 height 15
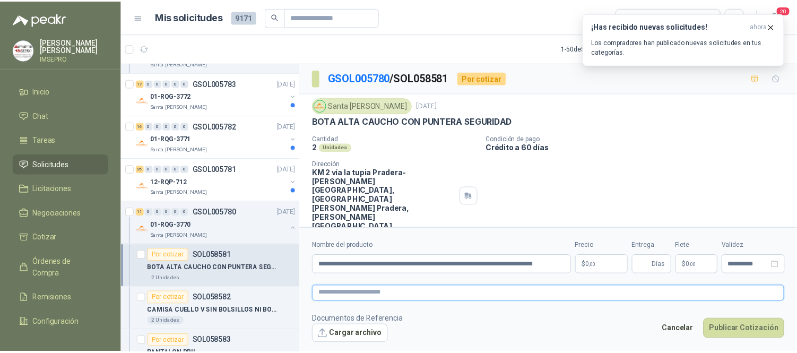
scroll to position [0, 0]
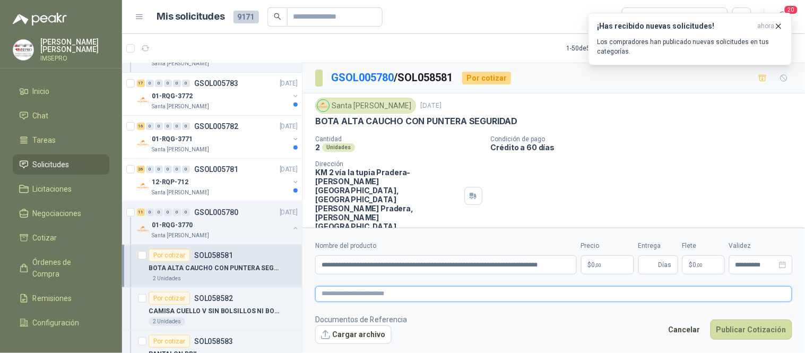
paste textarea "**********"
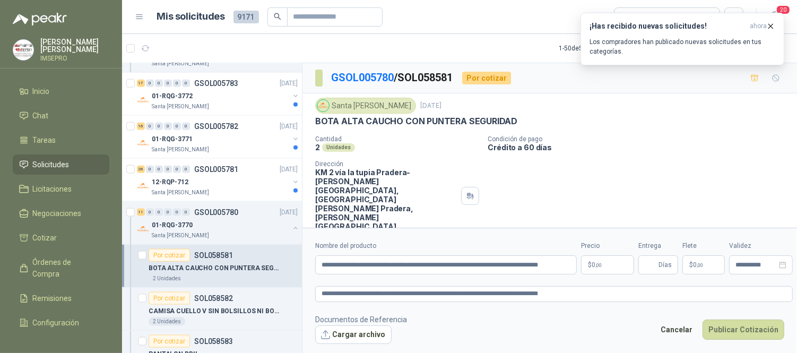
click at [603, 267] on body "[PERSON_NAME] IMSEPRO Inicio Chat Tareas Solicitudes Licitaciones Negociaciones…" at bounding box center [398, 176] width 797 height 353
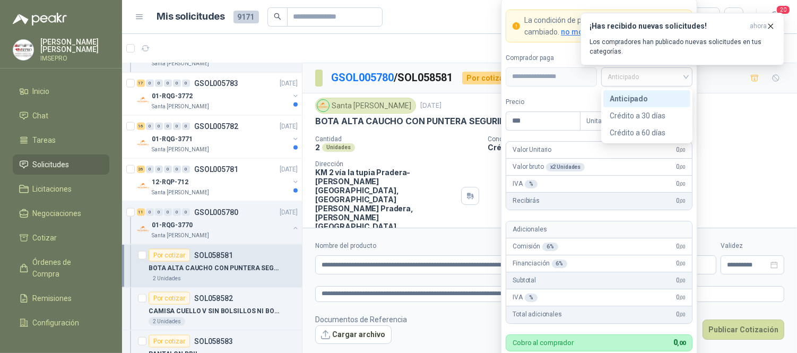
drag, startPoint x: 686, startPoint y: 75, endPoint x: 669, endPoint y: 90, distance: 22.9
click at [687, 75] on div "Anticipado" at bounding box center [646, 76] width 91 height 19
click at [641, 117] on div "Crédito a 30 días" at bounding box center [647, 116] width 74 height 12
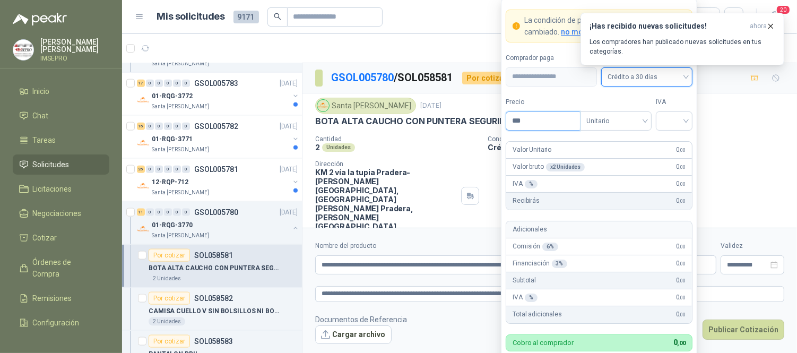
click at [563, 119] on input "***" at bounding box center [543, 121] width 74 height 18
click at [675, 119] on input "search" at bounding box center [674, 120] width 24 height 16
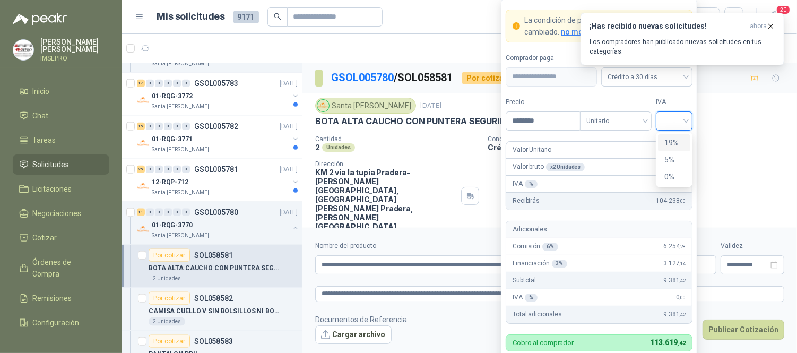
click at [666, 141] on div "19%" at bounding box center [674, 143] width 20 height 12
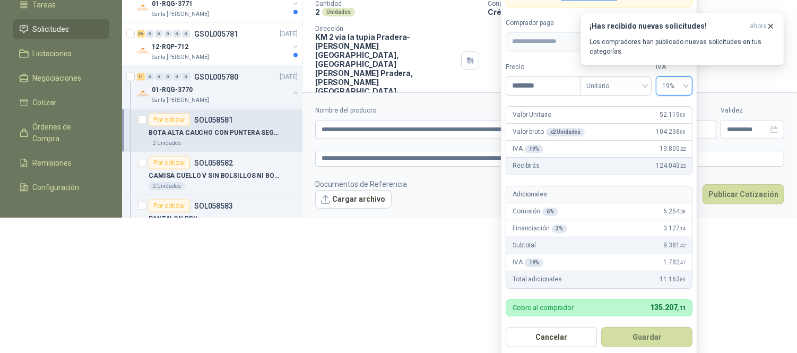
scroll to position [140, 0]
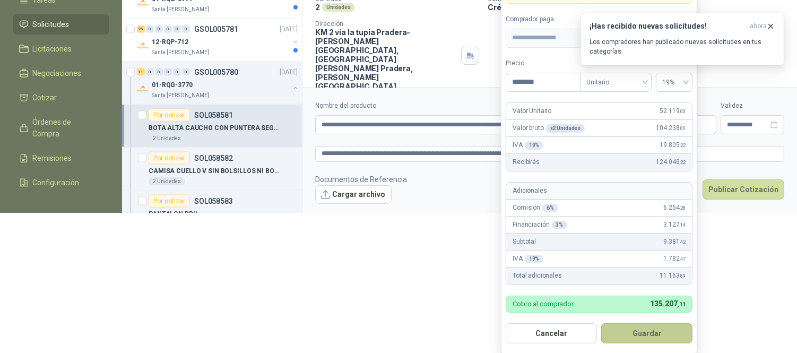
click at [636, 332] on button "Guardar" at bounding box center [646, 333] width 91 height 20
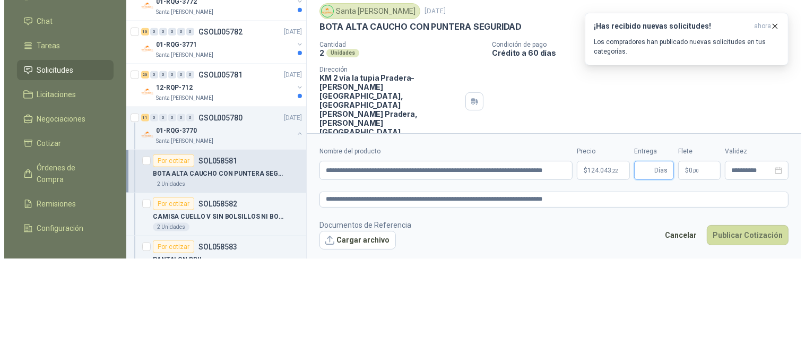
scroll to position [0, 0]
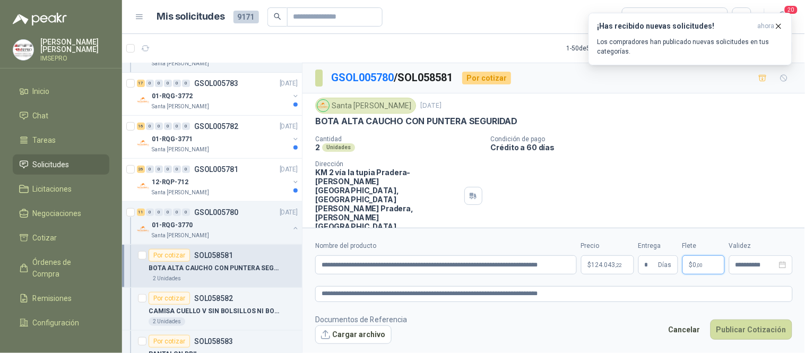
click at [691, 264] on span "$" at bounding box center [691, 265] width 4 height 6
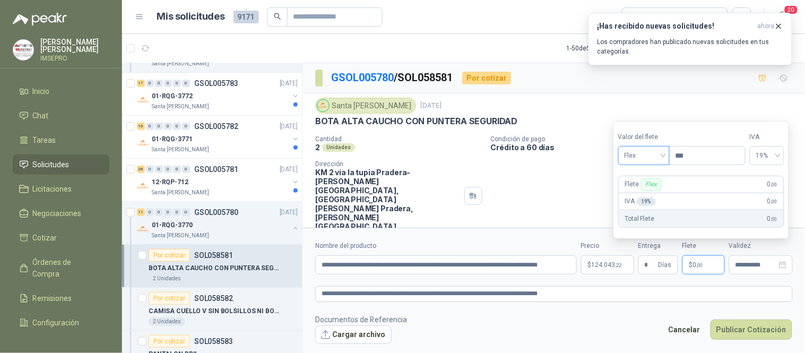
click at [662, 155] on span "Flex" at bounding box center [644, 156] width 39 height 16
click at [640, 191] on div "Incluido" at bounding box center [645, 195] width 37 height 12
click at [736, 333] on button "Publicar Cotización" at bounding box center [751, 329] width 82 height 20
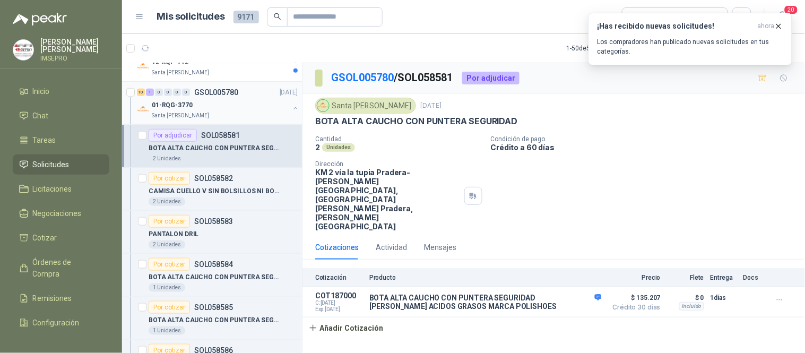
scroll to position [8548, 0]
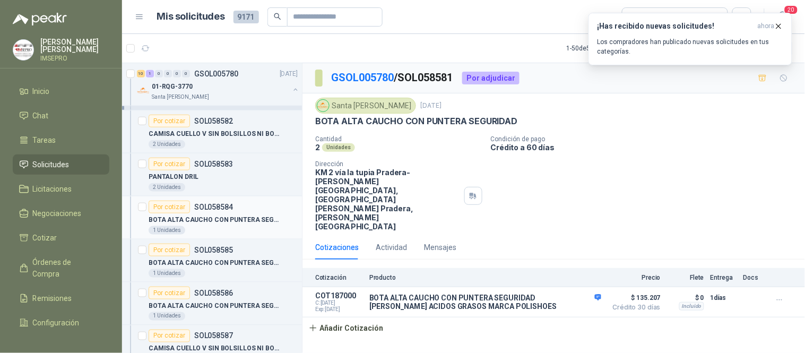
click at [239, 225] on p "BOTA ALTA CAUCHO CON PUNTERA SEGURIDAD" at bounding box center [215, 220] width 132 height 10
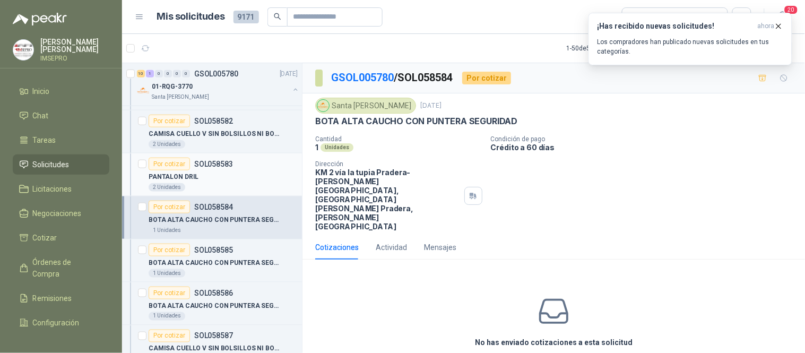
scroll to position [8490, 0]
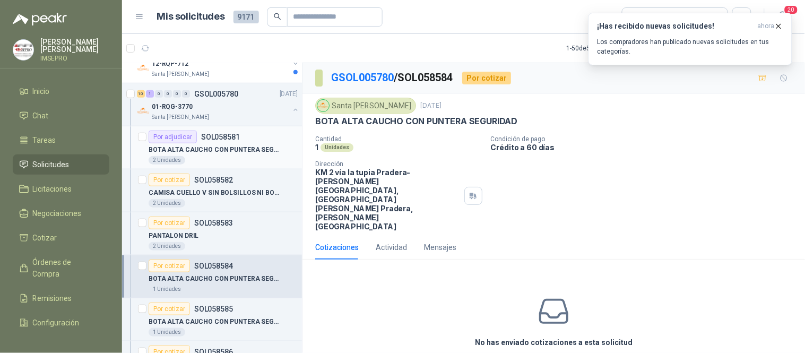
click at [214, 155] on p "BOTA ALTA CAUCHO CON PUNTERA SEGURIDAD" at bounding box center [215, 150] width 132 height 10
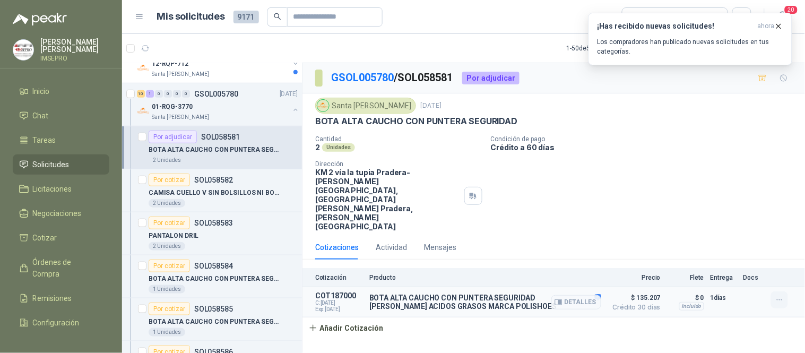
click at [775, 296] on icon "button" at bounding box center [779, 300] width 9 height 9
click at [732, 221] on button "Editar" at bounding box center [758, 221] width 85 height 17
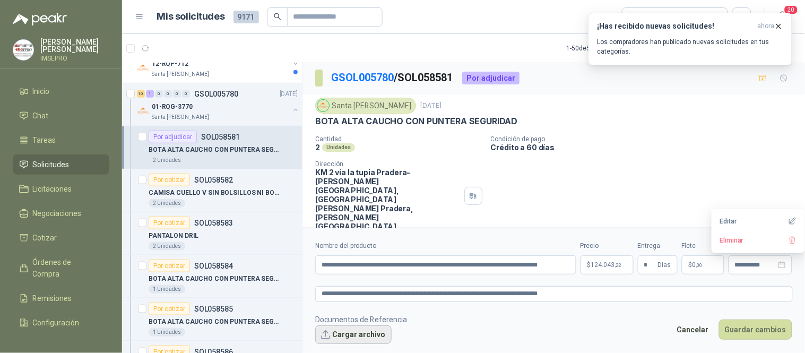
click at [361, 335] on button "Cargar archivo" at bounding box center [353, 334] width 76 height 19
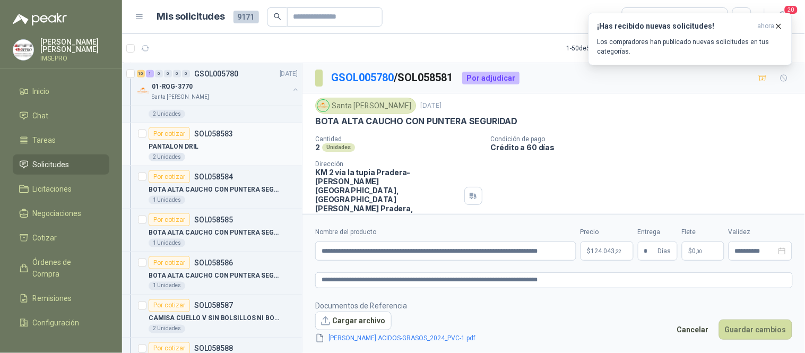
scroll to position [8607, 0]
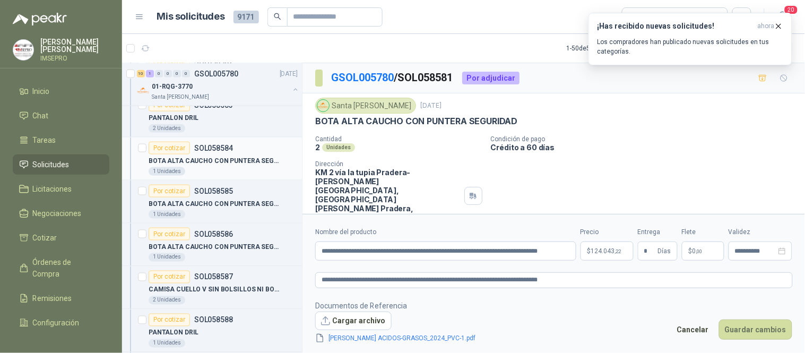
click at [177, 173] on div "1 Unidades" at bounding box center [167, 171] width 37 height 8
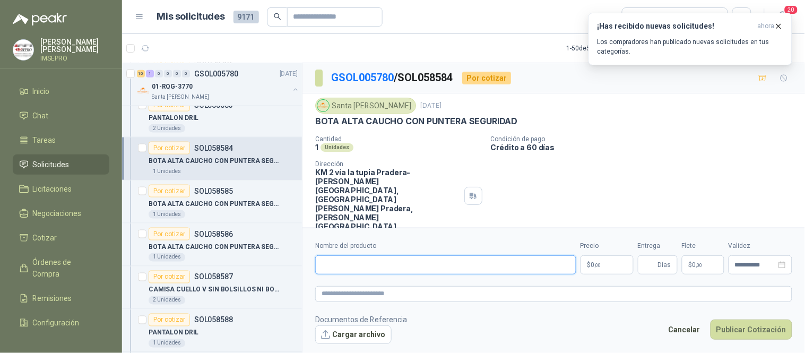
click at [449, 261] on input "Nombre del producto" at bounding box center [445, 264] width 261 height 19
paste input "**********"
click at [386, 294] on textarea at bounding box center [553, 293] width 477 height 15
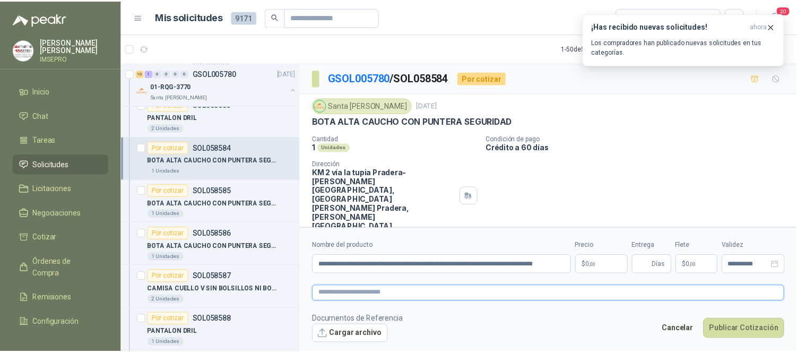
scroll to position [0, 0]
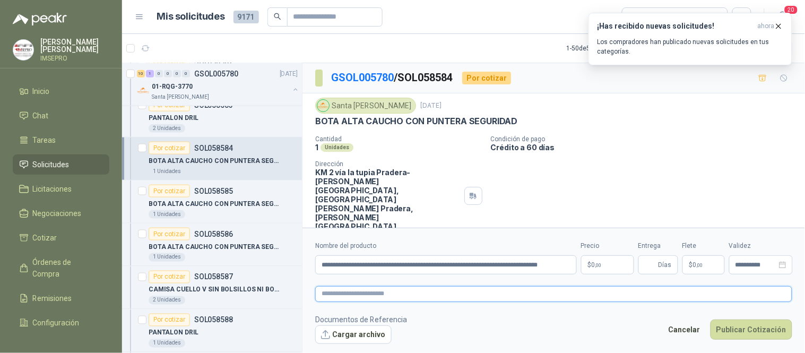
paste textarea "**********"
click at [611, 266] on body "[PERSON_NAME] IMSEPRO Inicio Chat Tareas Solicitudes Licitaciones Negociaciones…" at bounding box center [402, 176] width 805 height 353
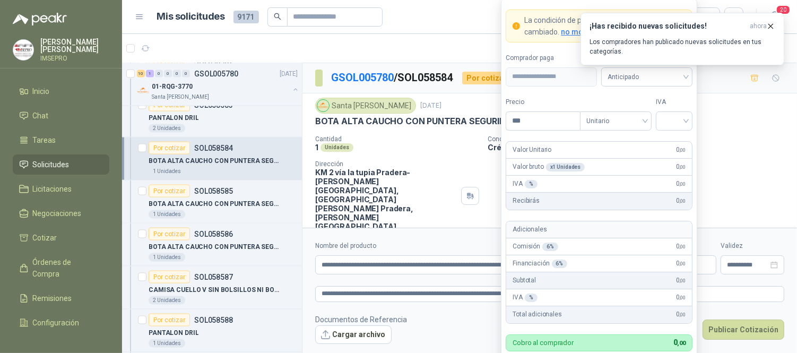
click at [686, 65] on div "¡Has recibido nuevas solicitudes! ahora Los compradores han publicado nuevas so…" at bounding box center [682, 39] width 204 height 53
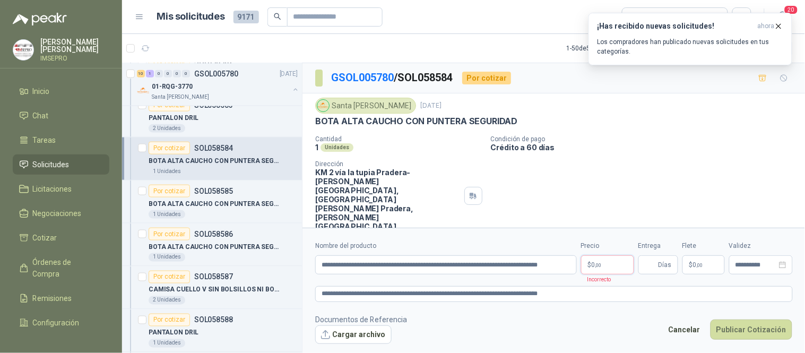
click at [611, 266] on body "[PERSON_NAME] IMSEPRO Inicio Chat Tareas Solicitudes Licitaciones Negociaciones…" at bounding box center [402, 176] width 805 height 353
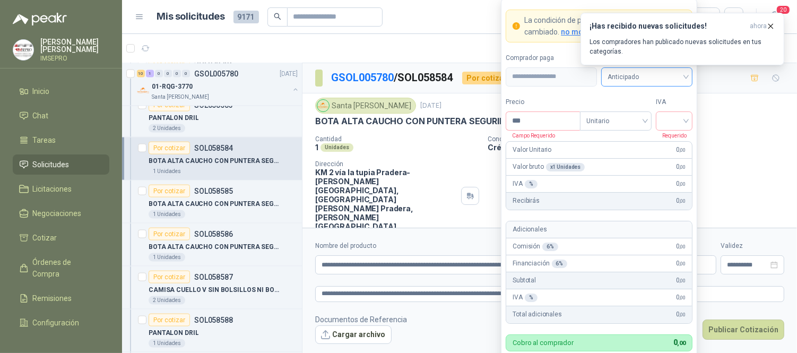
click at [687, 74] on div "Anticipado" at bounding box center [646, 76] width 91 height 19
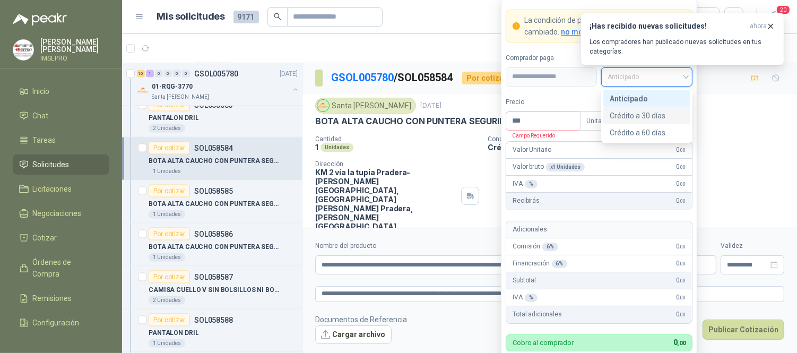
click at [651, 112] on div "Crédito a 30 días" at bounding box center [647, 116] width 74 height 12
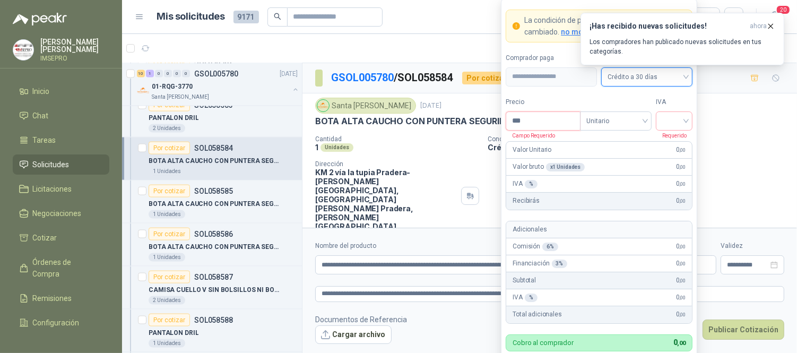
click at [555, 115] on input "***" at bounding box center [543, 121] width 74 height 18
click at [665, 129] on span at bounding box center [674, 121] width 24 height 18
click at [670, 138] on div "19%" at bounding box center [674, 143] width 20 height 12
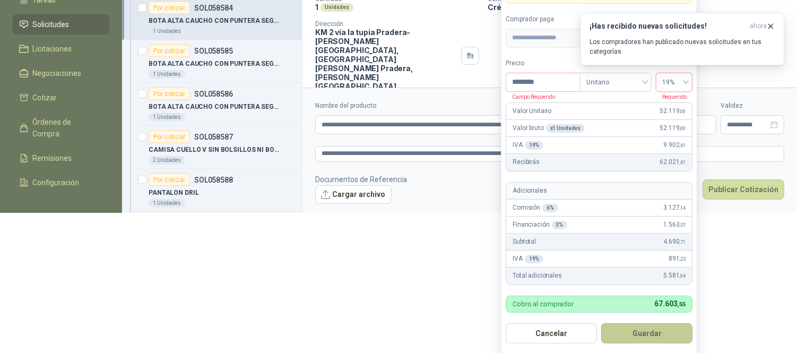
click at [644, 333] on button "Guardar" at bounding box center [646, 333] width 91 height 20
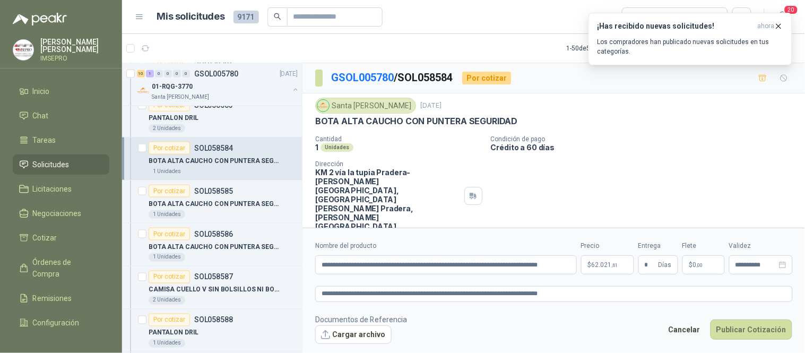
click at [701, 263] on span ",00" at bounding box center [700, 265] width 6 height 6
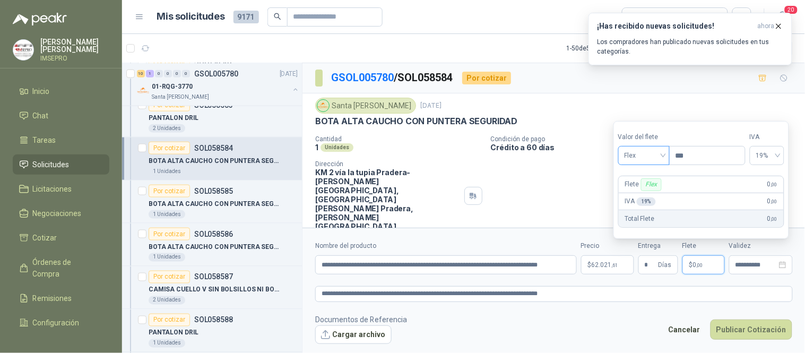
click at [663, 154] on span "Flex" at bounding box center [644, 156] width 39 height 16
click at [631, 195] on div "Incluido" at bounding box center [645, 195] width 37 height 12
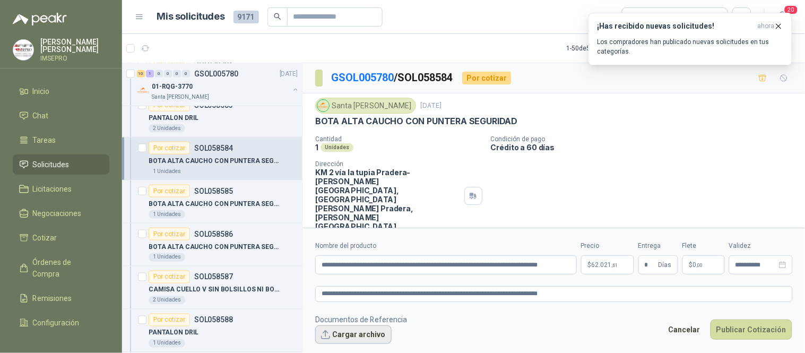
click at [359, 335] on button "Cargar archivo" at bounding box center [353, 334] width 76 height 19
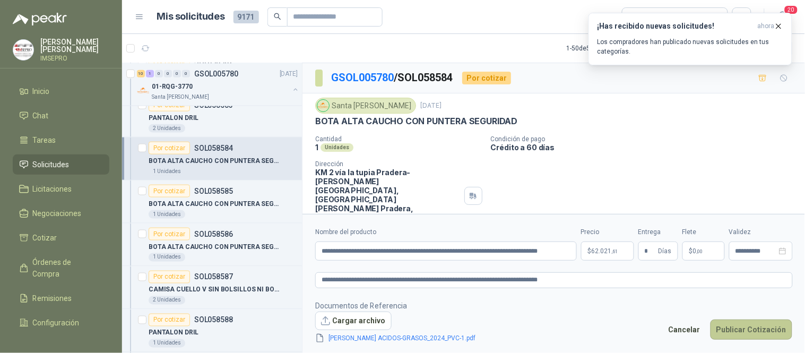
click at [744, 330] on button "Publicar Cotización" at bounding box center [751, 329] width 82 height 20
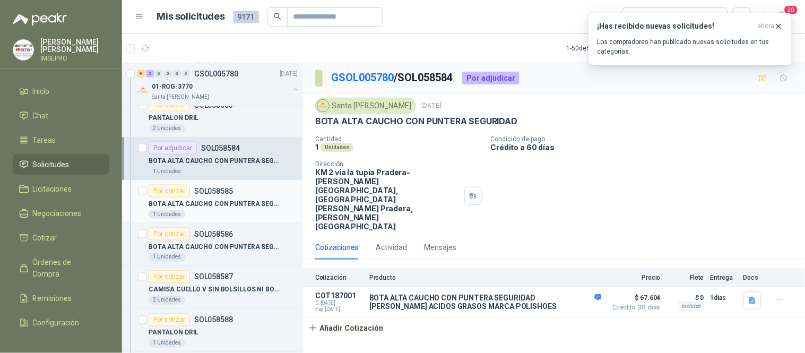
click at [216, 219] on div "1 Unidades" at bounding box center [223, 214] width 149 height 8
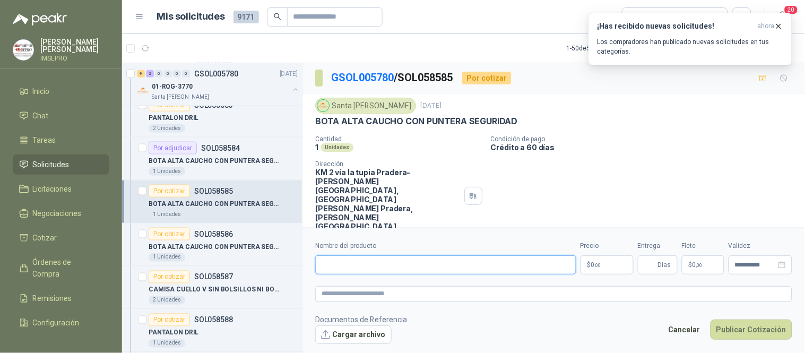
click at [468, 270] on input "Nombre del producto" at bounding box center [445, 264] width 261 height 19
paste input "**********"
click at [405, 293] on textarea at bounding box center [553, 293] width 477 height 15
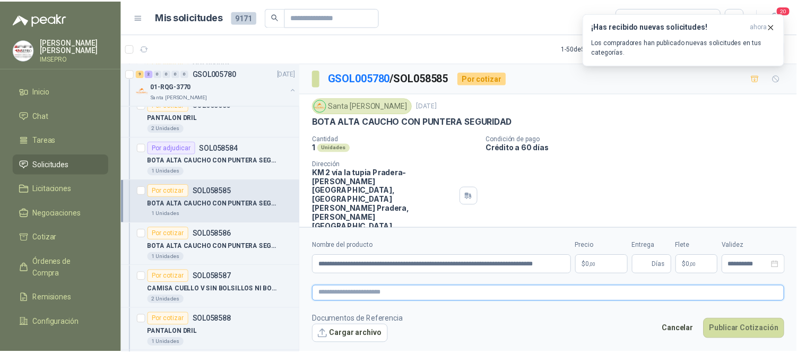
scroll to position [0, 0]
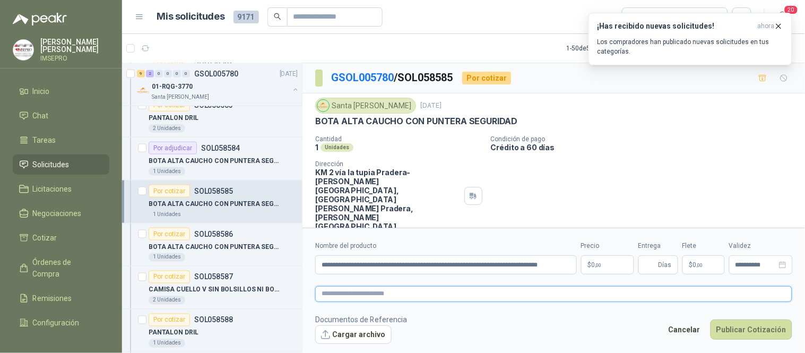
paste textarea "**********"
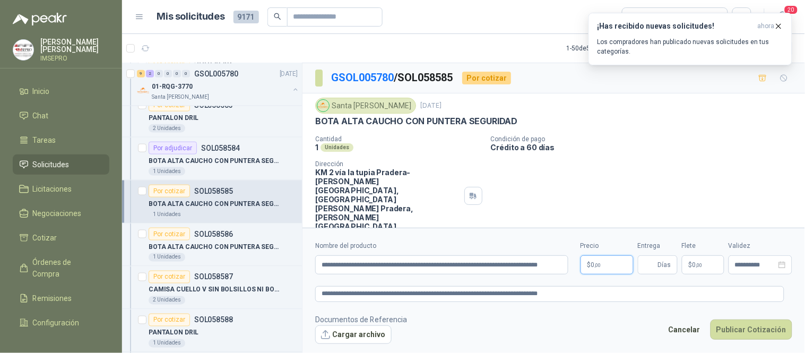
click at [599, 263] on span ",00" at bounding box center [598, 265] width 6 height 6
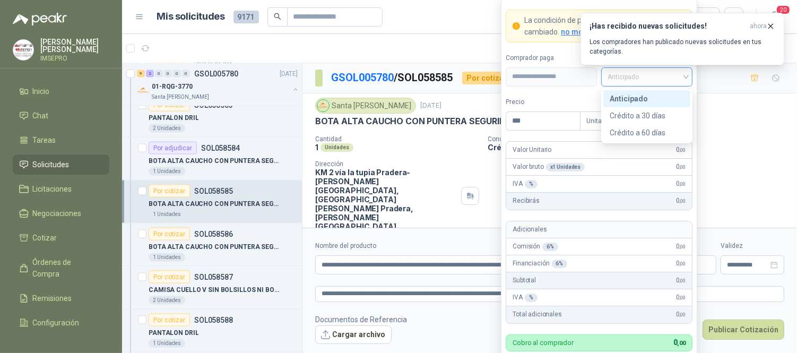
click at [686, 76] on div "Anticipado" at bounding box center [646, 76] width 91 height 19
click at [654, 115] on div "Crédito a 30 días" at bounding box center [647, 116] width 74 height 12
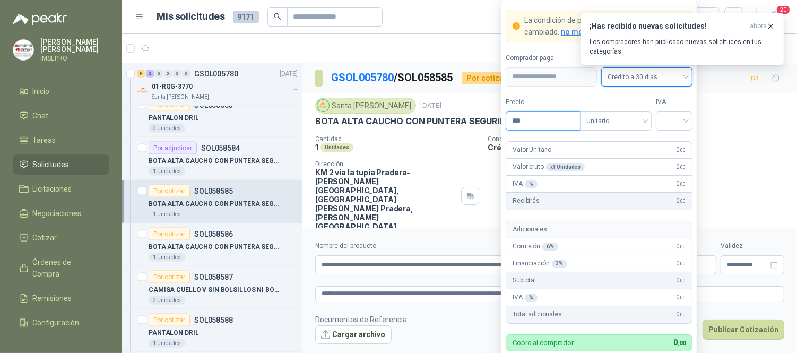
click at [536, 121] on input "***" at bounding box center [543, 121] width 74 height 18
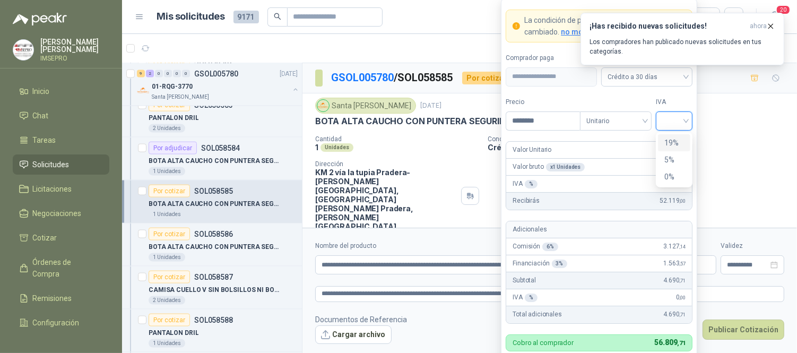
click at [671, 120] on input "search" at bounding box center [674, 120] width 24 height 16
click at [672, 147] on div "19%" at bounding box center [674, 143] width 20 height 12
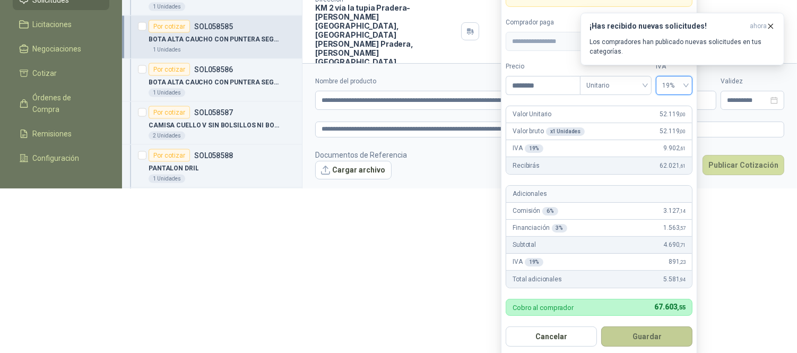
scroll to position [170, 0]
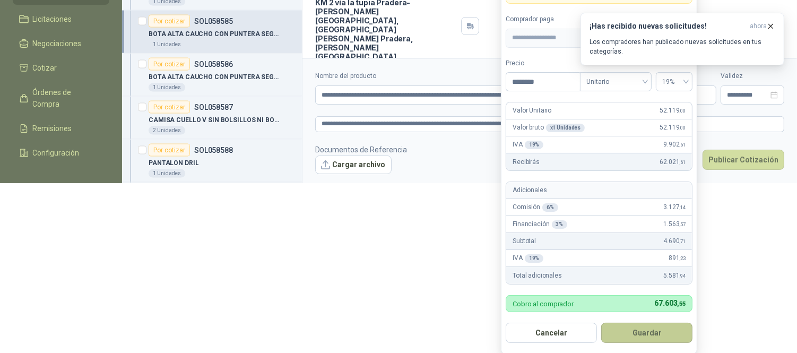
click at [653, 330] on button "Guardar" at bounding box center [646, 333] width 91 height 20
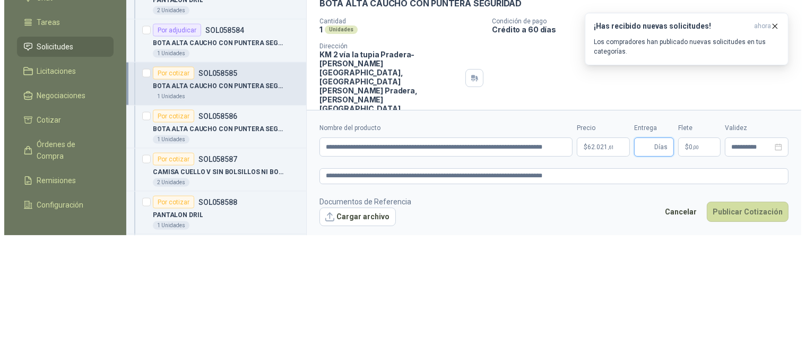
scroll to position [0, 0]
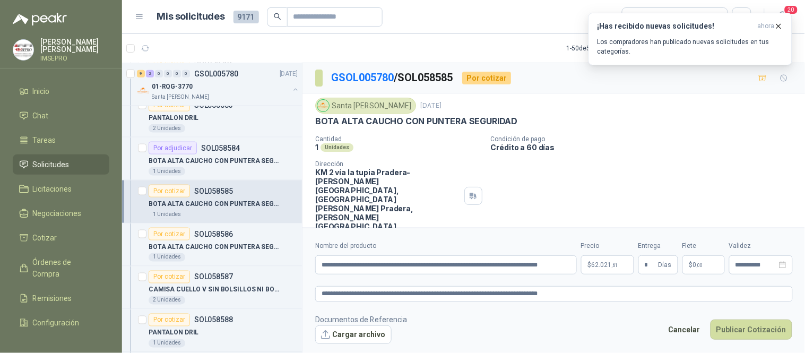
click at [691, 267] on span "$" at bounding box center [691, 265] width 4 height 6
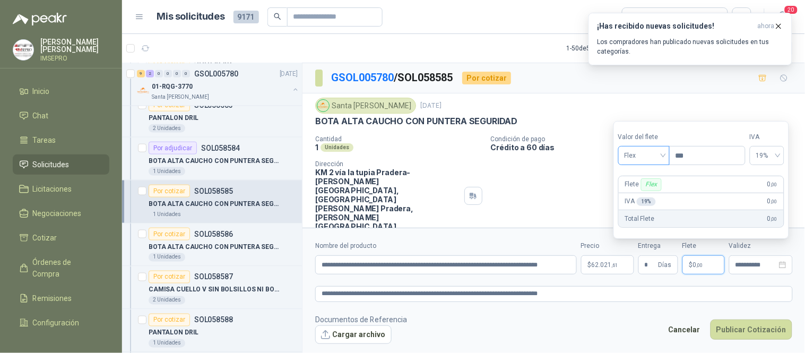
click at [666, 157] on div "Flex" at bounding box center [643, 155] width 51 height 19
click at [639, 199] on div "Incluido" at bounding box center [645, 195] width 37 height 12
click at [358, 333] on button "Cargar archivo" at bounding box center [353, 334] width 76 height 19
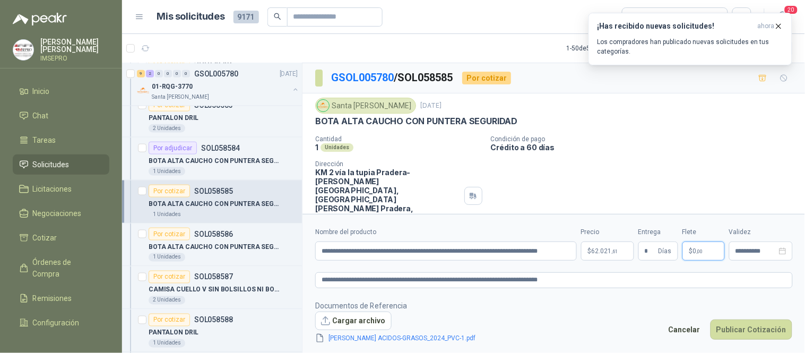
click at [697, 253] on span ",00" at bounding box center [700, 251] width 6 height 6
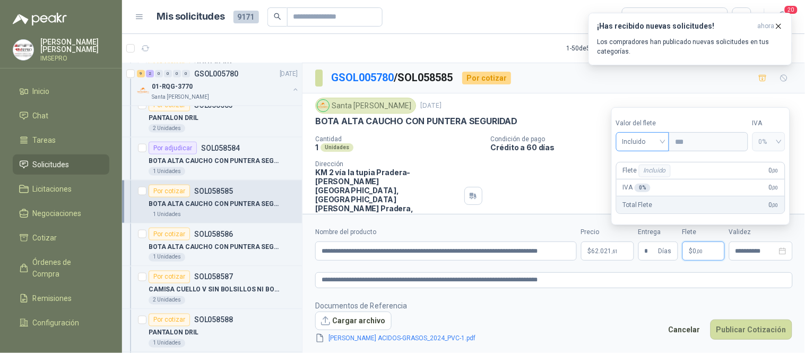
click at [661, 143] on span "Incluido" at bounding box center [642, 142] width 41 height 16
click at [639, 181] on div "Incluido" at bounding box center [644, 182] width 39 height 12
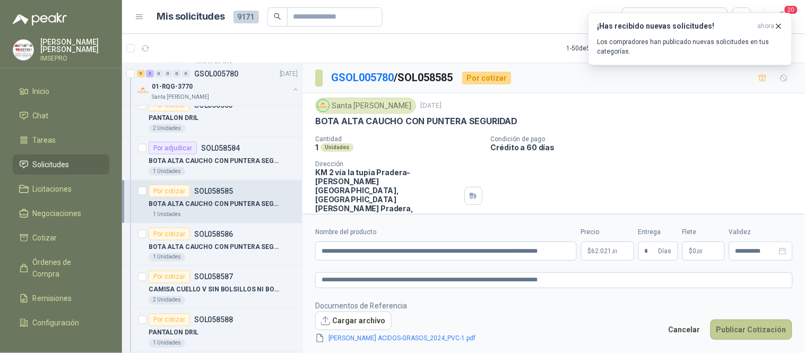
click at [733, 324] on button "Publicar Cotización" at bounding box center [751, 329] width 82 height 20
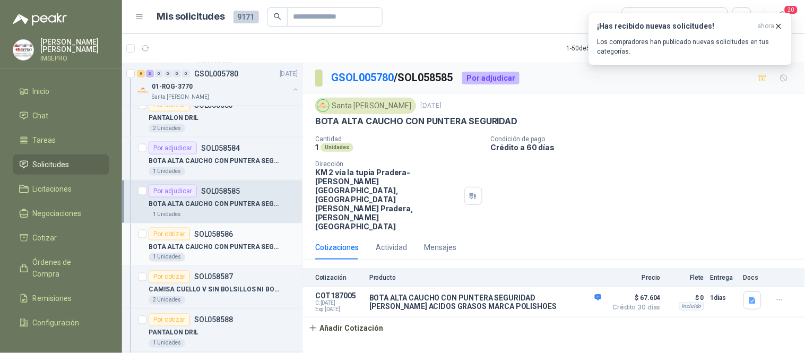
click at [205, 253] on div "BOTA ALTA CAUCHO CON PUNTERA SEGURIDAD" at bounding box center [223, 246] width 149 height 13
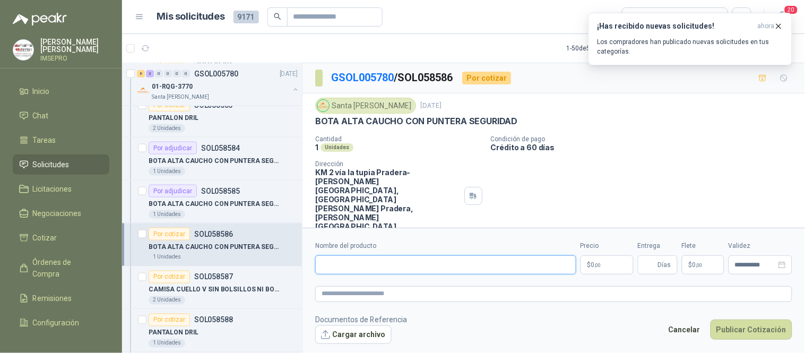
click at [394, 262] on input "Nombre del producto" at bounding box center [445, 264] width 261 height 19
paste input "**********"
click at [386, 295] on textarea at bounding box center [553, 293] width 477 height 15
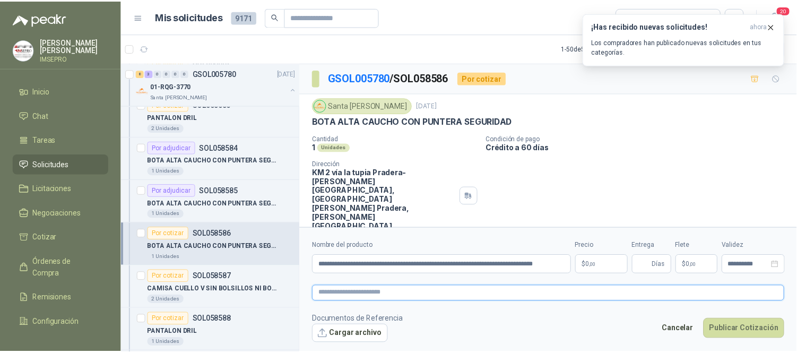
scroll to position [0, 0]
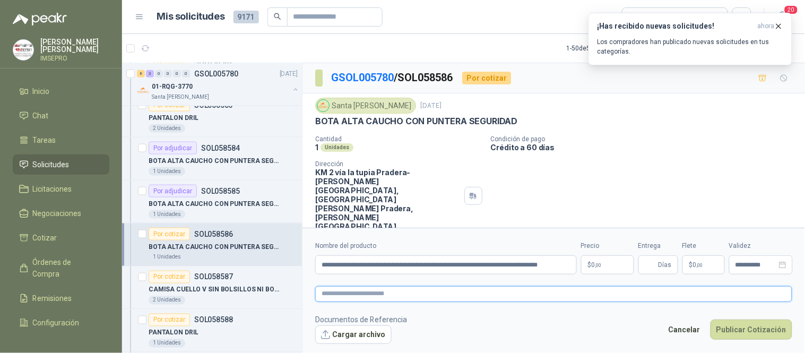
paste textarea "**********"
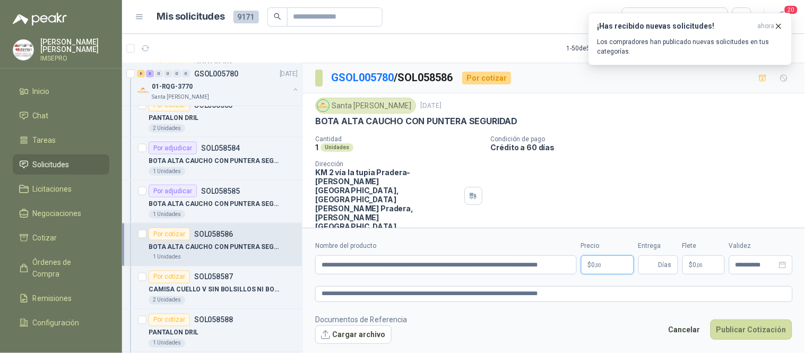
click at [598, 264] on body "[PERSON_NAME] IMSEPRO Inicio Chat Tareas Solicitudes Licitaciones Negociaciones…" at bounding box center [402, 176] width 805 height 353
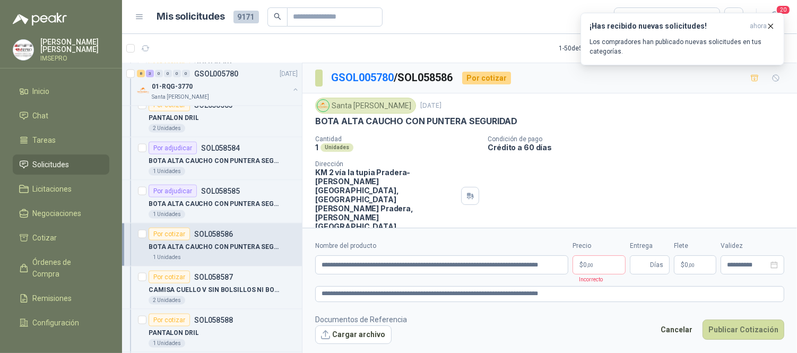
click at [683, 65] on div "¡Has recibido nuevas solicitudes! ahora Los compradores han publicado nuevas so…" at bounding box center [682, 39] width 204 height 53
click at [609, 267] on body "[PERSON_NAME] IMSEPRO Inicio Chat Tareas Solicitudes Licitaciones Negociaciones…" at bounding box center [398, 176] width 797 height 353
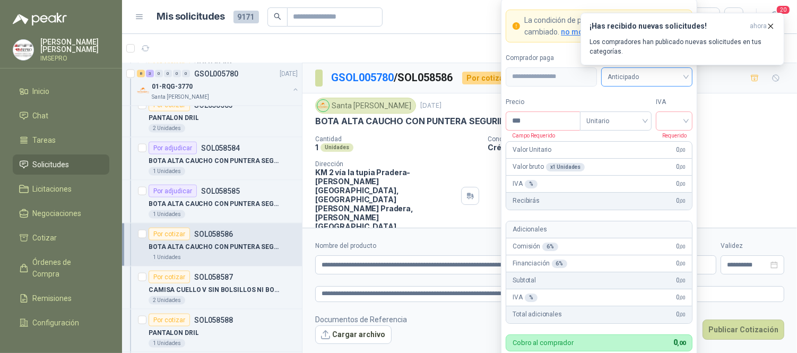
click at [682, 77] on span "Anticipado" at bounding box center [647, 77] width 79 height 16
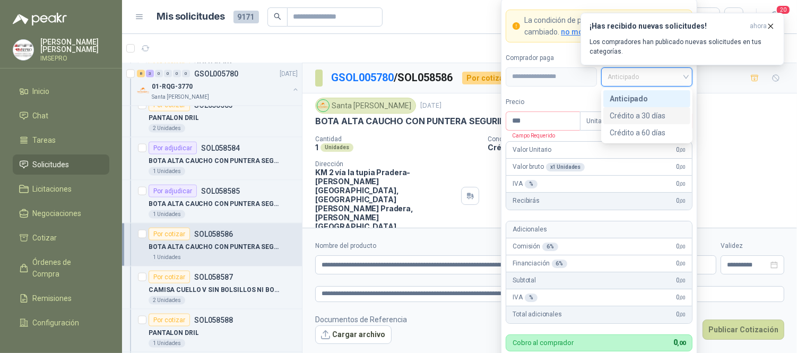
click at [634, 115] on div "Crédito a 30 días" at bounding box center [647, 116] width 74 height 12
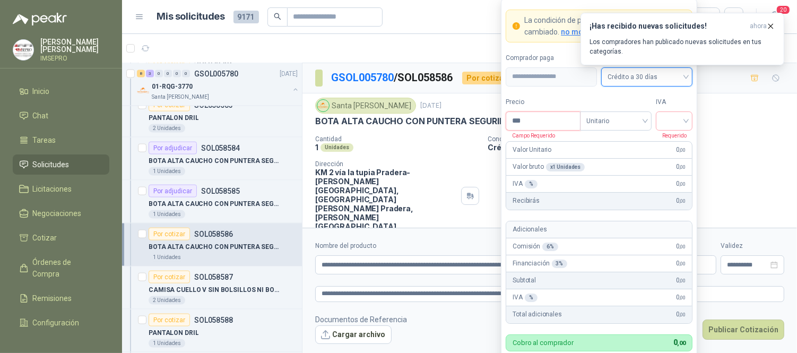
click at [552, 115] on input "***" at bounding box center [543, 121] width 74 height 18
click at [666, 116] on input "search" at bounding box center [674, 120] width 24 height 16
click at [666, 142] on div "19%" at bounding box center [674, 143] width 20 height 12
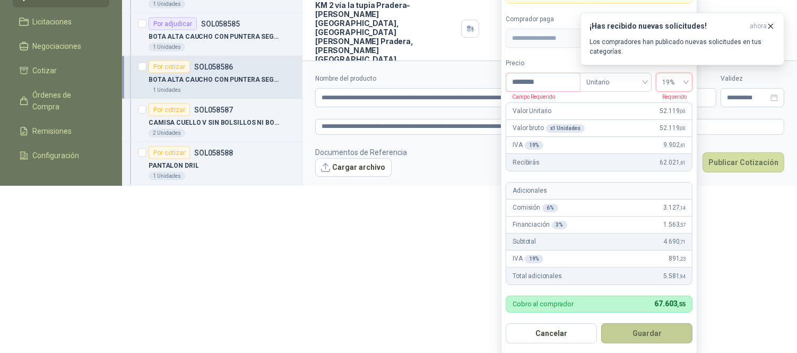
click at [664, 332] on button "Guardar" at bounding box center [646, 333] width 91 height 20
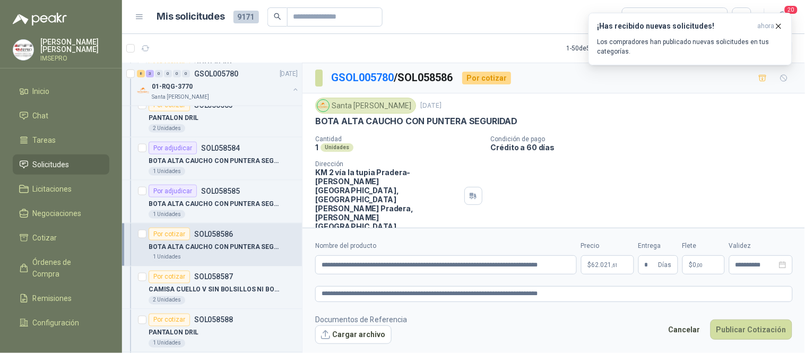
click at [693, 263] on span "0 ,00" at bounding box center [698, 265] width 10 height 6
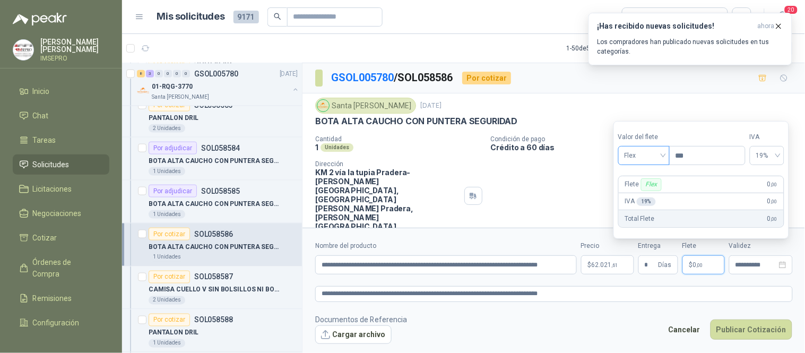
click at [662, 161] on span "Flex" at bounding box center [644, 156] width 39 height 16
click at [638, 197] on div "Incluido" at bounding box center [645, 195] width 37 height 12
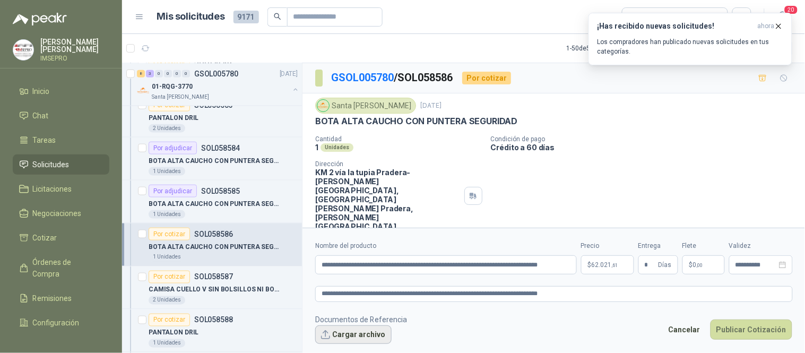
click at [342, 332] on button "Cargar archivo" at bounding box center [353, 334] width 76 height 19
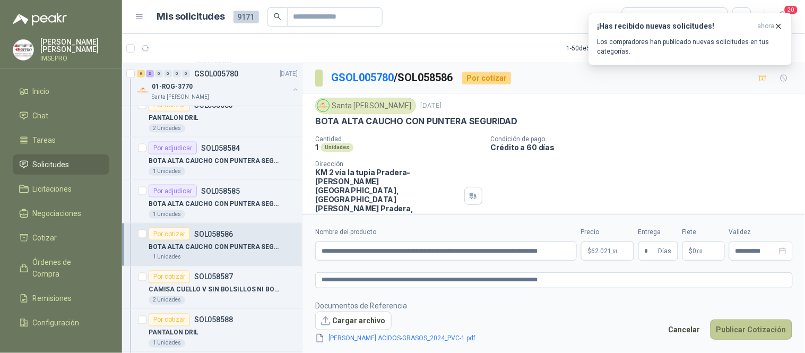
click at [739, 328] on button "Publicar Cotización" at bounding box center [751, 329] width 82 height 20
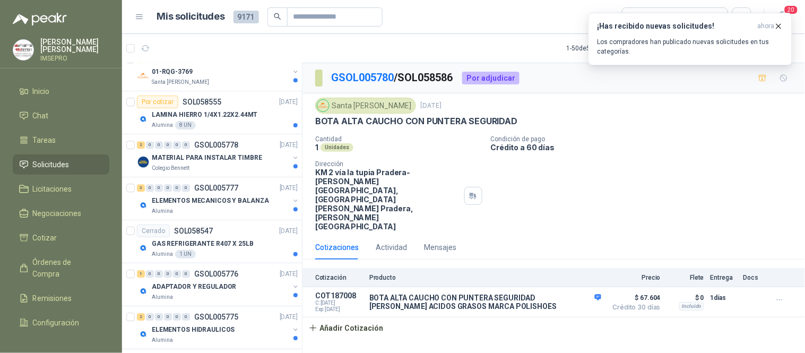
scroll to position [9020, 0]
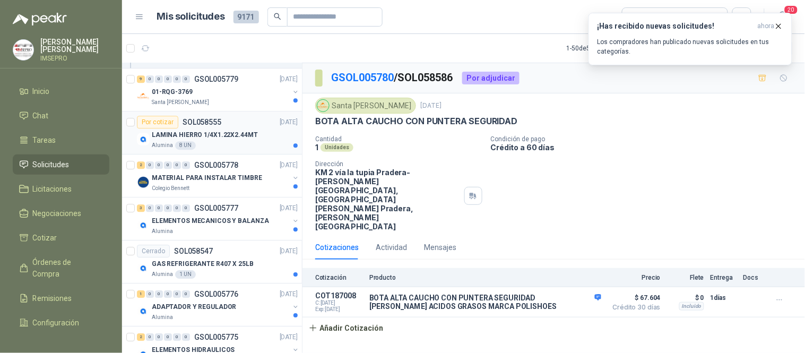
click at [230, 150] on div "Alumina 8 UN" at bounding box center [225, 145] width 146 height 8
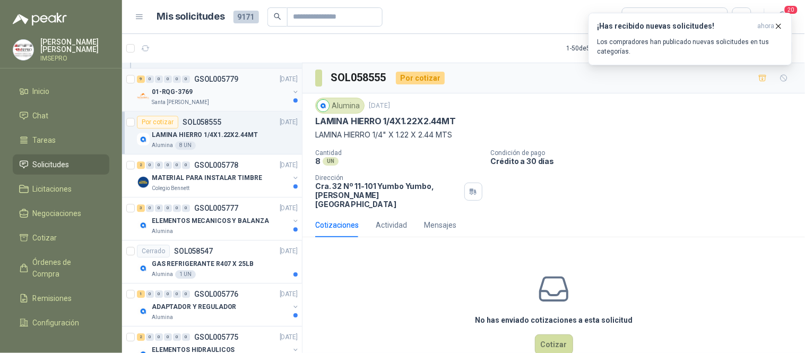
click at [229, 96] on div "01-RQG-3769" at bounding box center [220, 91] width 137 height 13
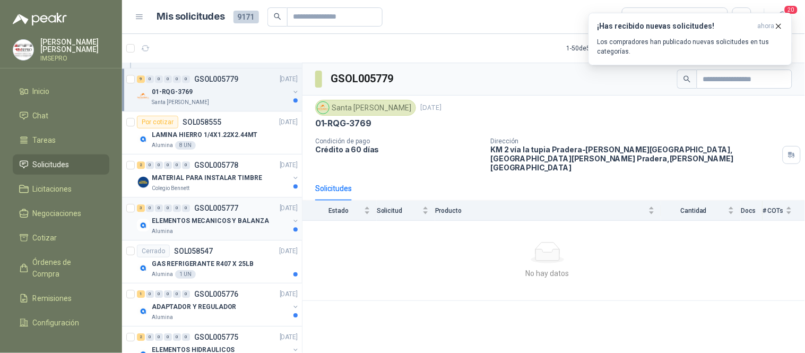
click at [238, 226] on p "ELEMENTOS MECANICOS Y BALANZA" at bounding box center [210, 221] width 117 height 10
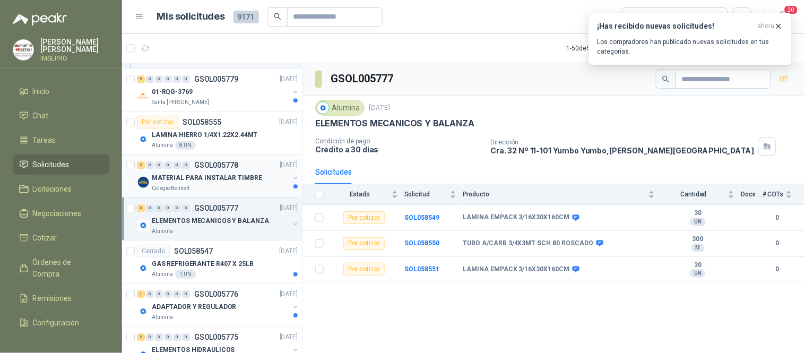
click at [233, 169] on p "GSOL005778" at bounding box center [216, 164] width 44 height 7
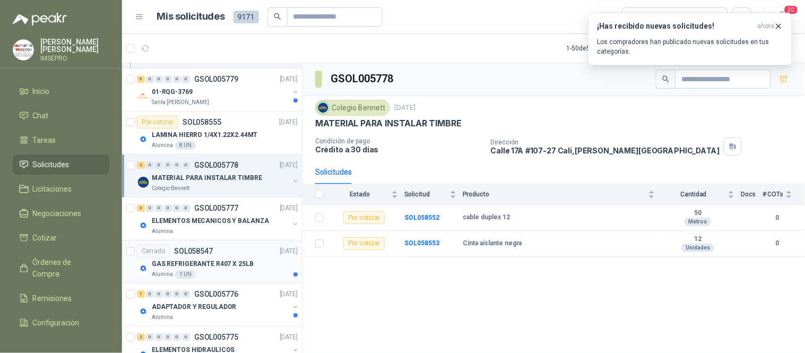
click at [240, 276] on div "Alumina 1 UN" at bounding box center [225, 274] width 146 height 8
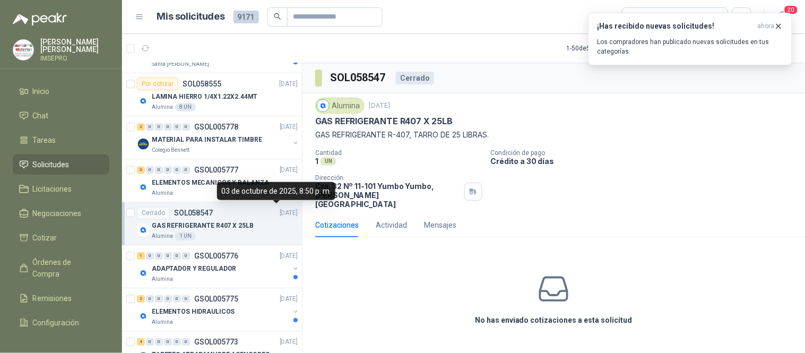
scroll to position [9079, 0]
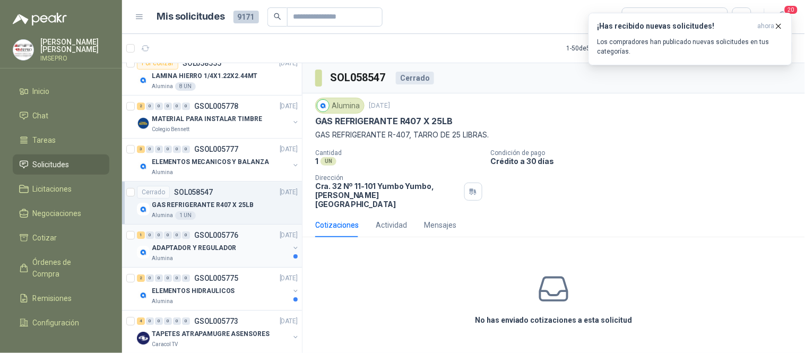
click at [250, 254] on div "ADAPTADOR Y REGULADOR" at bounding box center [220, 247] width 137 height 13
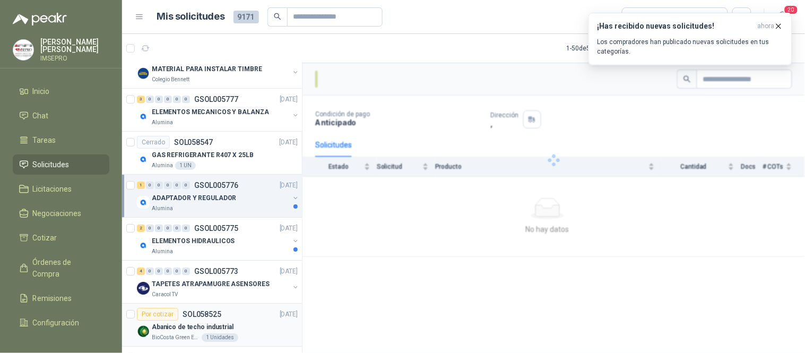
scroll to position [9197, 0]
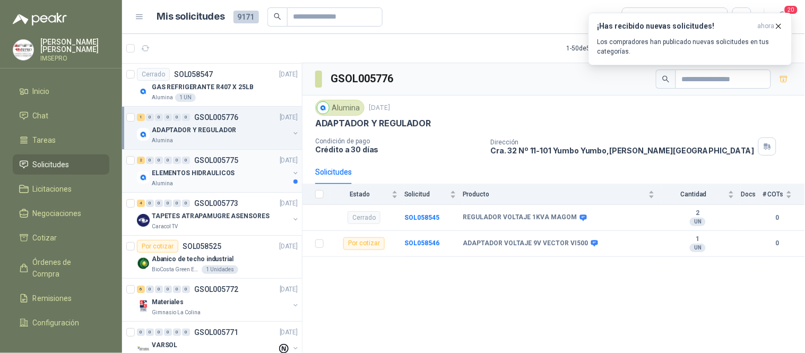
click at [240, 179] on div "ELEMENTOS HIDRAULICOS" at bounding box center [220, 173] width 137 height 13
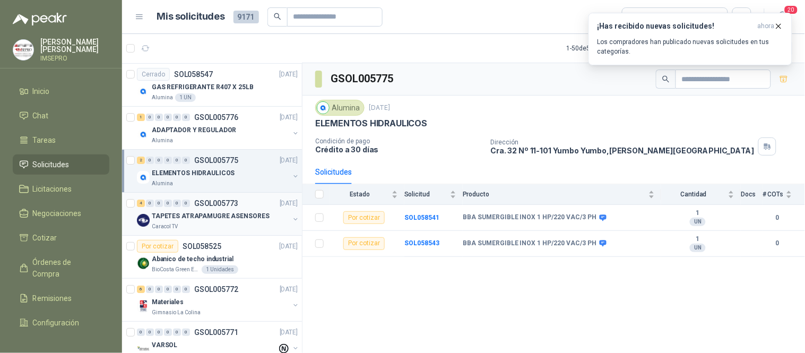
click at [244, 206] on div "4 0 0 0 0 0 GSOL005773 [DATE]" at bounding box center [218, 203] width 163 height 13
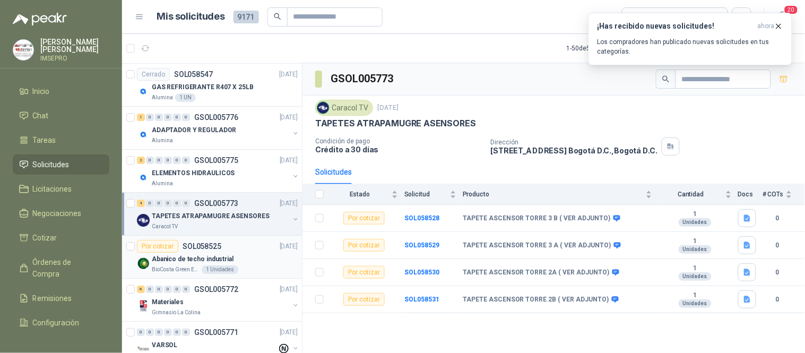
click at [240, 263] on div "Abanico de techo industrial" at bounding box center [225, 259] width 146 height 13
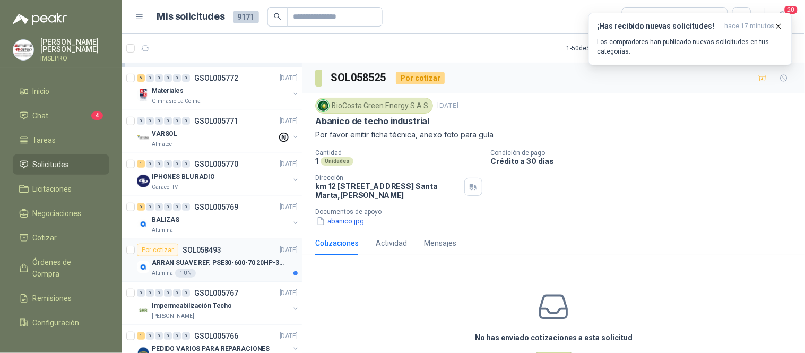
scroll to position [9491, 0]
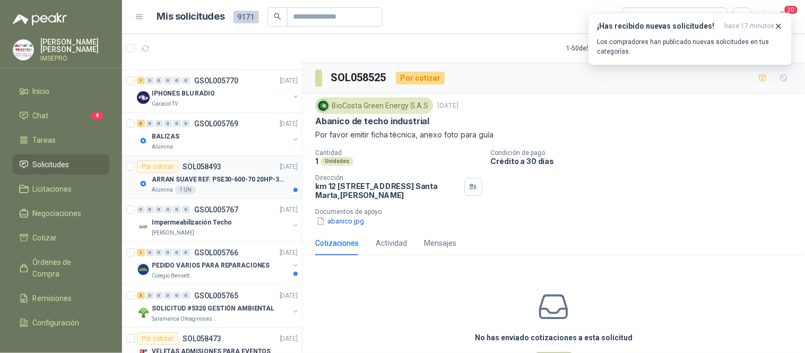
click at [229, 193] on div "Alumina 1 UN" at bounding box center [225, 190] width 146 height 8
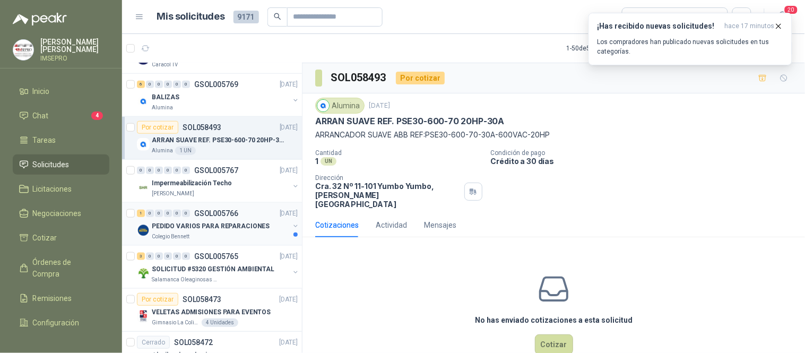
scroll to position [9551, 0]
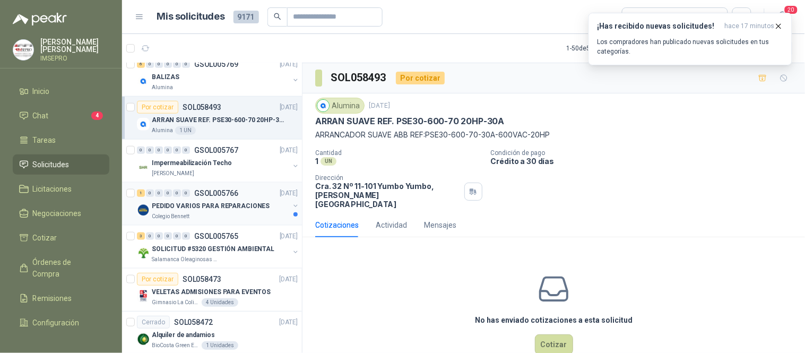
click at [253, 219] on div "Colegio Bennett" at bounding box center [220, 216] width 137 height 8
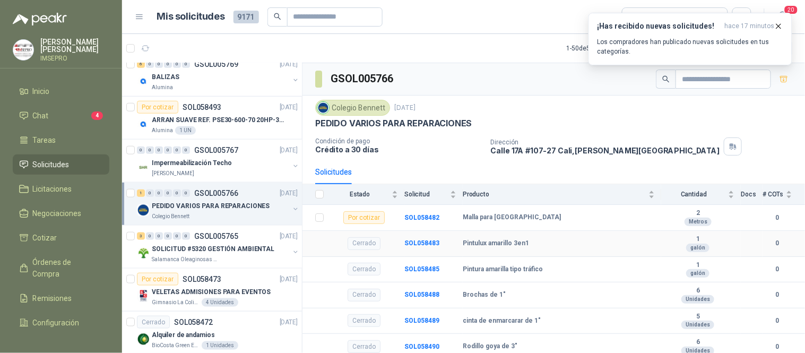
scroll to position [30, 0]
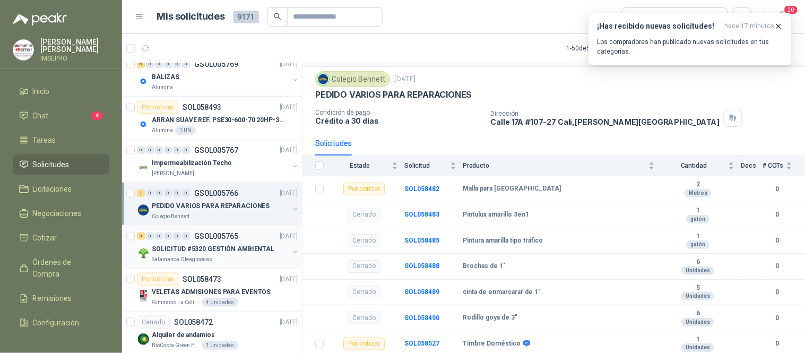
click at [219, 251] on p "SOLICITUD #5320 GESTIÓN AMBIENTAL" at bounding box center [213, 249] width 123 height 10
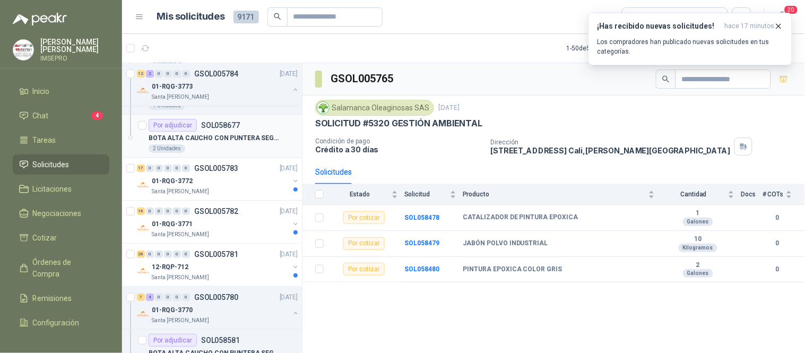
scroll to position [8312, 0]
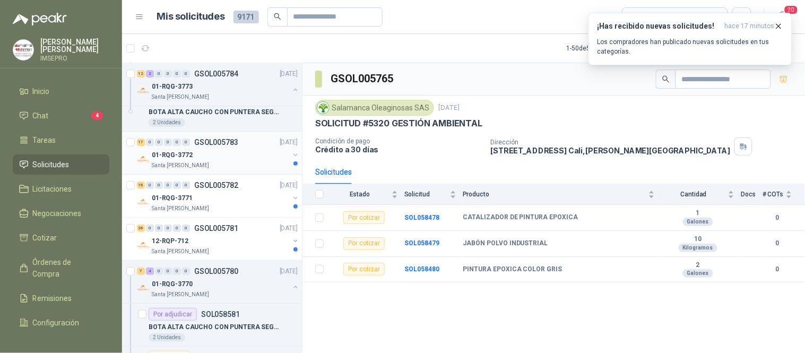
click at [237, 161] on div "01-RQG-3772" at bounding box center [220, 155] width 137 height 13
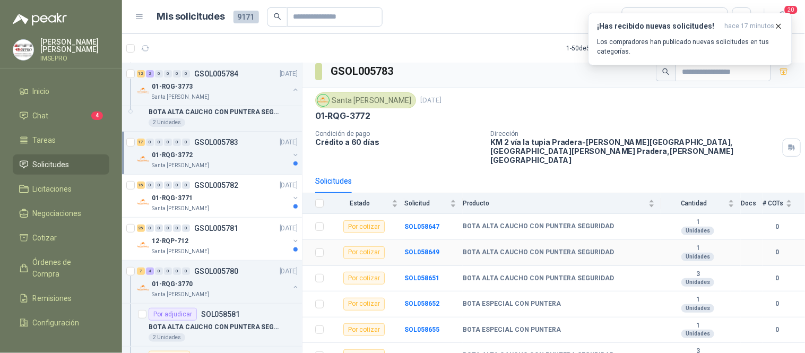
scroll to position [12, 0]
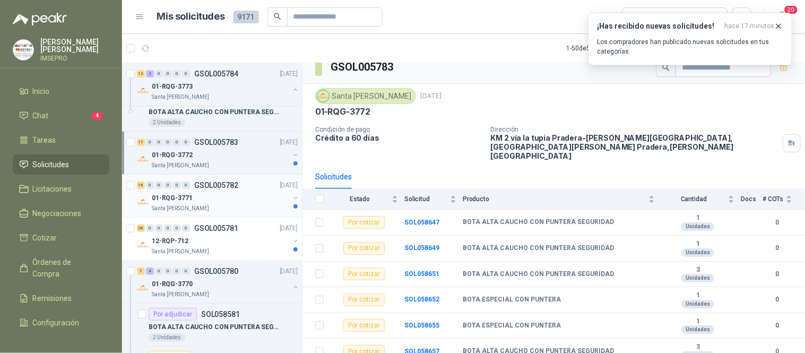
click at [227, 200] on div "01-RQG-3771" at bounding box center [220, 198] width 137 height 13
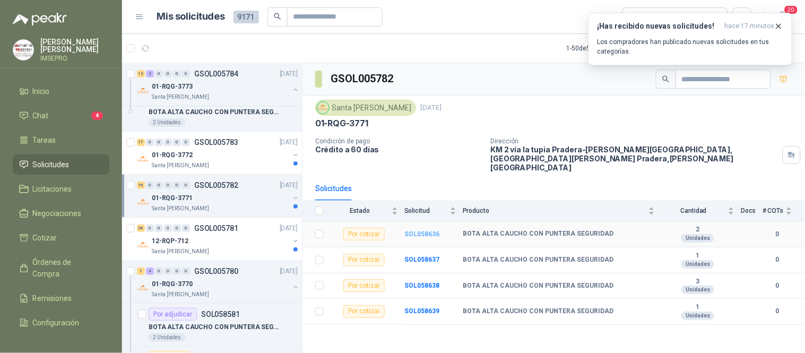
click at [413, 230] on b "SOL058636" at bounding box center [421, 233] width 35 height 7
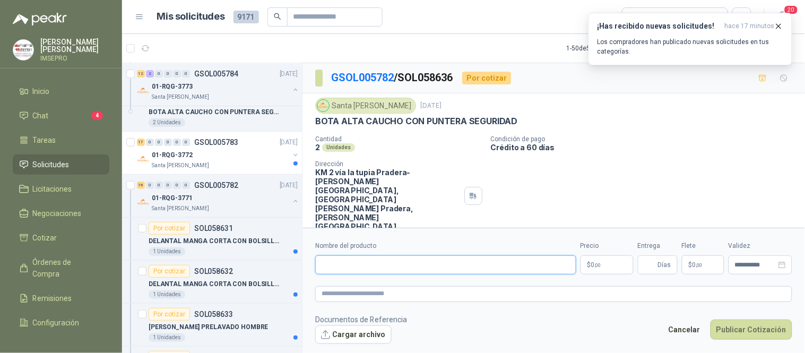
click at [396, 263] on input "Nombre del producto" at bounding box center [445, 264] width 261 height 19
paste input "**********"
click at [353, 293] on textarea at bounding box center [553, 293] width 477 height 15
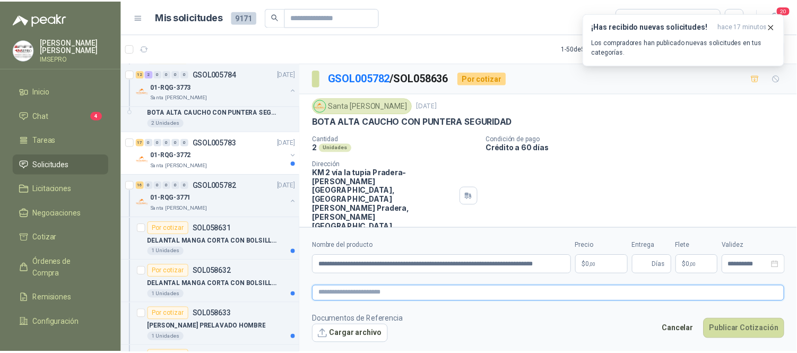
scroll to position [0, 0]
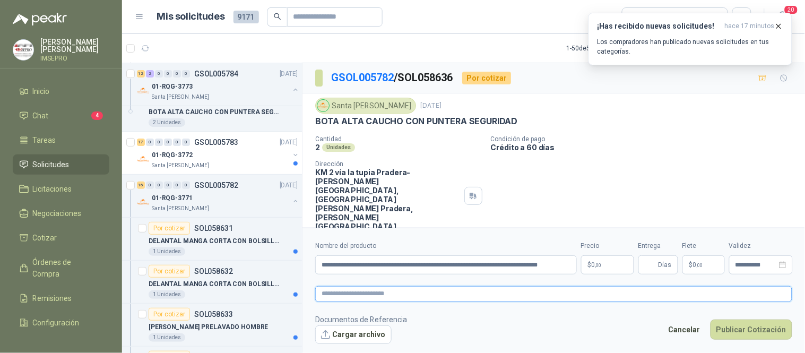
paste textarea "**********"
click at [601, 259] on body "[PERSON_NAME] IMSEPRO Inicio Chat 4 Tareas Solicitudes Licitaciones Negociacion…" at bounding box center [402, 176] width 805 height 353
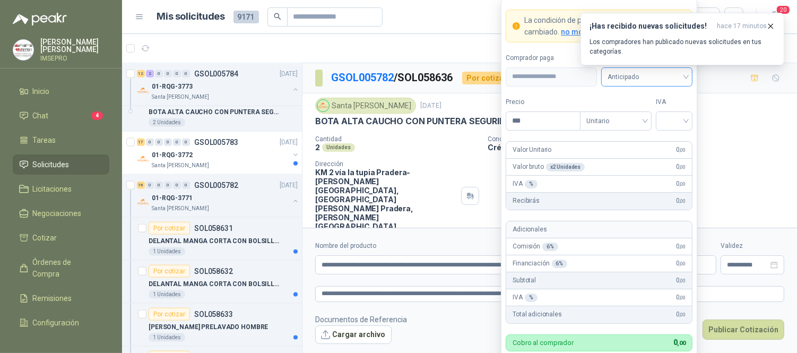
click at [684, 77] on span "Anticipado" at bounding box center [647, 77] width 79 height 16
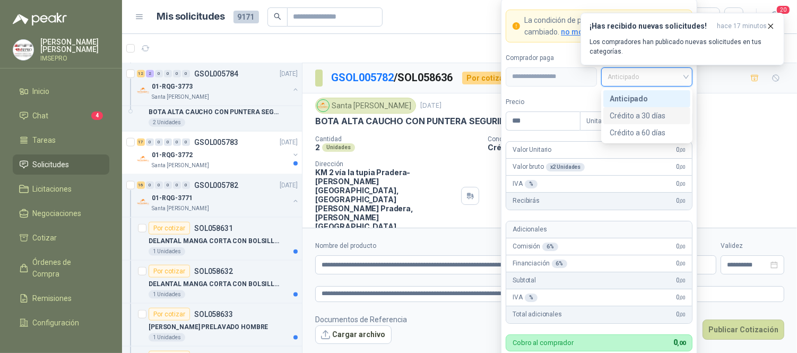
click at [643, 115] on div "Crédito a 30 días" at bounding box center [647, 116] width 74 height 12
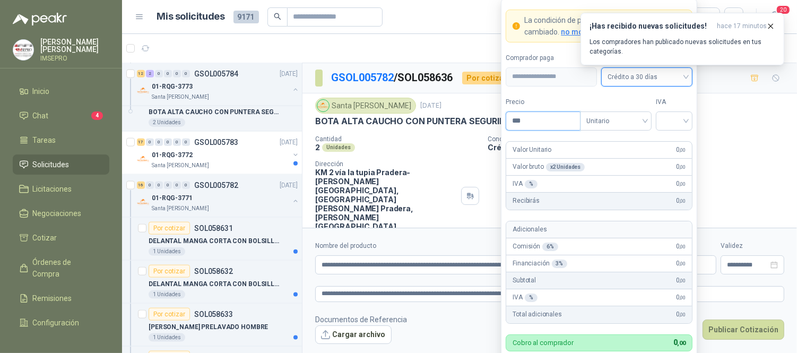
click at [552, 116] on input "***" at bounding box center [543, 121] width 74 height 18
click at [662, 119] on input "search" at bounding box center [674, 120] width 24 height 16
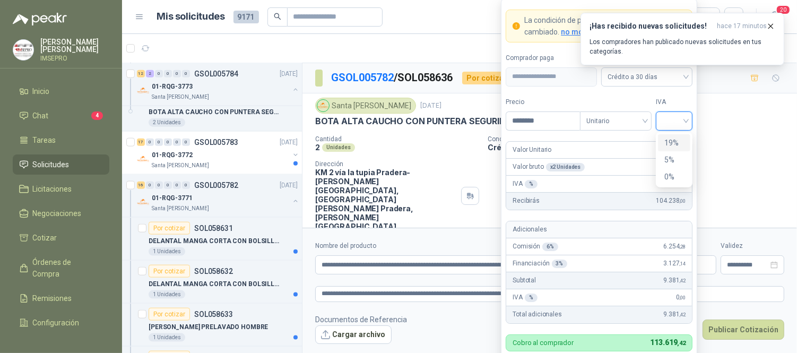
click at [672, 141] on div "19%" at bounding box center [674, 143] width 20 height 12
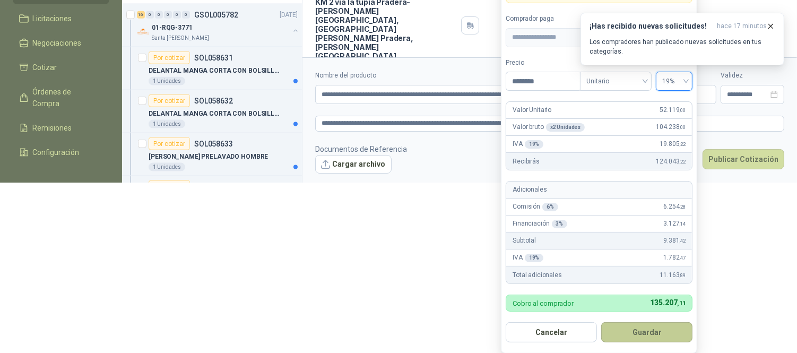
click at [655, 336] on button "Guardar" at bounding box center [646, 332] width 91 height 20
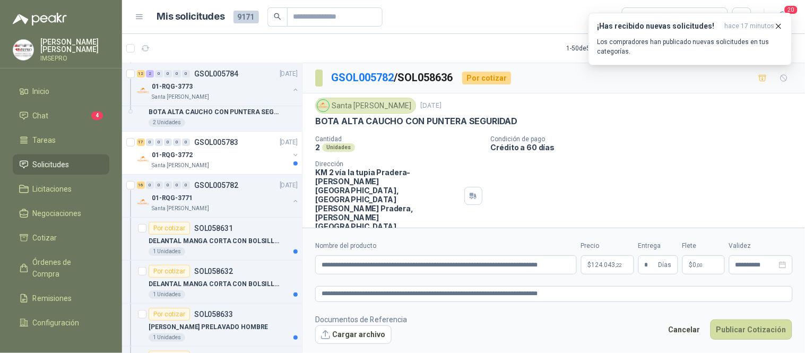
click at [699, 266] on span ",00" at bounding box center [700, 265] width 6 height 6
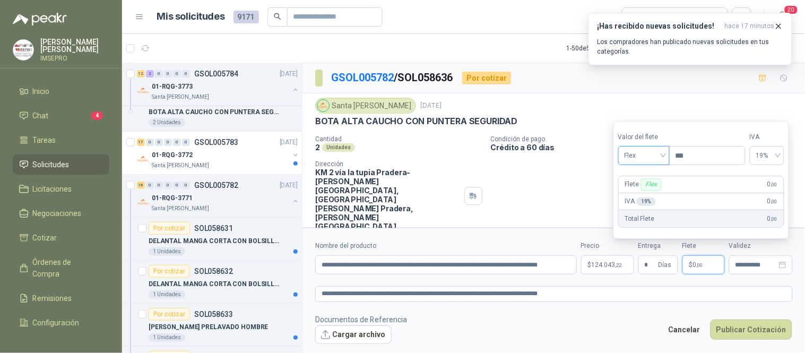
click at [660, 151] on span "Flex" at bounding box center [644, 156] width 39 height 16
click at [632, 192] on div "Incluido" at bounding box center [645, 195] width 37 height 12
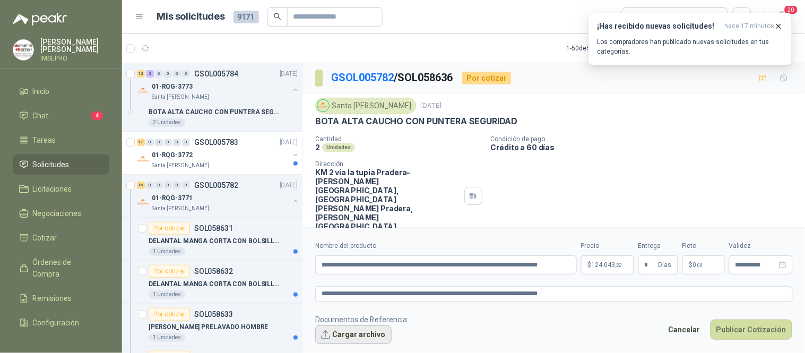
click at [351, 340] on button "Cargar archivo" at bounding box center [353, 334] width 76 height 19
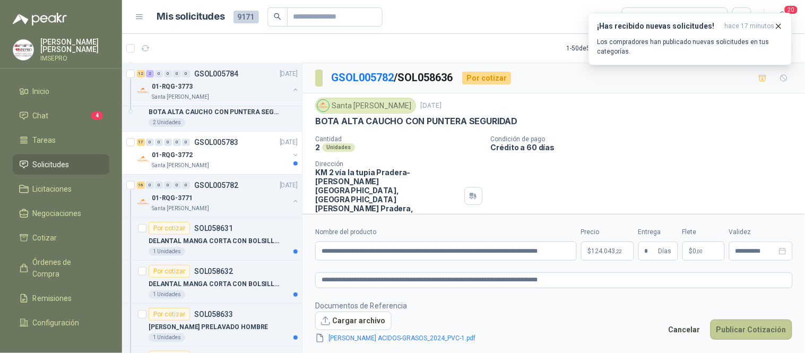
click at [730, 328] on button "Publicar Cotización" at bounding box center [751, 329] width 82 height 20
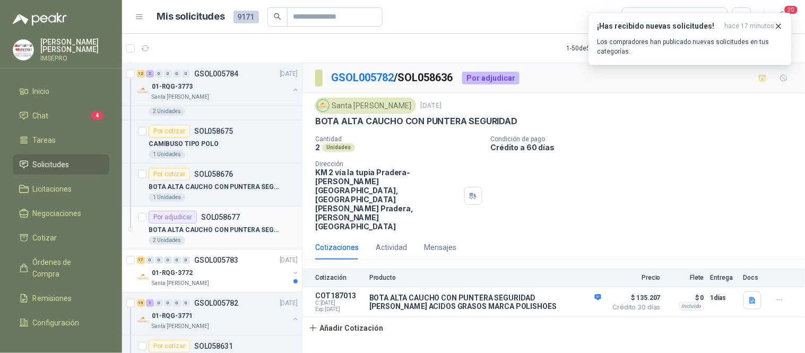
scroll to position [8312, 0]
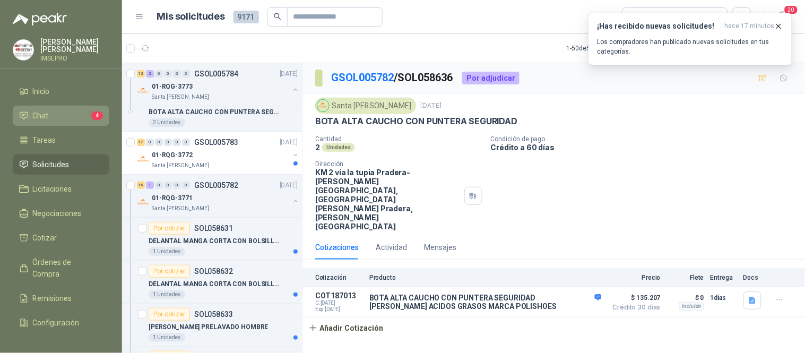
click at [88, 110] on li "Chat 4" at bounding box center [61, 116] width 84 height 12
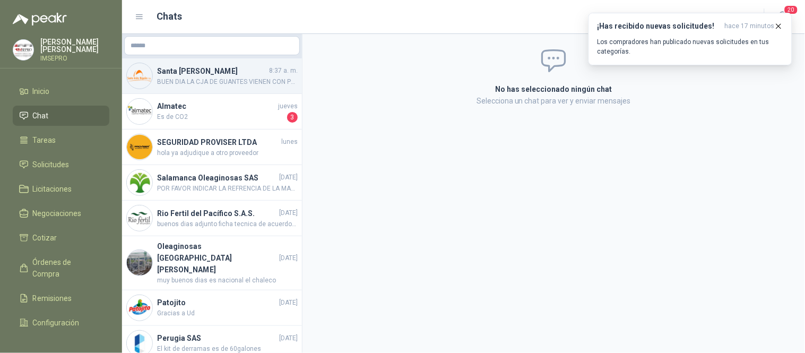
click at [207, 82] on span "BUEN DIA LA CJA DE GUANTES VIENEN CON POLVO O SIN POLVO , MUCHAS GRACIAS" at bounding box center [227, 82] width 141 height 10
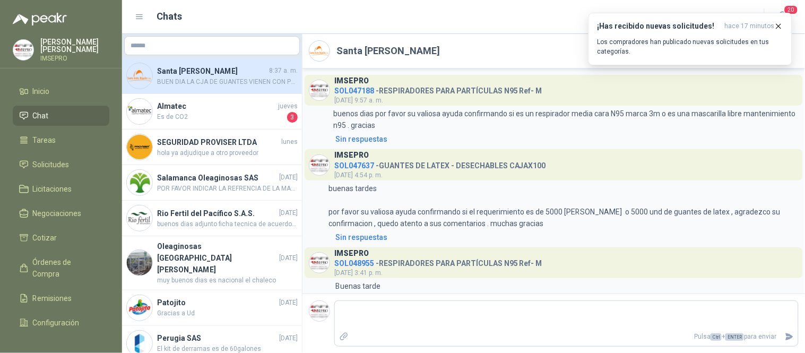
scroll to position [249, 0]
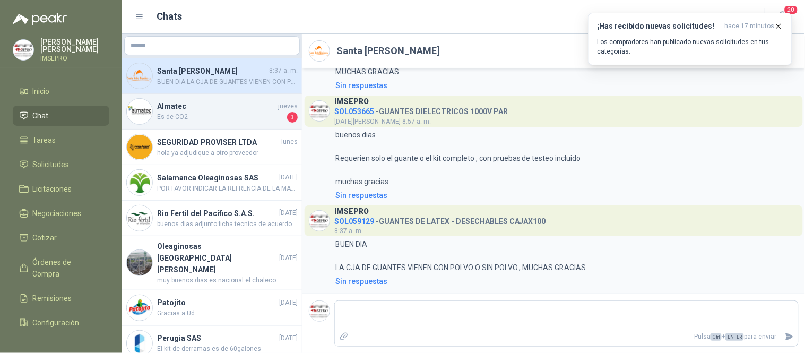
click at [201, 119] on span "Es de CO2" at bounding box center [221, 117] width 128 height 11
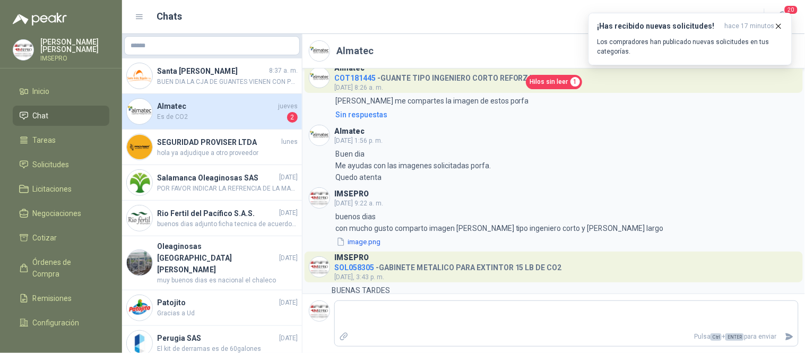
scroll to position [888, 0]
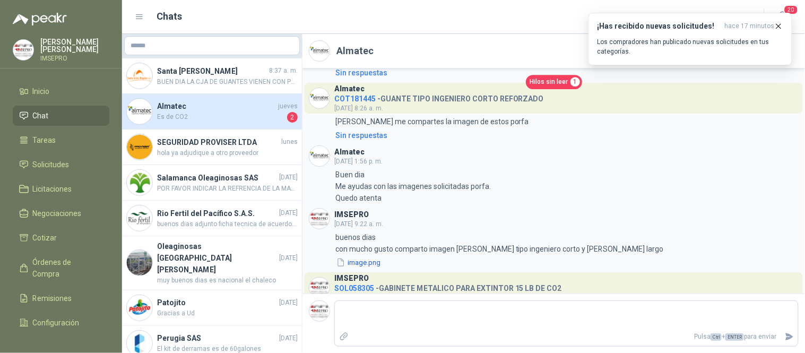
click at [561, 81] on span "Hilos sin leer" at bounding box center [549, 82] width 38 height 10
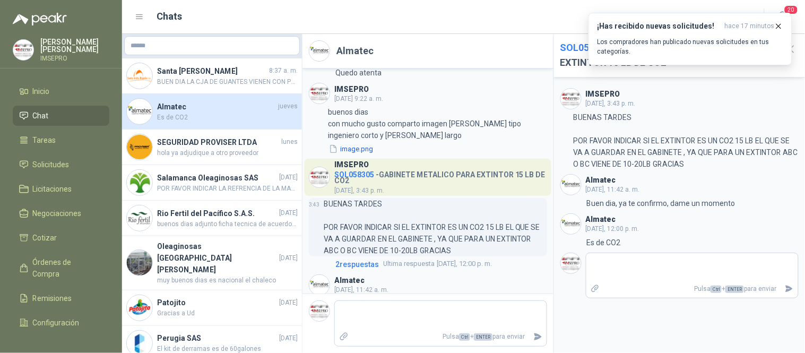
scroll to position [1152, 0]
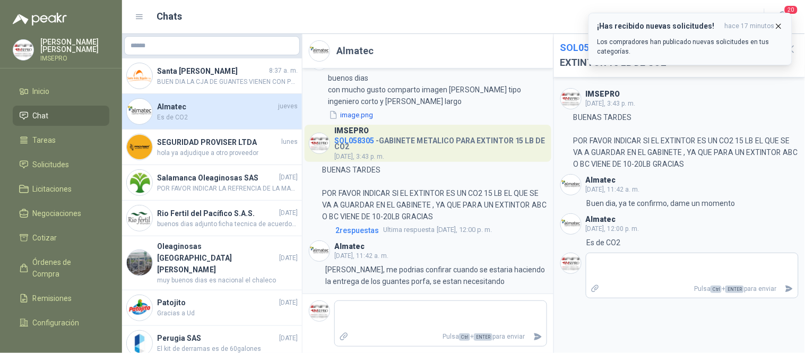
click at [777, 24] on icon "button" at bounding box center [778, 26] width 9 height 9
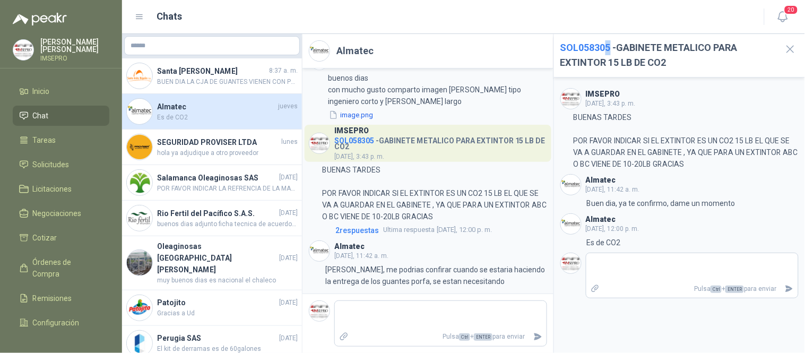
click at [606, 47] on span "SOL058305" at bounding box center [585, 47] width 50 height 11
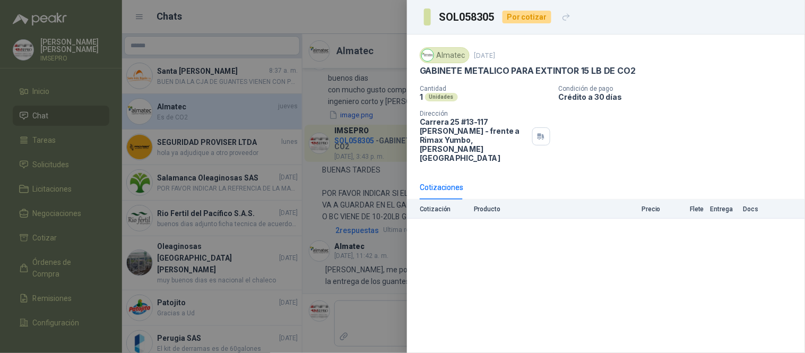
click at [390, 18] on div at bounding box center [402, 176] width 805 height 353
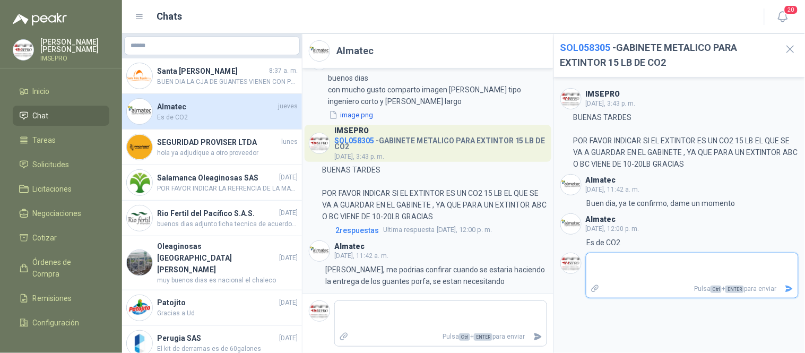
click at [594, 264] on textarea at bounding box center [692, 267] width 212 height 24
click at [788, 291] on icon "Enviar" at bounding box center [789, 288] width 7 height 7
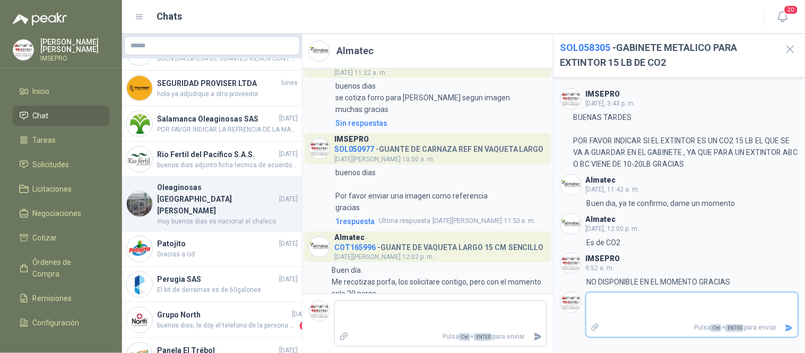
scroll to position [0, 0]
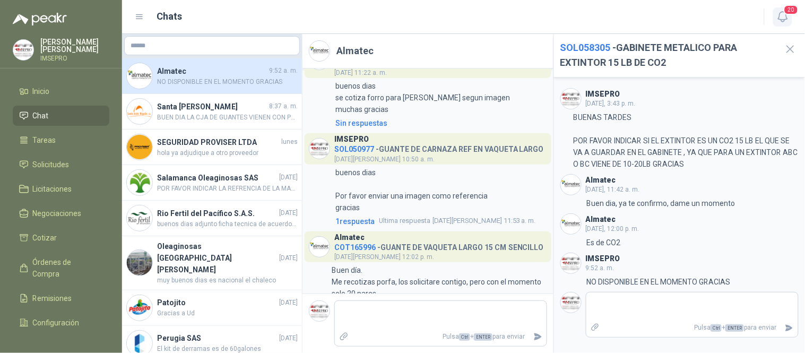
click at [784, 12] on span "20" at bounding box center [791, 10] width 15 height 10
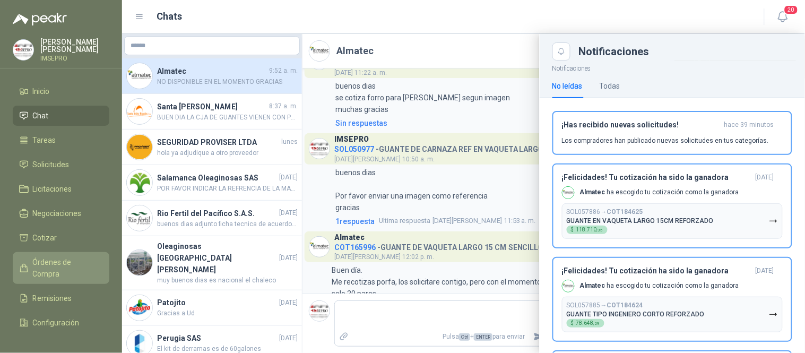
click at [64, 261] on span "Órdenes de Compra" at bounding box center [66, 267] width 66 height 23
